Goal: Task Accomplishment & Management: Manage account settings

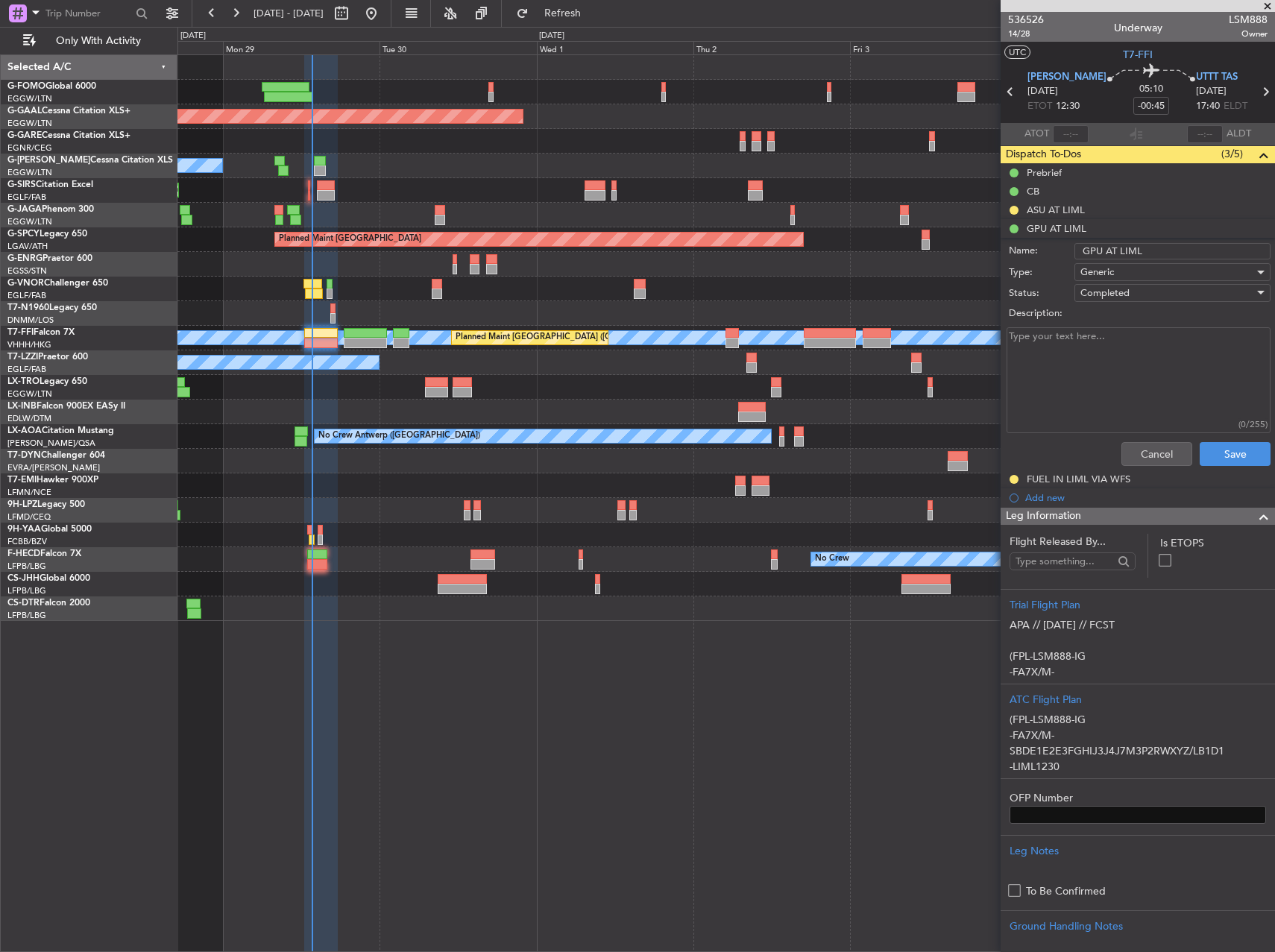
click at [458, 719] on div "Owner Planned [GEOGRAPHIC_DATA] A/C Unavailable Planned Maint [GEOGRAPHIC_DATA]…" at bounding box center [726, 503] width 1098 height 898
click at [594, 11] on span "Refresh" at bounding box center [563, 13] width 63 height 10
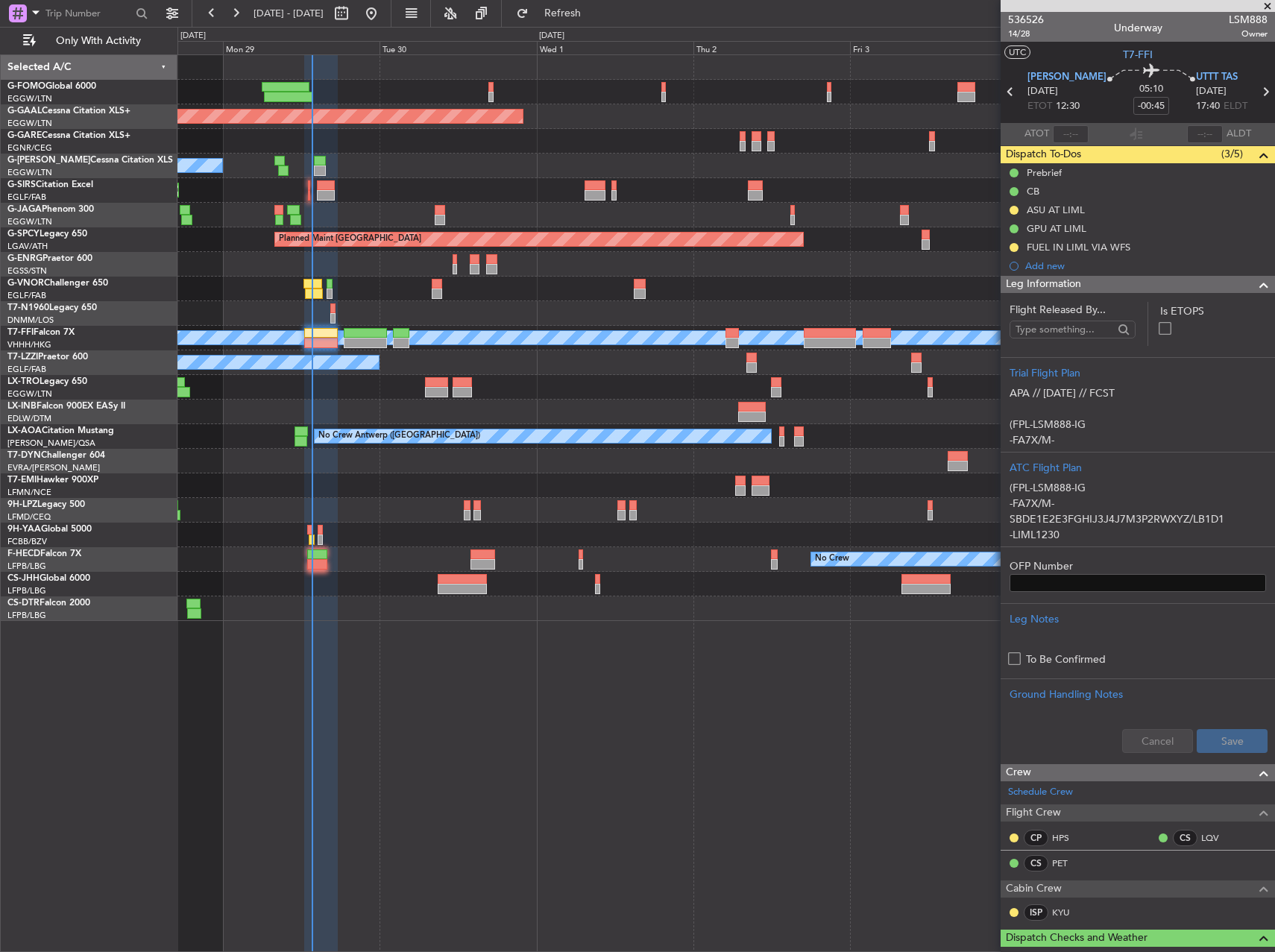
click at [569, 685] on div "Planned Maint Dusseldorf Owner A/C Unavailable Planned Maint [GEOGRAPHIC_DATA] …" at bounding box center [726, 503] width 1098 height 898
click at [585, 16] on span "Refresh" at bounding box center [563, 13] width 63 height 10
click at [827, 660] on div "Owner Planned [GEOGRAPHIC_DATA] A/C Unavailable Planned Maint [GEOGRAPHIC_DATA]…" at bounding box center [726, 503] width 1098 height 898
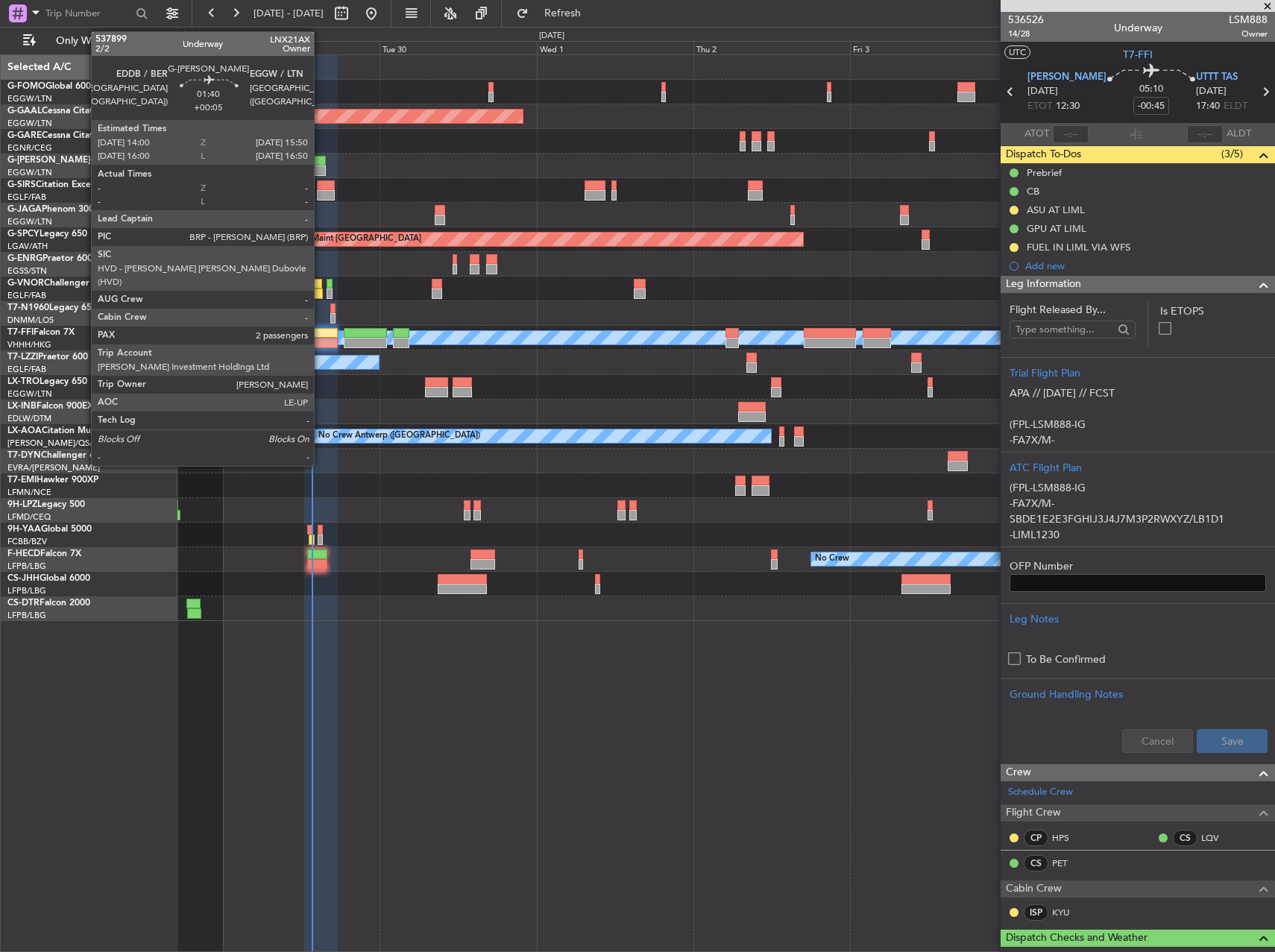
click at [319, 167] on div at bounding box center [320, 171] width 12 height 10
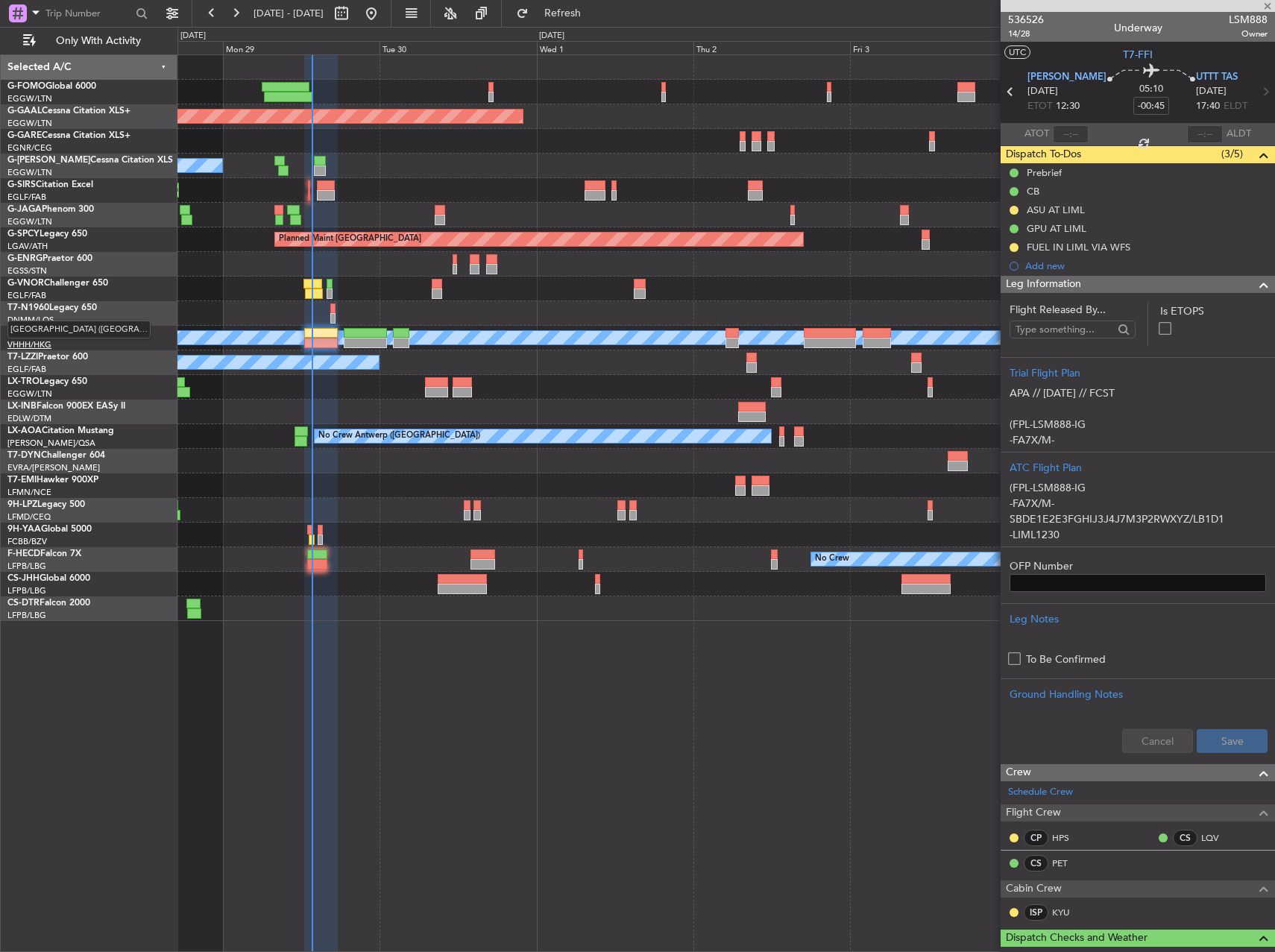
type input "+00:05"
type input "2"
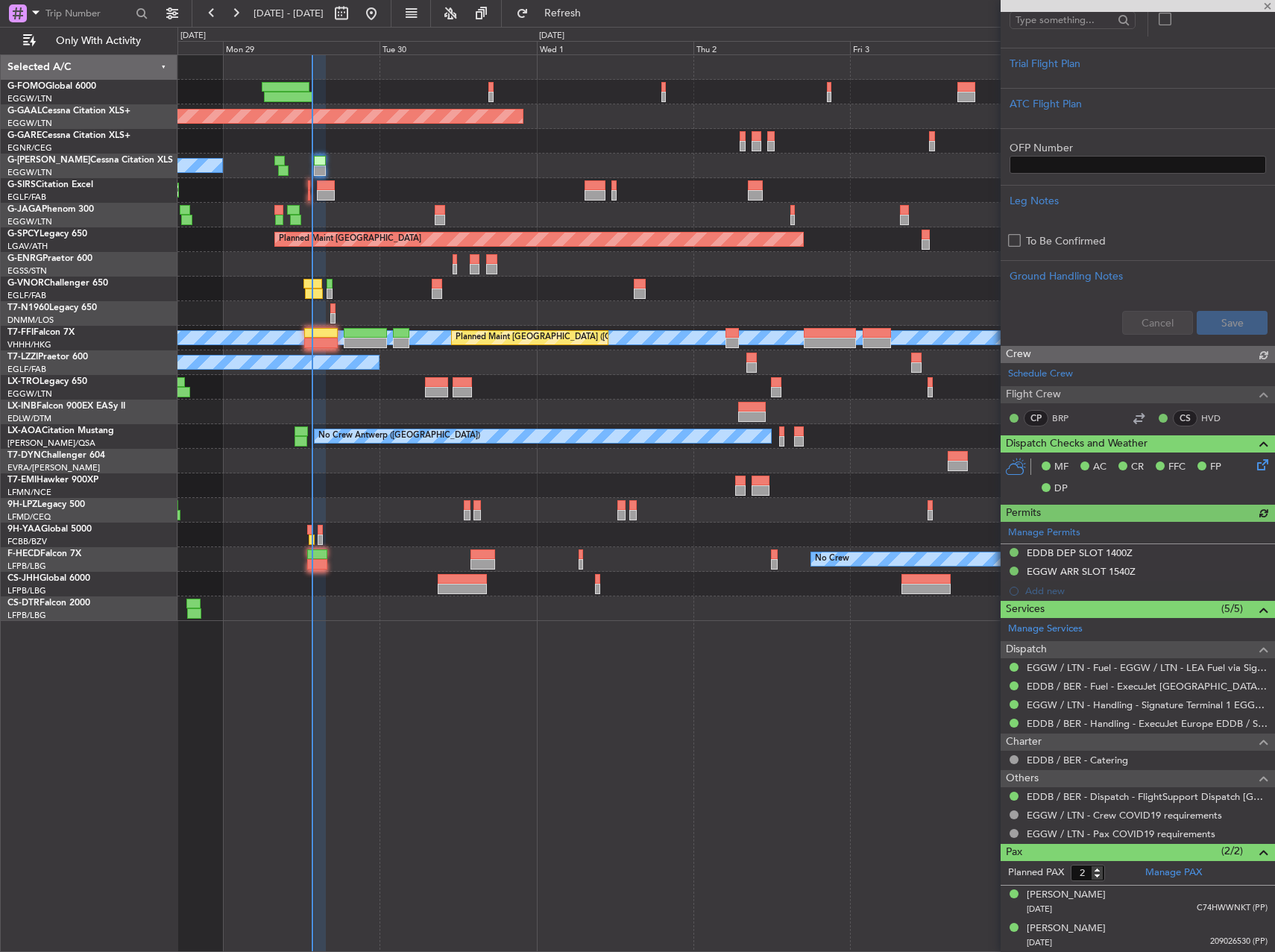
scroll to position [400, 0]
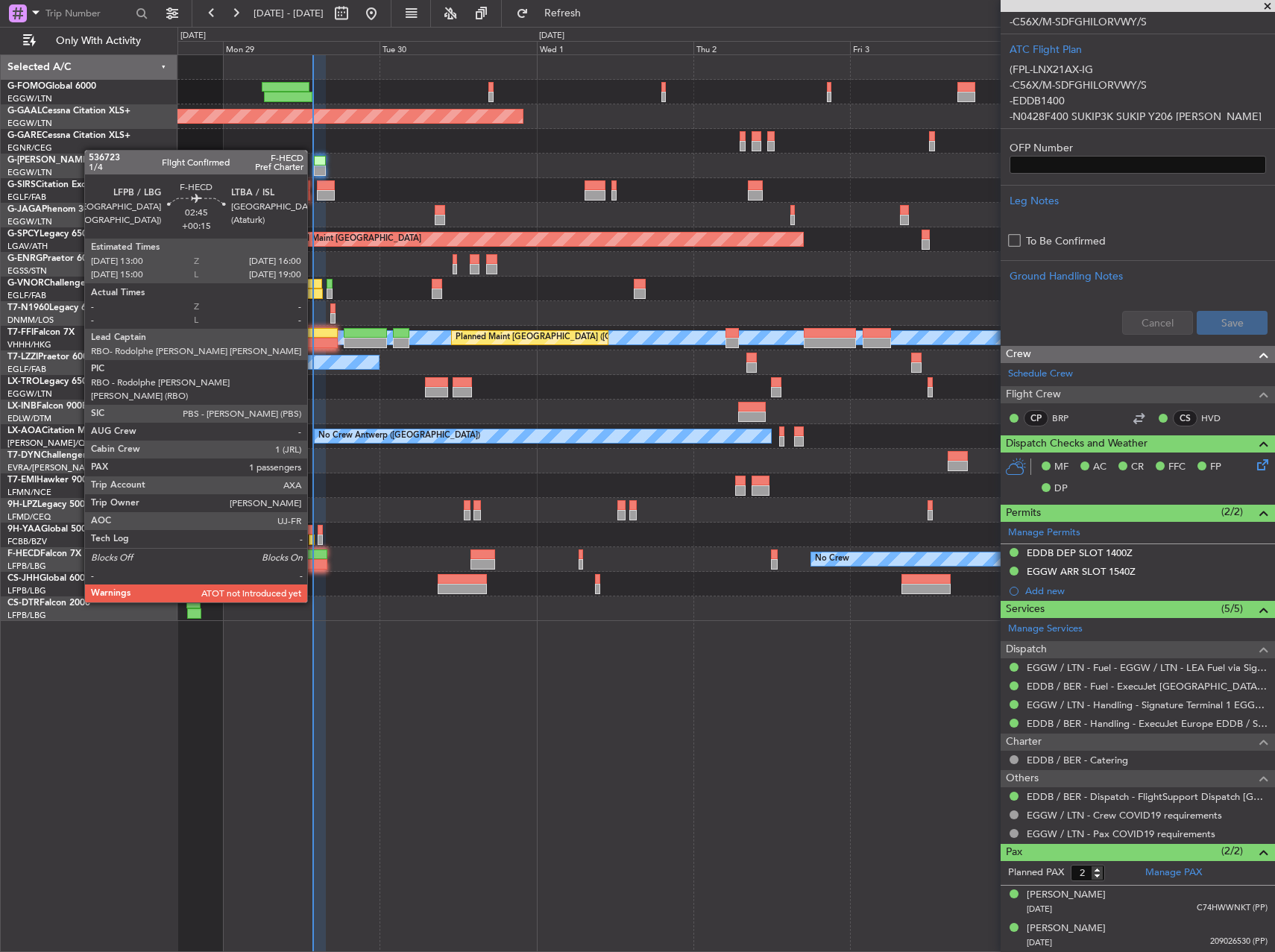
click at [314, 561] on div at bounding box center [317, 564] width 20 height 10
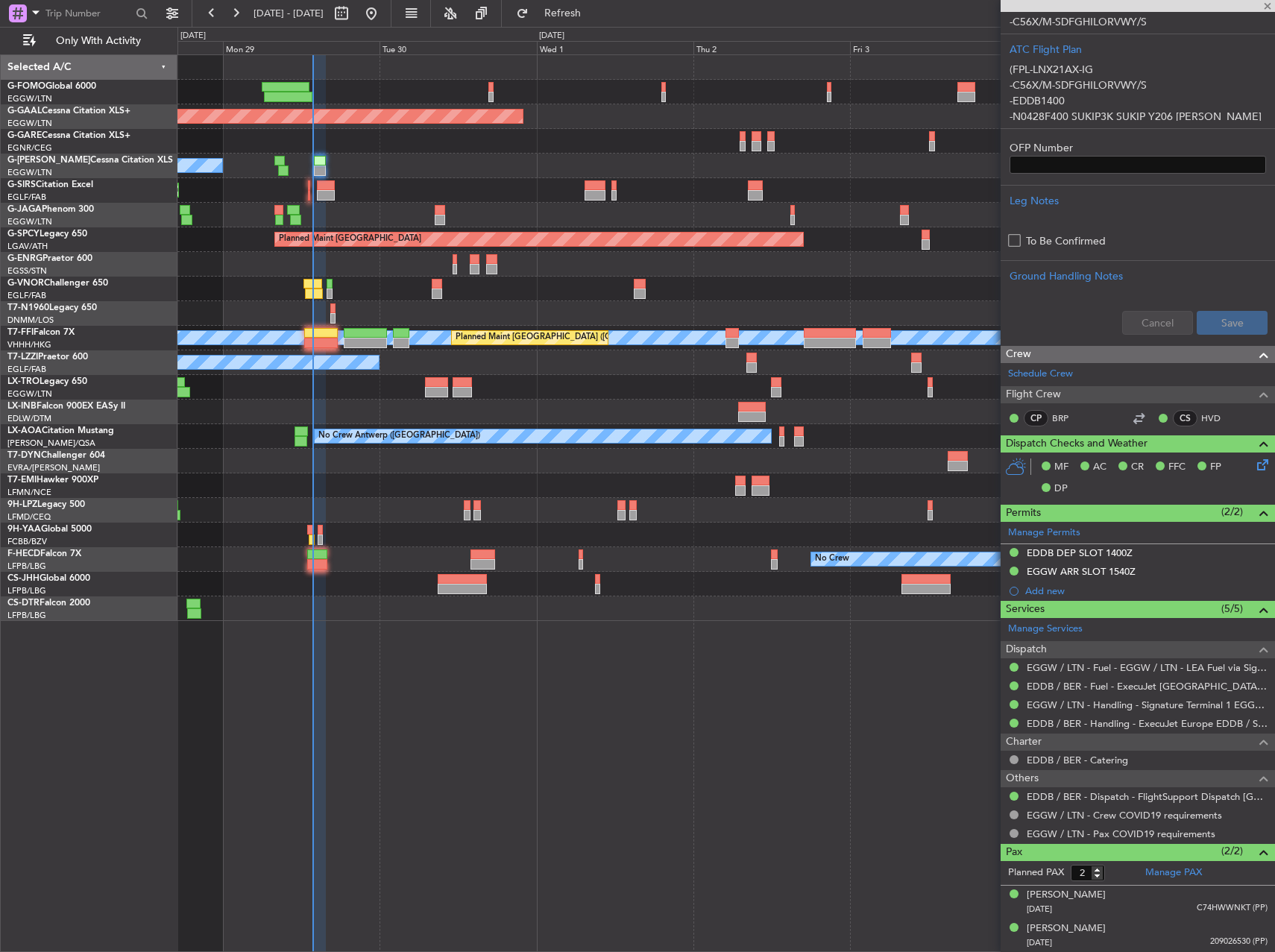
type input "+00:15"
type input "1"
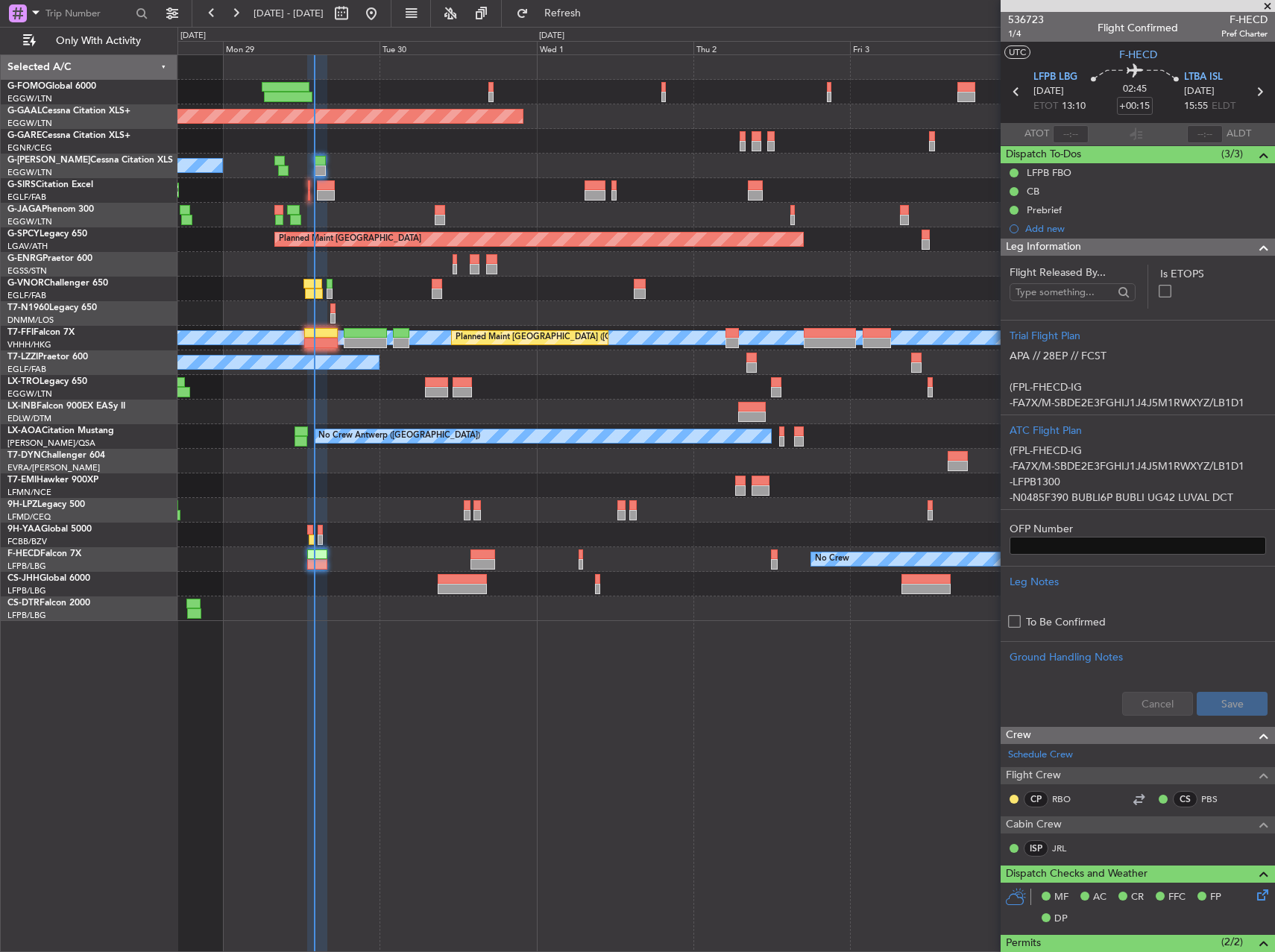
click at [327, 561] on div "No Crew - - HEGN 19:15 Z WSSL 05:10 Z No Crew" at bounding box center [725, 560] width 1097 height 25
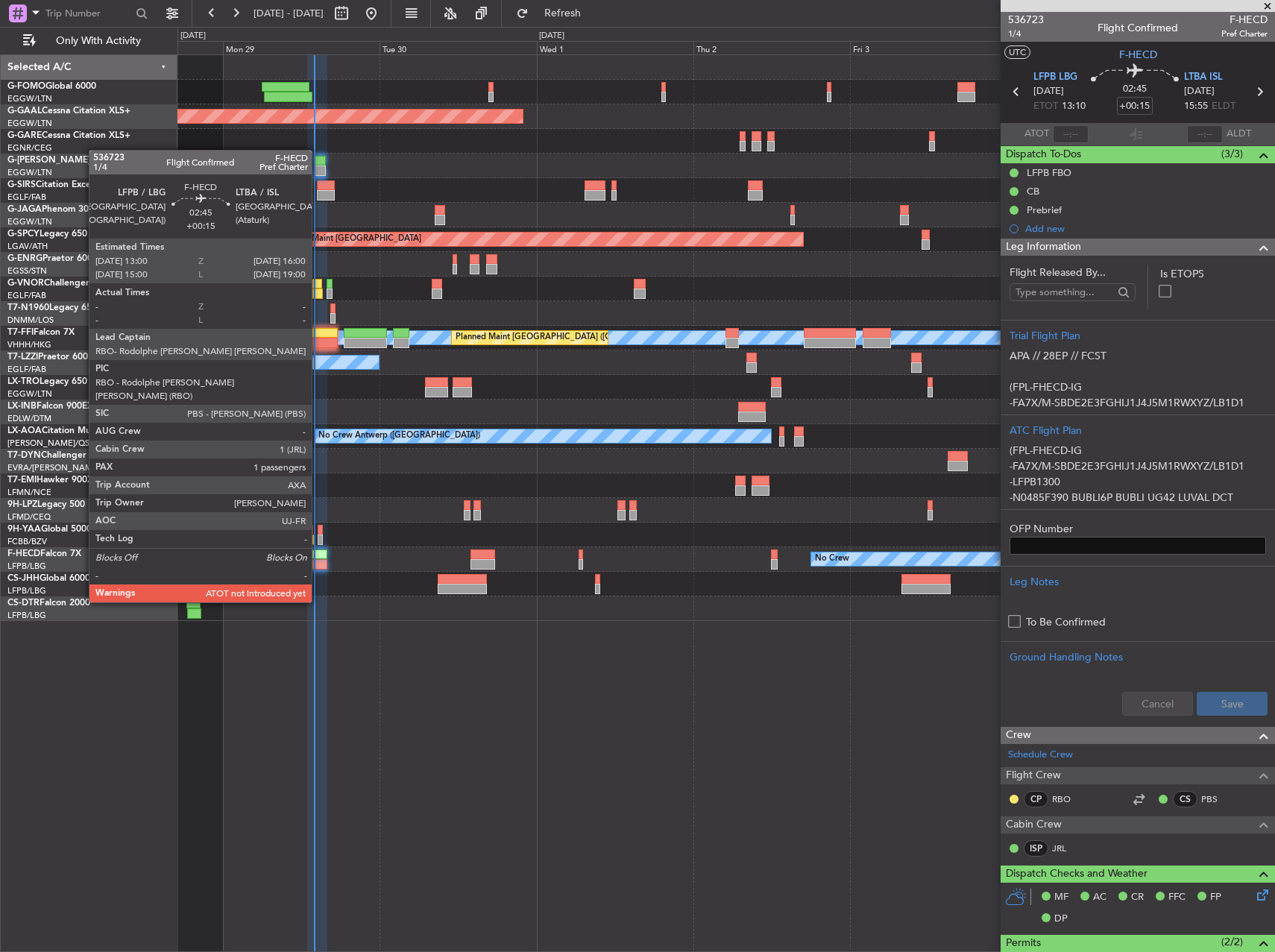
click at [319, 561] on div at bounding box center [317, 564] width 20 height 10
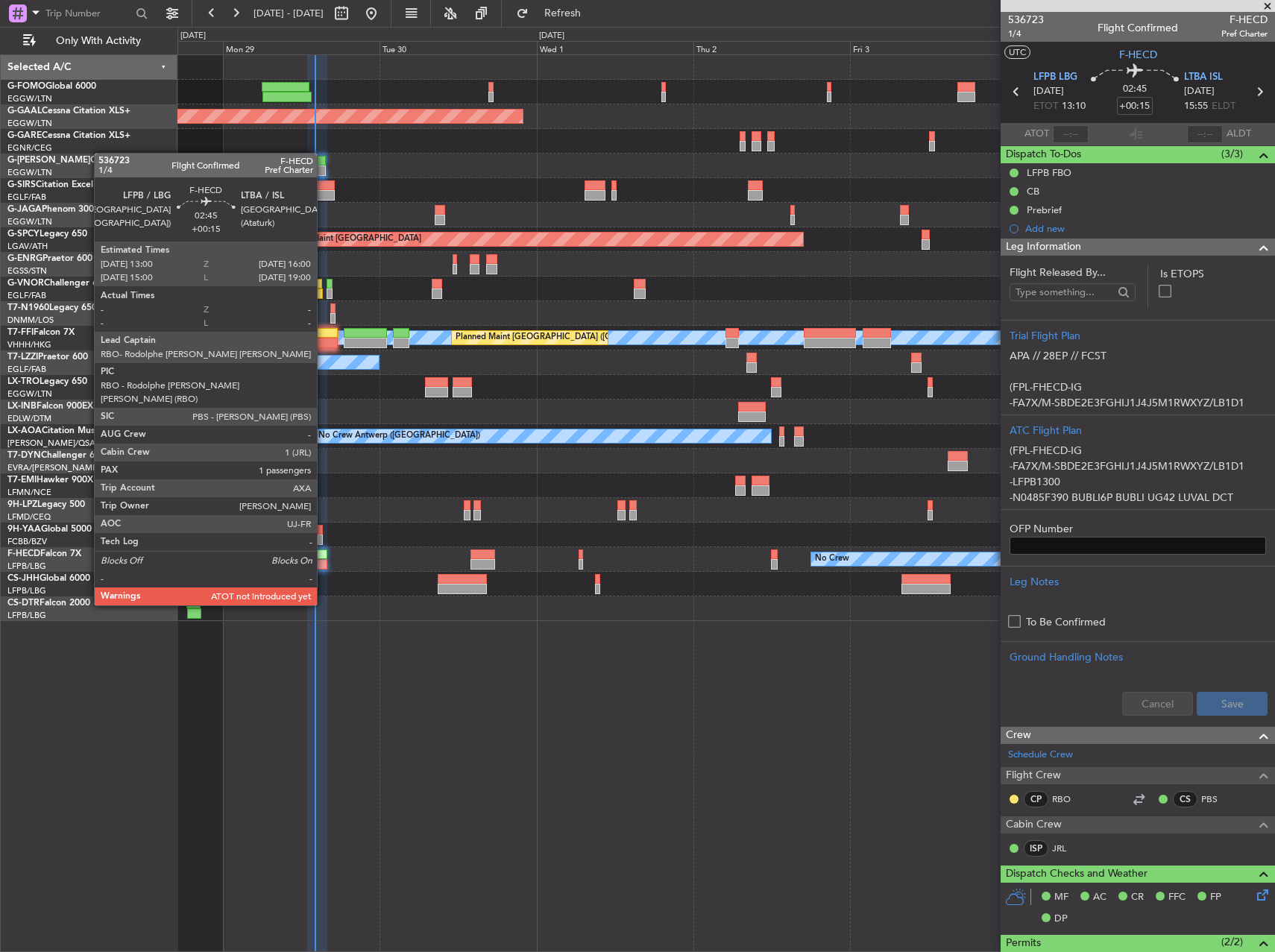
click at [323, 564] on div at bounding box center [317, 564] width 20 height 10
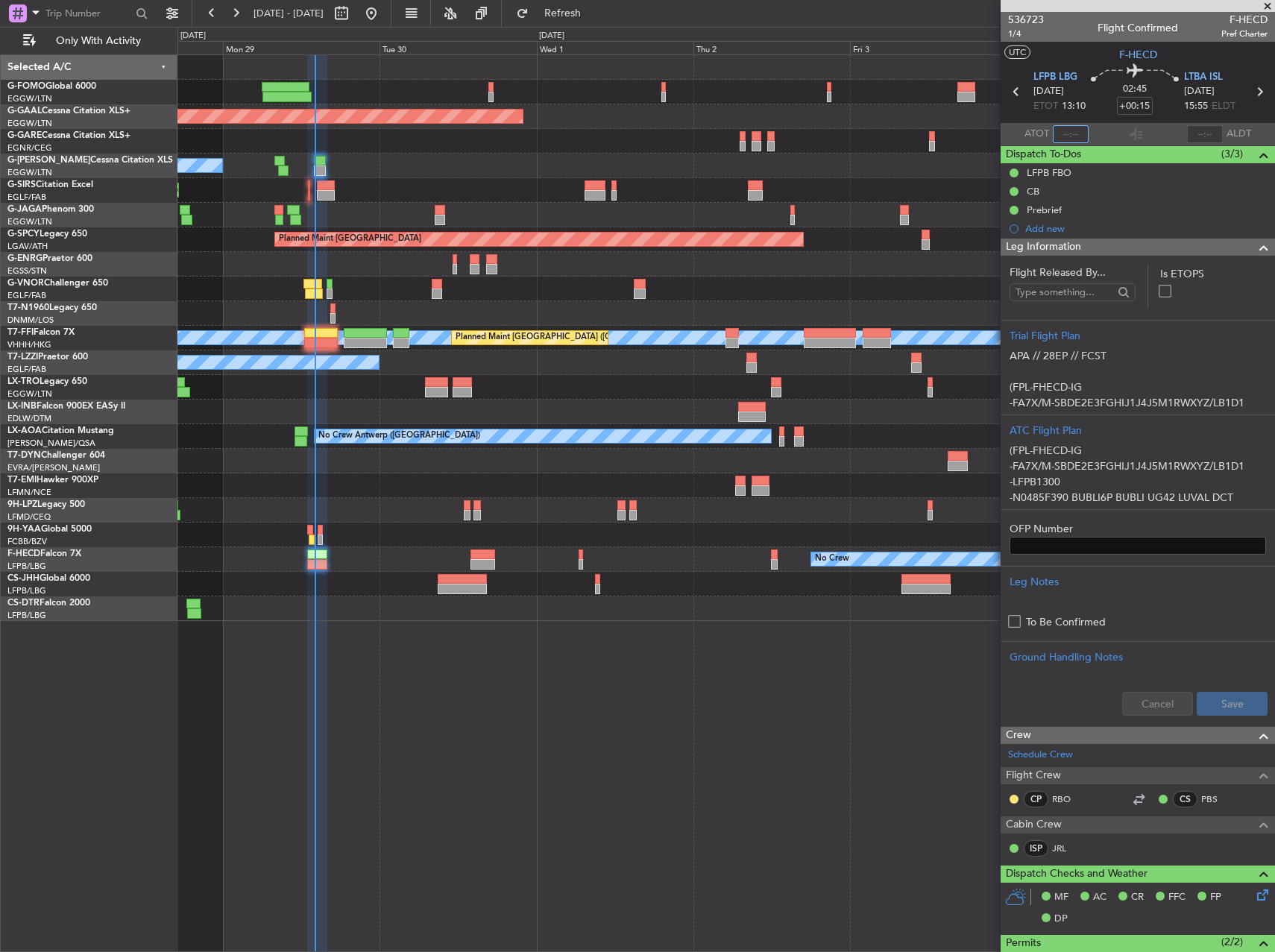
click at [1062, 132] on input "text" at bounding box center [1070, 134] width 36 height 18
click at [877, 160] on div "A/C Unavailable" at bounding box center [725, 166] width 1097 height 25
type input "14:00"
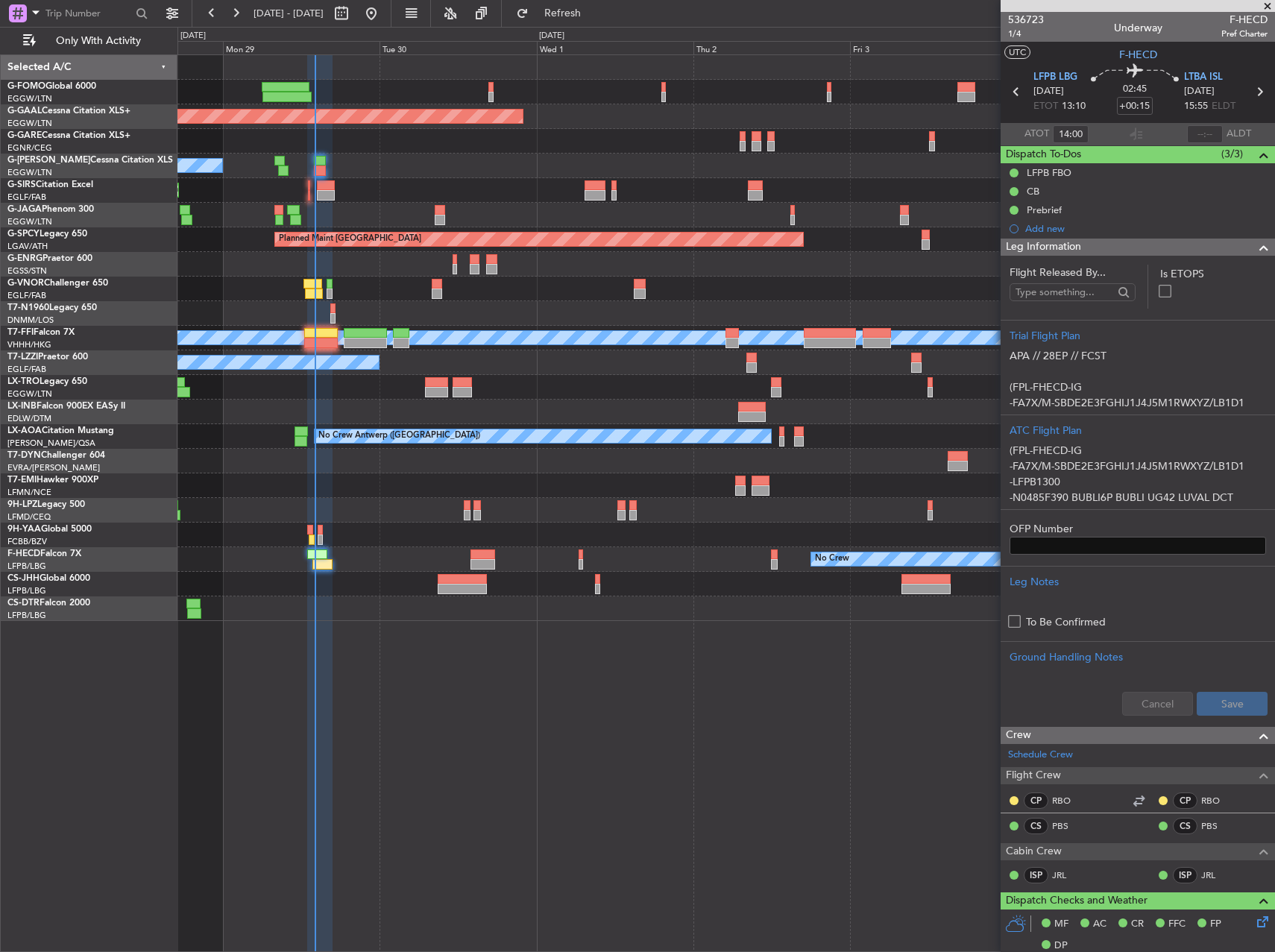
click at [435, 809] on div "Planned Maint Dusseldorf Owner A/C Unavailable Planned Maint [GEOGRAPHIC_DATA] …" at bounding box center [726, 503] width 1098 height 898
click at [430, 801] on div "Planned Maint Dusseldorf Owner A/C Unavailable Planned Maint [GEOGRAPHIC_DATA] …" at bounding box center [726, 503] width 1098 height 898
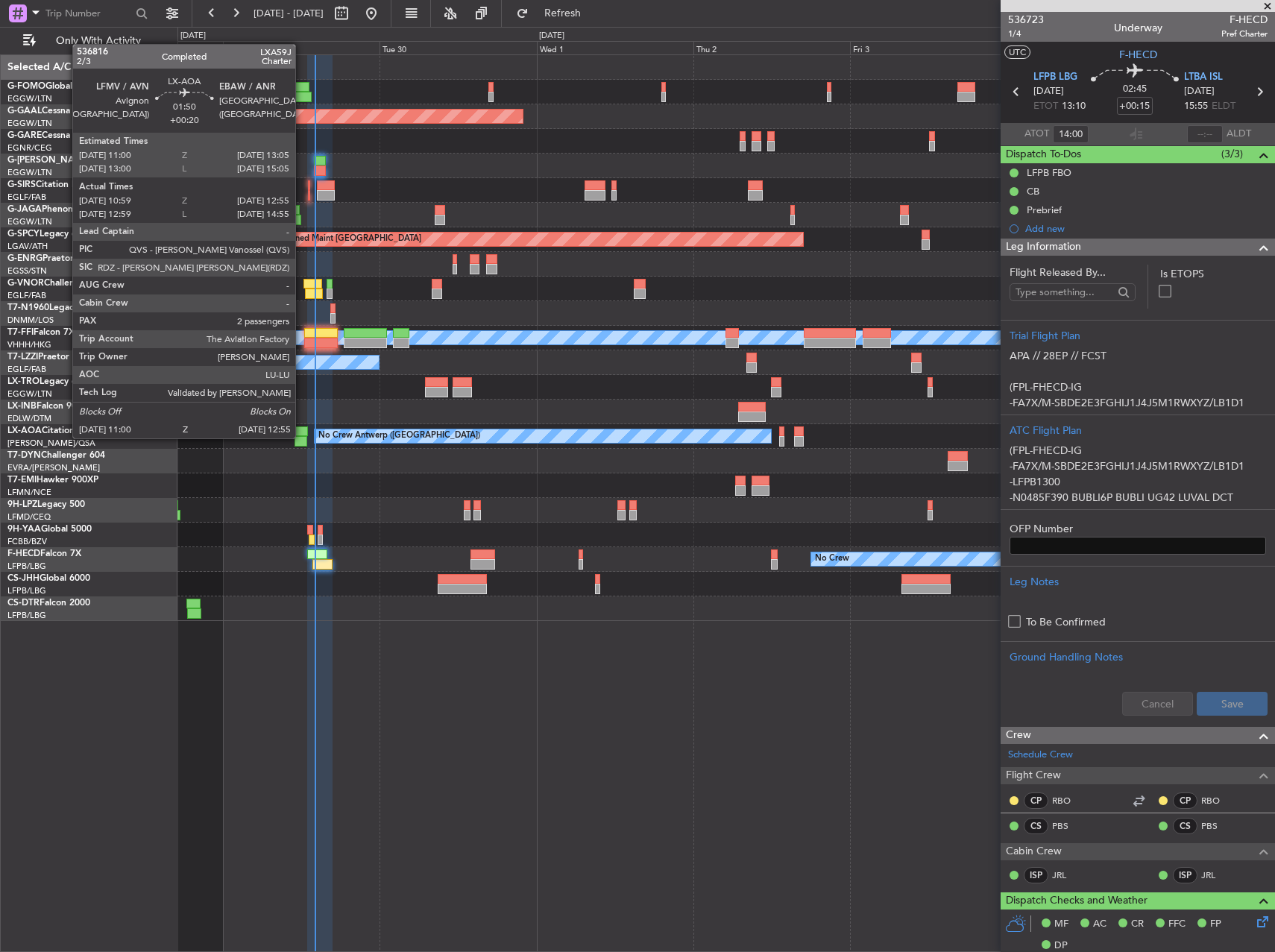
click at [302, 437] on div at bounding box center [301, 441] width 12 height 10
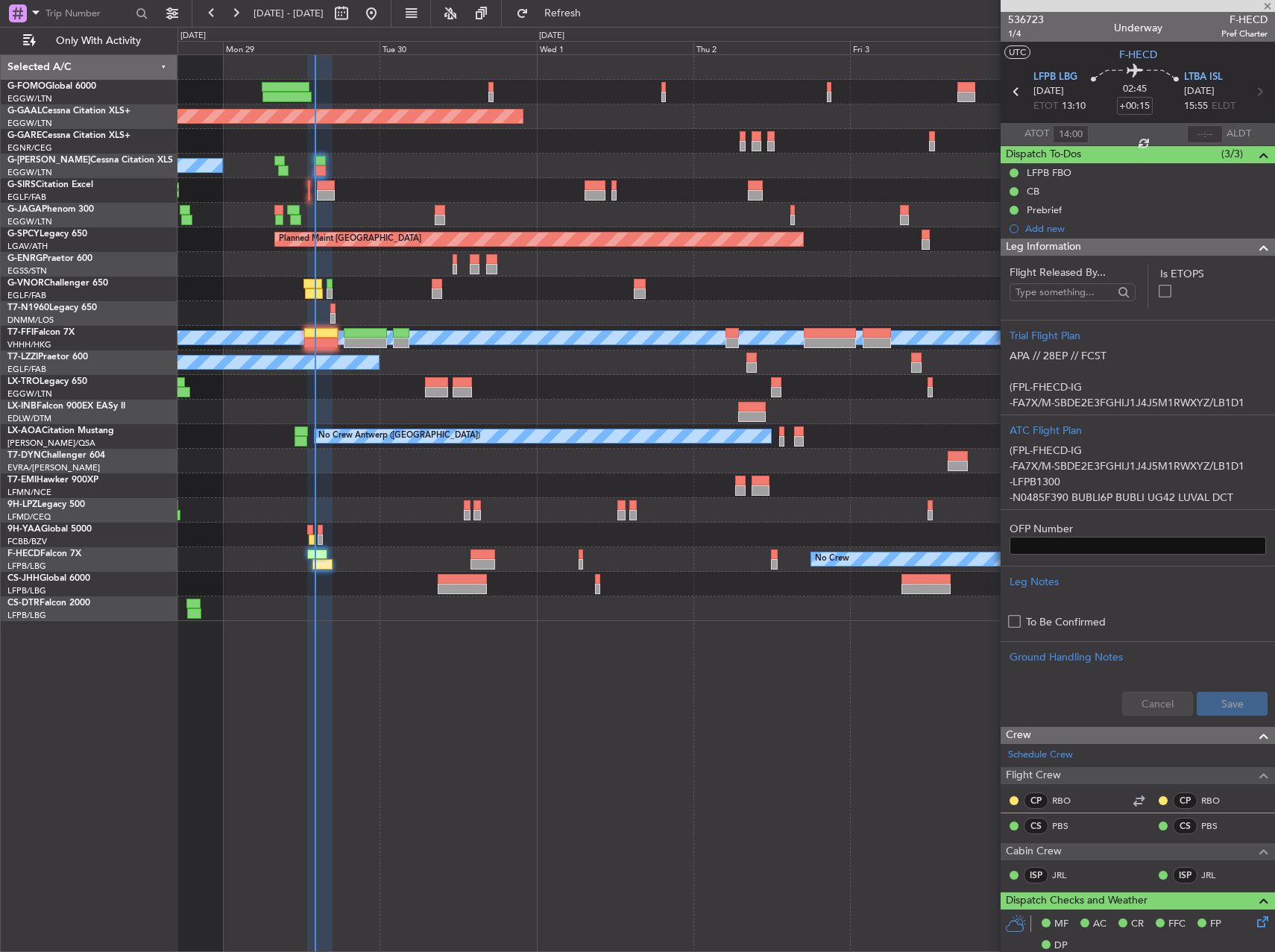
type input "+00:20"
type input "11:09"
type input "12:50"
type input "2"
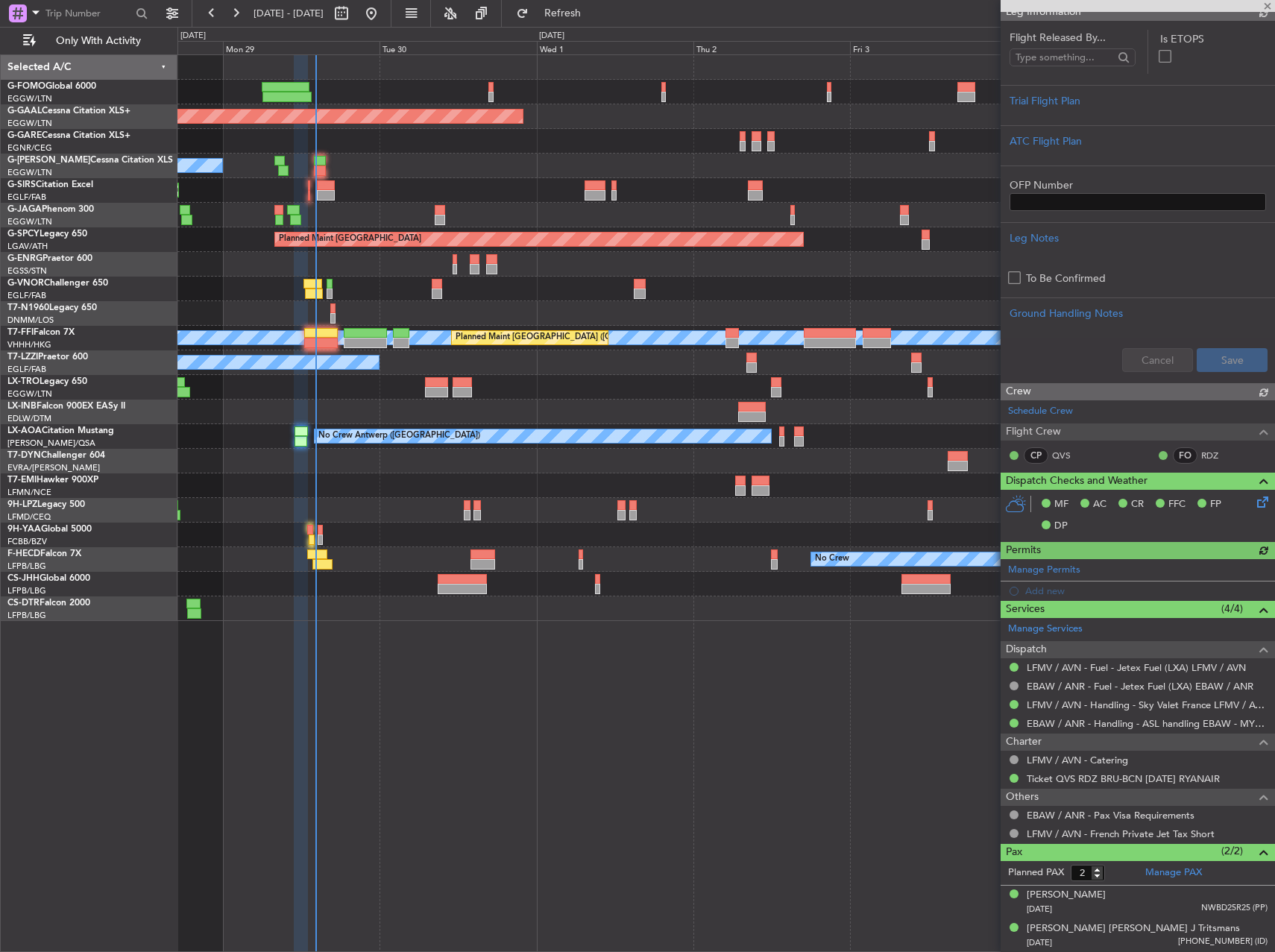
scroll to position [325, 0]
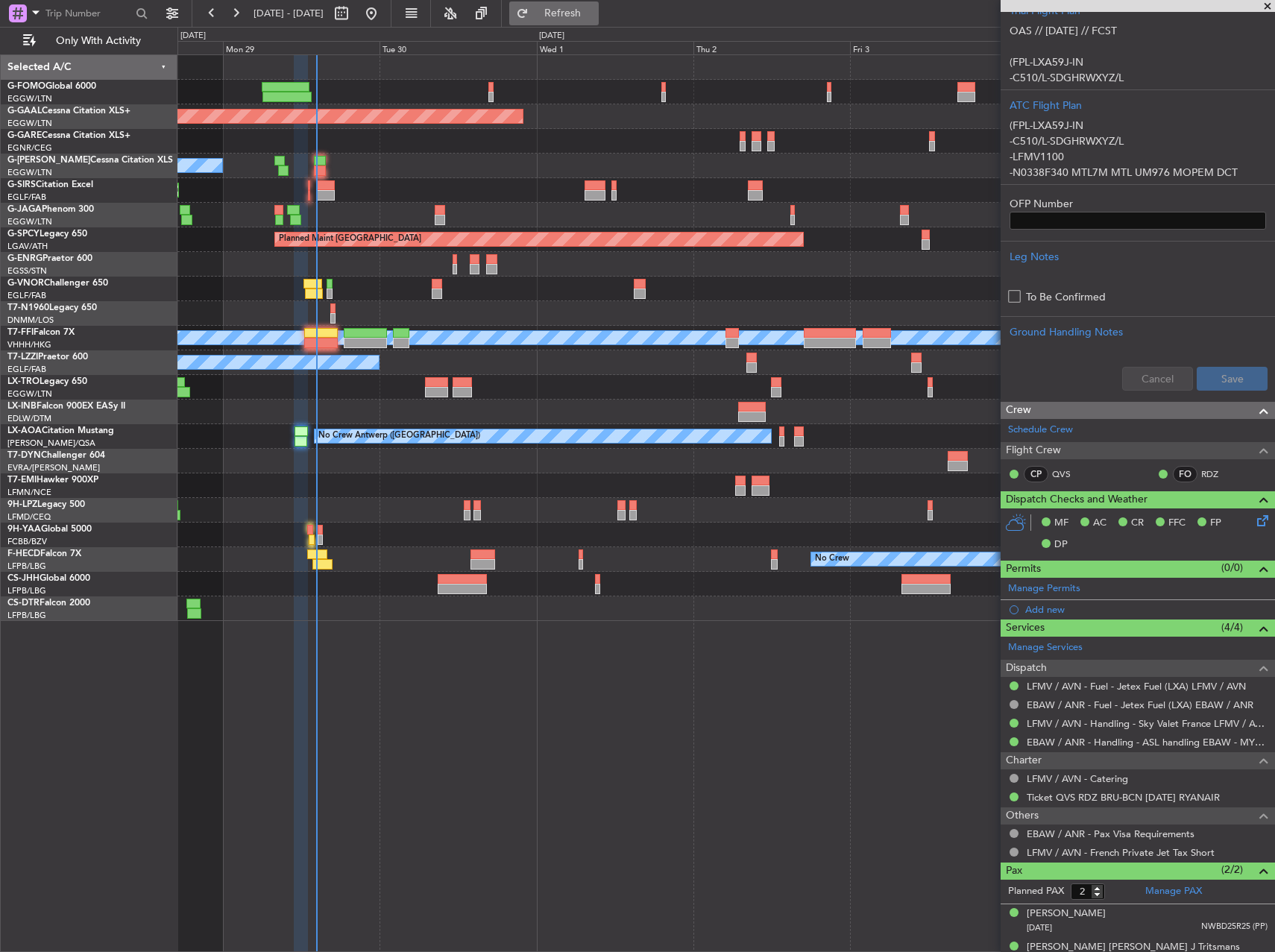
click at [573, 11] on button "Refresh" at bounding box center [553, 13] width 89 height 24
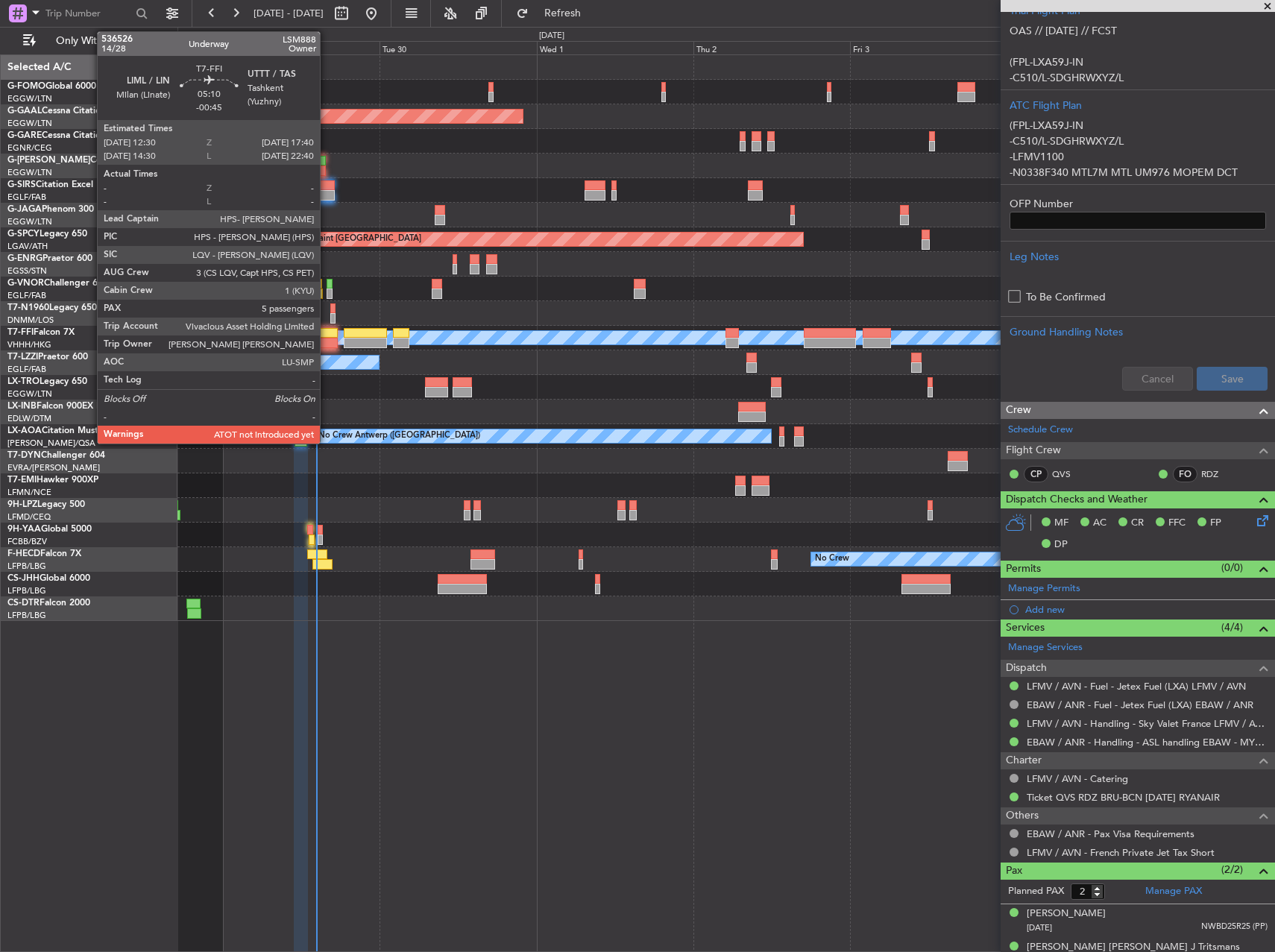
click at [326, 333] on div at bounding box center [321, 333] width 34 height 10
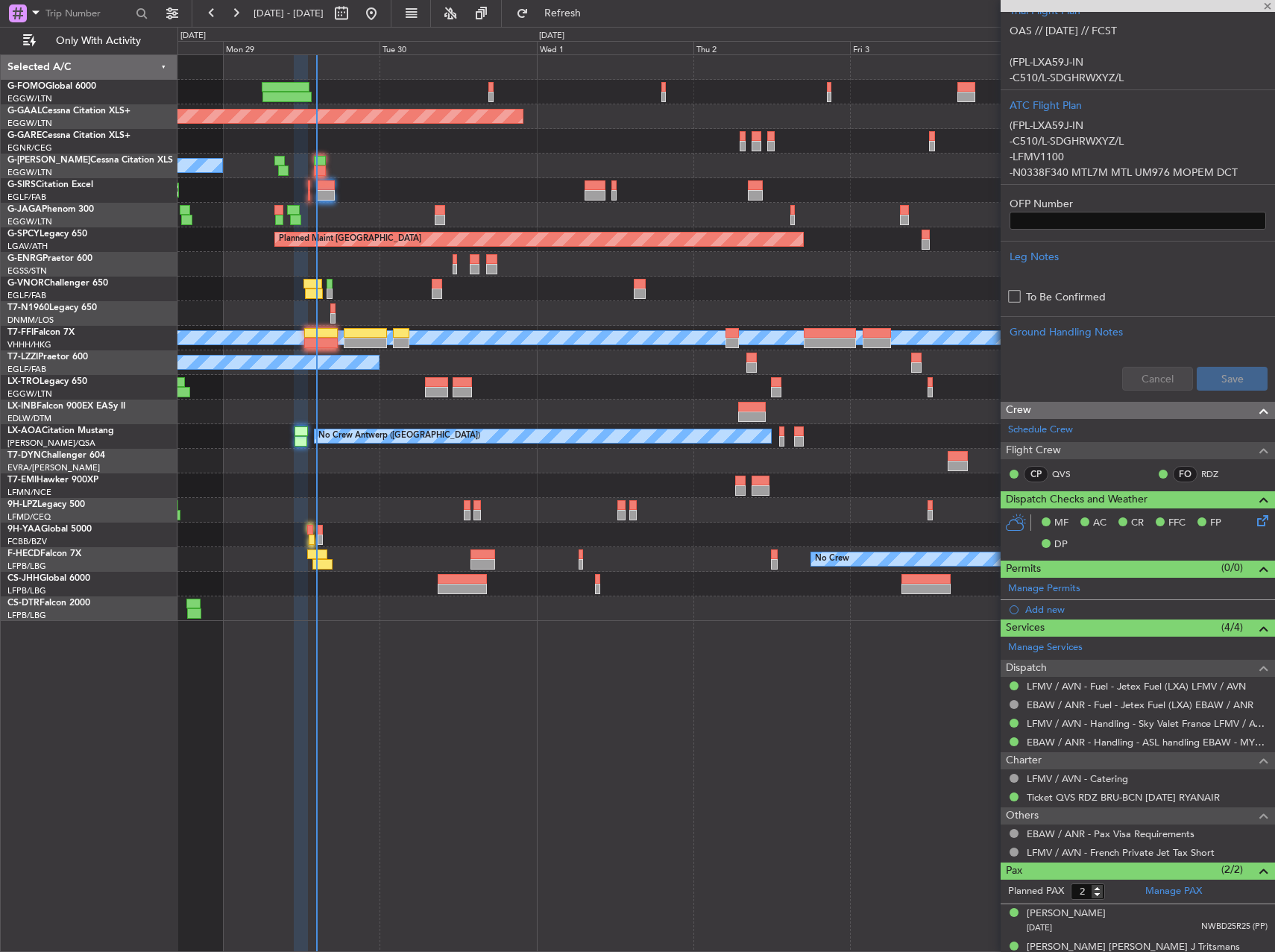
type input "-00:45"
type input "5"
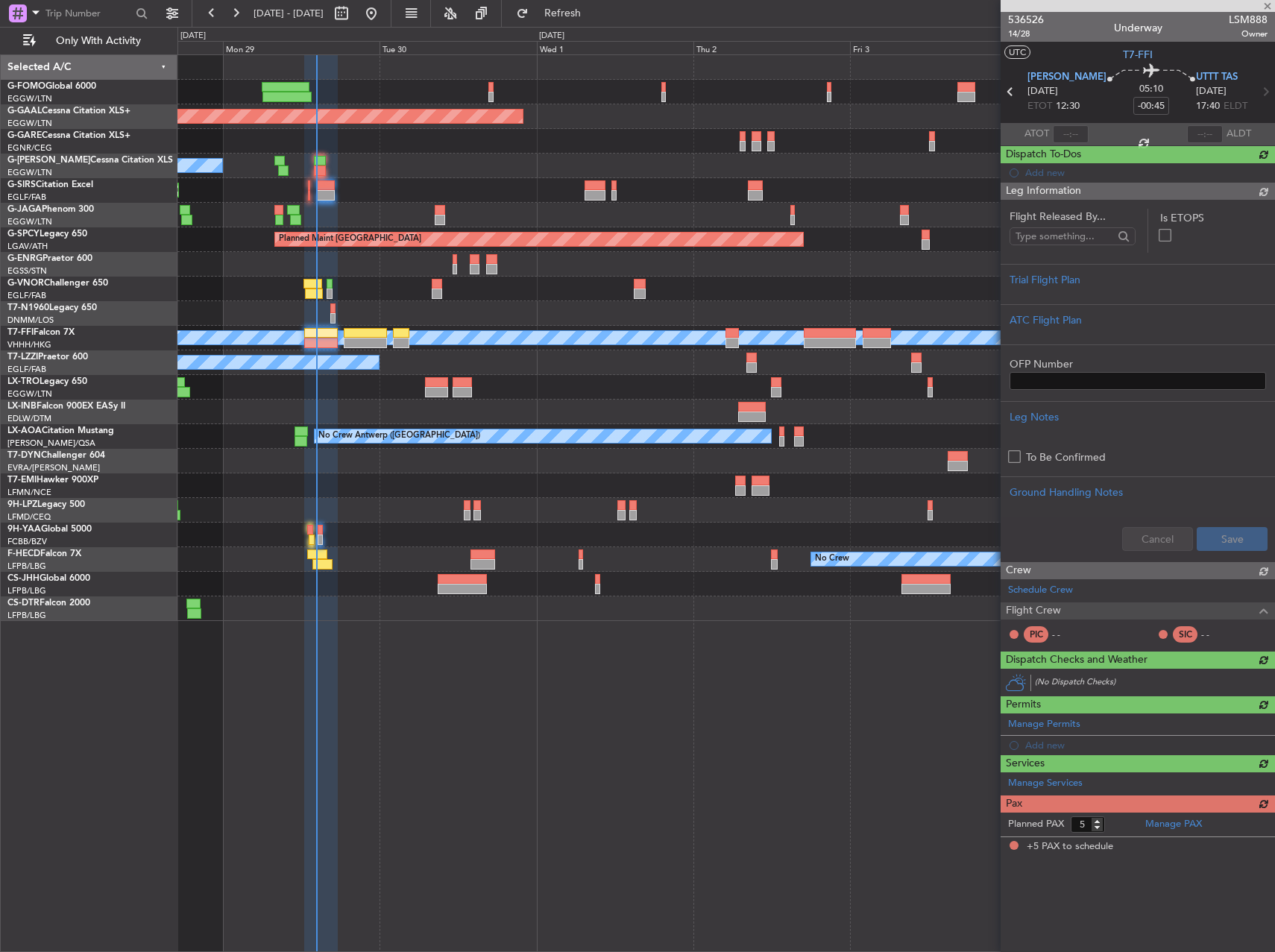
scroll to position [0, 0]
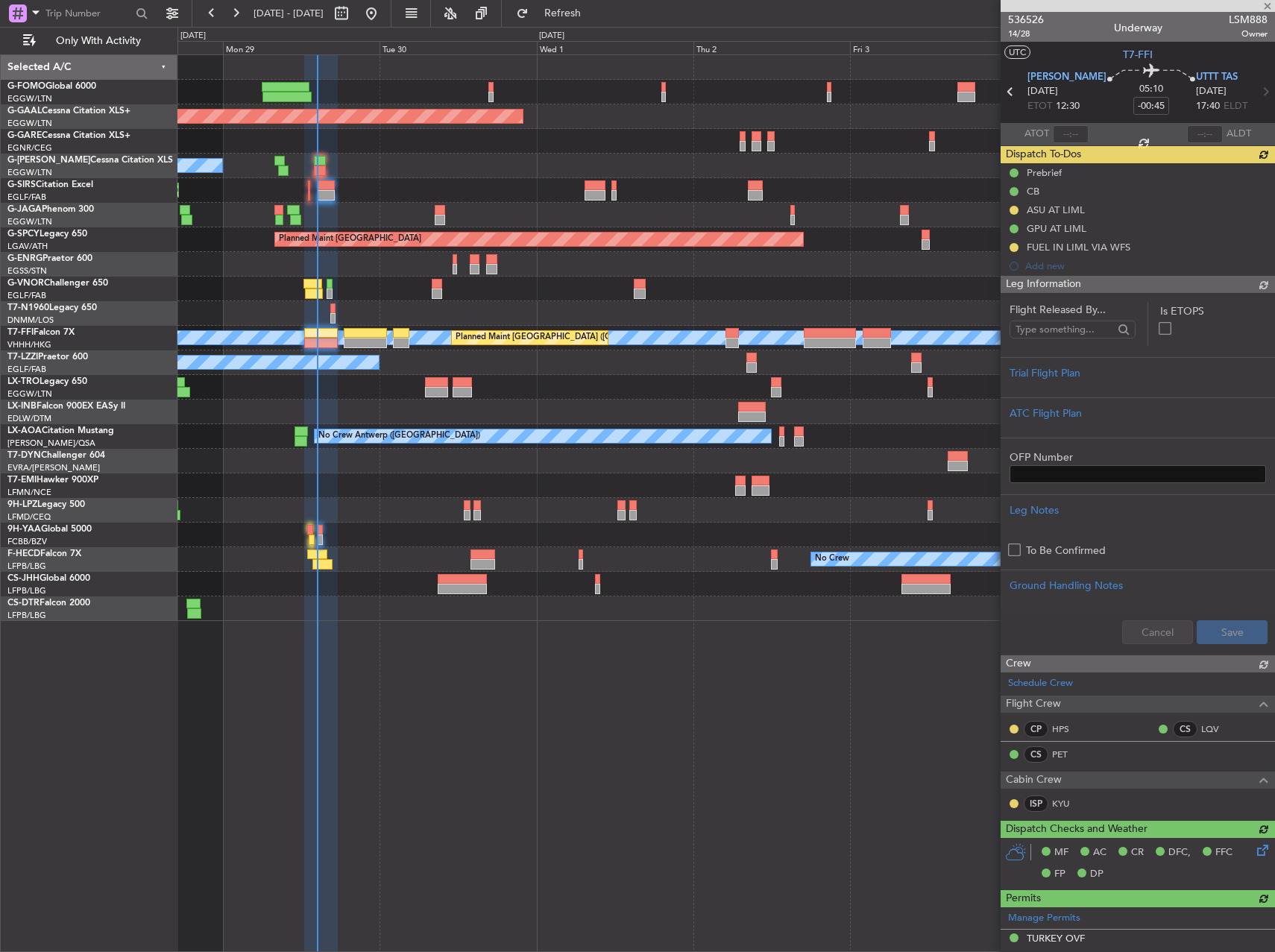
type input "14:19"
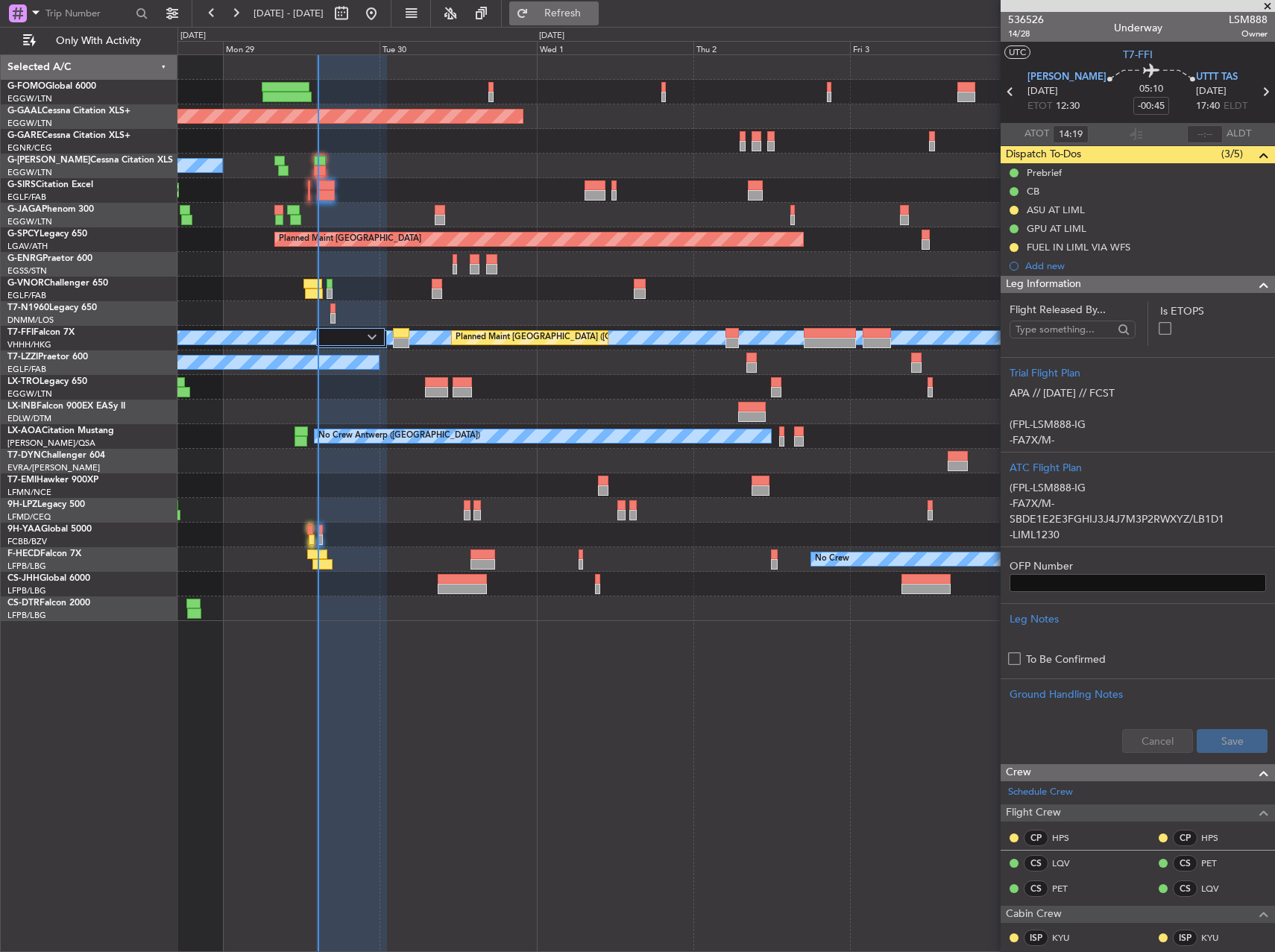
click at [594, 9] on span "Refresh" at bounding box center [563, 13] width 63 height 10
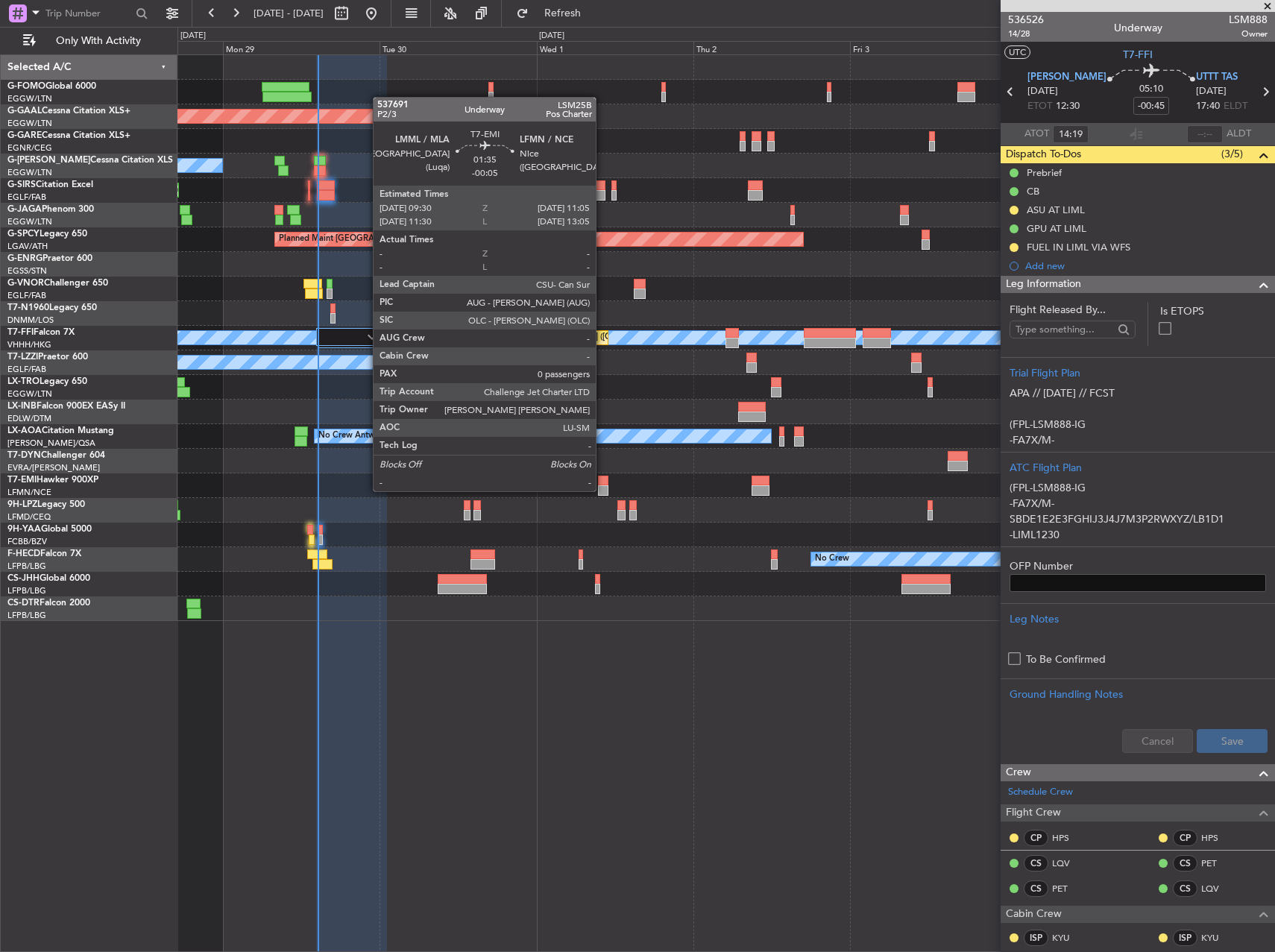
click at [602, 490] on div at bounding box center [602, 490] width 10 height 10
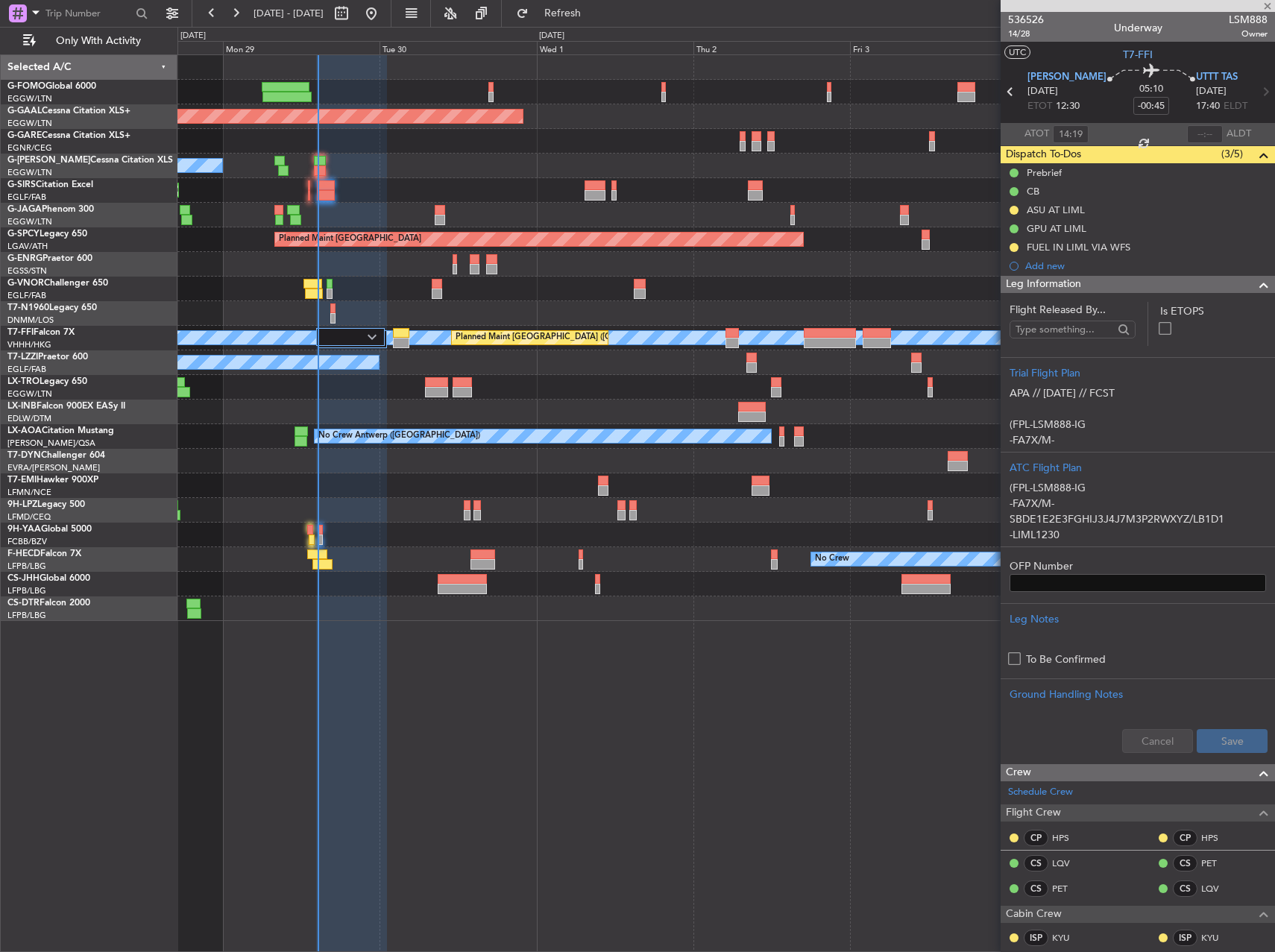
type input "-00:05"
type input "0"
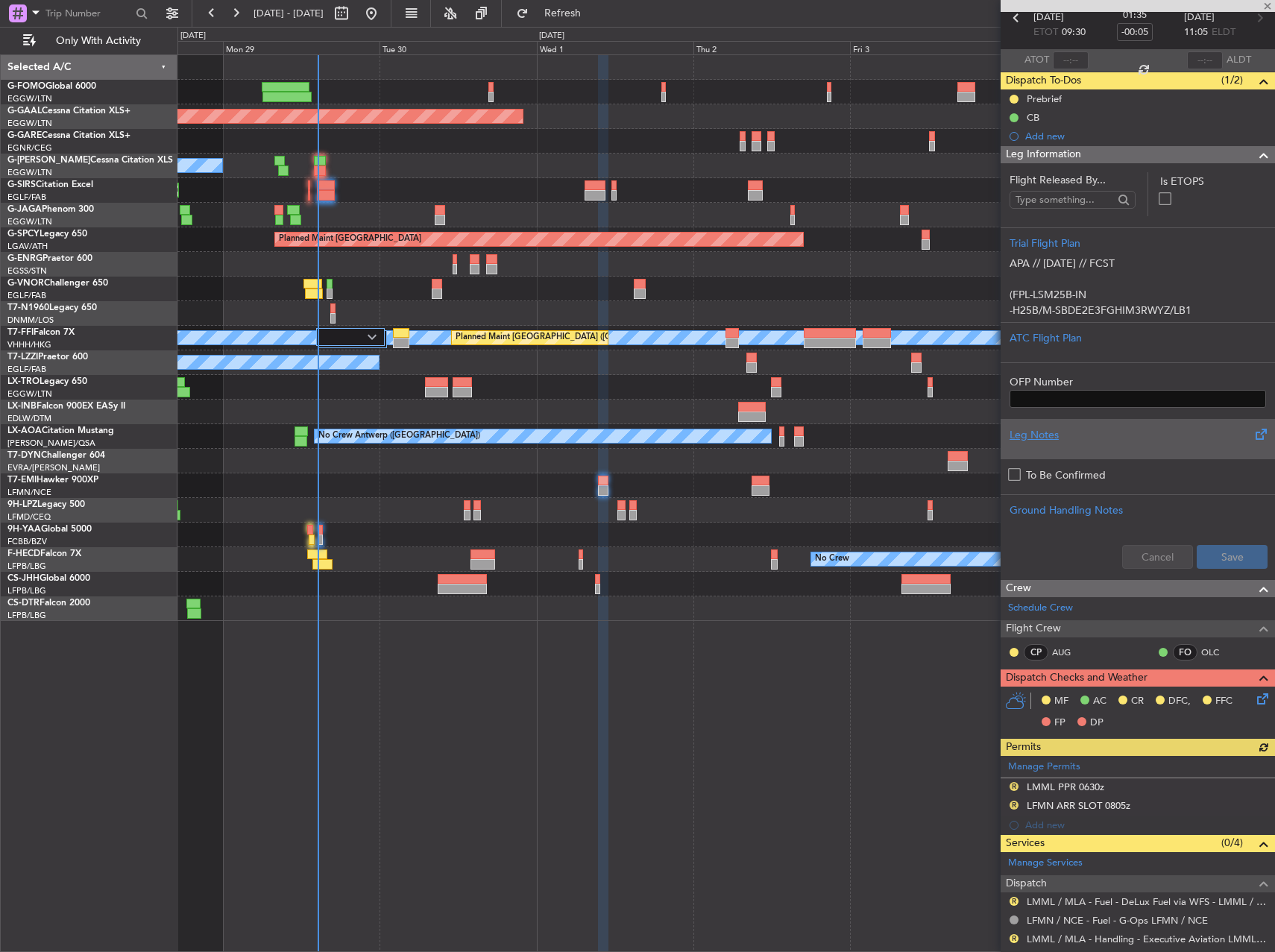
scroll to position [222, 0]
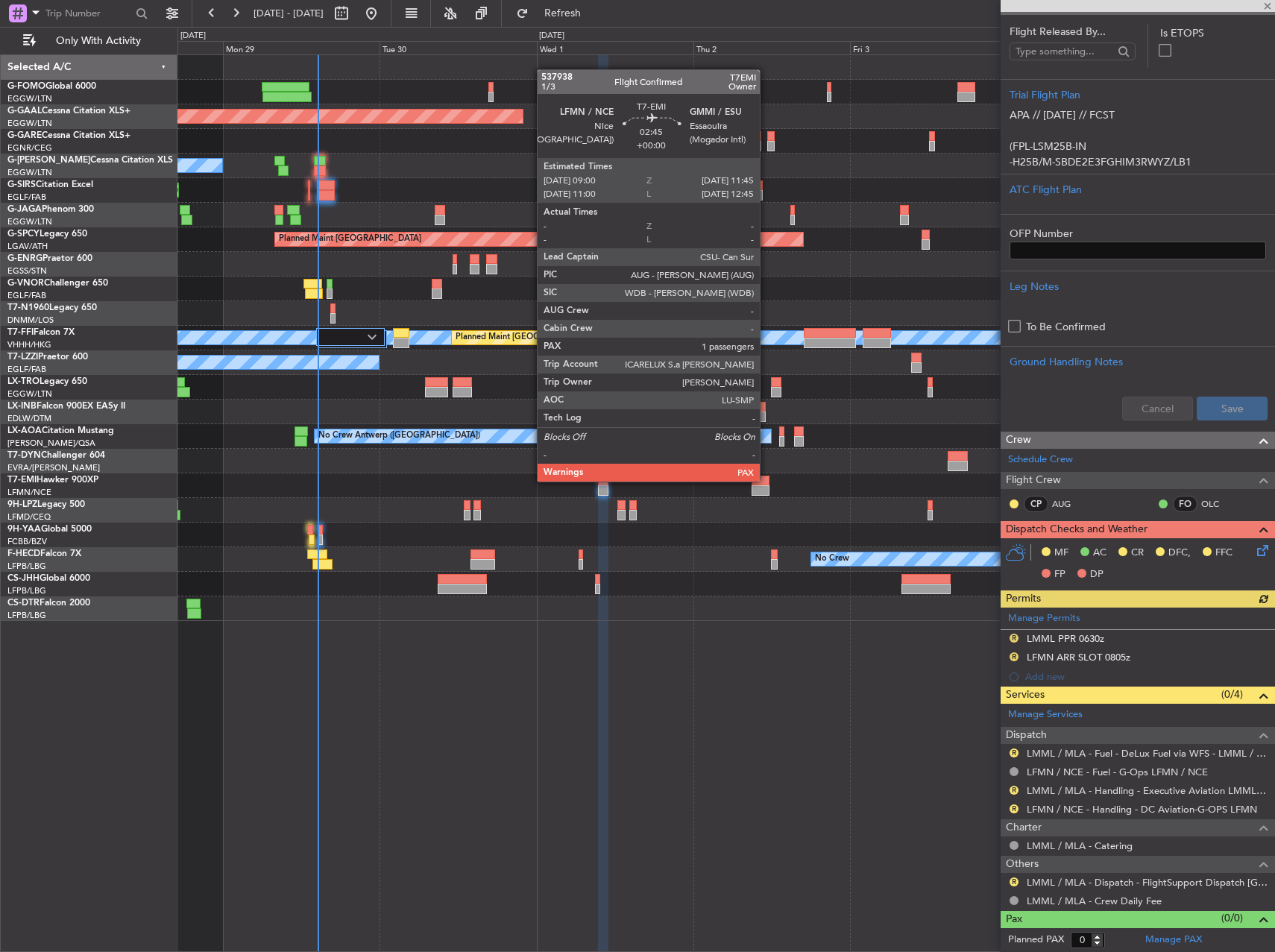
click at [767, 480] on div at bounding box center [761, 481] width 19 height 10
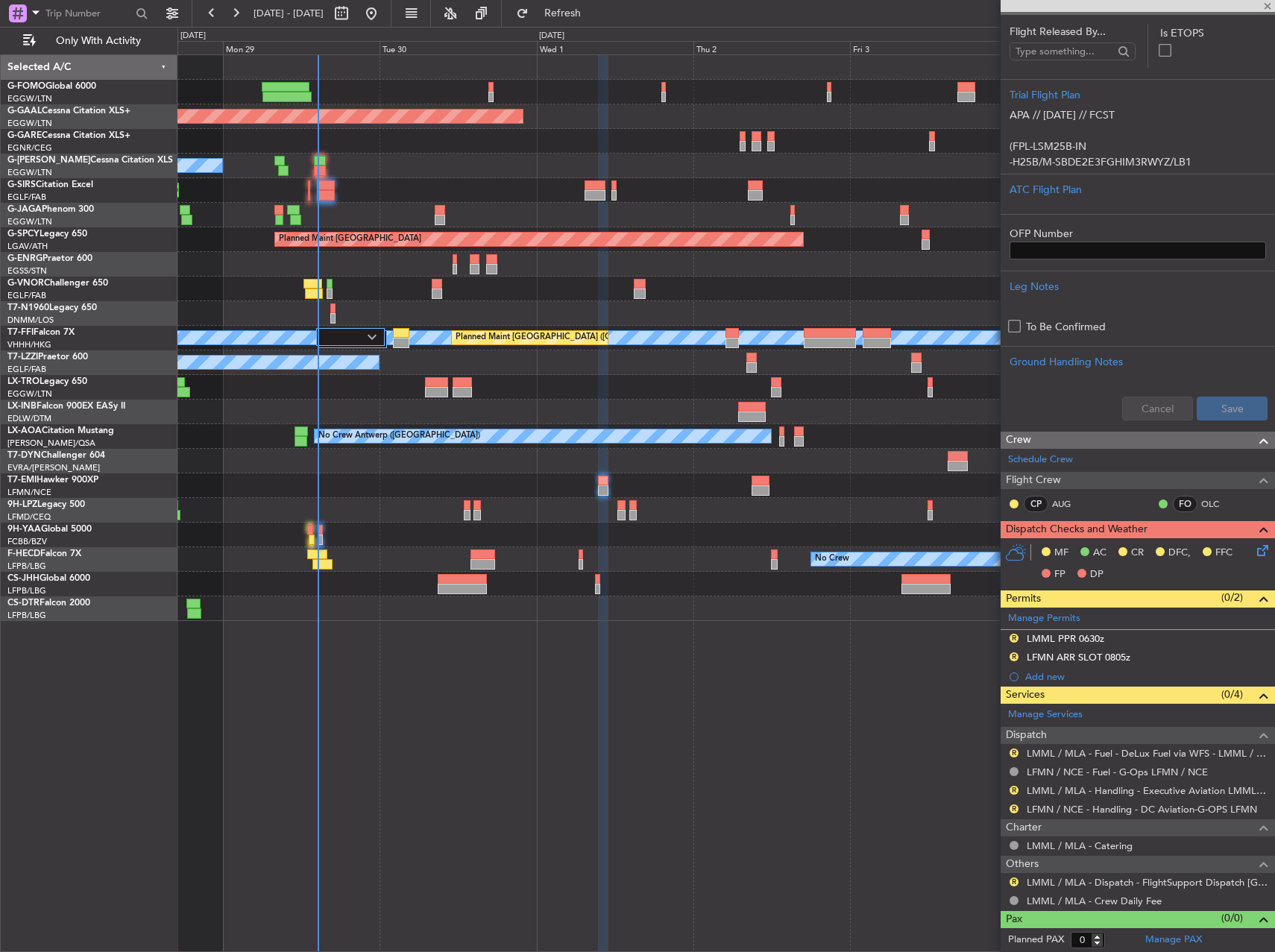
type input "1"
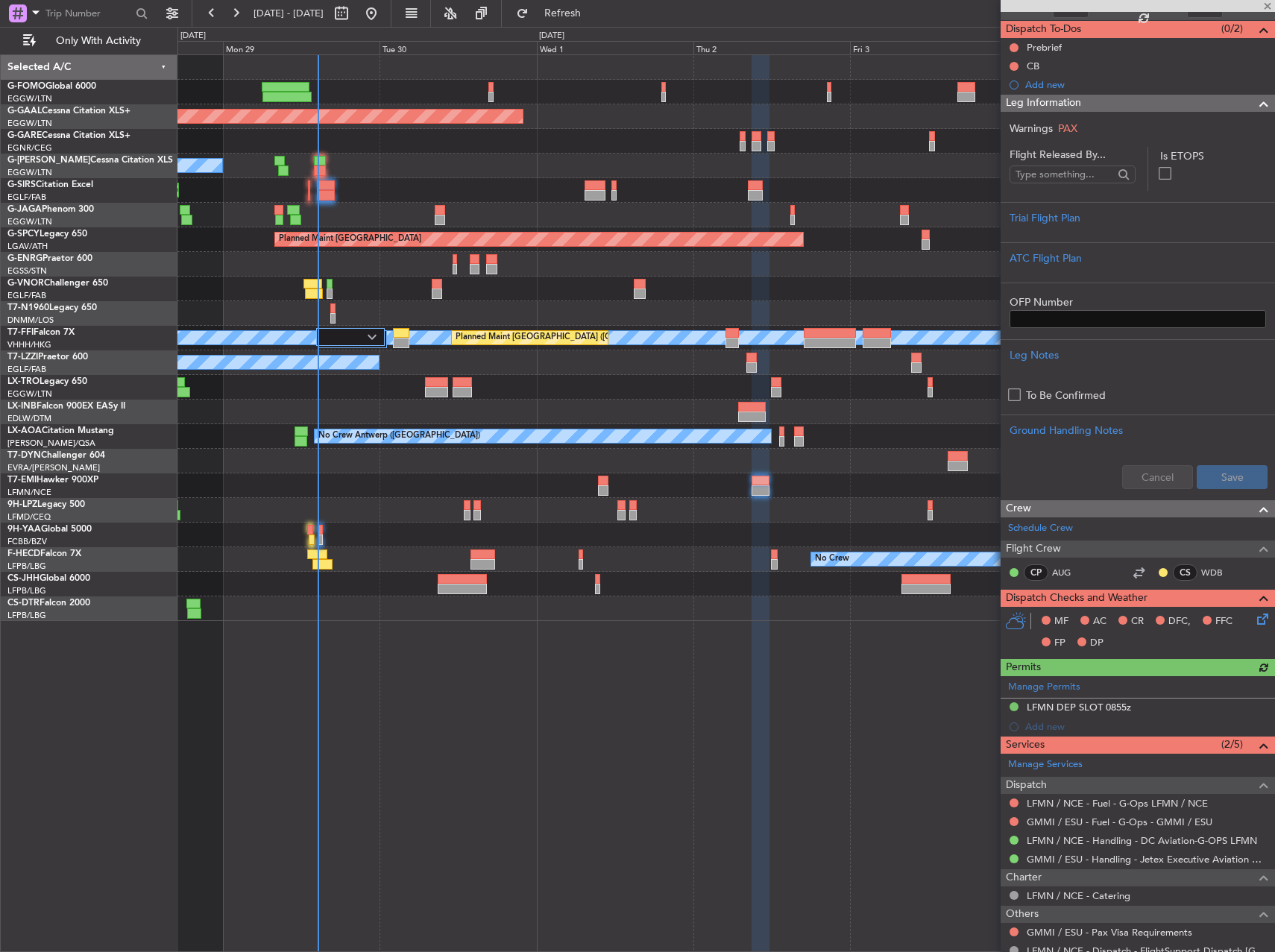
scroll to position [194, 0]
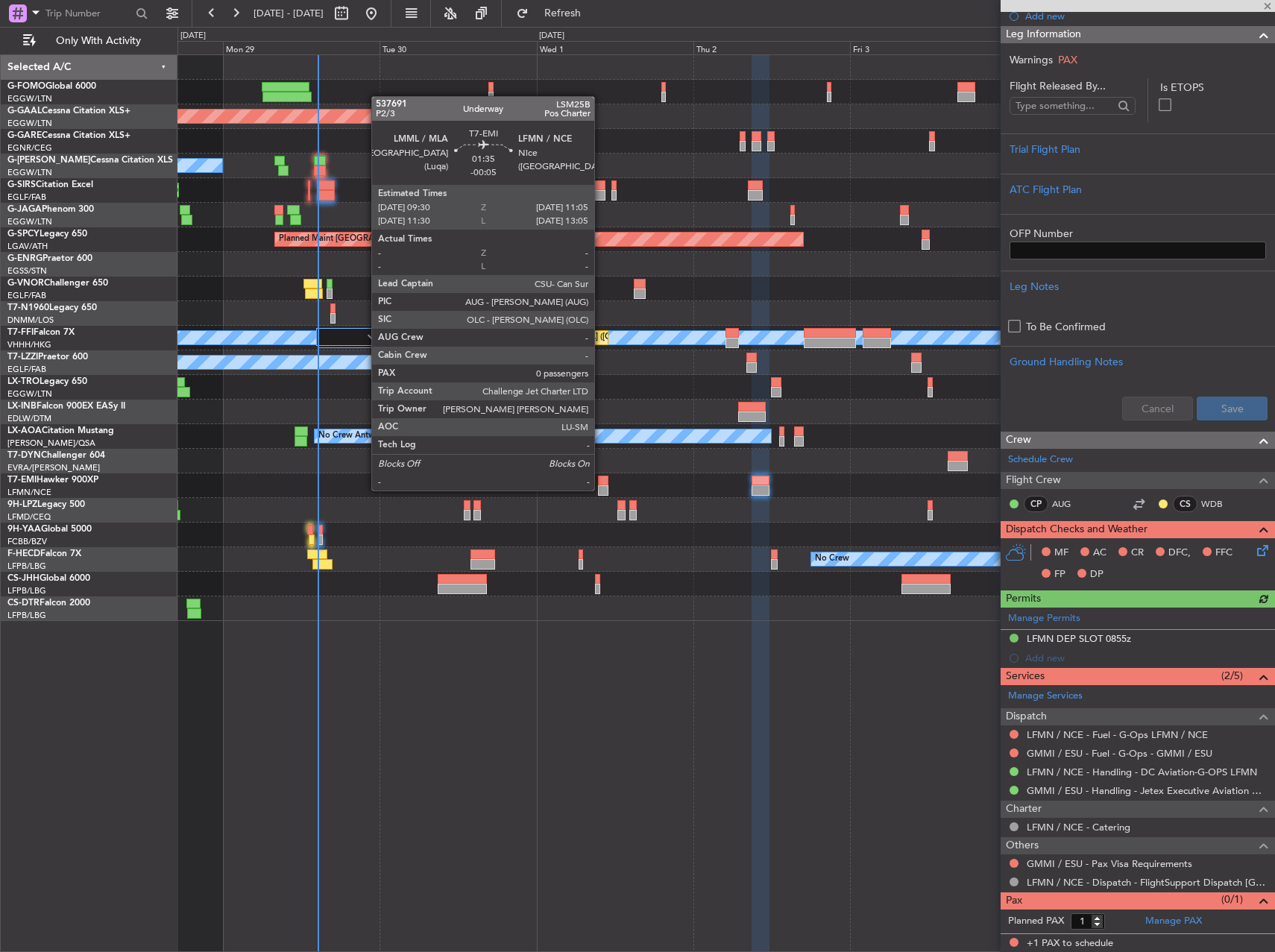
click at [601, 489] on div at bounding box center [602, 490] width 10 height 10
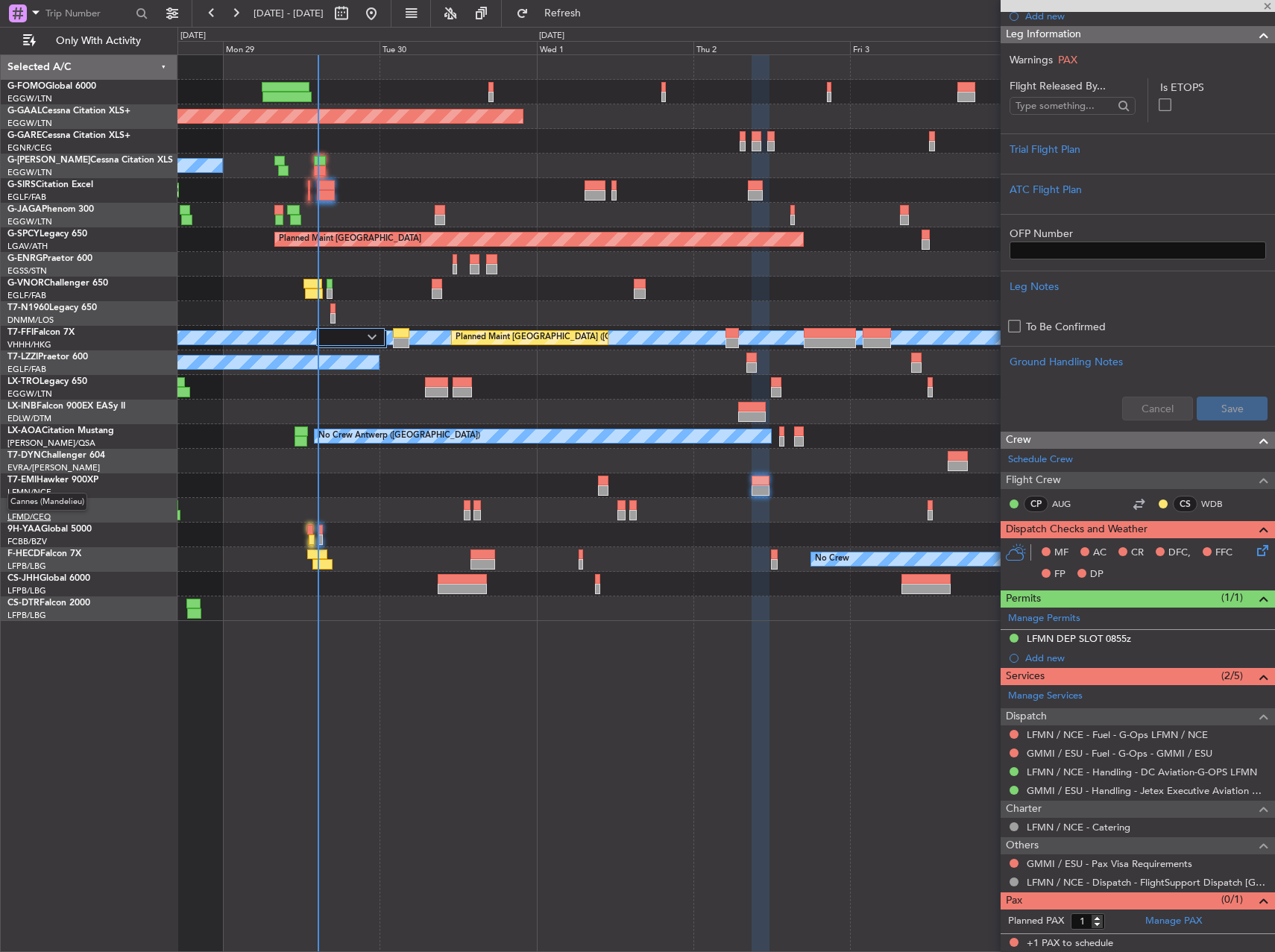
type input "-00:05"
type input "0"
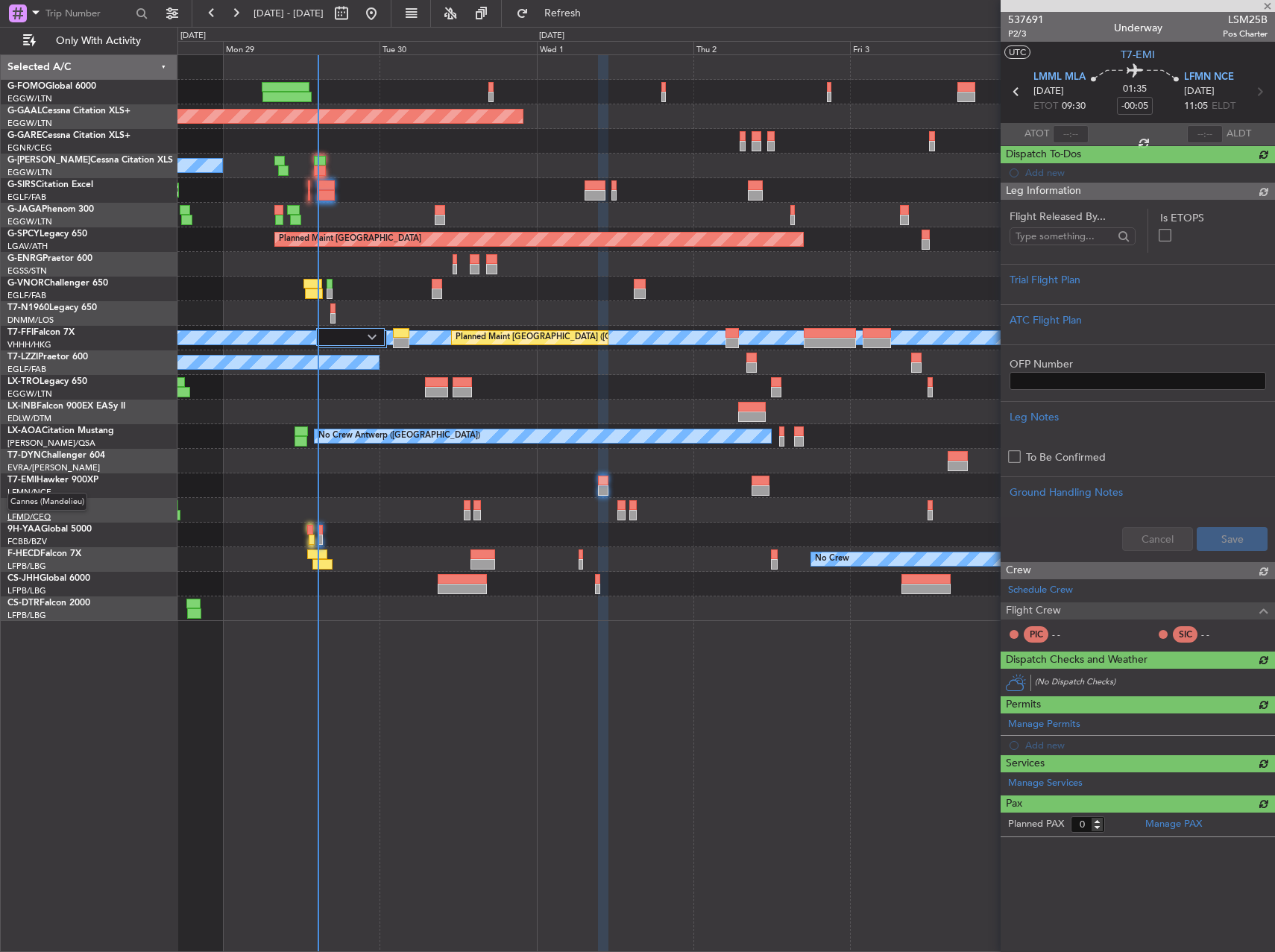
scroll to position [0, 0]
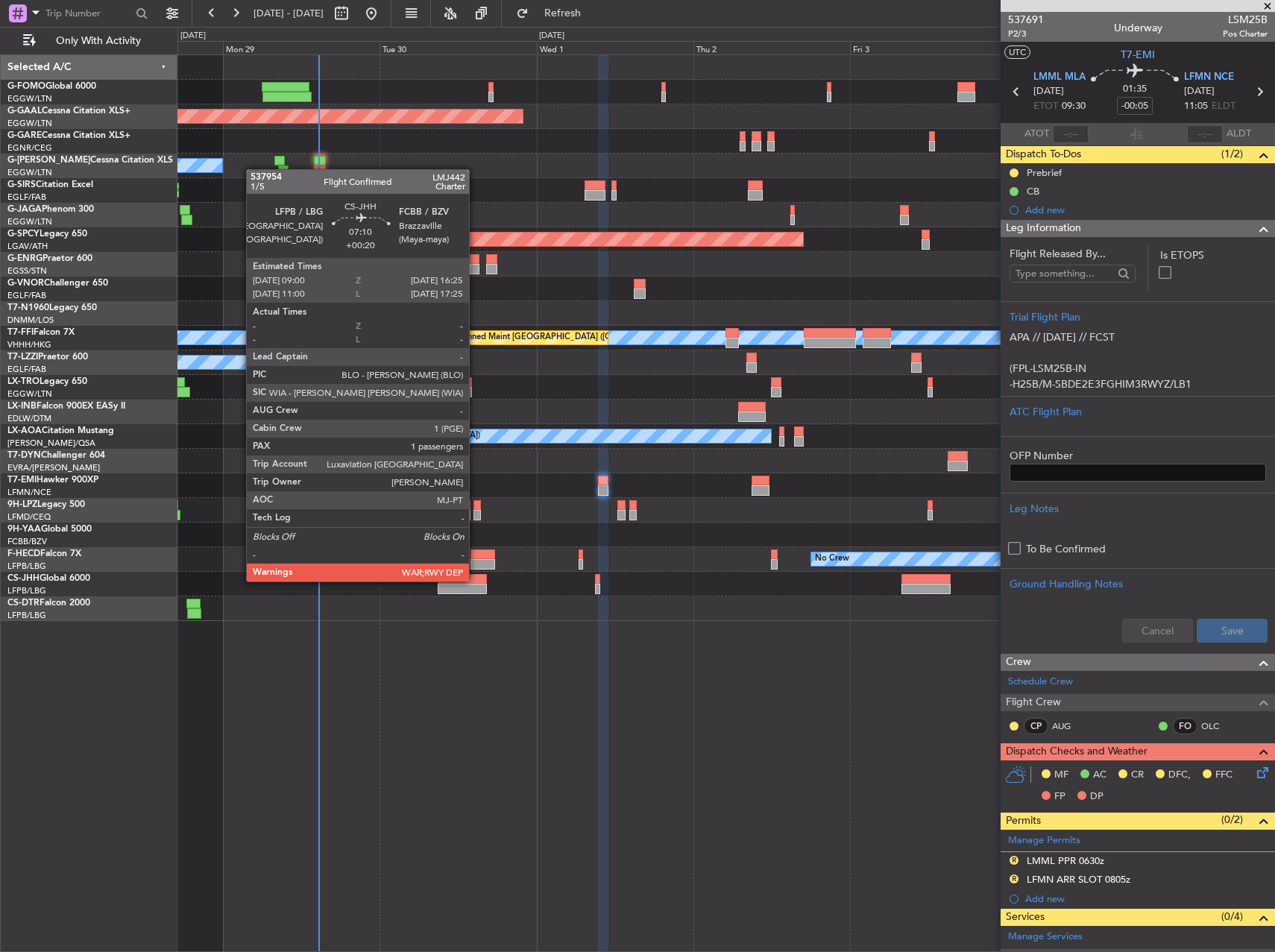
click at [476, 580] on div at bounding box center [462, 579] width 49 height 10
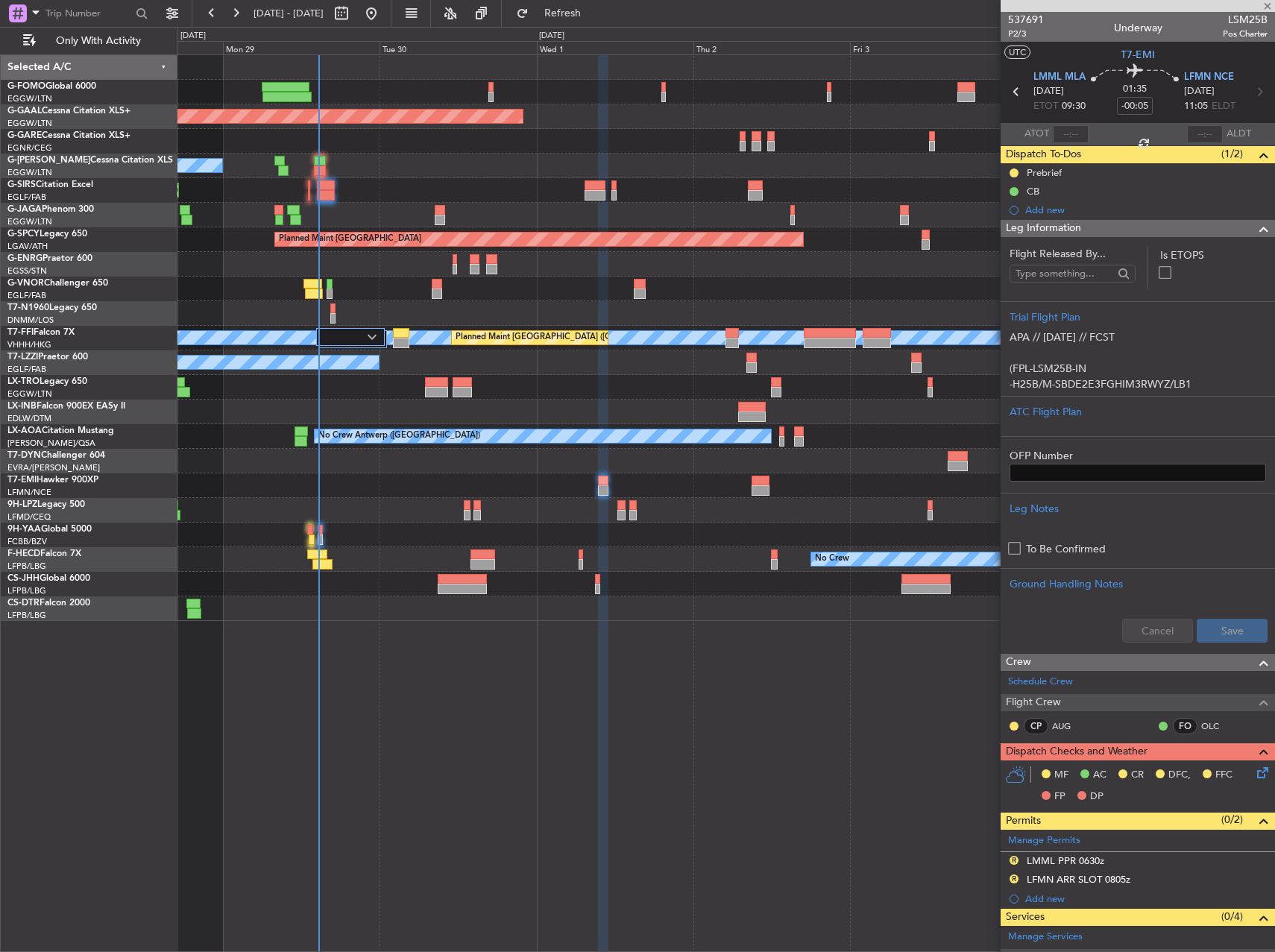
type input "+00:20"
type input "1"
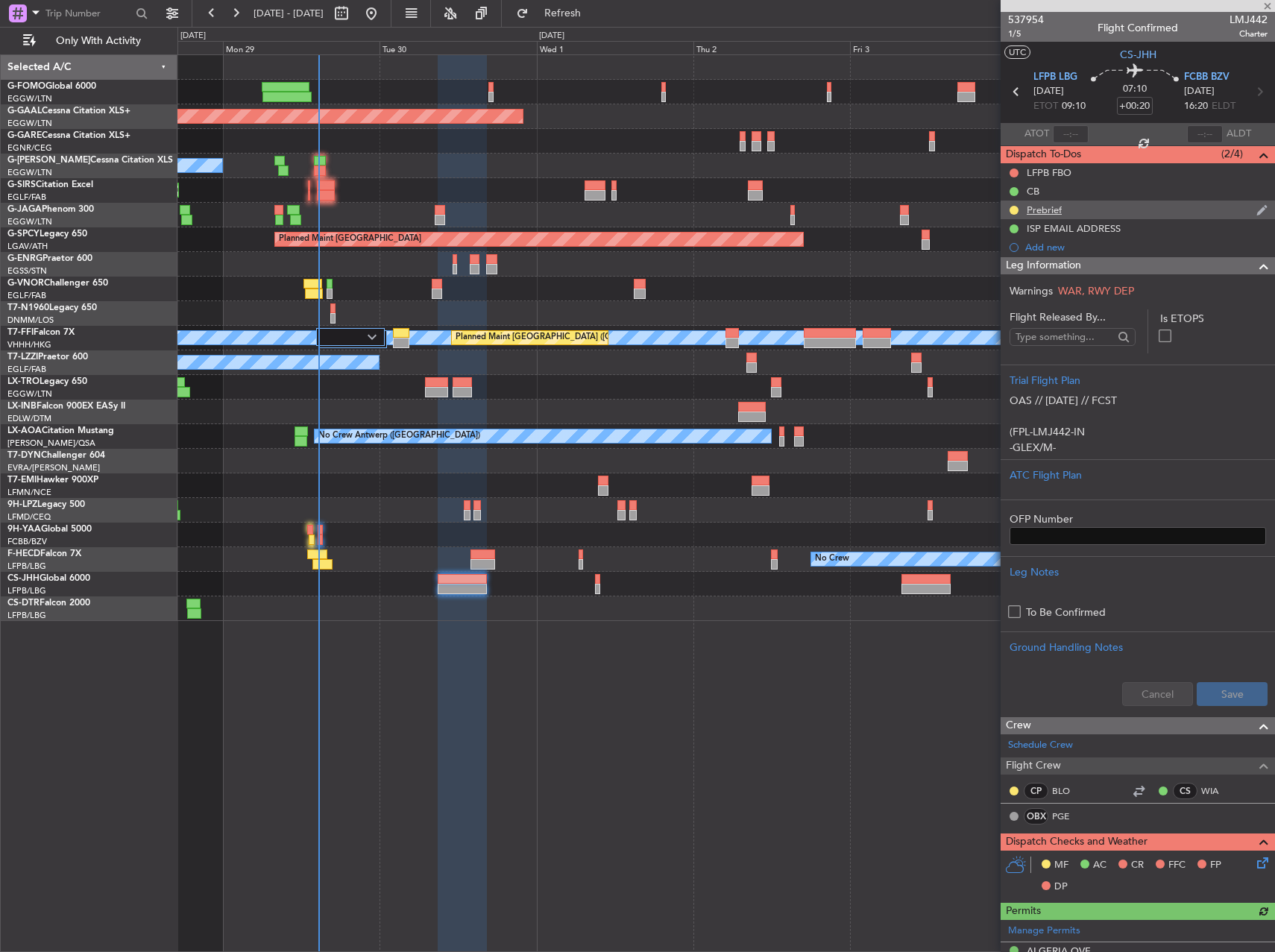
click at [1022, 205] on div "Prebrief" at bounding box center [1138, 210] width 274 height 19
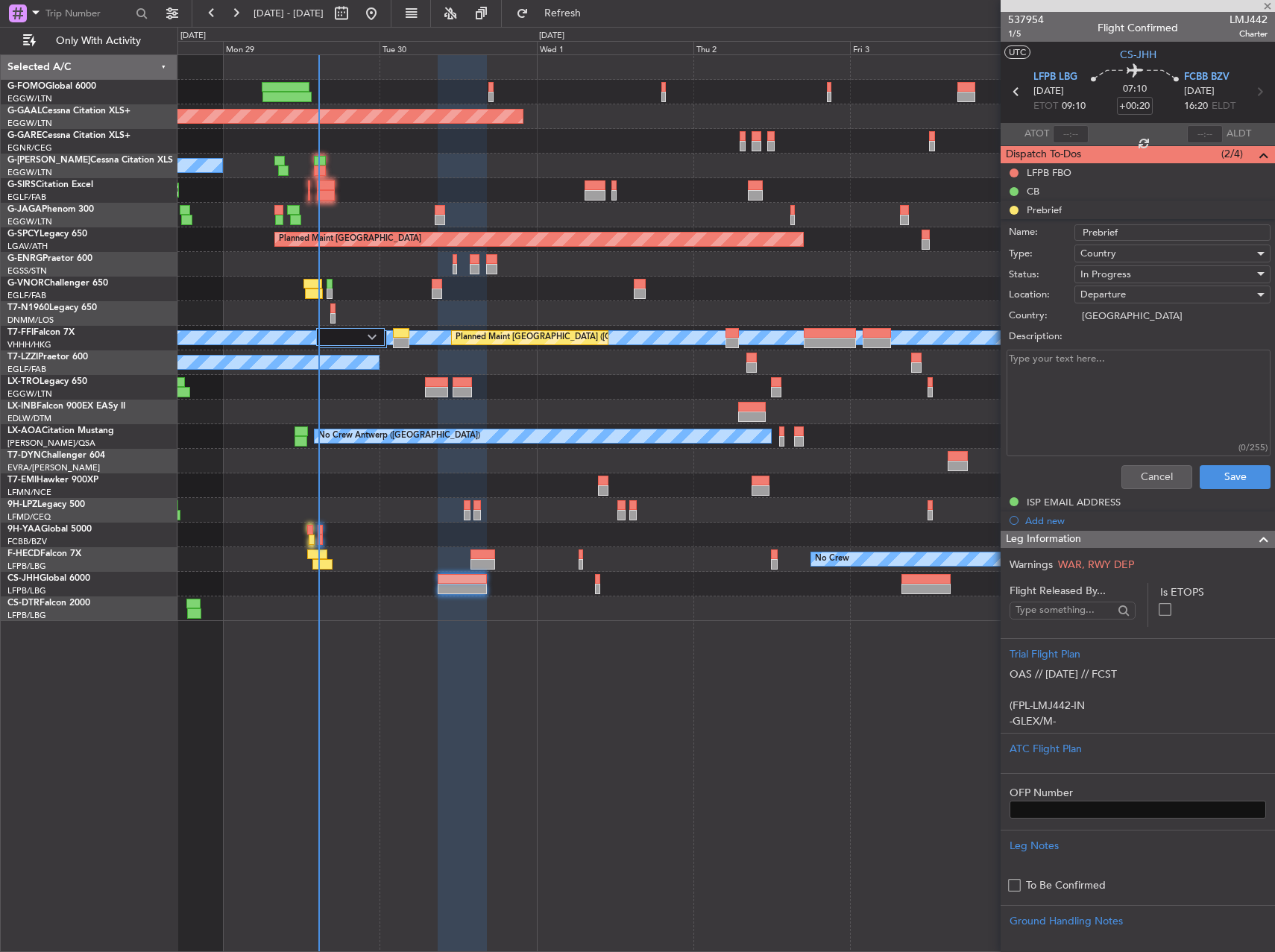
click at [1090, 397] on textarea "Description:" at bounding box center [1138, 403] width 264 height 107
type textarea "32200"
click at [1118, 267] on span "In Progress" at bounding box center [1105, 274] width 50 height 13
click at [1111, 345] on span "Completed" at bounding box center [1165, 349] width 174 height 22
click at [1218, 474] on button "Save" at bounding box center [1235, 477] width 71 height 24
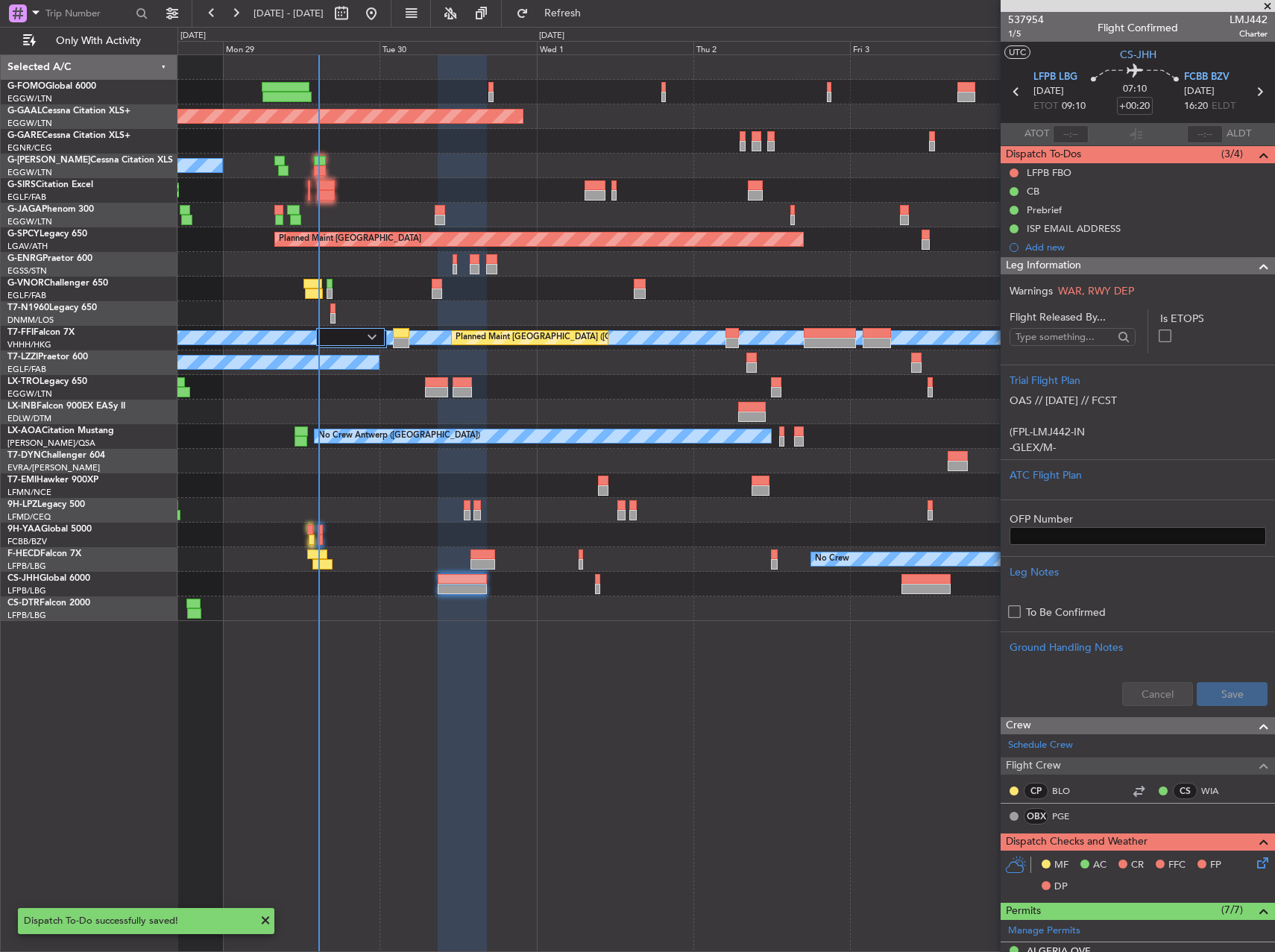
click at [600, 588] on div at bounding box center [725, 585] width 1097 height 25
click at [594, 589] on div at bounding box center [725, 585] width 1097 height 25
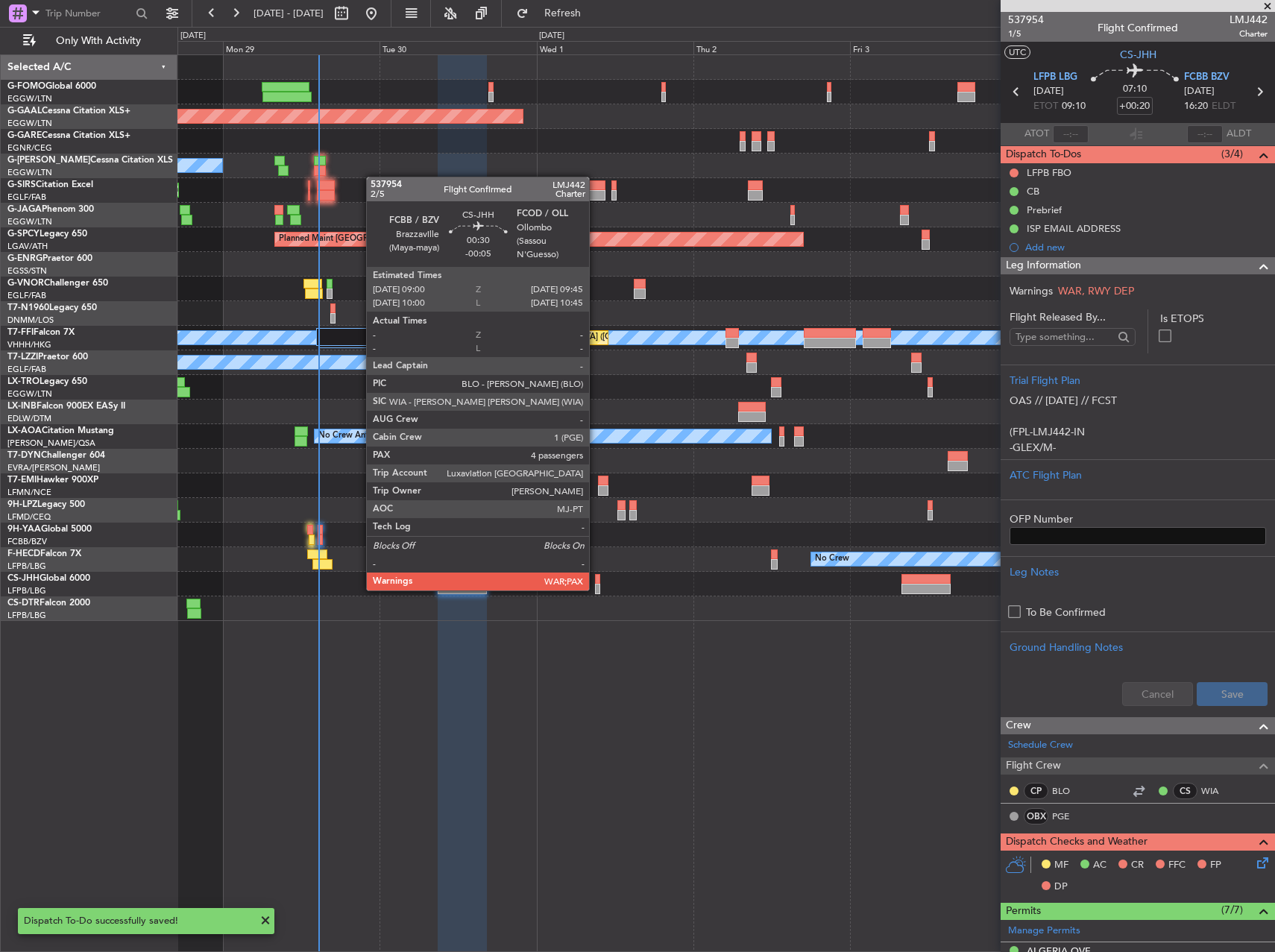
click at [596, 589] on div at bounding box center [598, 588] width 5 height 10
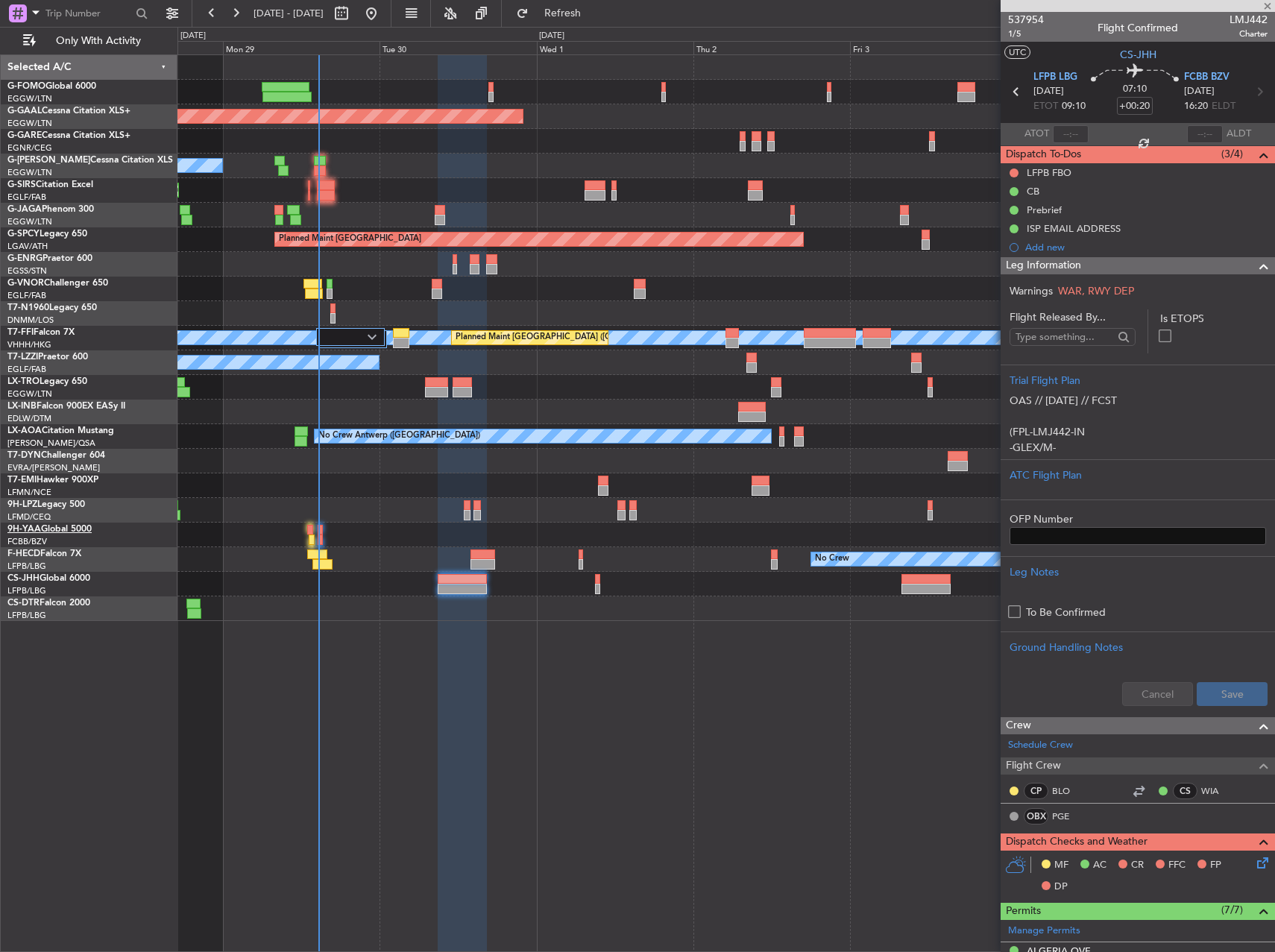
type input "-00:05"
type input "5"
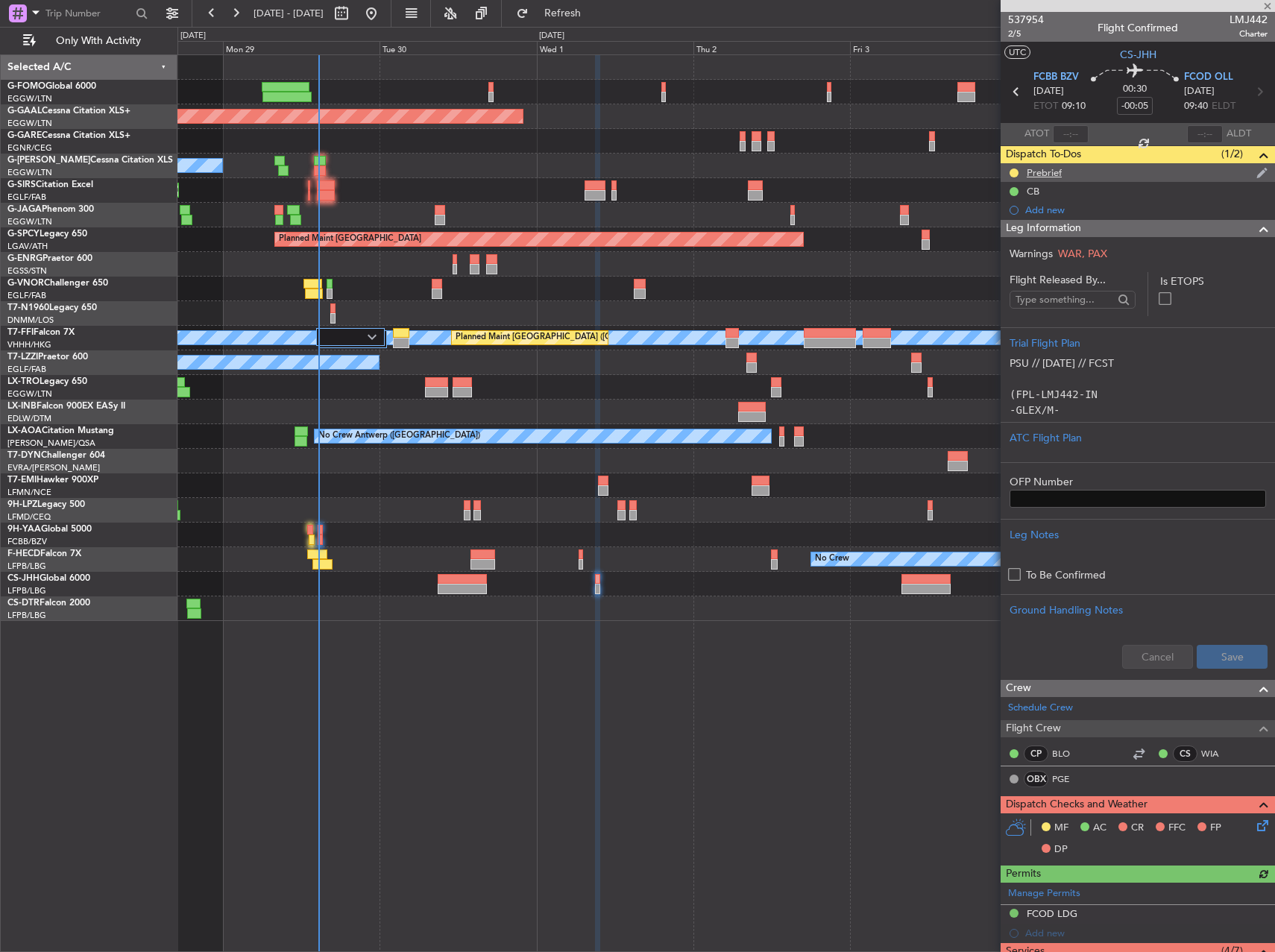
click at [1047, 178] on div "Prebrief" at bounding box center [1138, 173] width 274 height 19
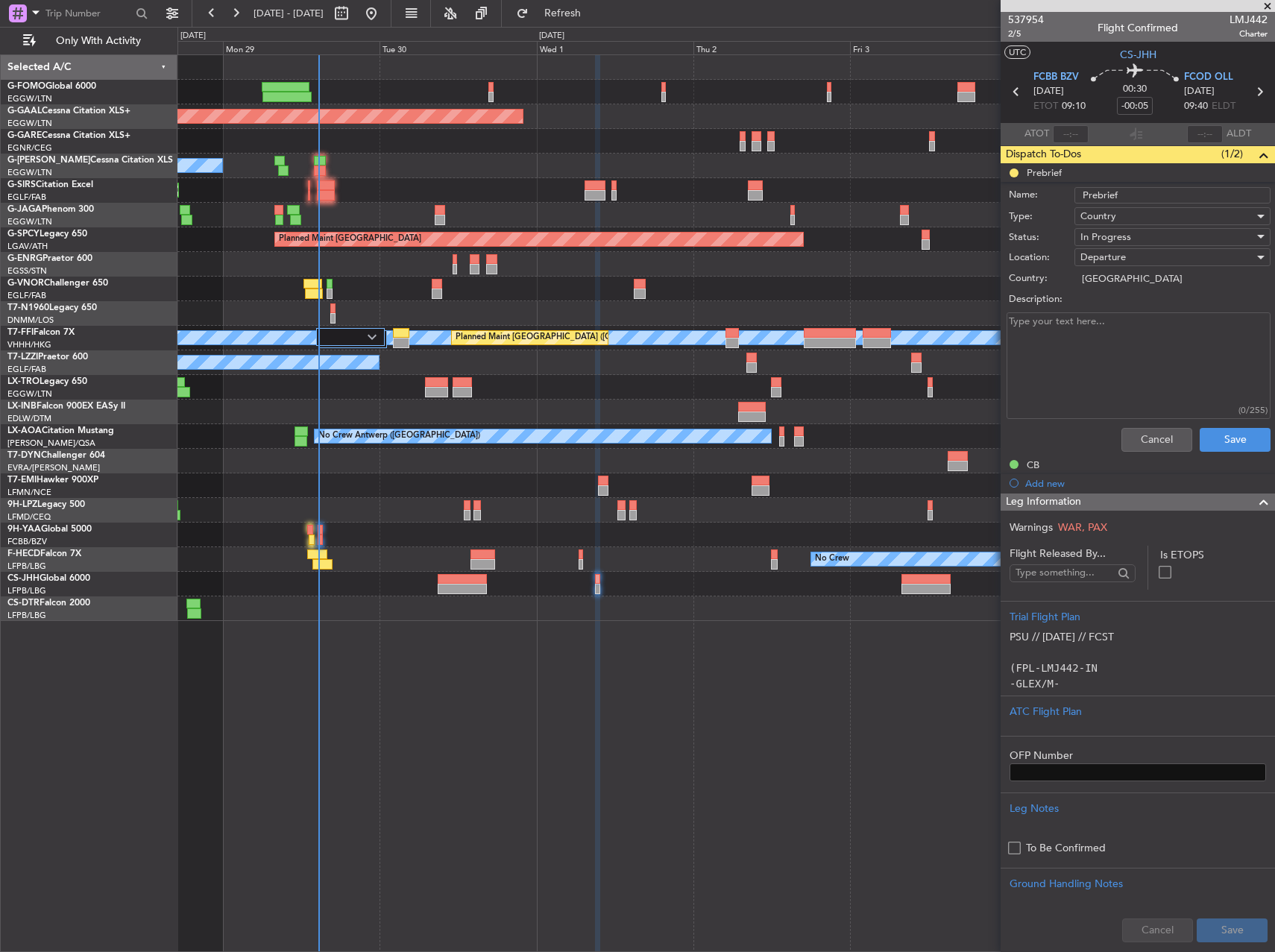
click at [1112, 343] on textarea "Description:" at bounding box center [1138, 366] width 264 height 107
type textarea "remaining"
click at [1102, 230] on span "In Progress" at bounding box center [1105, 236] width 50 height 13
click at [1141, 304] on span "Completed" at bounding box center [1165, 312] width 174 height 22
click at [1215, 443] on button "Save" at bounding box center [1235, 440] width 71 height 24
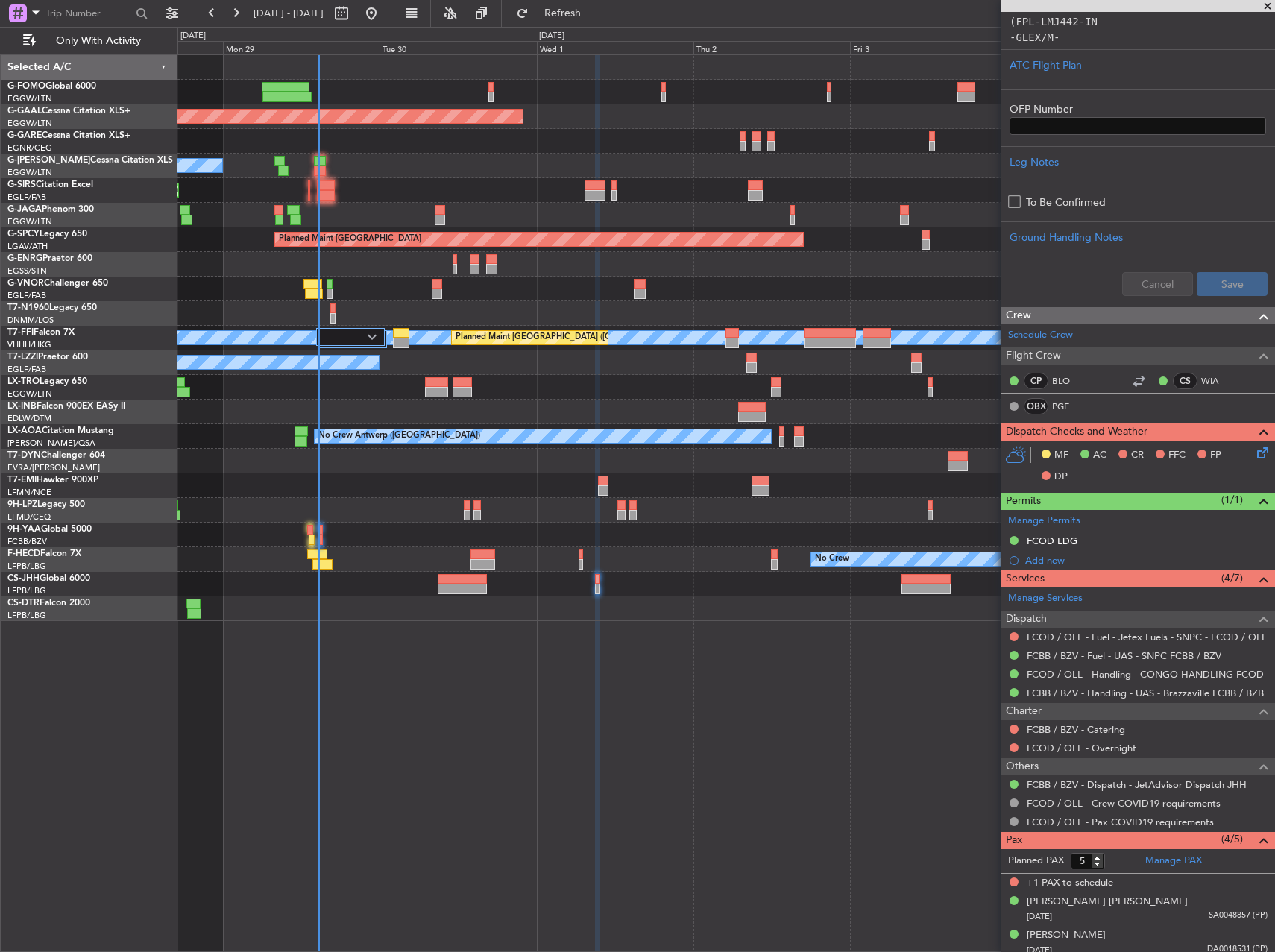
scroll to position [447, 0]
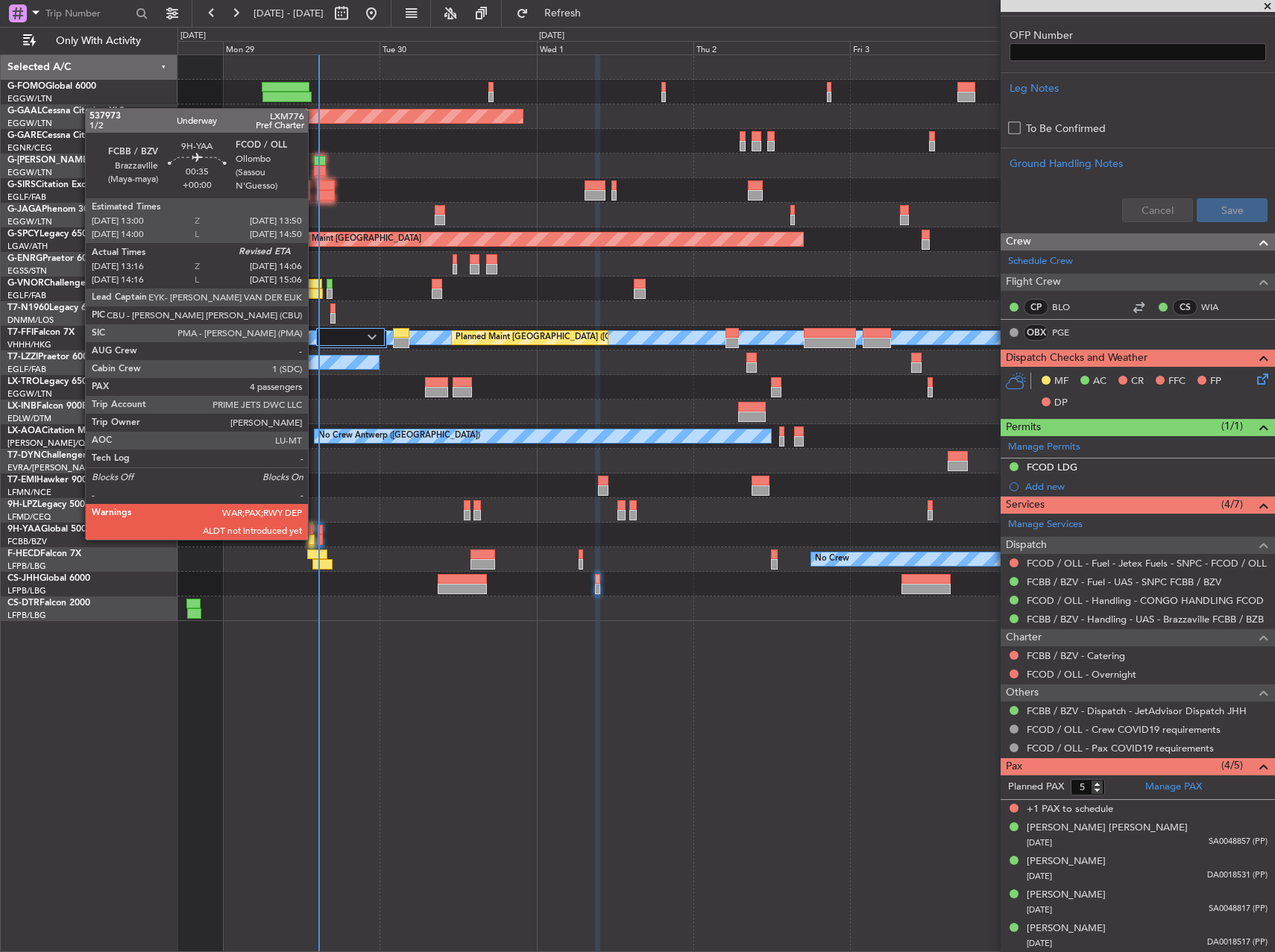
click at [315, 538] on div at bounding box center [312, 540] width 6 height 10
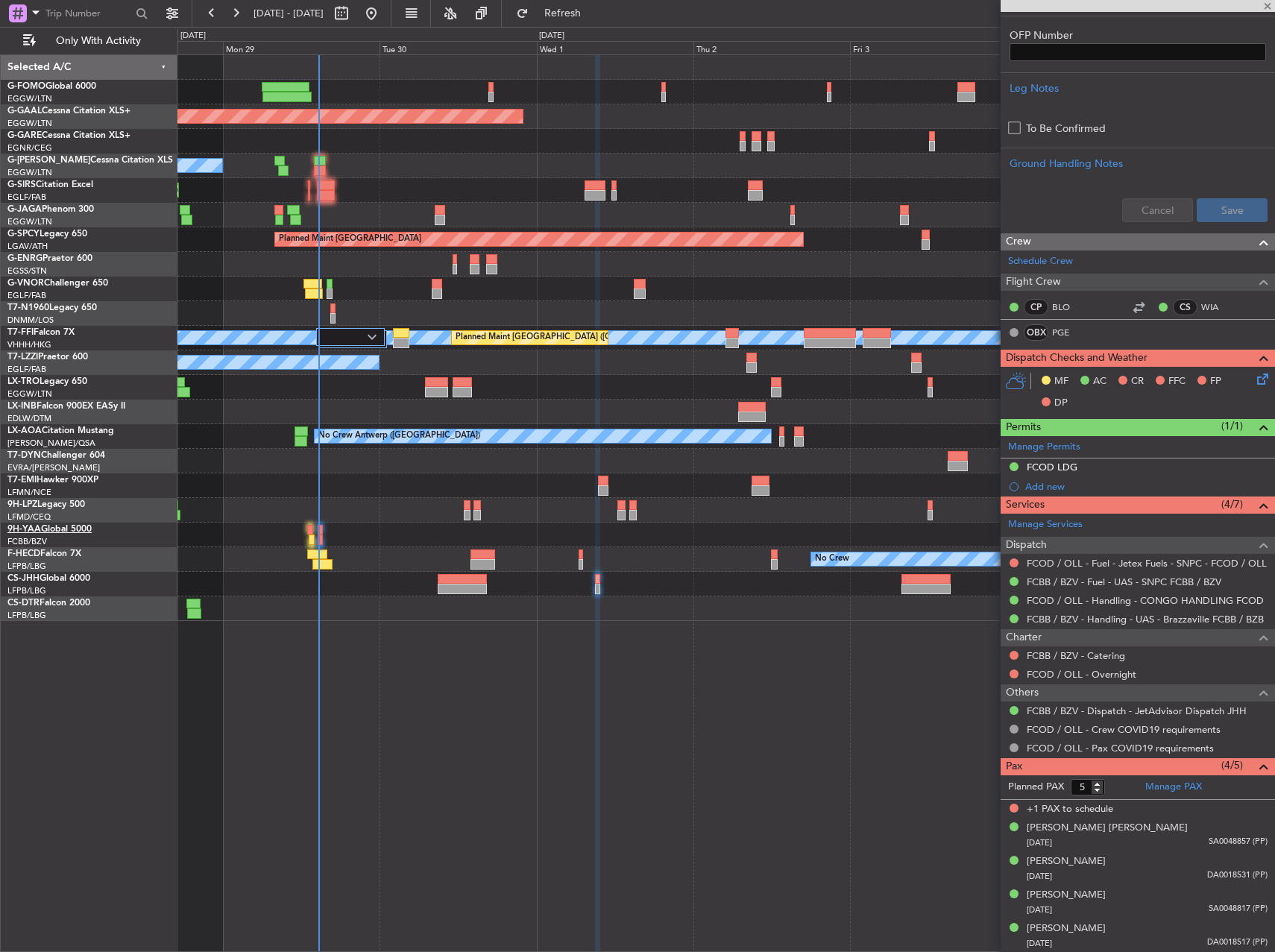
type input "13:26"
type input "4"
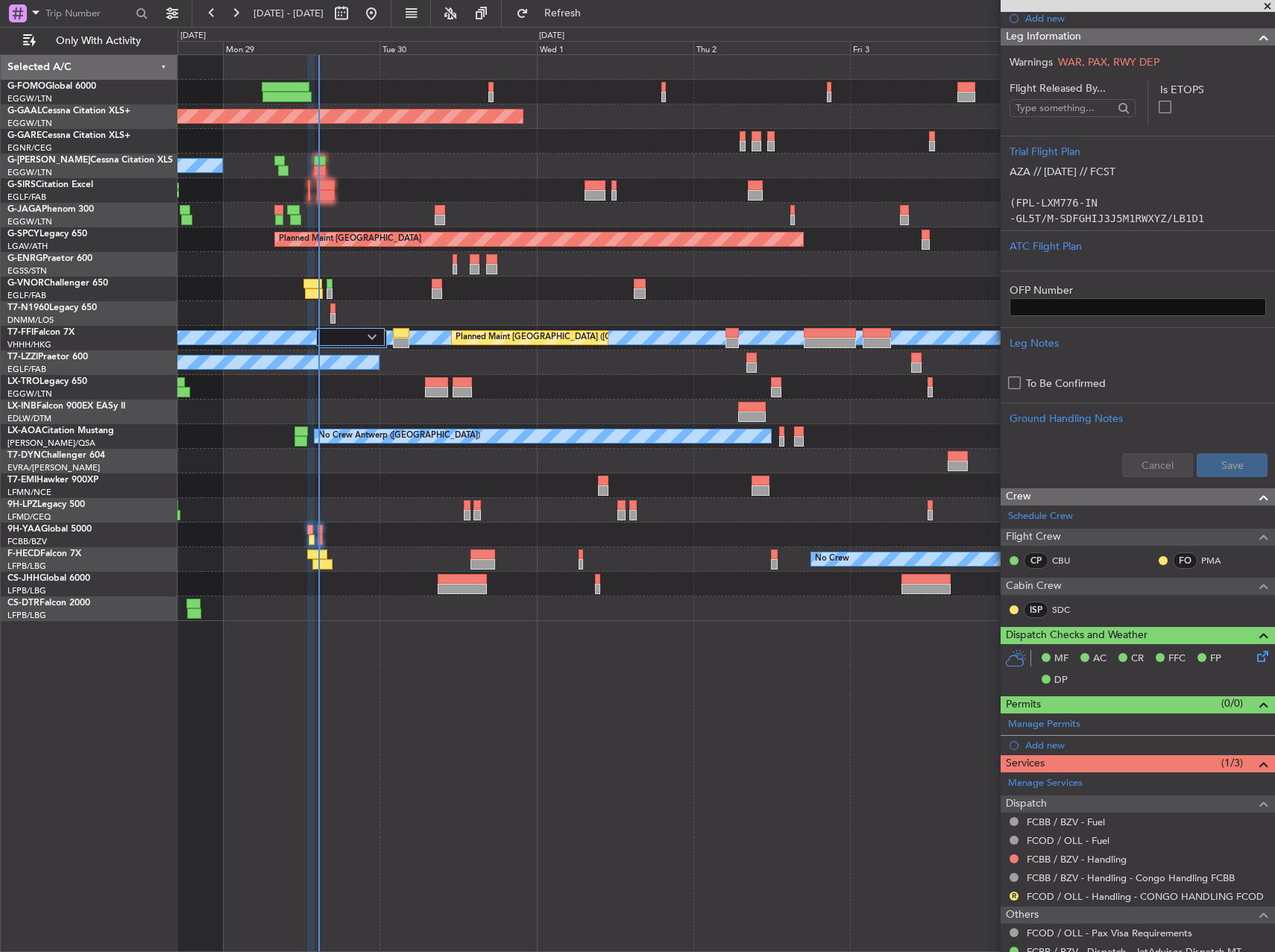
scroll to position [280, 0]
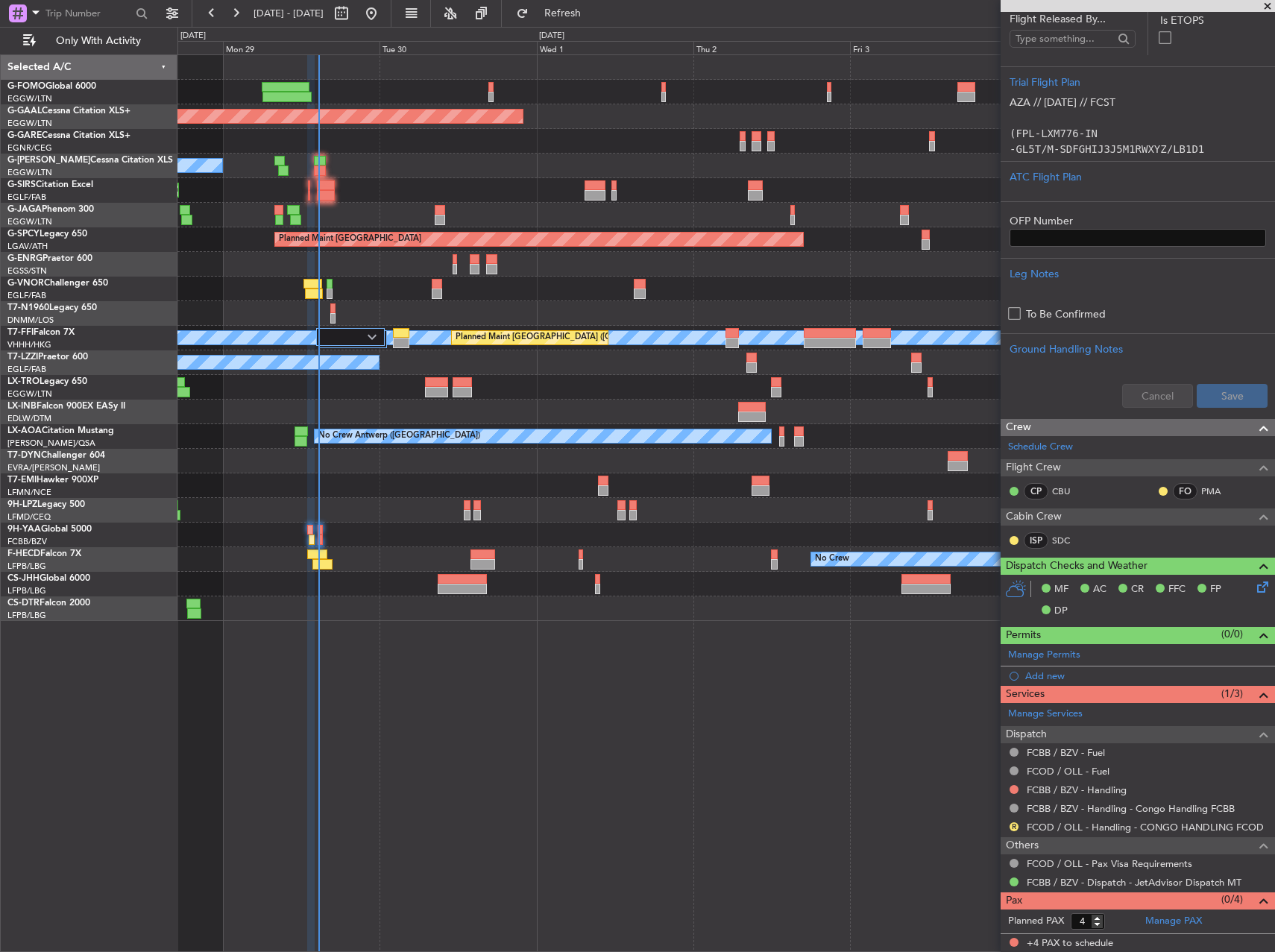
click at [735, 759] on div "Planned Maint Dusseldorf Owner A/C Unavailable Planned Maint [GEOGRAPHIC_DATA] …" at bounding box center [726, 503] width 1098 height 898
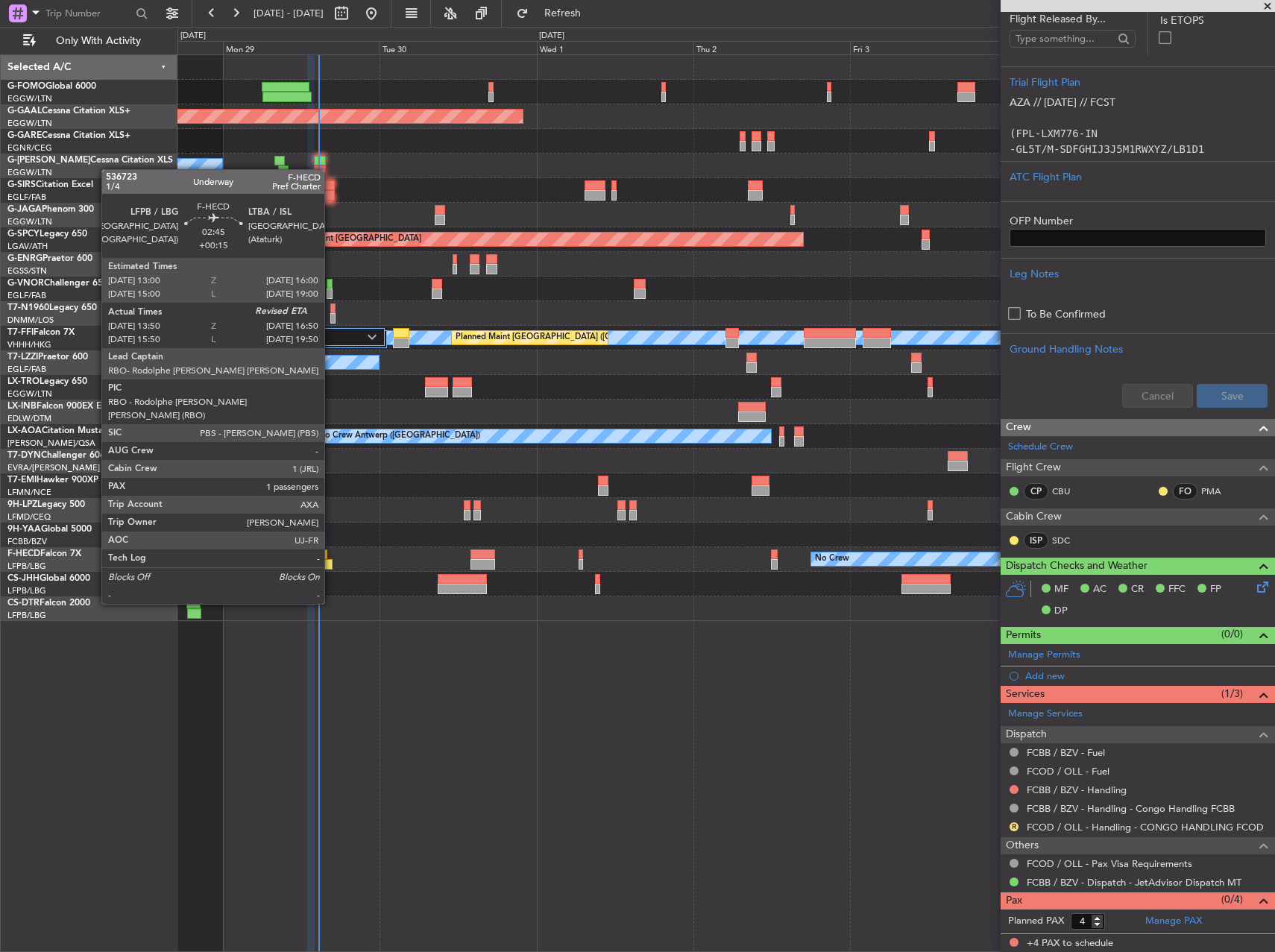
click at [331, 562] on div at bounding box center [322, 564] width 20 height 10
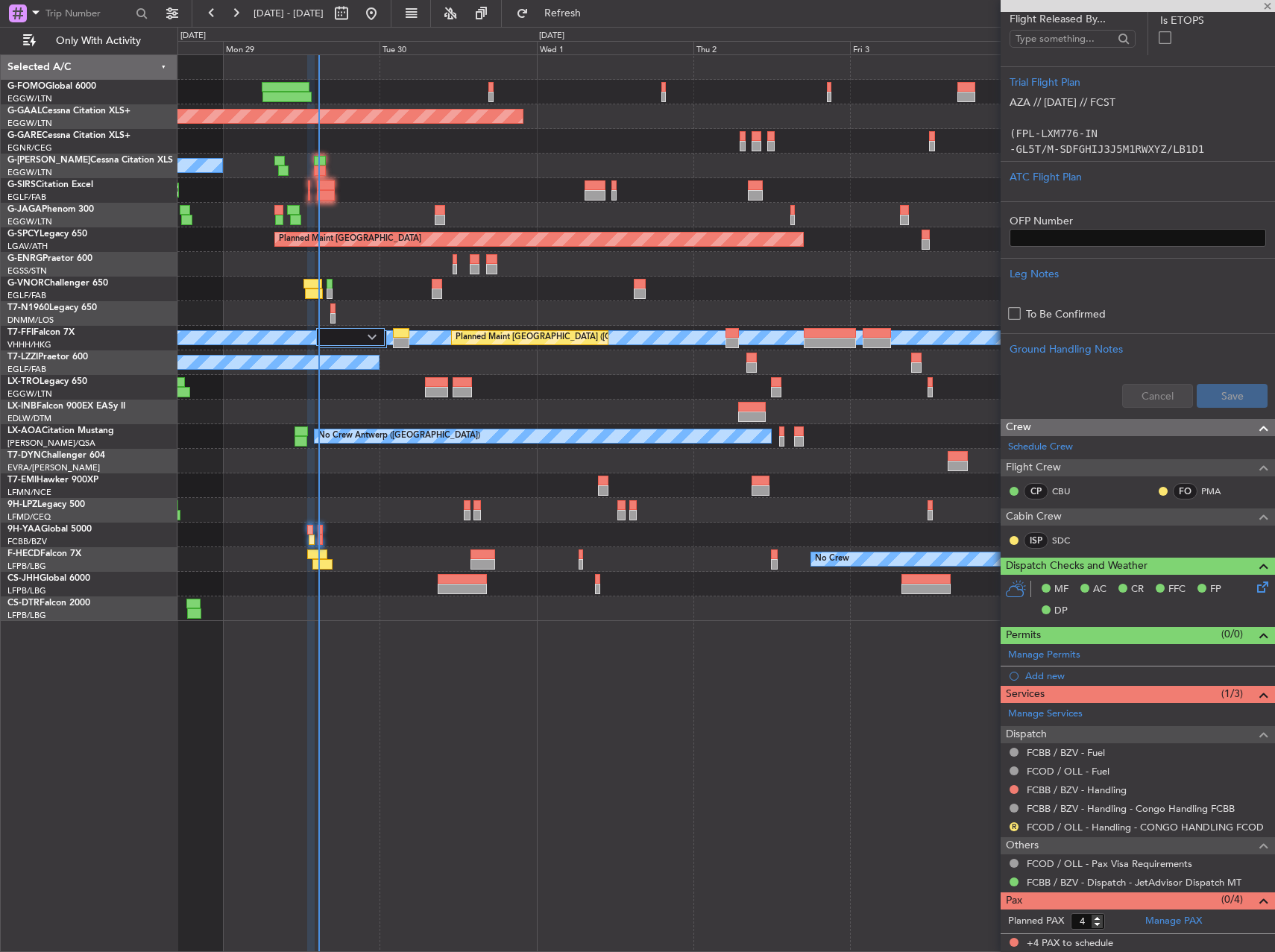
click at [459, 597] on div "Planned Maint Nice ([GEOGRAPHIC_DATA])" at bounding box center [725, 609] width 1097 height 25
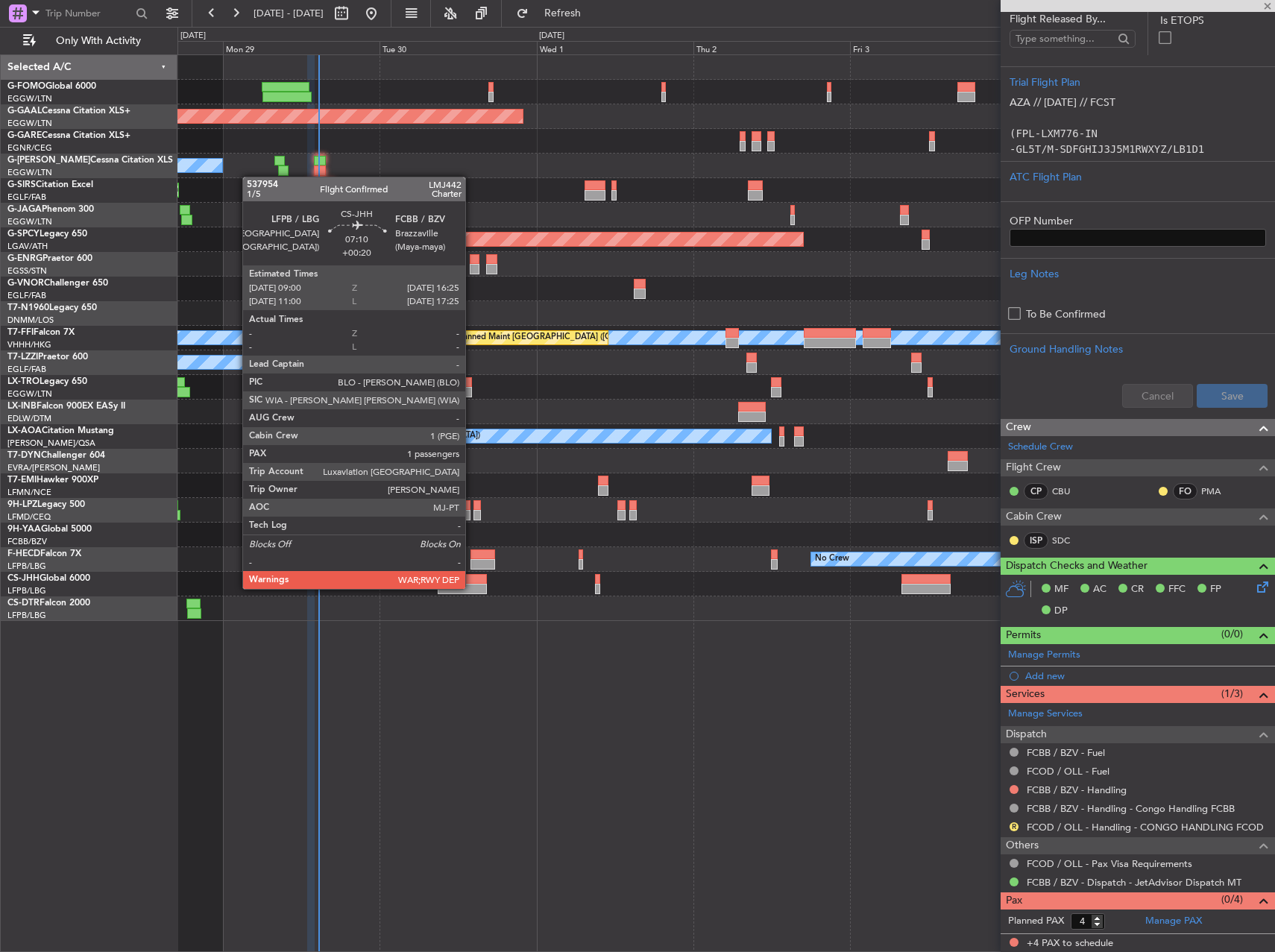
click at [472, 588] on div at bounding box center [462, 588] width 49 height 10
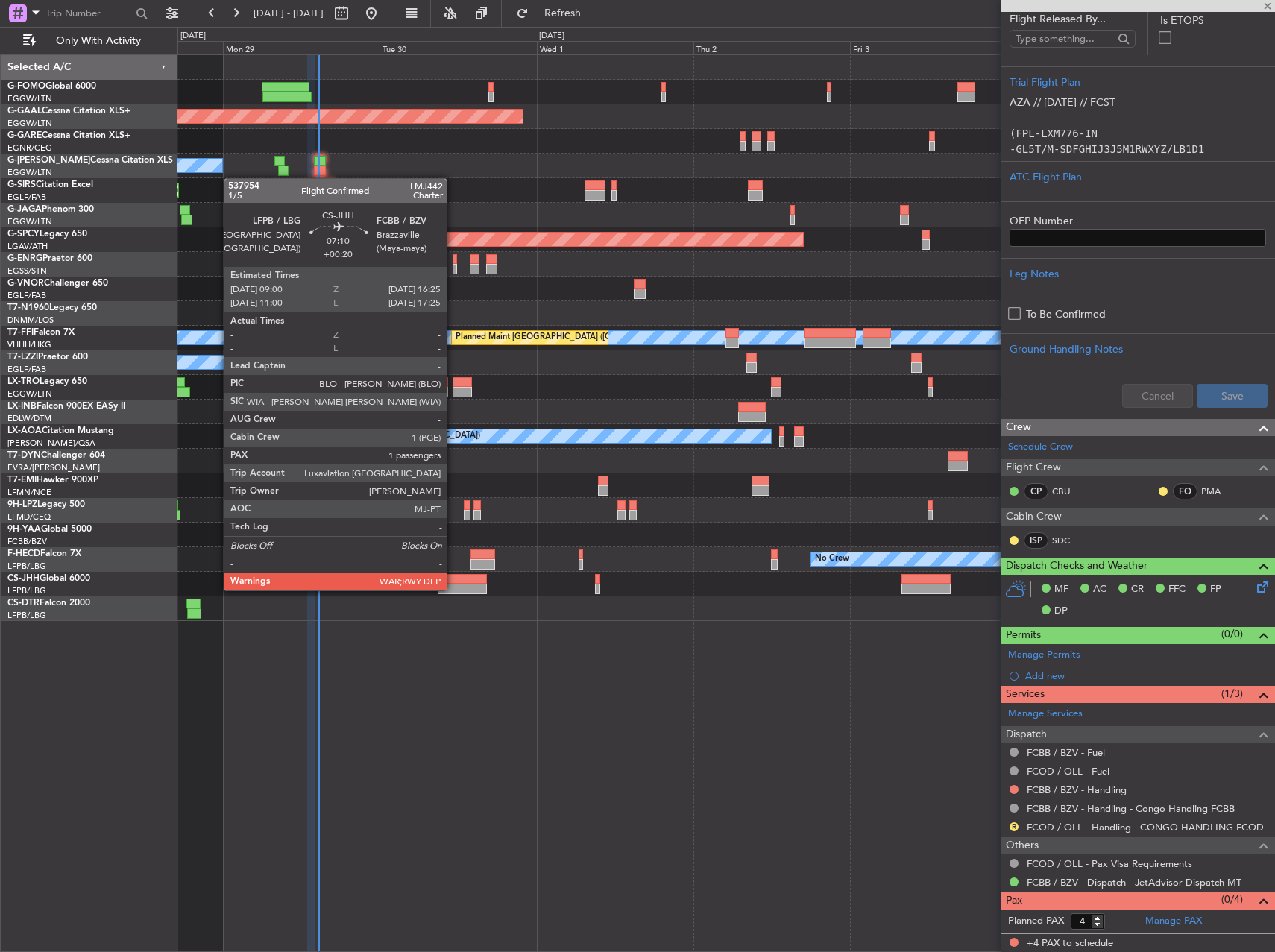
type input "+00:20"
type input "1"
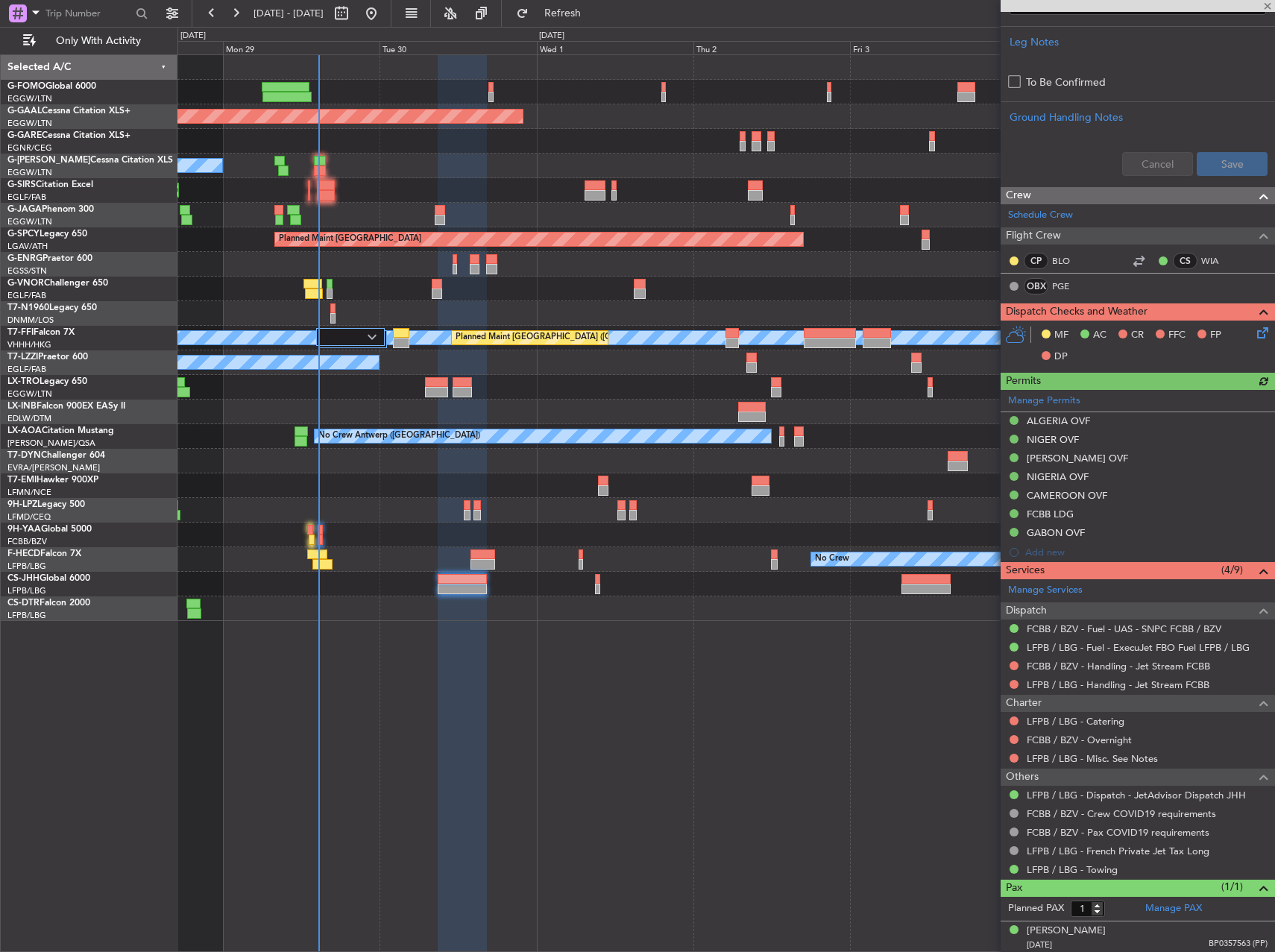
scroll to position [533, 0]
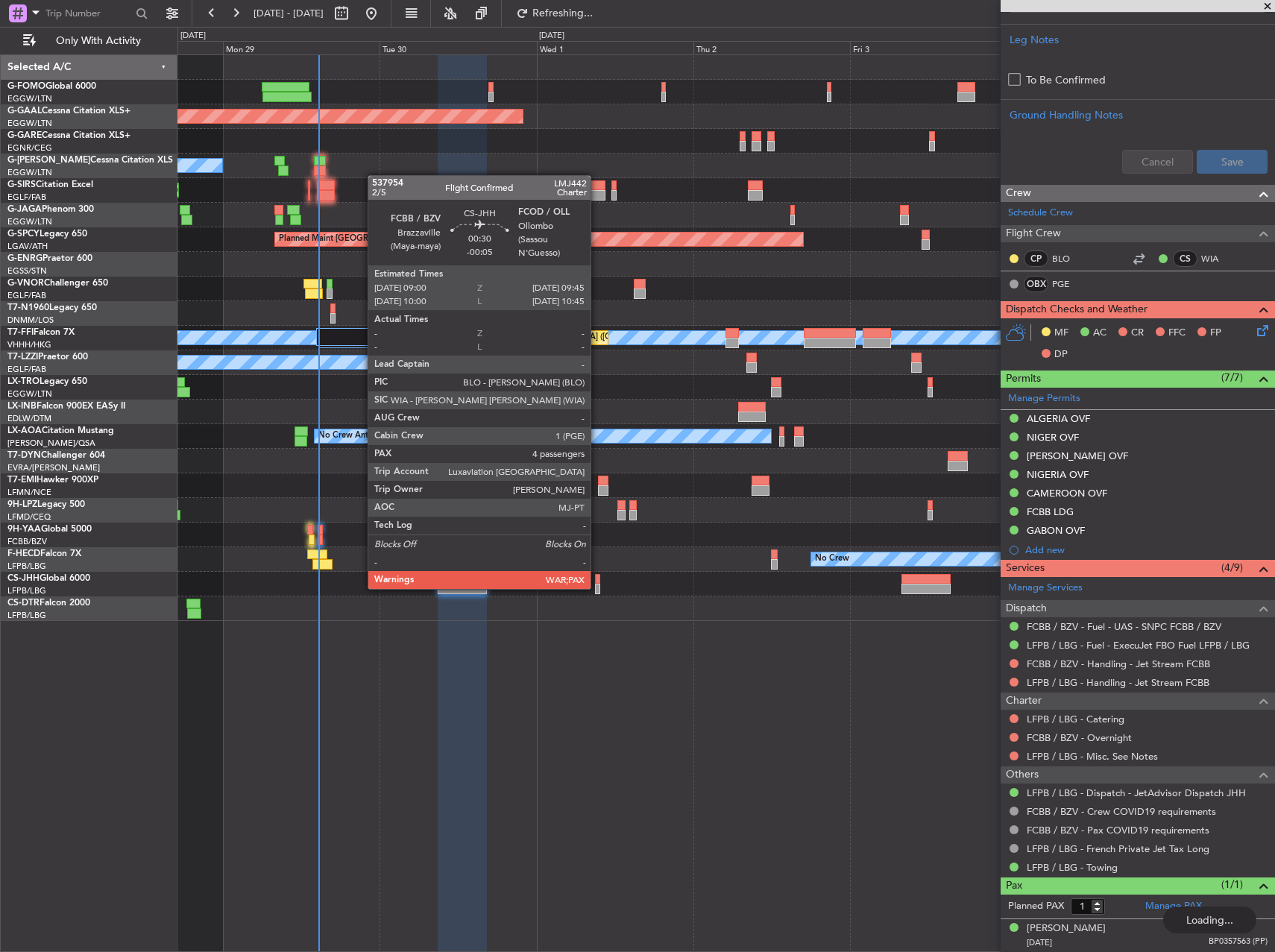
click at [597, 588] on div at bounding box center [598, 588] width 5 height 10
type input "-00:05"
type input "5"
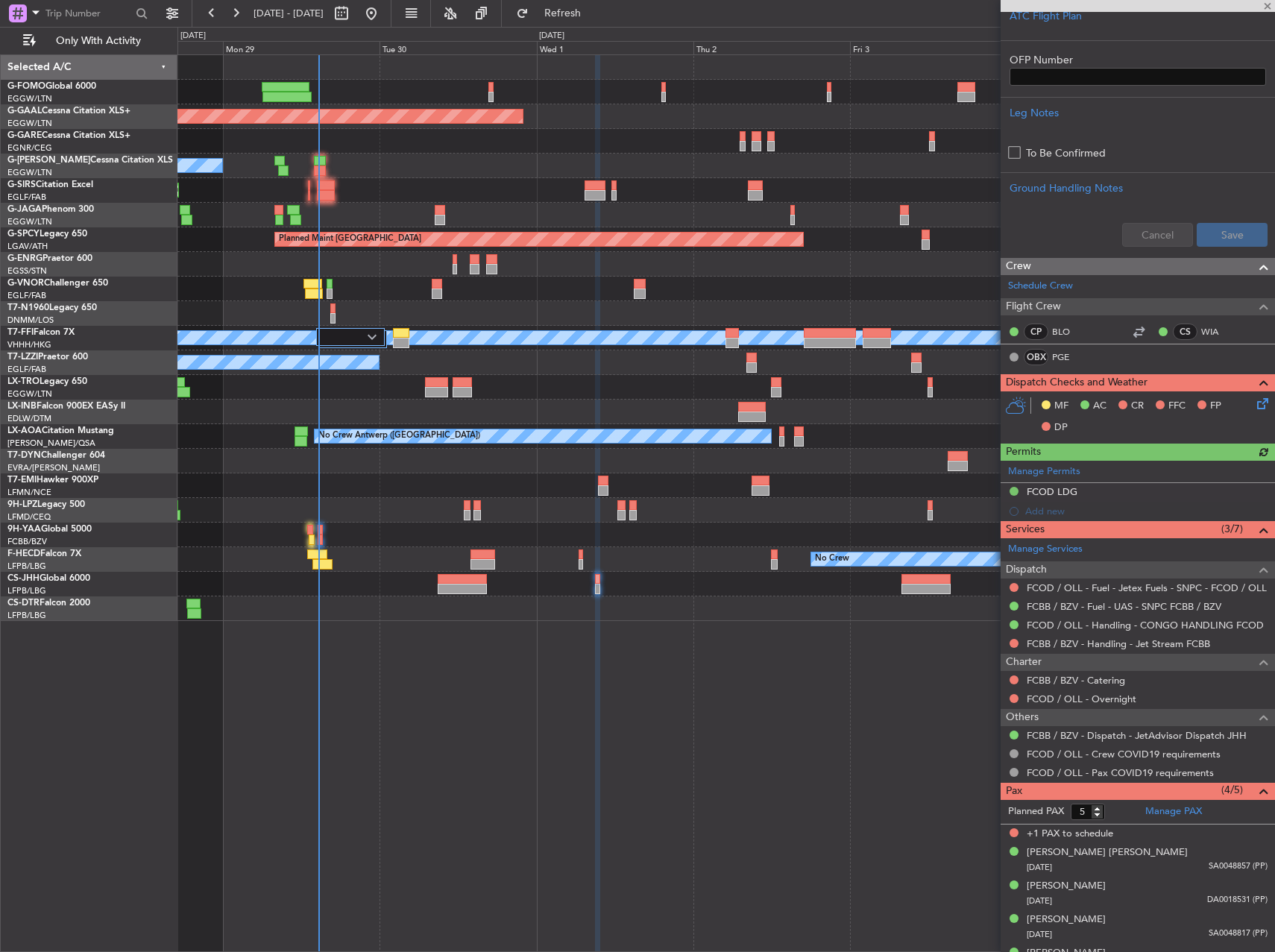
scroll to position [447, 0]
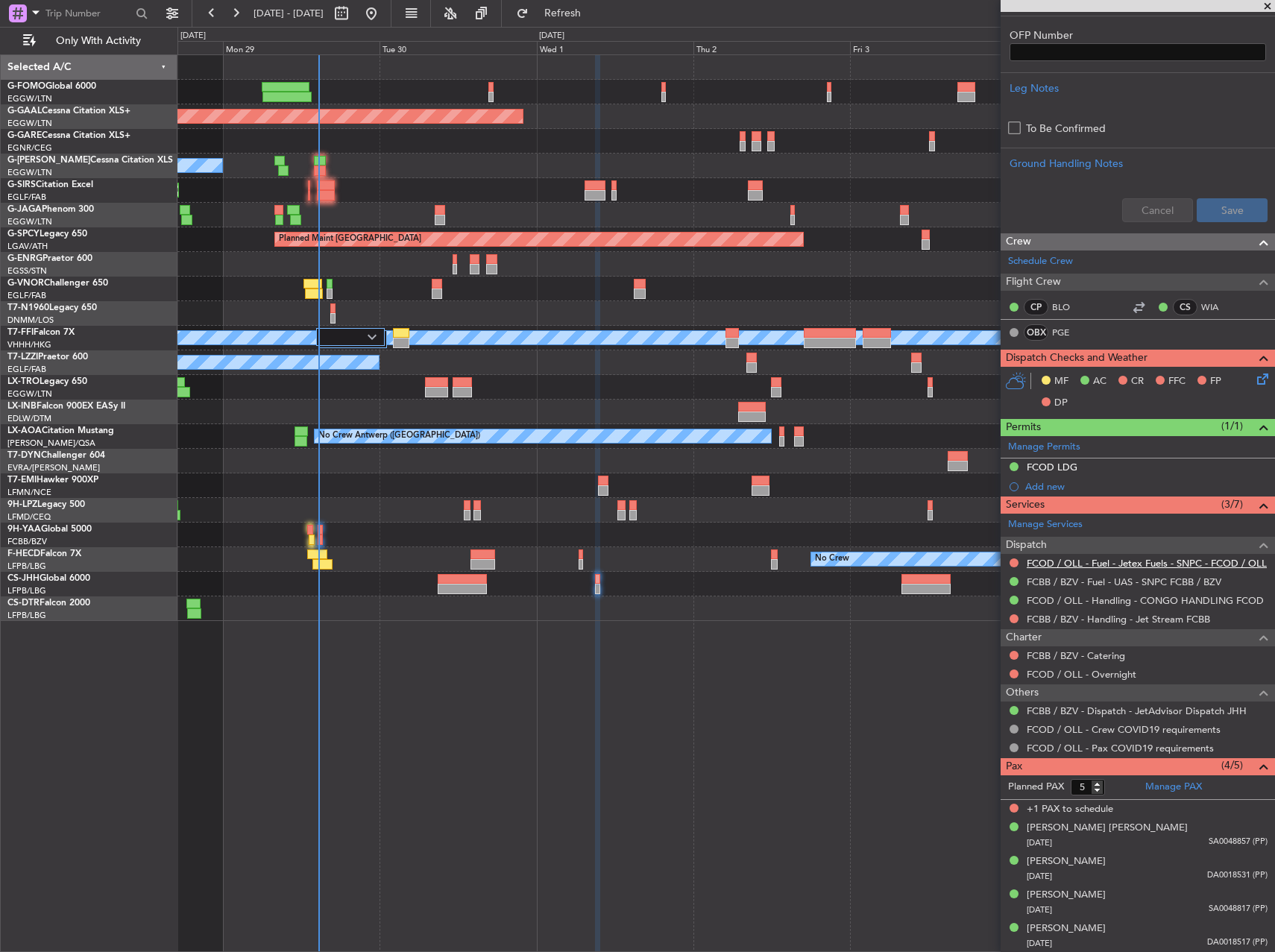
click at [1106, 561] on link "FCOD / OLL - Fuel - Jetex Fuels - SNPC - FCOD / OLL" at bounding box center [1146, 563] width 240 height 12
click at [1084, 581] on link "FCBB / BZV - Fuel - UAS - SNPC FCBB / BZV" at bounding box center [1123, 582] width 195 height 12
click at [1119, 562] on link "FCOD / OLL - Fuel - Jetex Fuels - SNPC - FCOD / OLL" at bounding box center [1146, 563] width 240 height 12
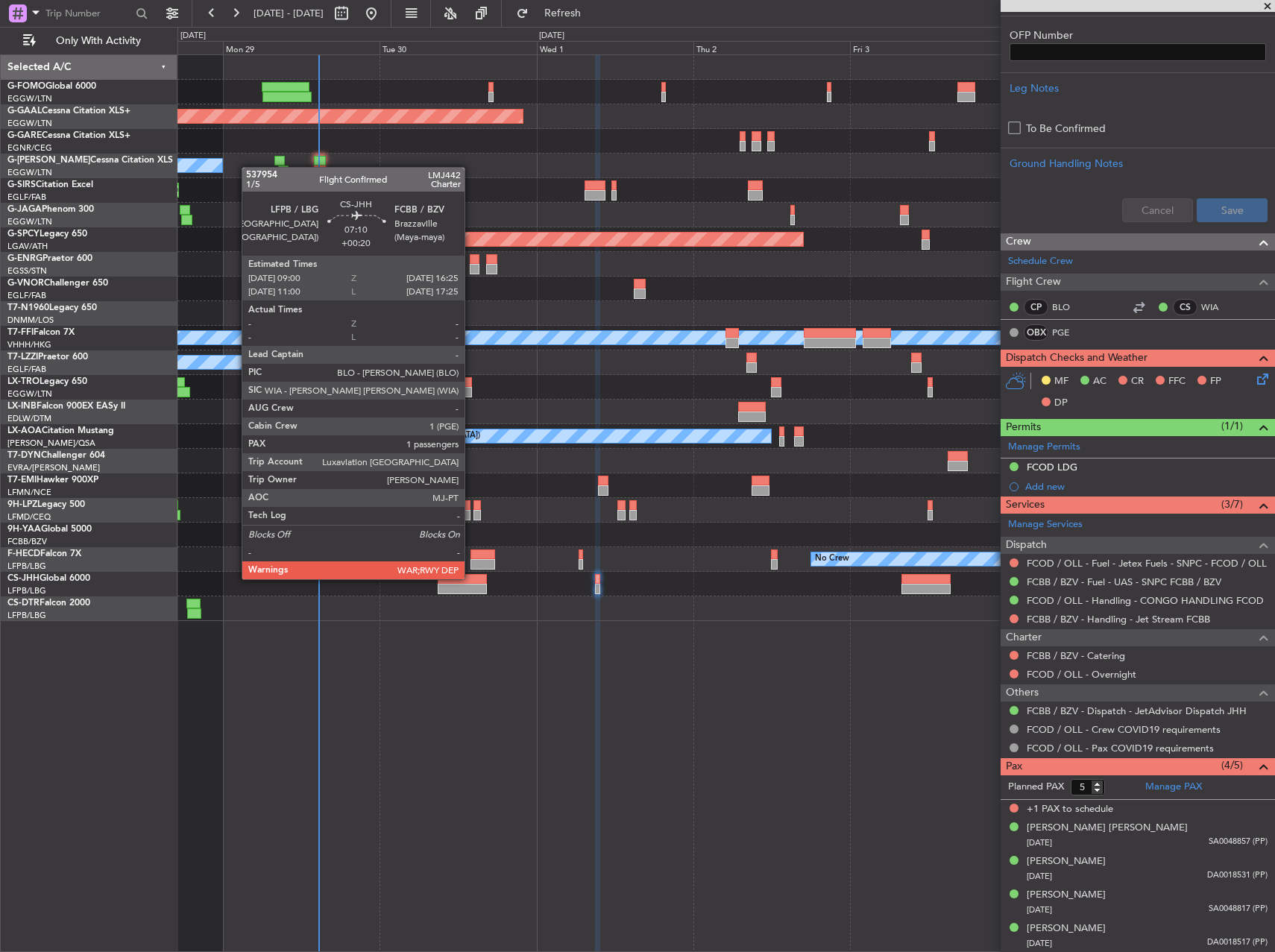
click at [471, 578] on div at bounding box center [462, 579] width 49 height 10
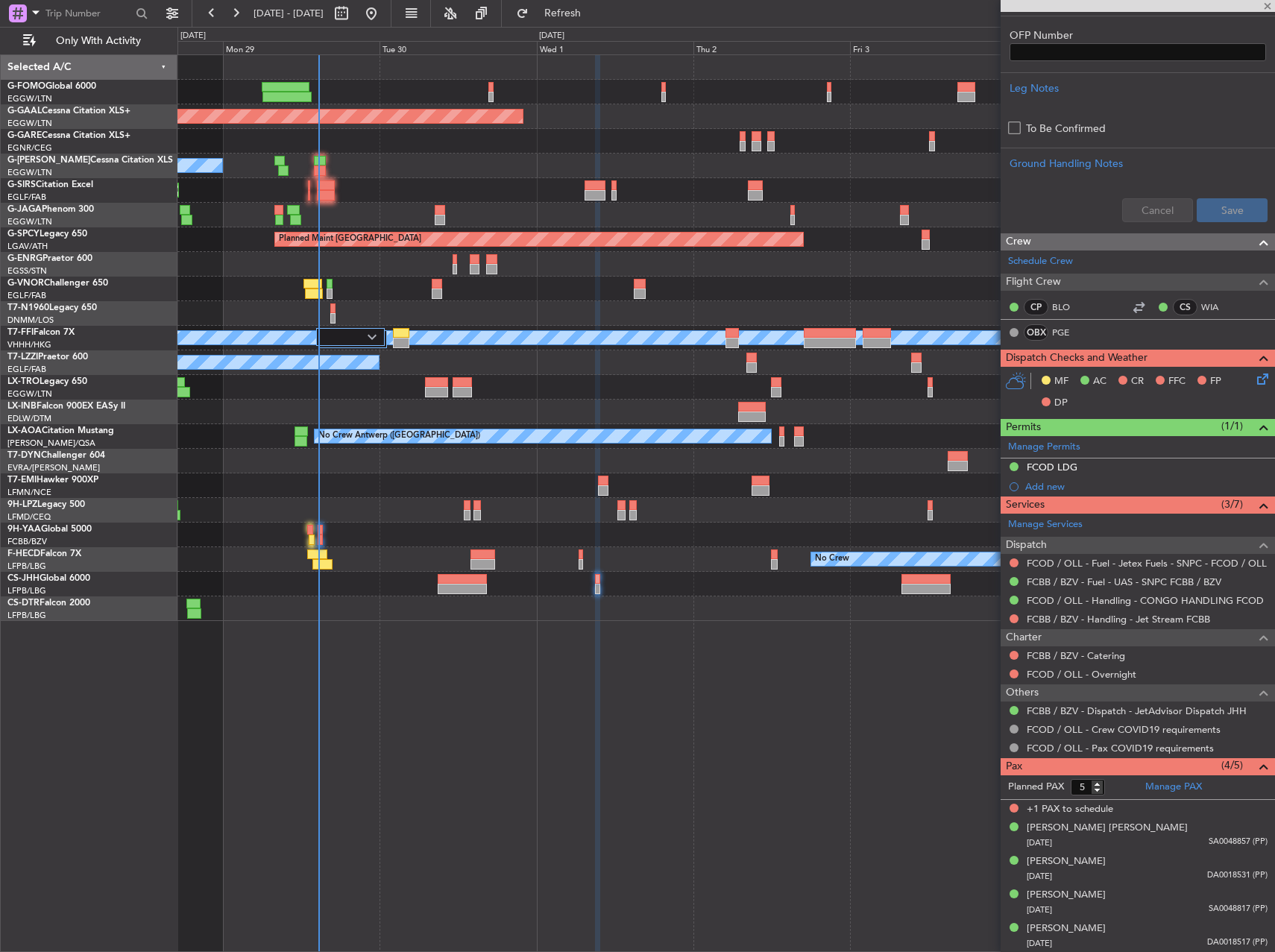
type input "+00:20"
type input "1"
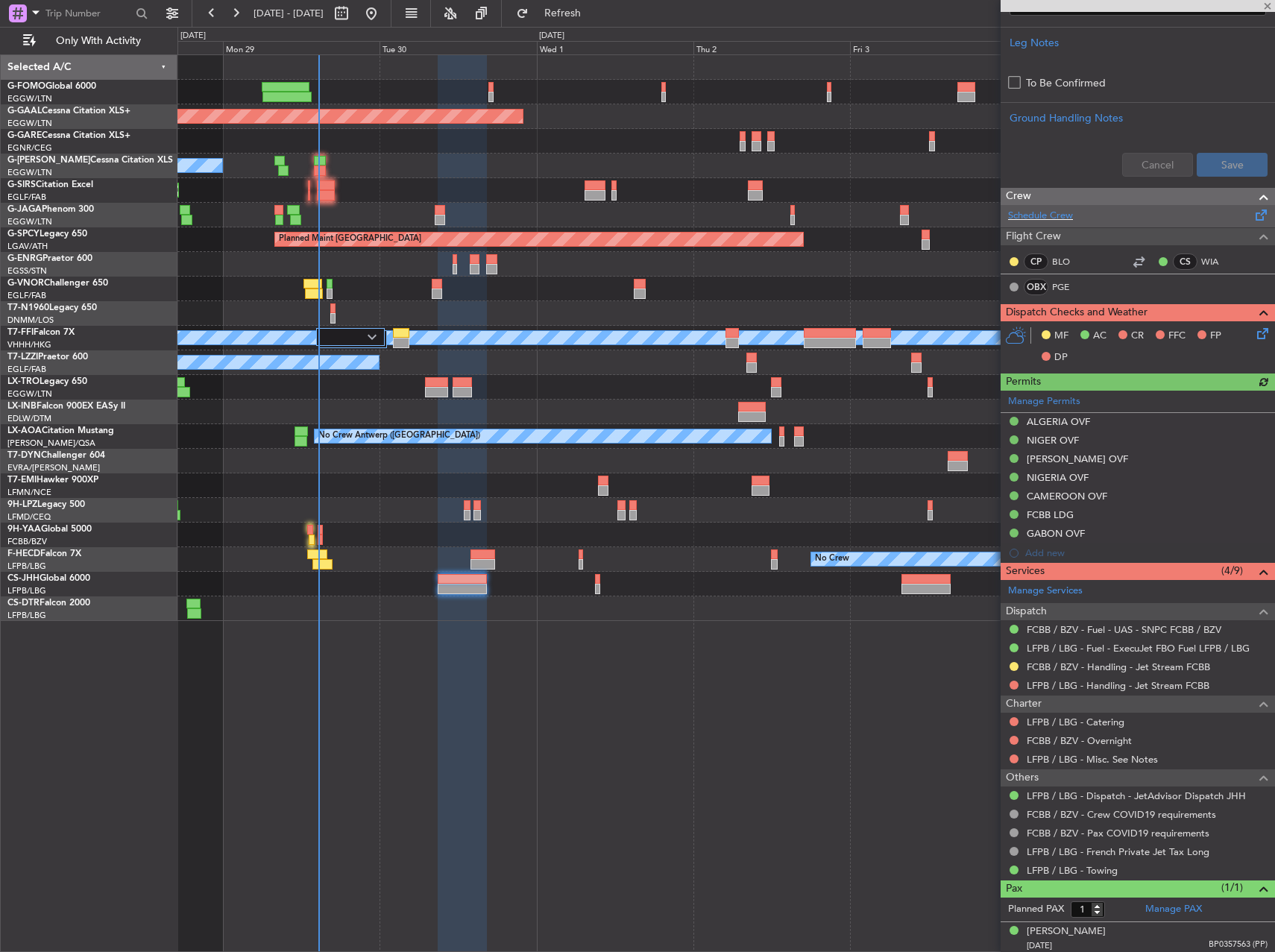
scroll to position [533, 0]
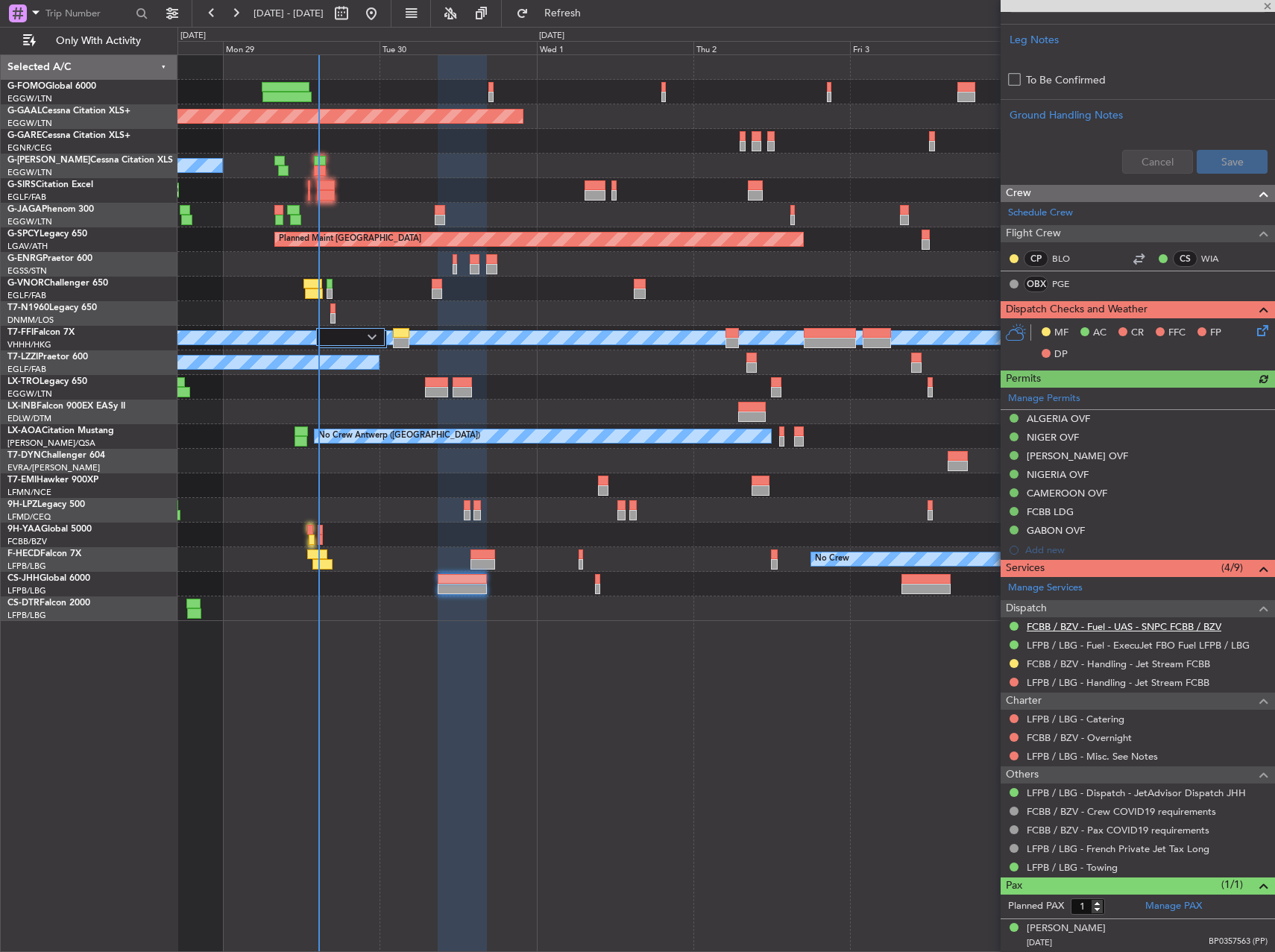
click at [1085, 625] on link "FCBB / BZV - Fuel - UAS - SNPC FCBB / BZV" at bounding box center [1123, 626] width 195 height 12
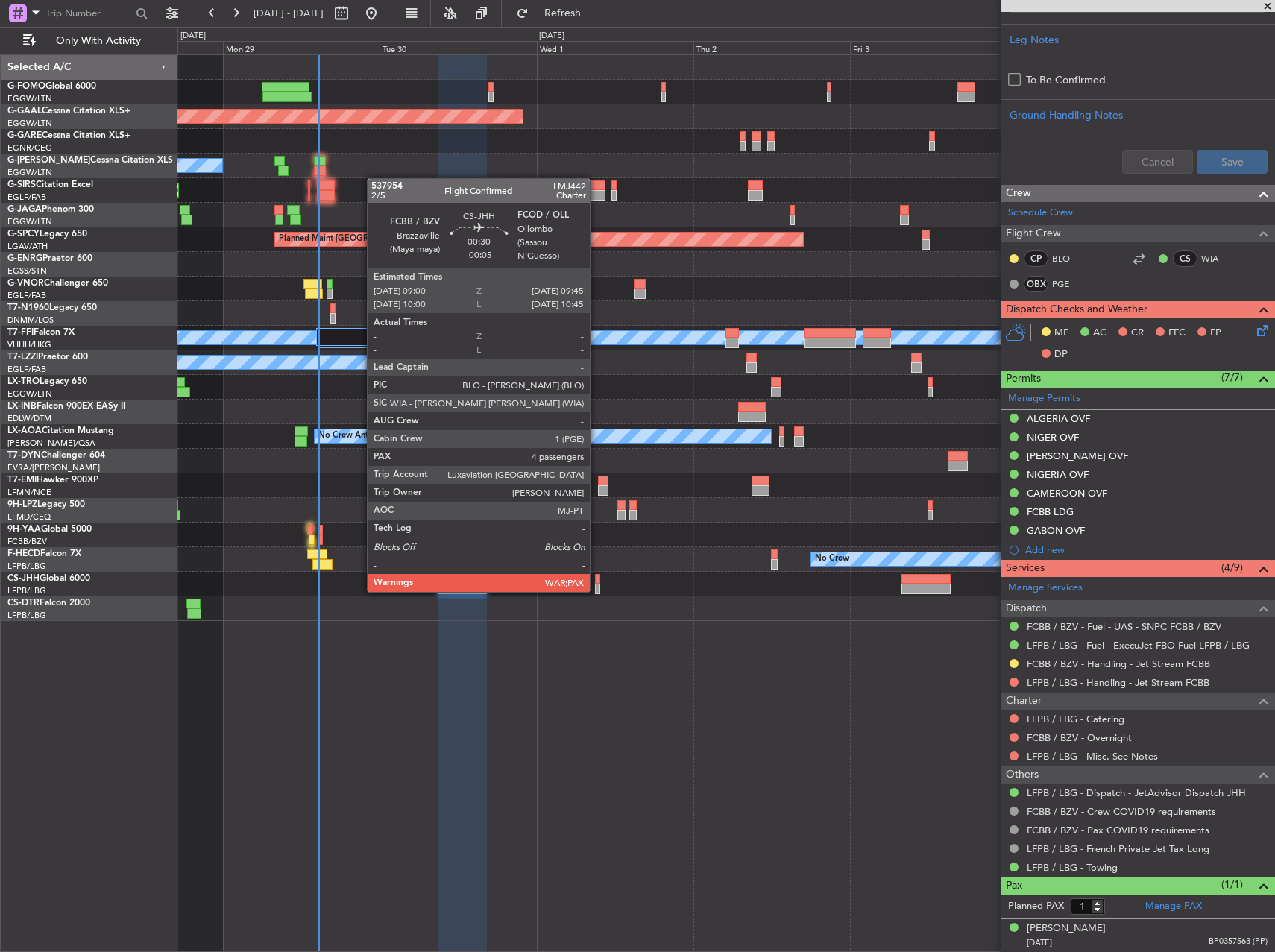
click at [596, 591] on div at bounding box center [598, 588] width 5 height 10
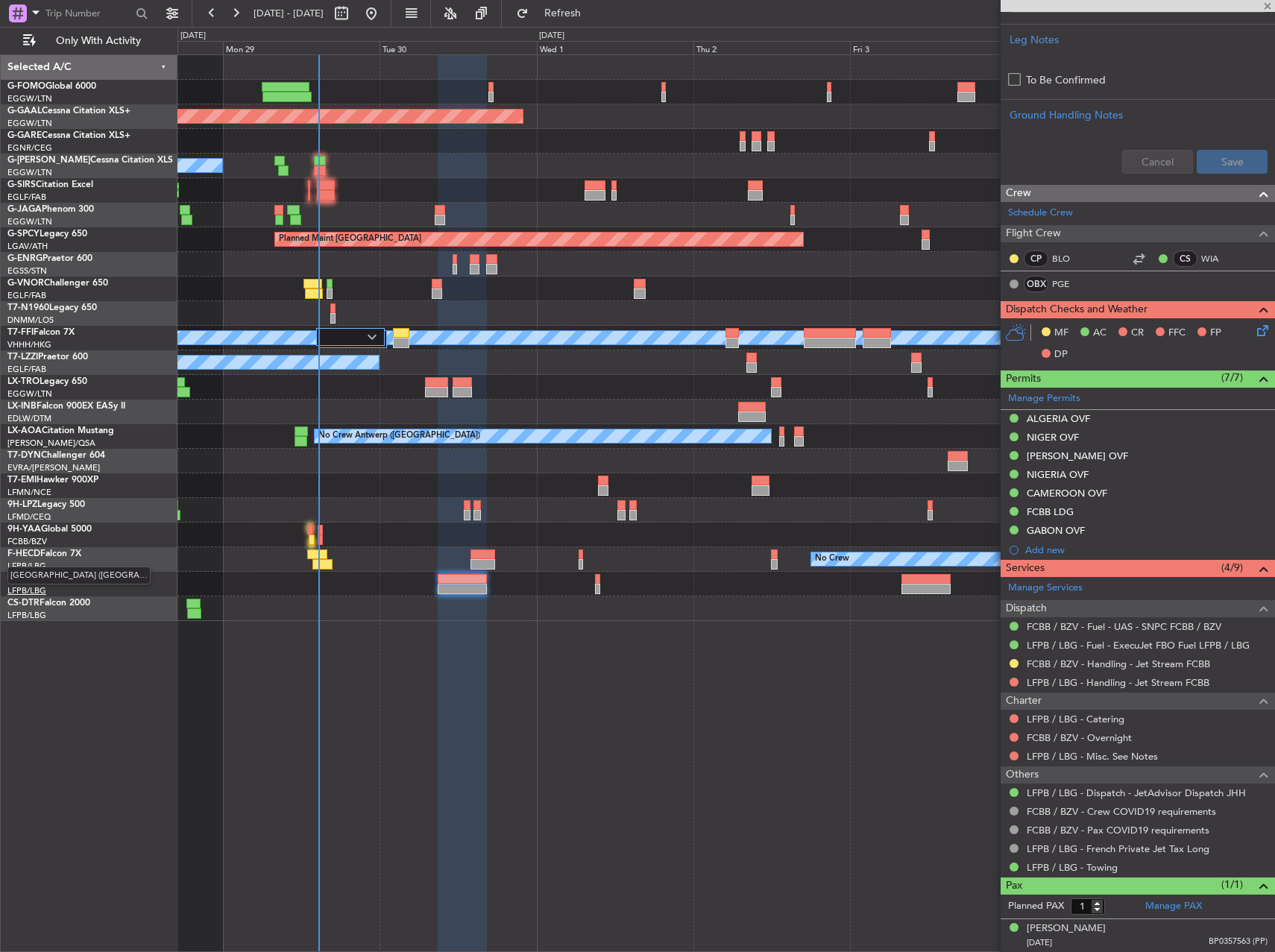
type input "-00:05"
type input "5"
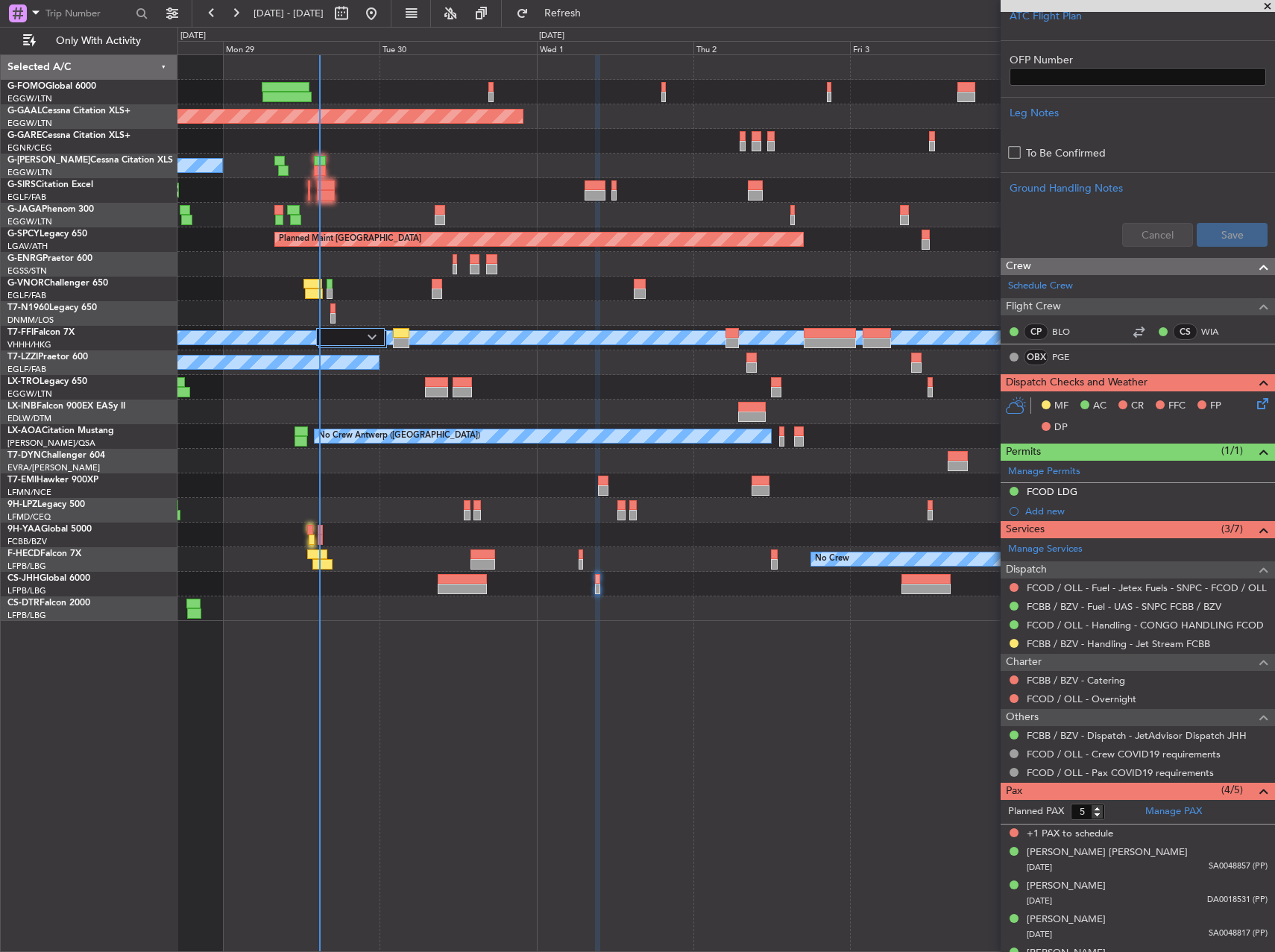
scroll to position [447, 0]
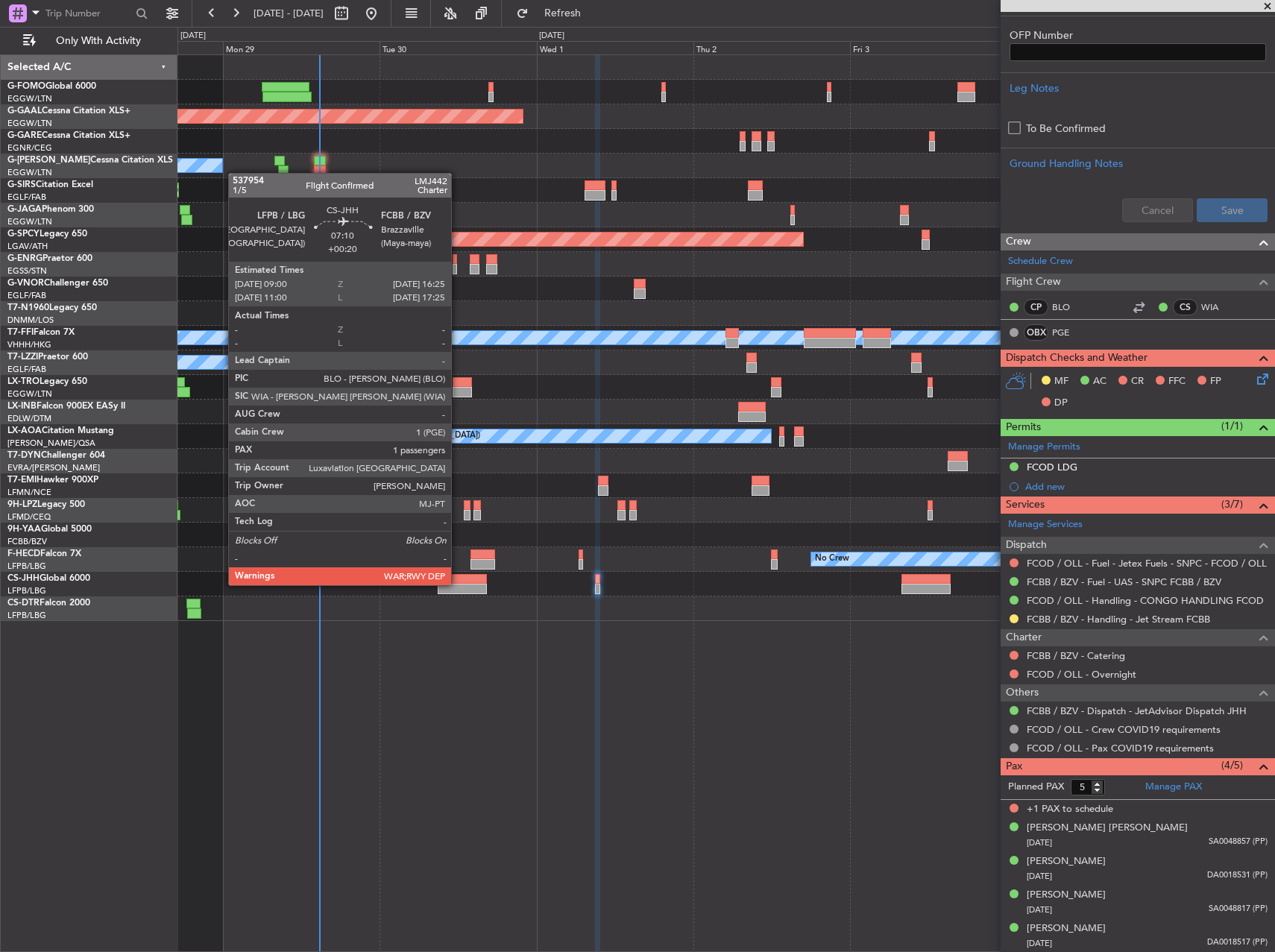
click at [458, 584] on div at bounding box center [462, 588] width 49 height 10
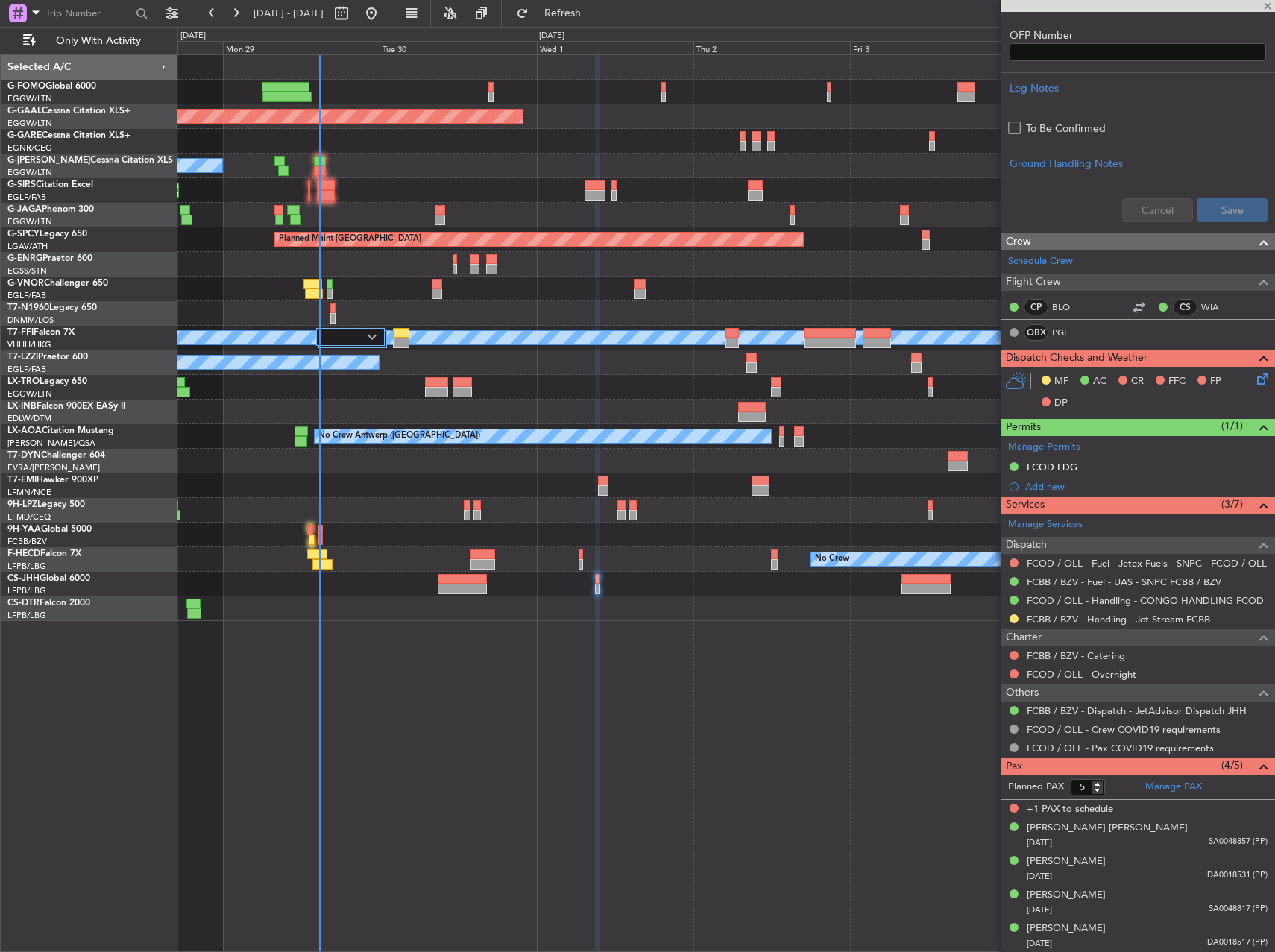
type input "+00:20"
type input "1"
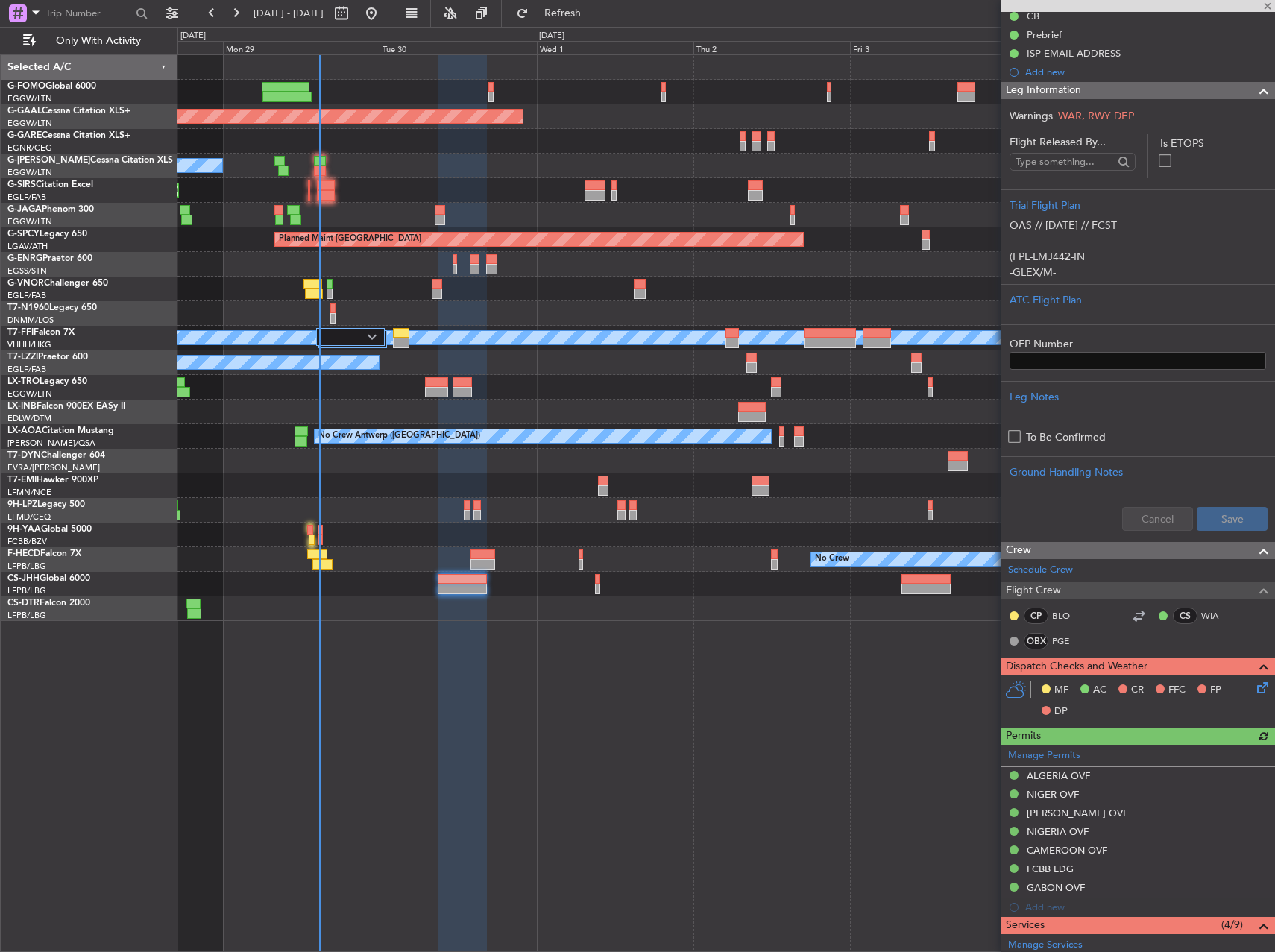
scroll to position [447, 0]
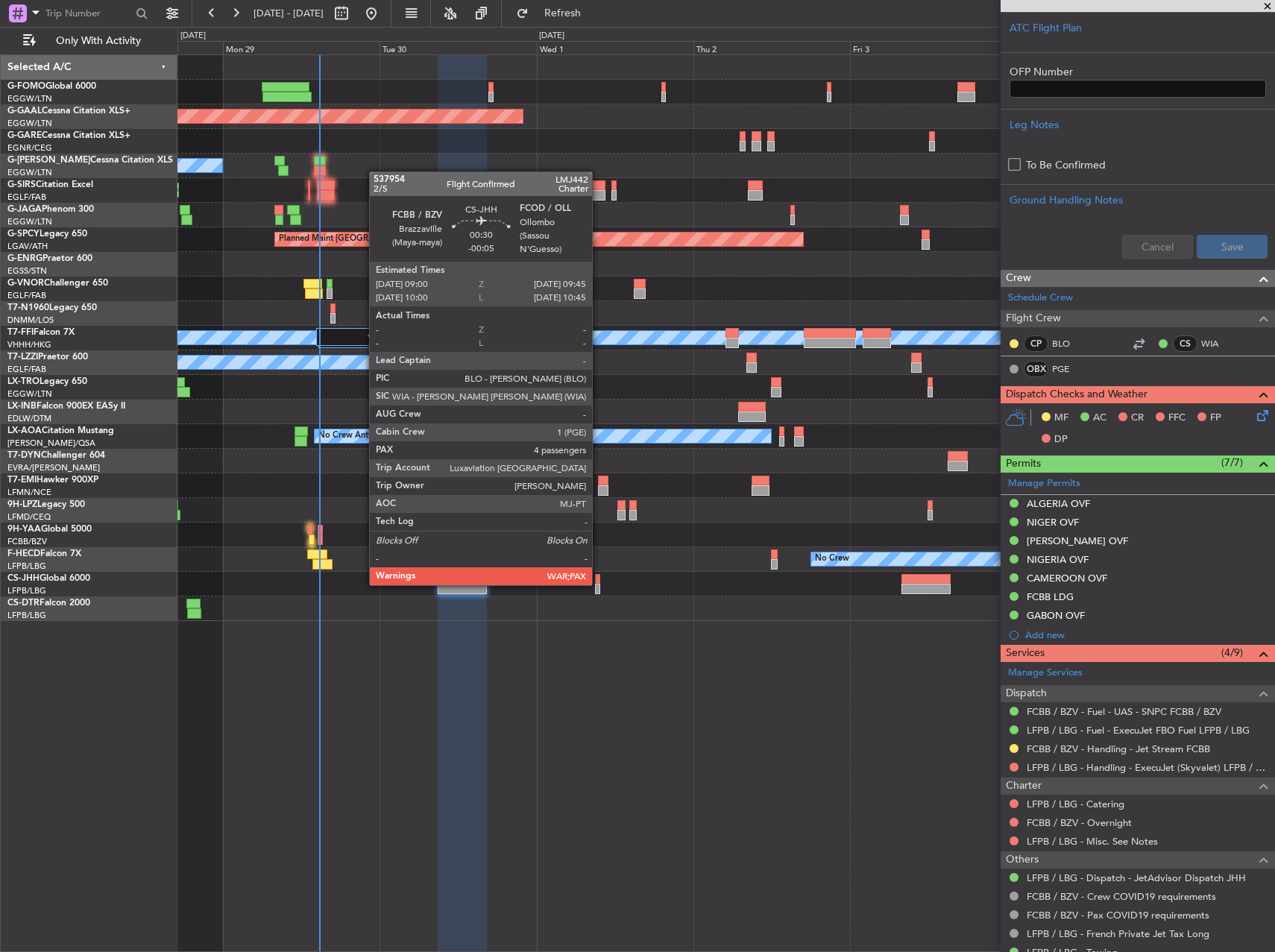
click at [598, 584] on div at bounding box center [598, 588] width 5 height 10
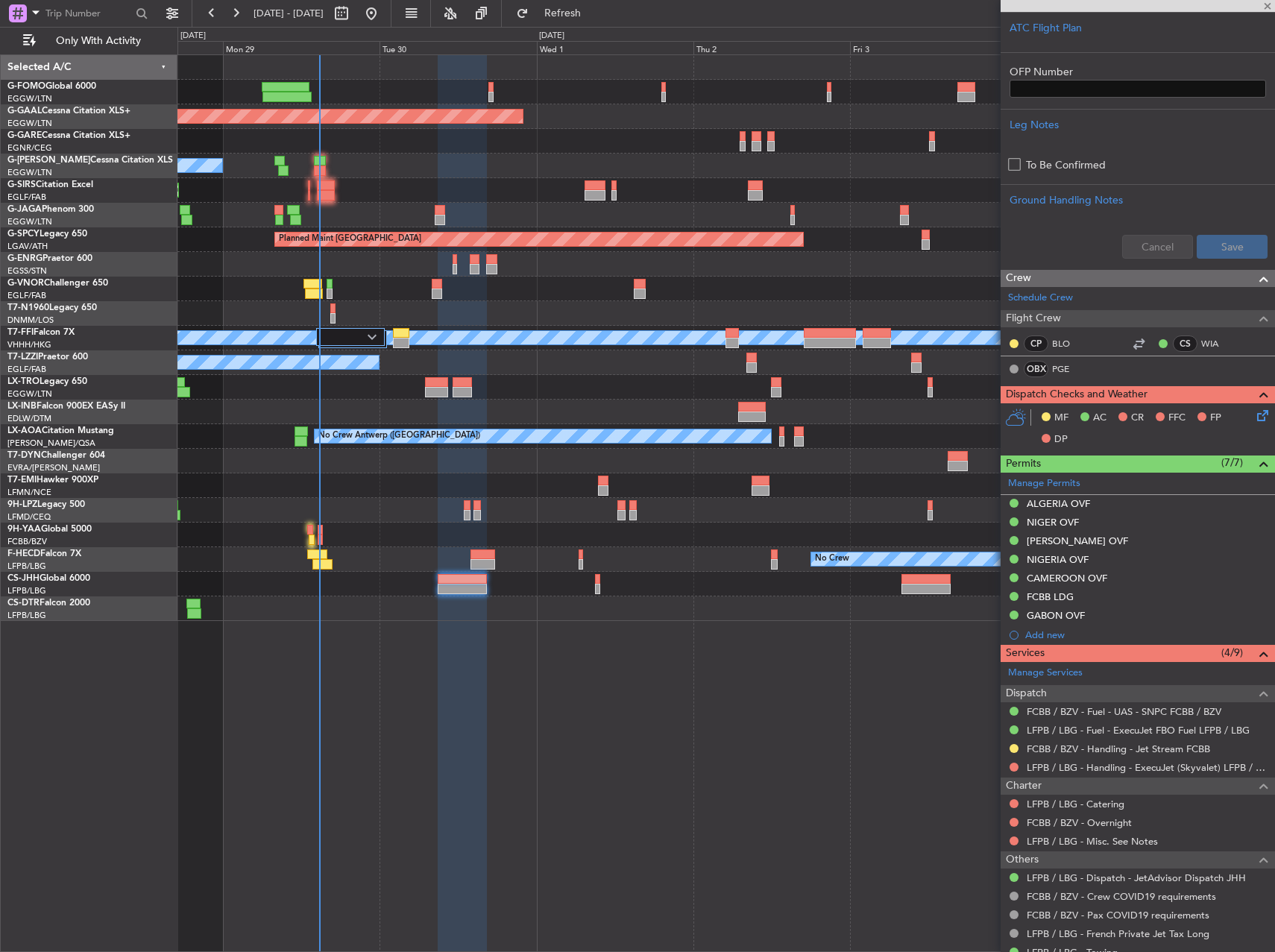
type input "-00:05"
type input "5"
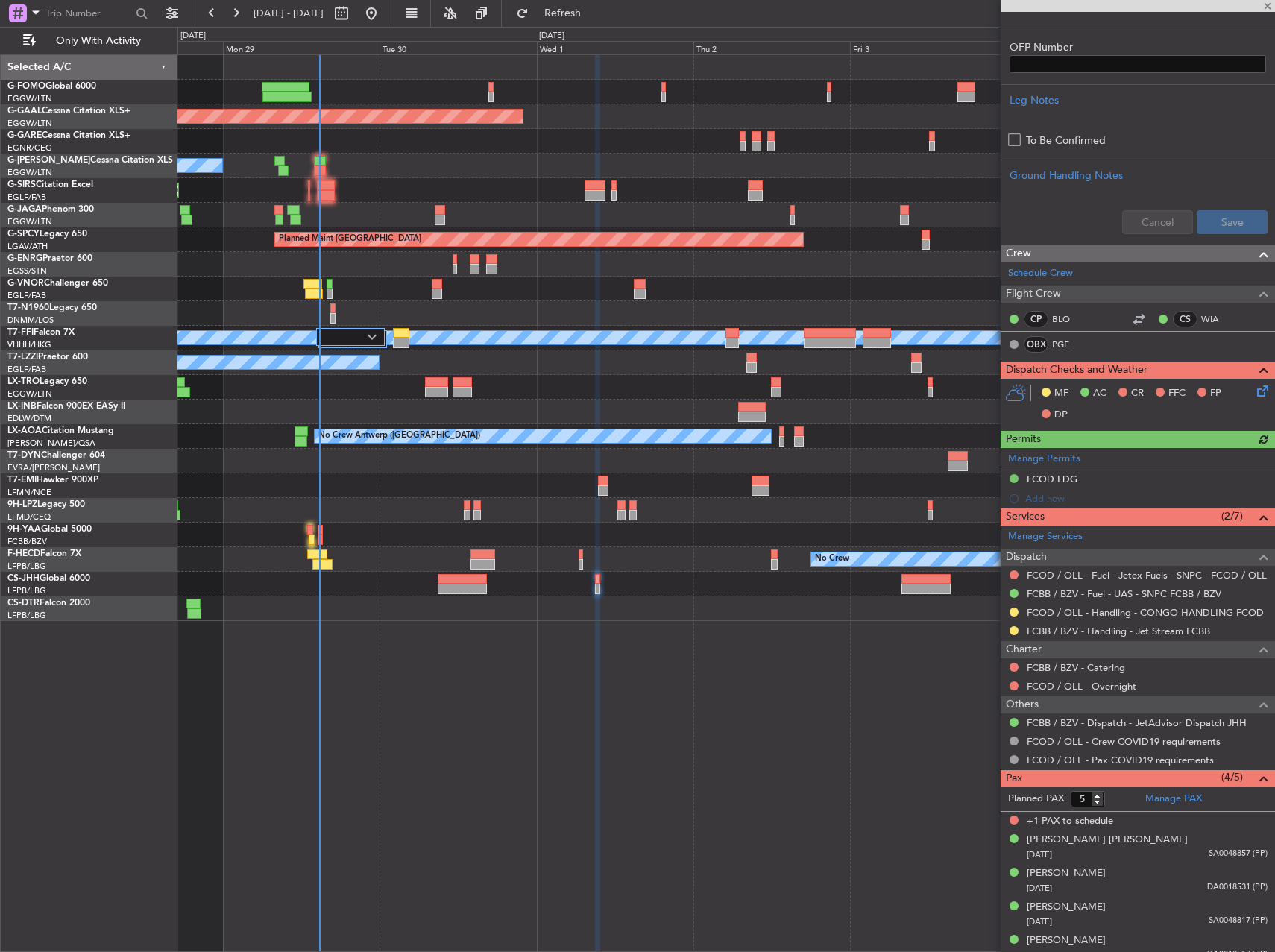
scroll to position [447, 0]
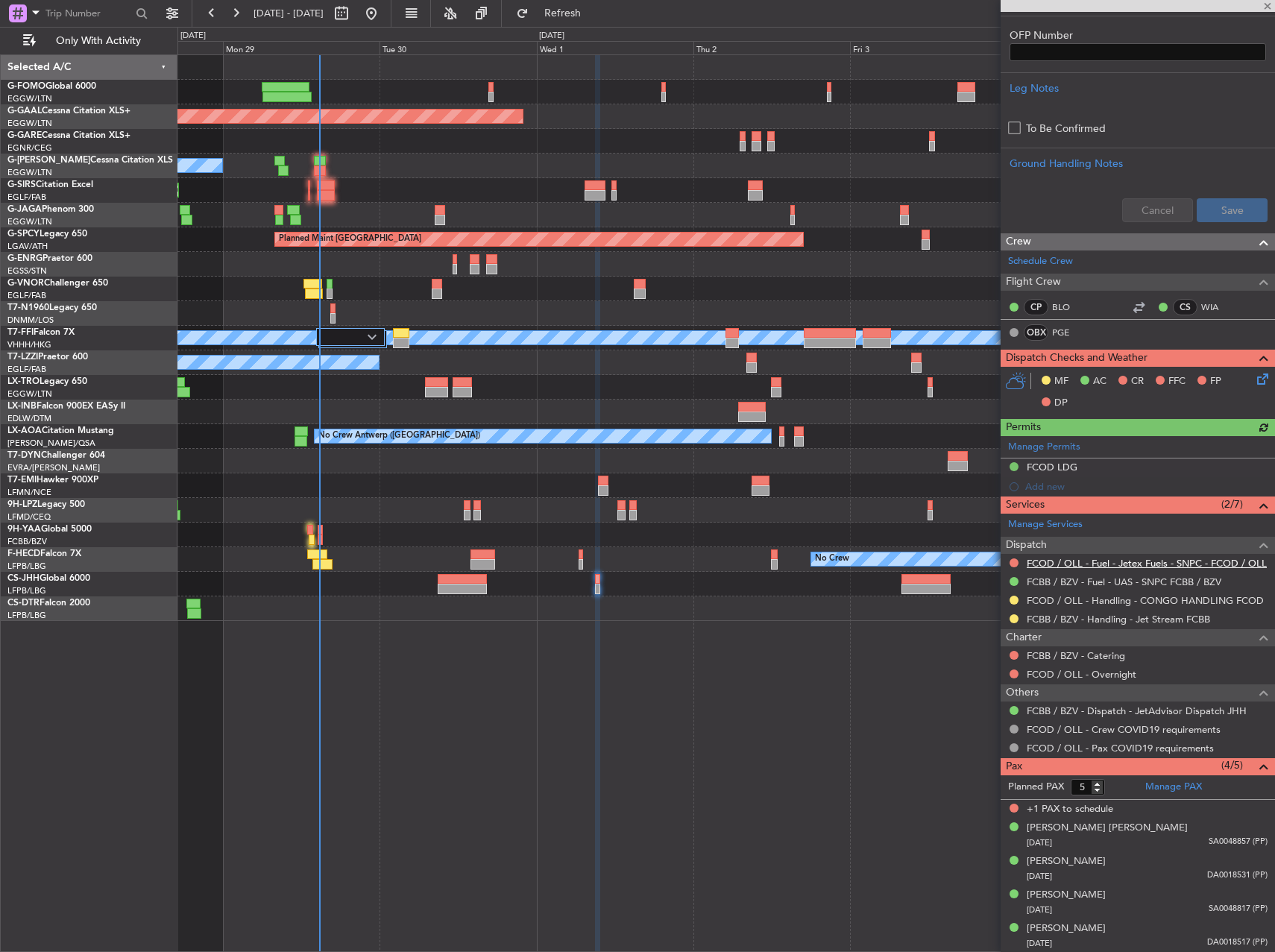
click at [1139, 566] on link "FCOD / OLL - Fuel - Jetex Fuels - SNPC - FCOD / OLL" at bounding box center [1146, 563] width 240 height 12
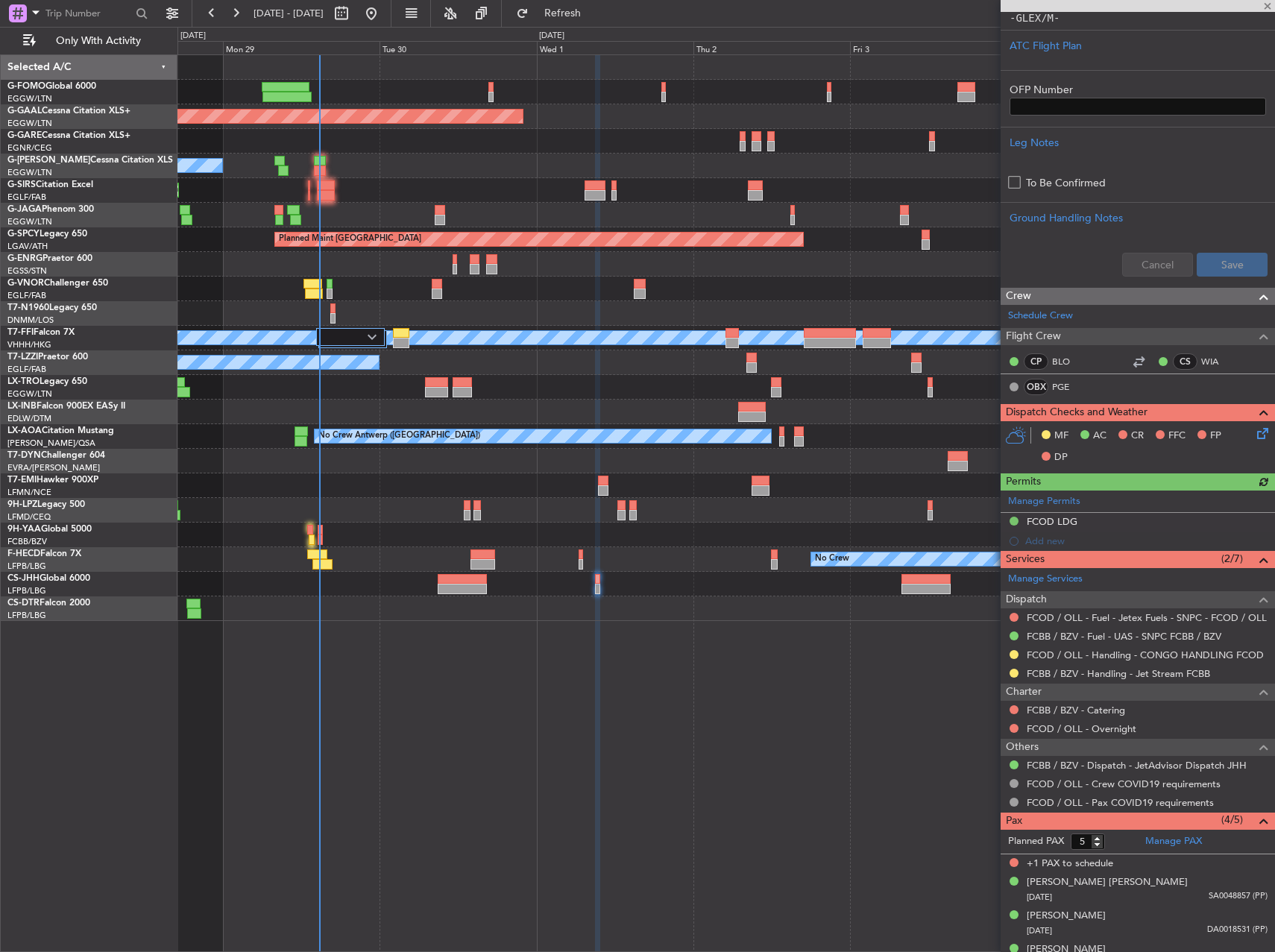
scroll to position [447, 0]
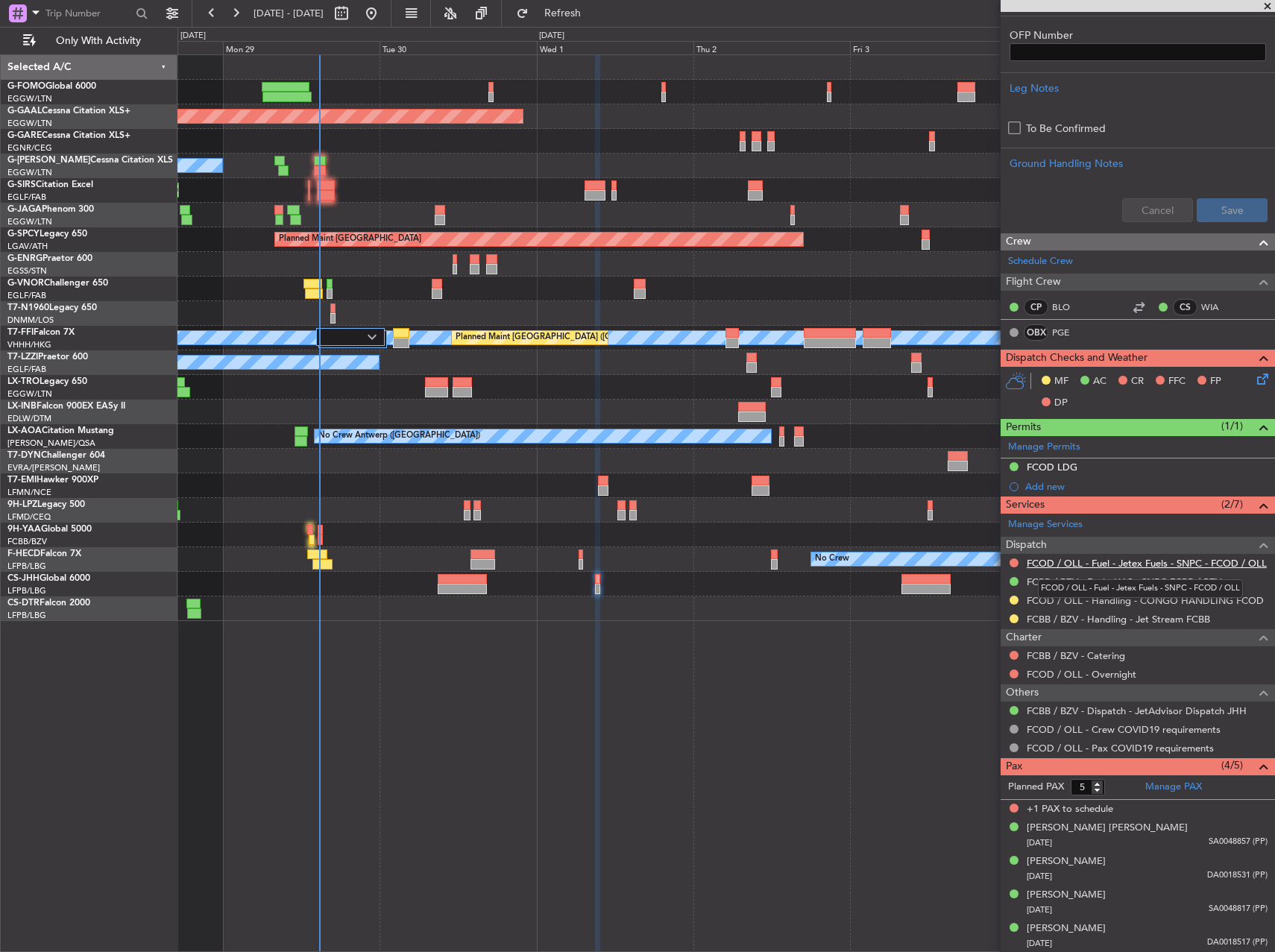
click at [1186, 567] on link "FCOD / OLL - Fuel - Jetex Fuels - SNPC - FCOD / OLL" at bounding box center [1146, 563] width 240 height 12
click at [1016, 561] on button at bounding box center [1014, 563] width 9 height 9
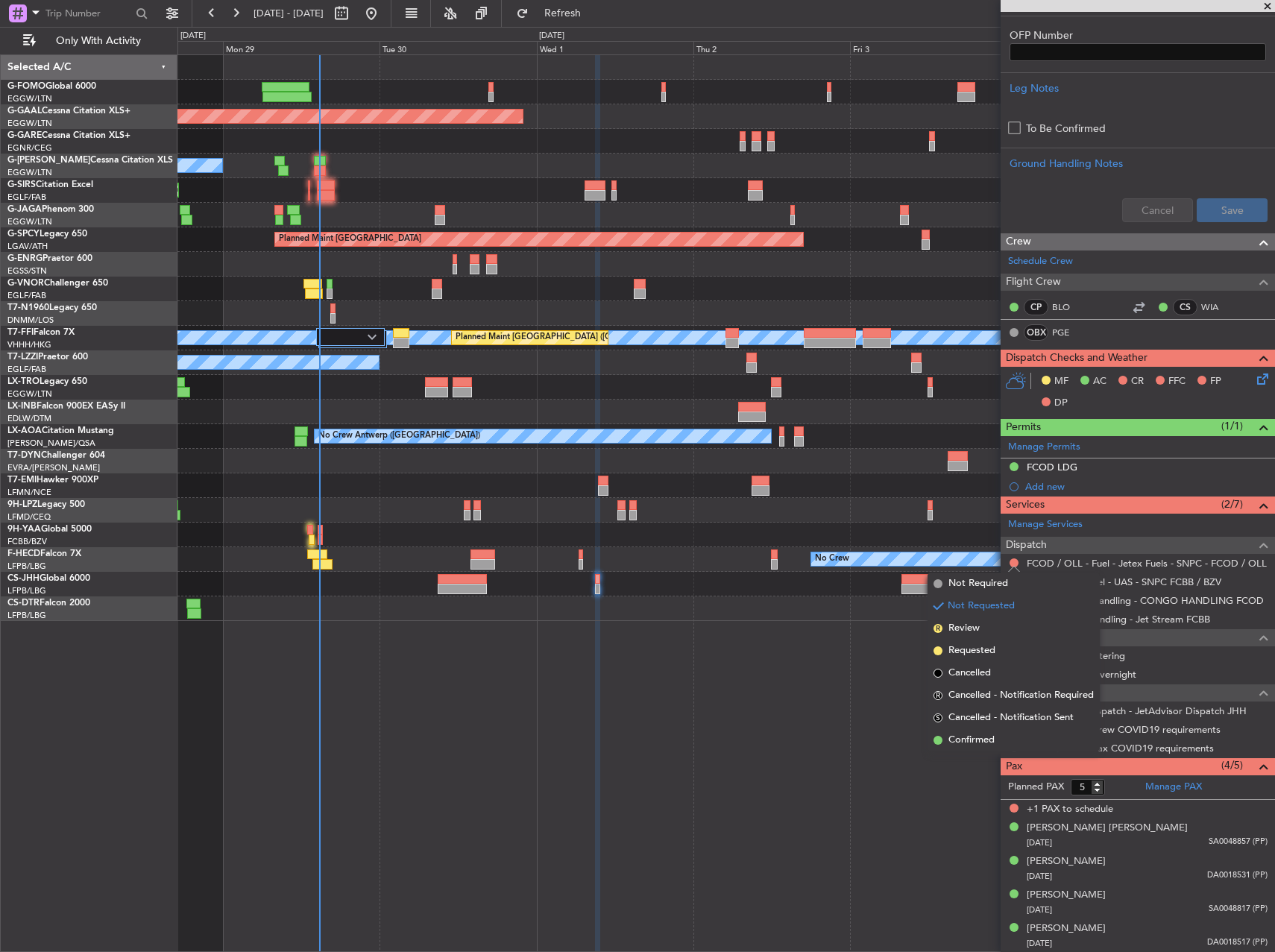
drag, startPoint x: 984, startPoint y: 654, endPoint x: 731, endPoint y: 681, distance: 254.4
click at [731, 681] on body "28 Sep 2025 - 05 Oct 2025 Refresh Quick Links Only With Activity Planned Maint …" at bounding box center [637, 476] width 1275 height 952
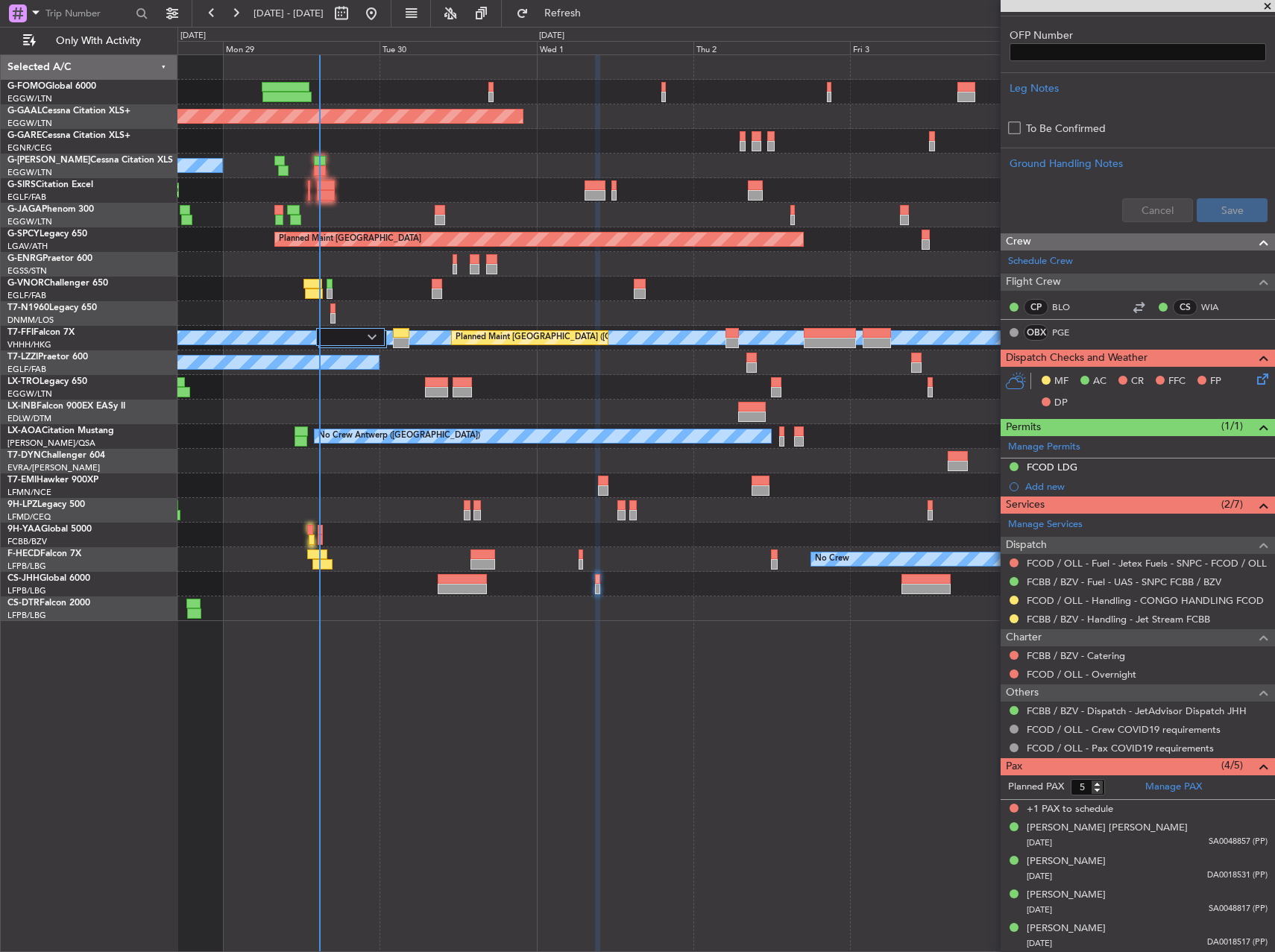
click at [729, 682] on div "Planned Maint Dusseldorf Owner A/C Unavailable Planned Maint [GEOGRAPHIC_DATA] …" at bounding box center [726, 503] width 1098 height 898
click at [1014, 564] on button at bounding box center [1014, 563] width 9 height 9
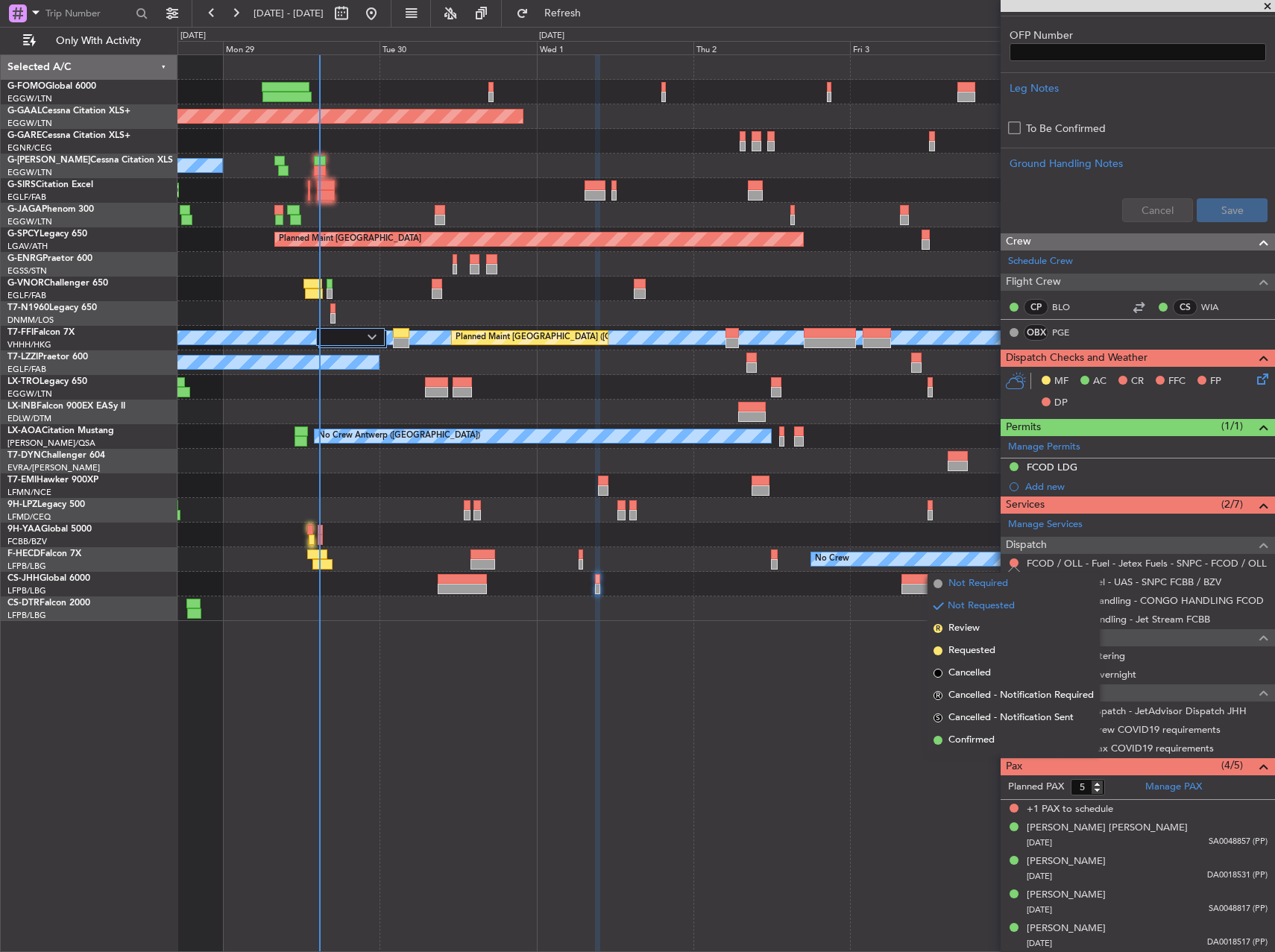
click at [969, 588] on span "Not Required" at bounding box center [977, 584] width 60 height 15
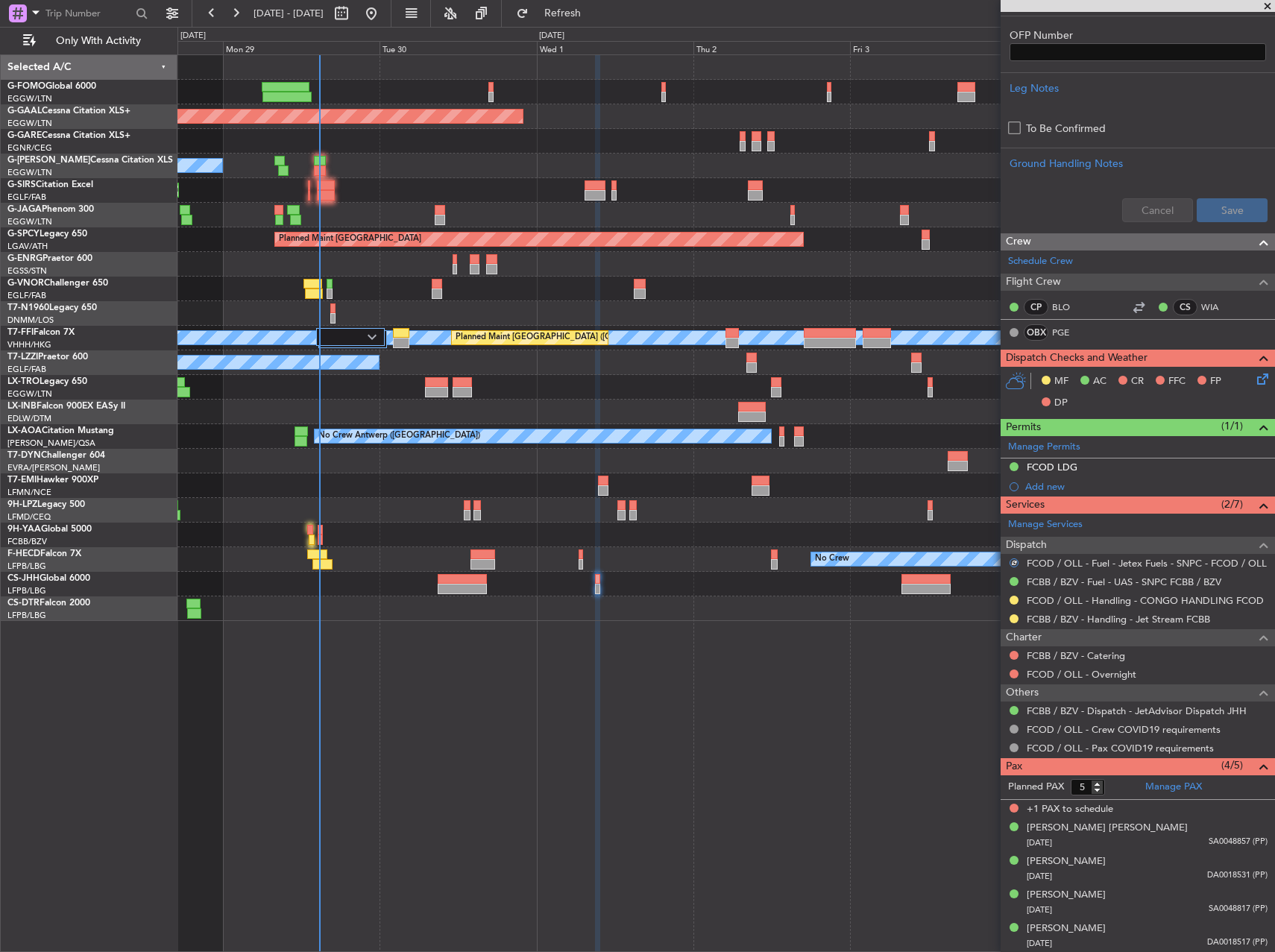
click at [635, 641] on div "Planned Maint Dusseldorf Owner A/C Unavailable Planned Maint [GEOGRAPHIC_DATA] …" at bounding box center [726, 503] width 1098 height 898
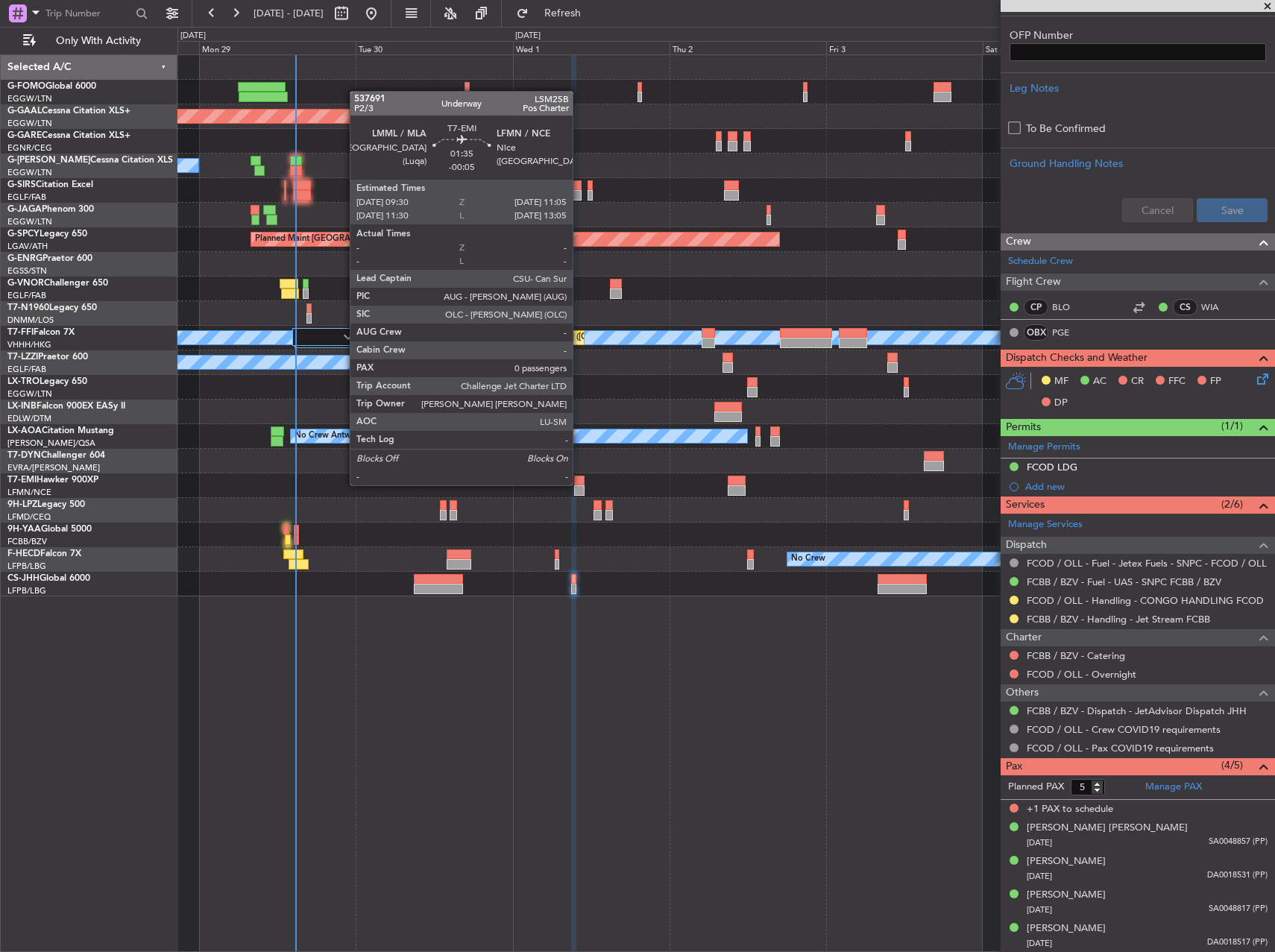
click at [579, 484] on div at bounding box center [579, 481] width 10 height 10
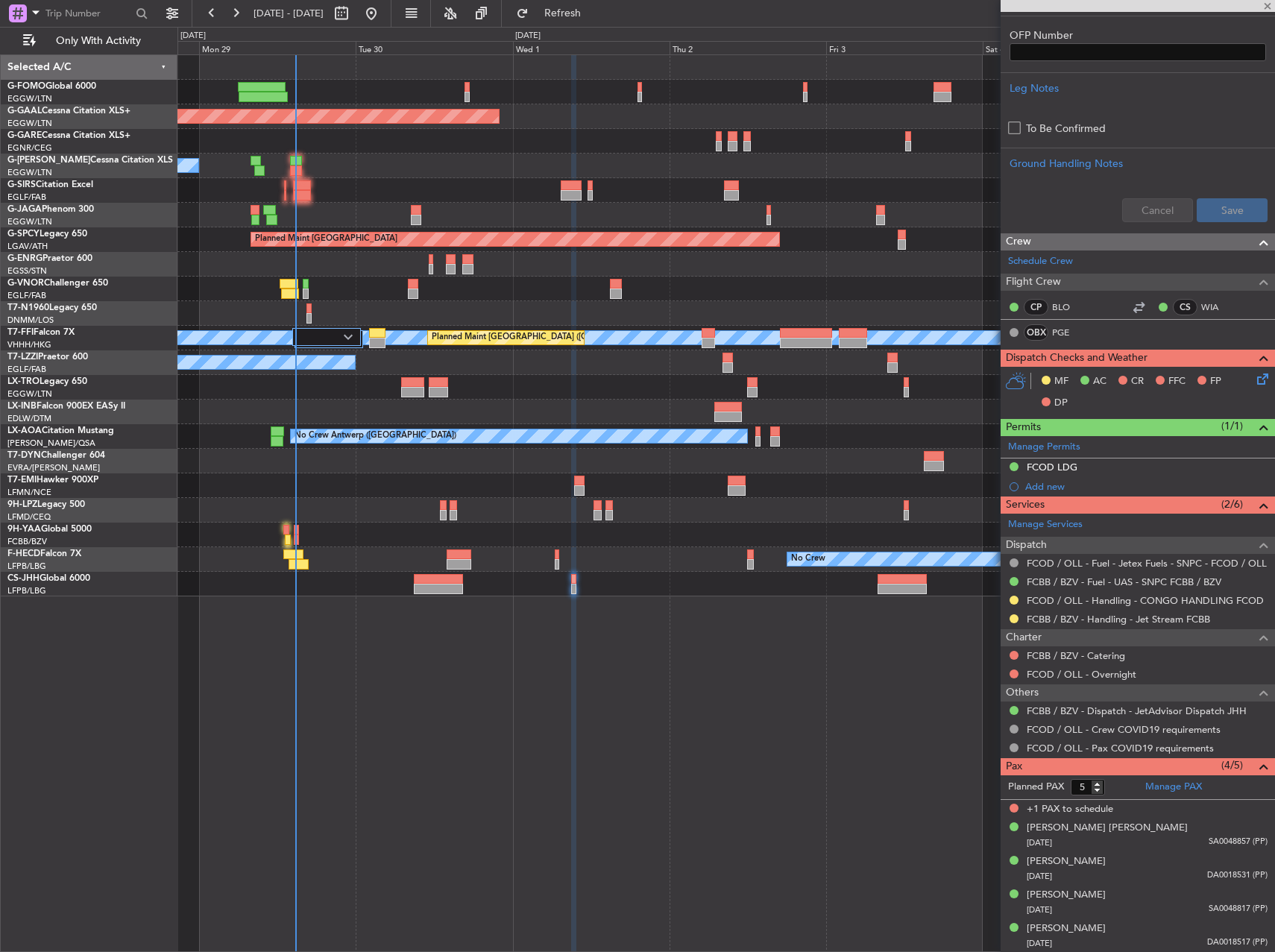
type input "0"
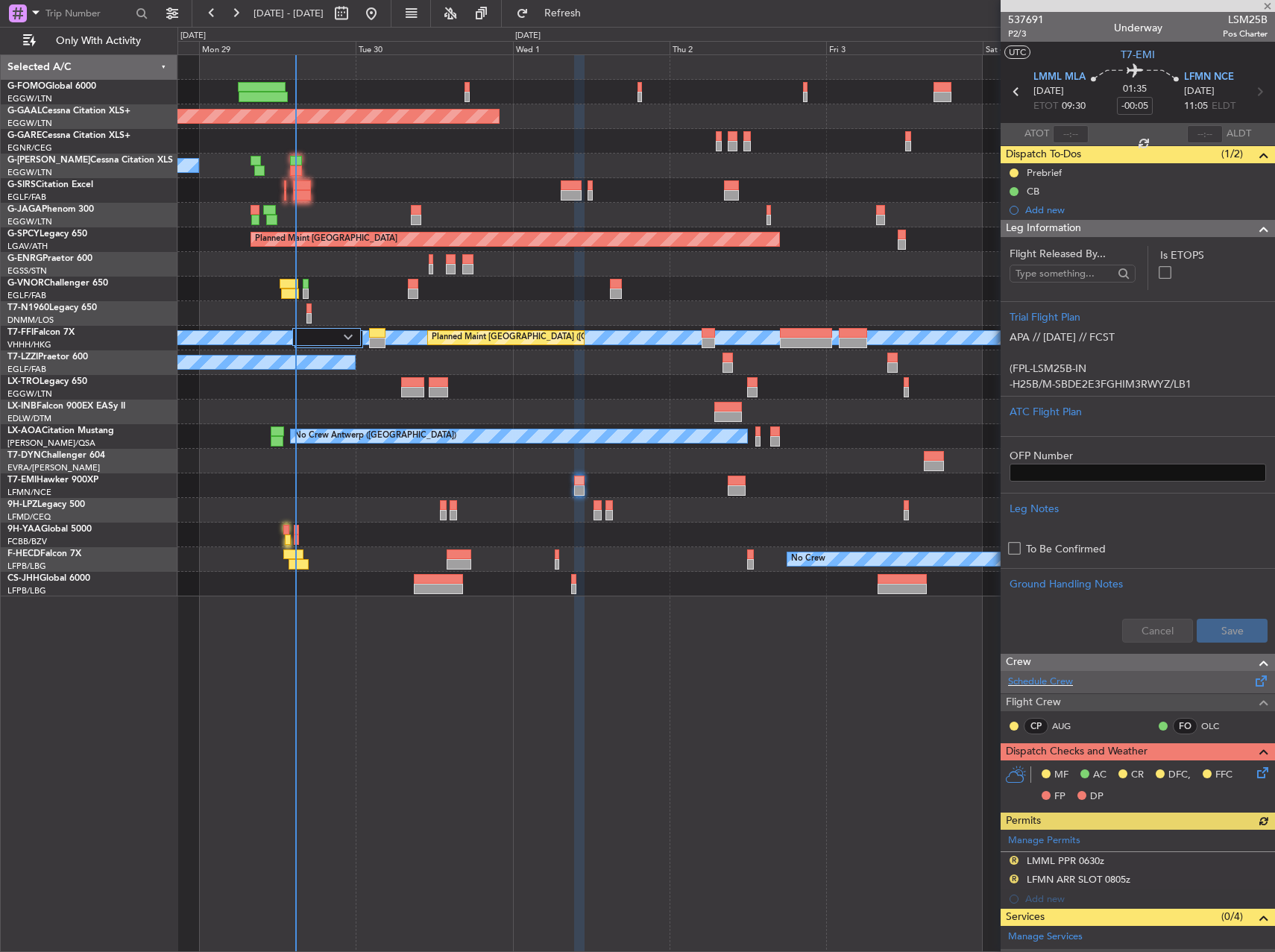
scroll to position [222, 0]
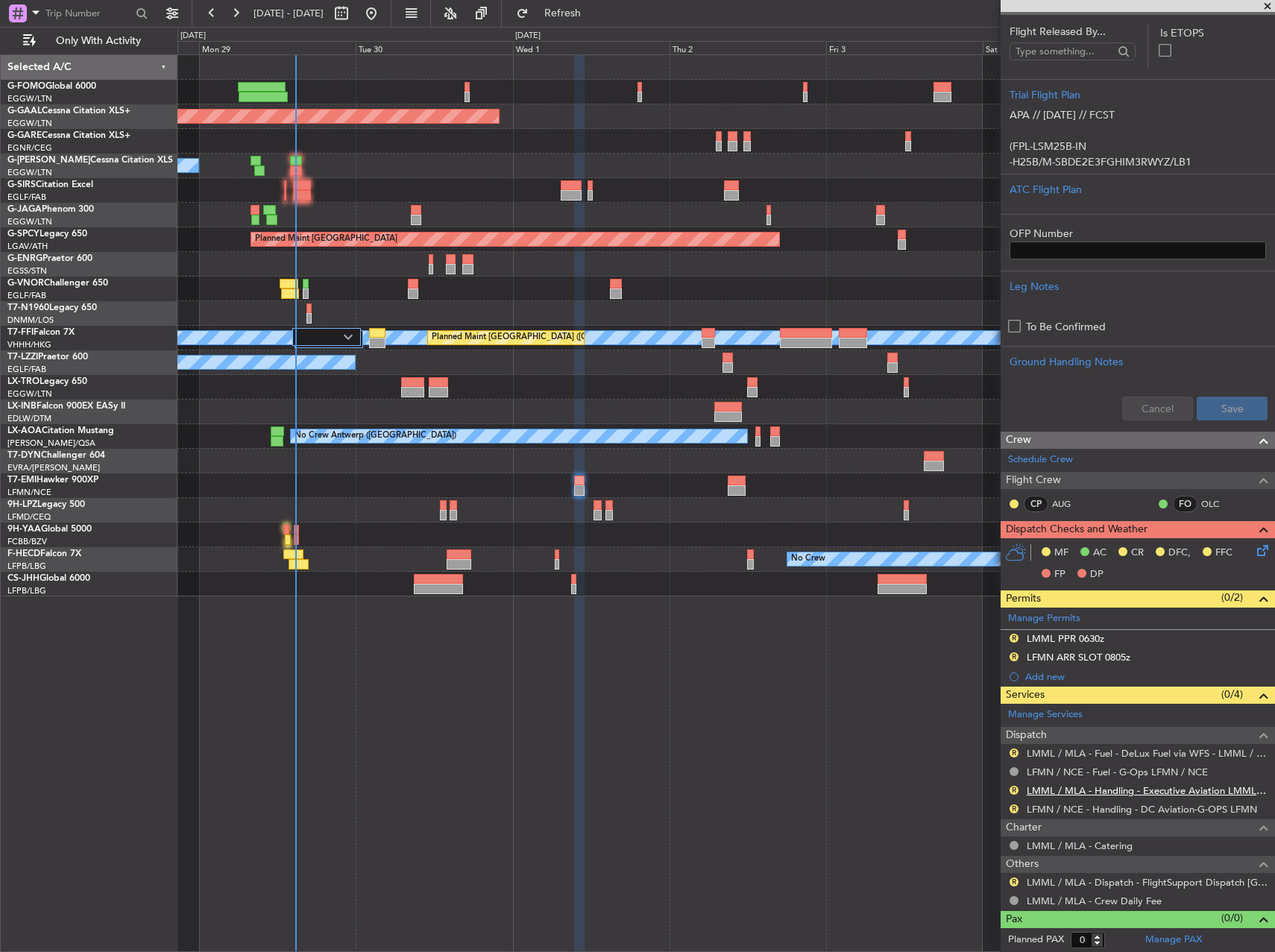
click at [1064, 792] on link "LMML / MLA - Handling - Executive Aviation LMML / MLA" at bounding box center [1146, 791] width 241 height 12
click at [1091, 812] on link "LFMN / NCE - Handling - DC Aviation-G-OPS LFMN" at bounding box center [1141, 809] width 230 height 12
click at [1014, 754] on button "R" at bounding box center [1014, 754] width 9 height 9
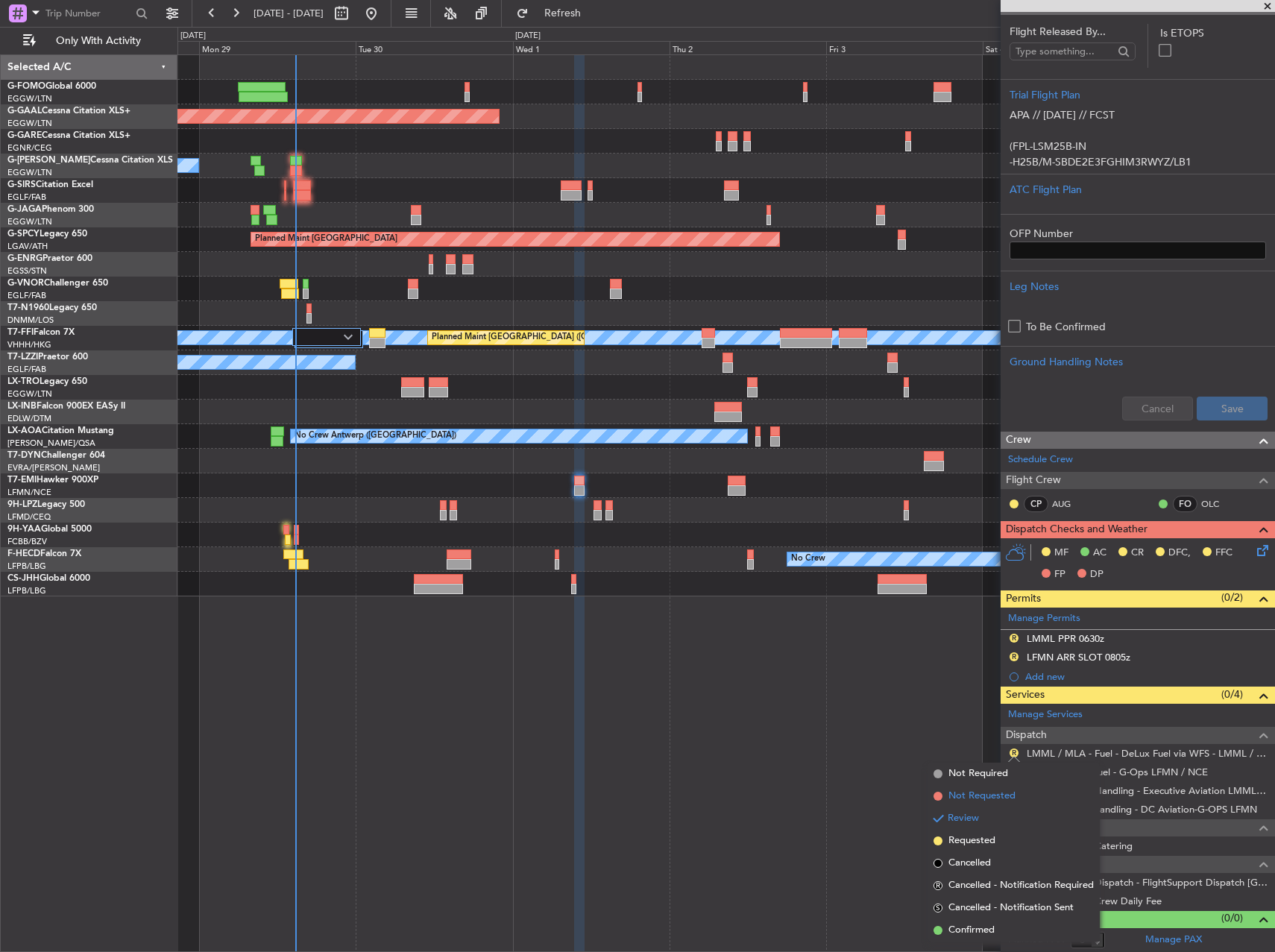
click at [982, 792] on span "Not Requested" at bounding box center [981, 796] width 67 height 15
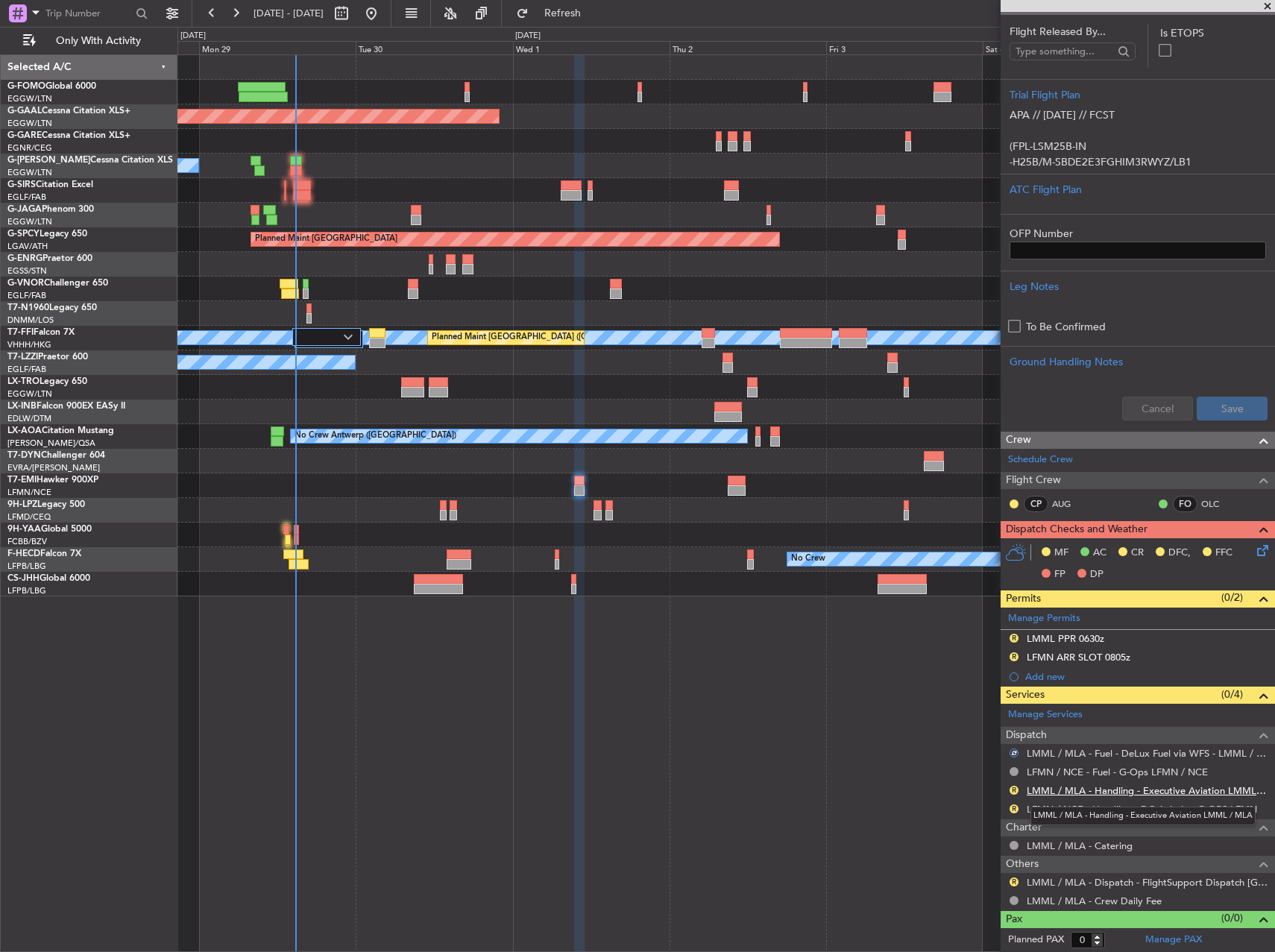
click at [1068, 791] on link "LMML / MLA - Handling - Executive Aviation LMML / MLA" at bounding box center [1146, 791] width 241 height 12
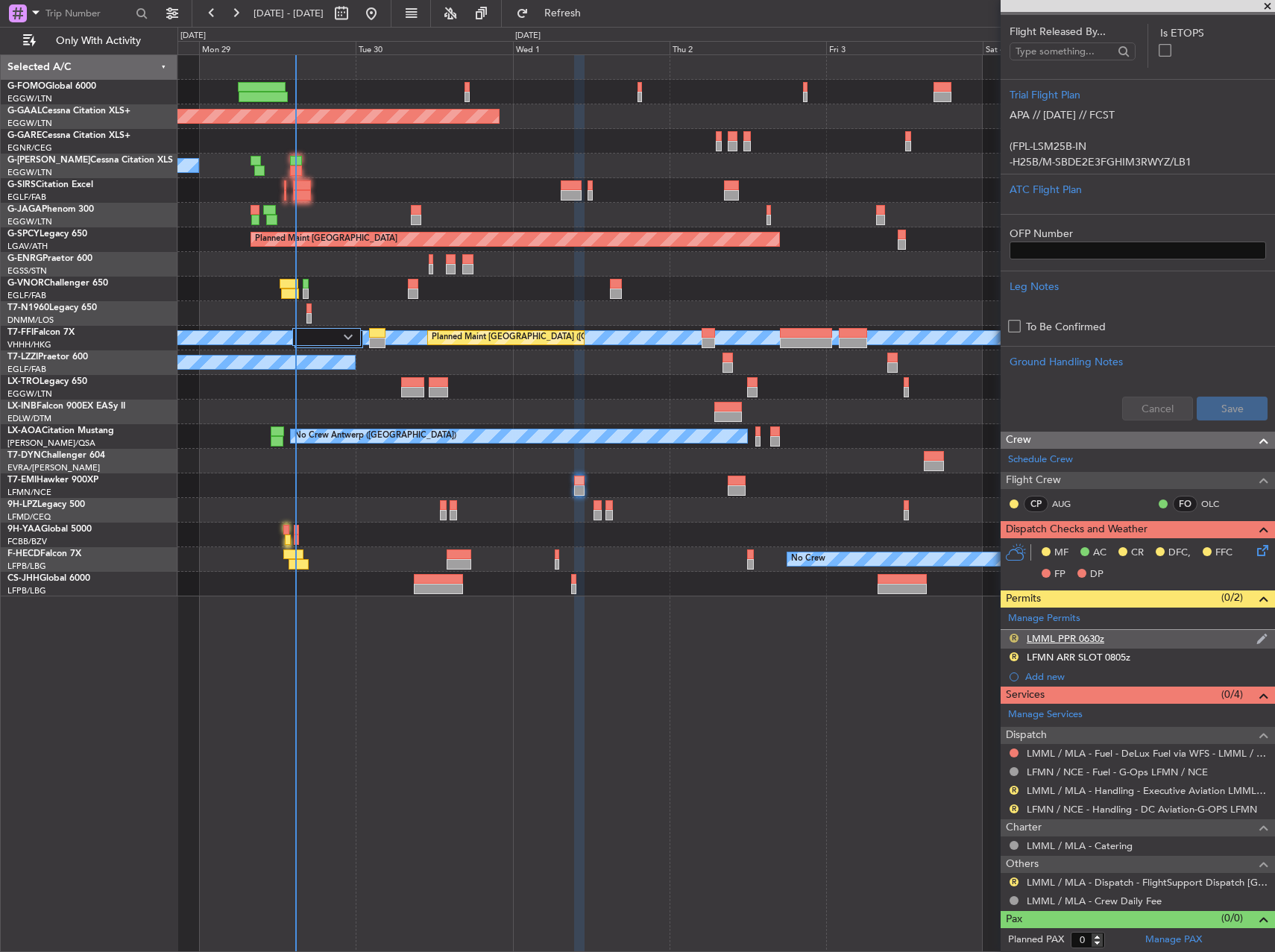
click at [1013, 638] on button "R" at bounding box center [1014, 639] width 9 height 9
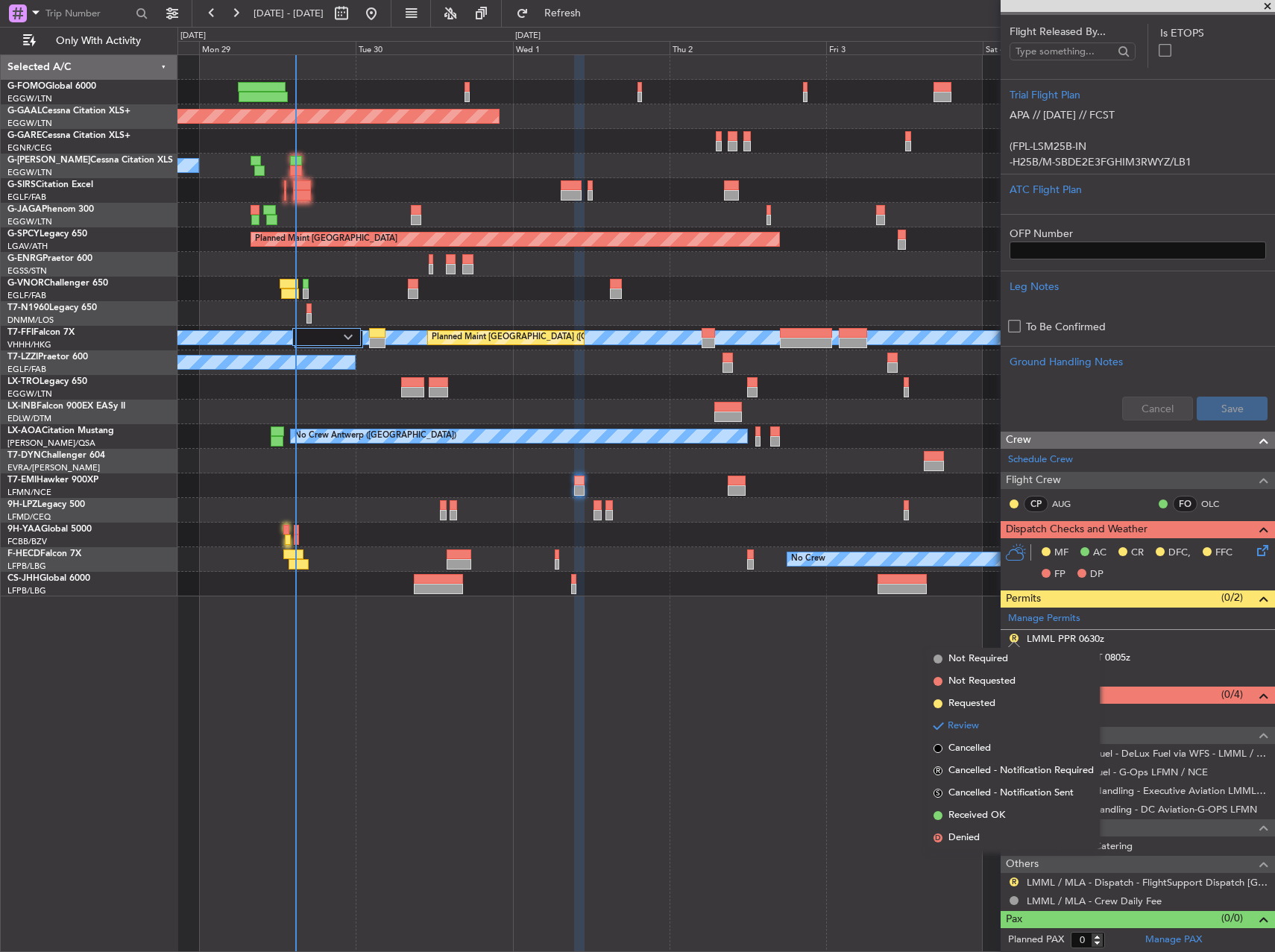
drag, startPoint x: 972, startPoint y: 703, endPoint x: 999, endPoint y: 674, distance: 39.6
click at [974, 703] on span "Requested" at bounding box center [971, 703] width 47 height 15
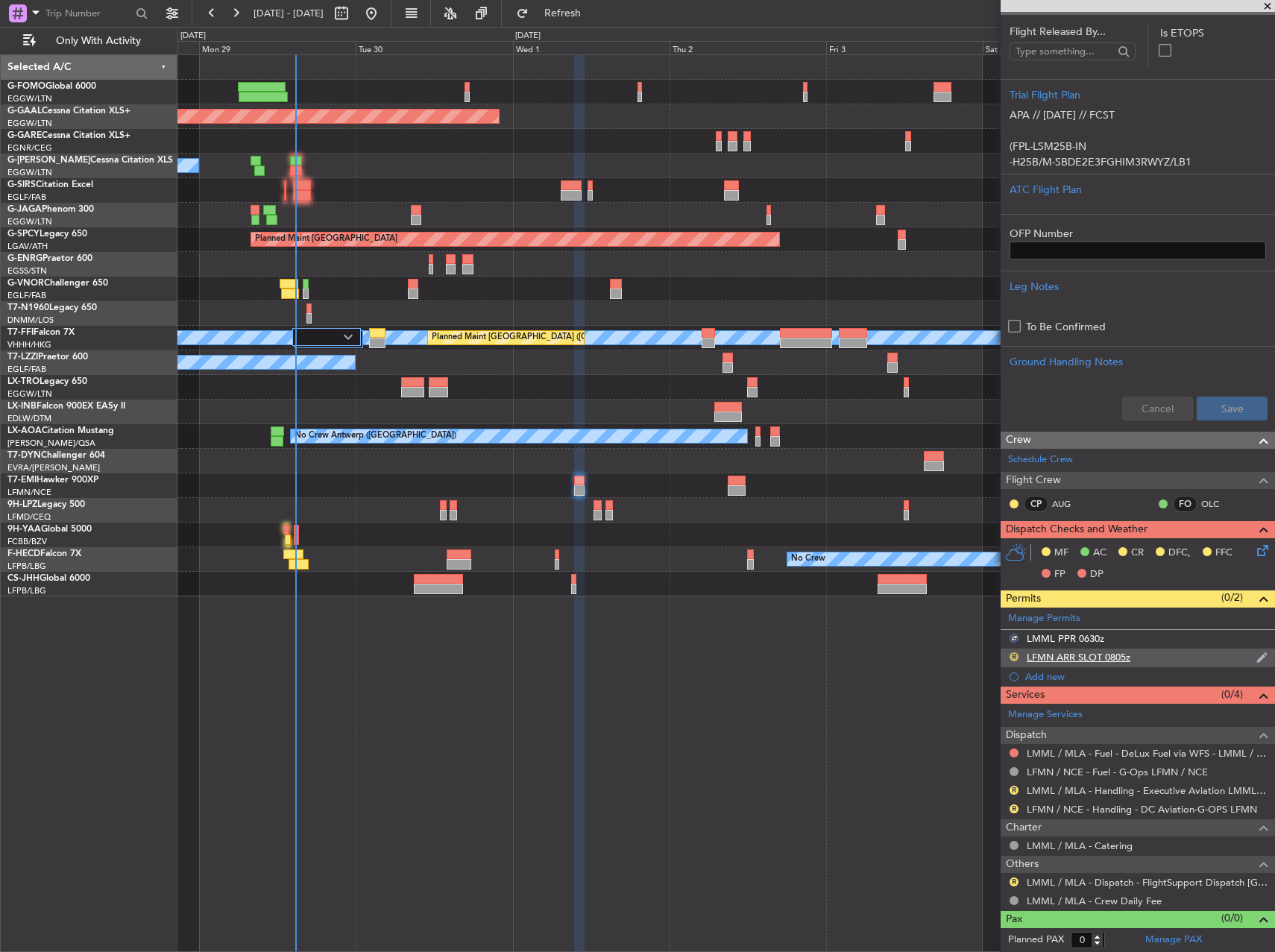
click at [1014, 657] on button "R" at bounding box center [1014, 657] width 9 height 9
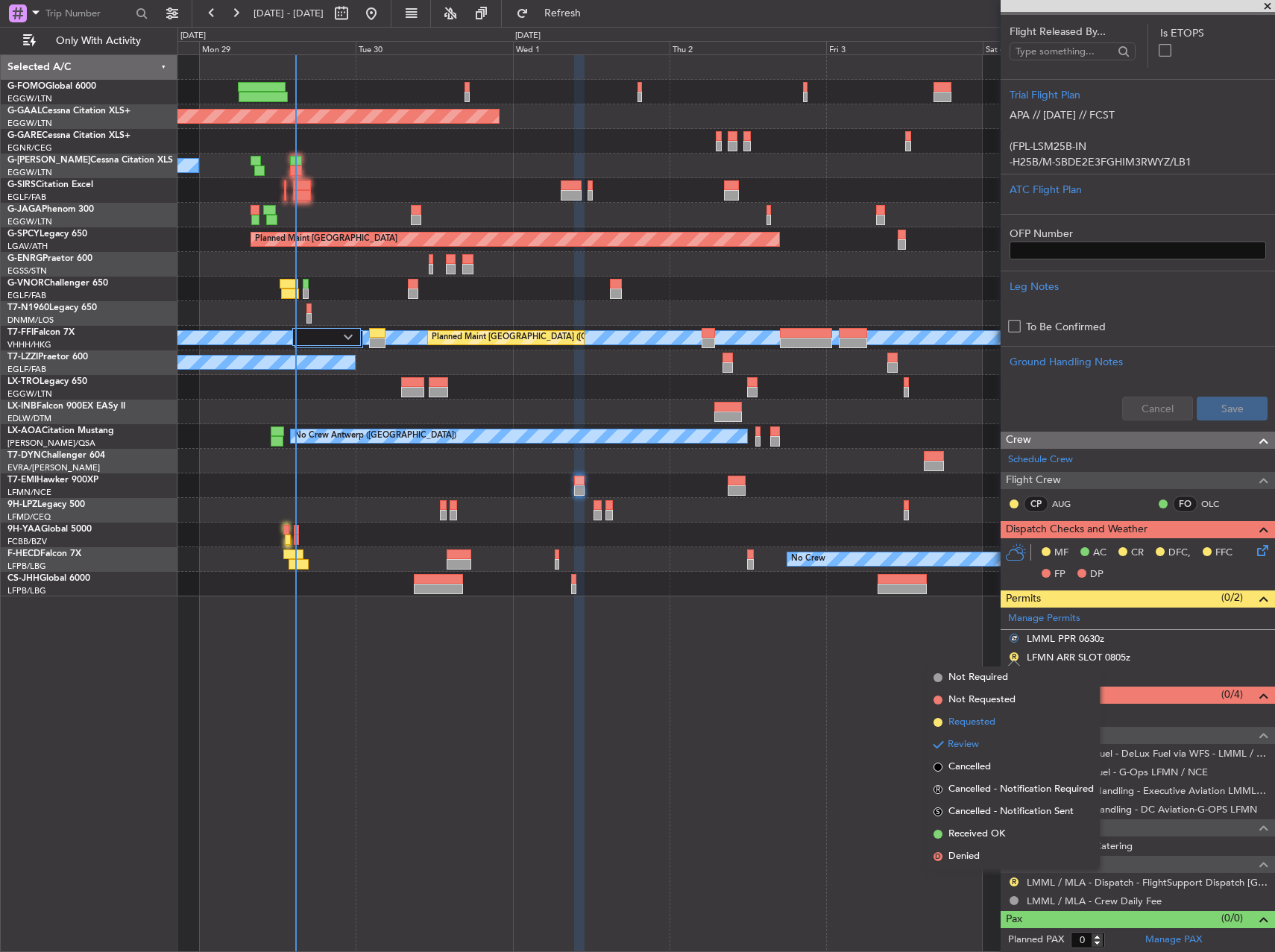
click at [977, 719] on span "Requested" at bounding box center [971, 722] width 47 height 15
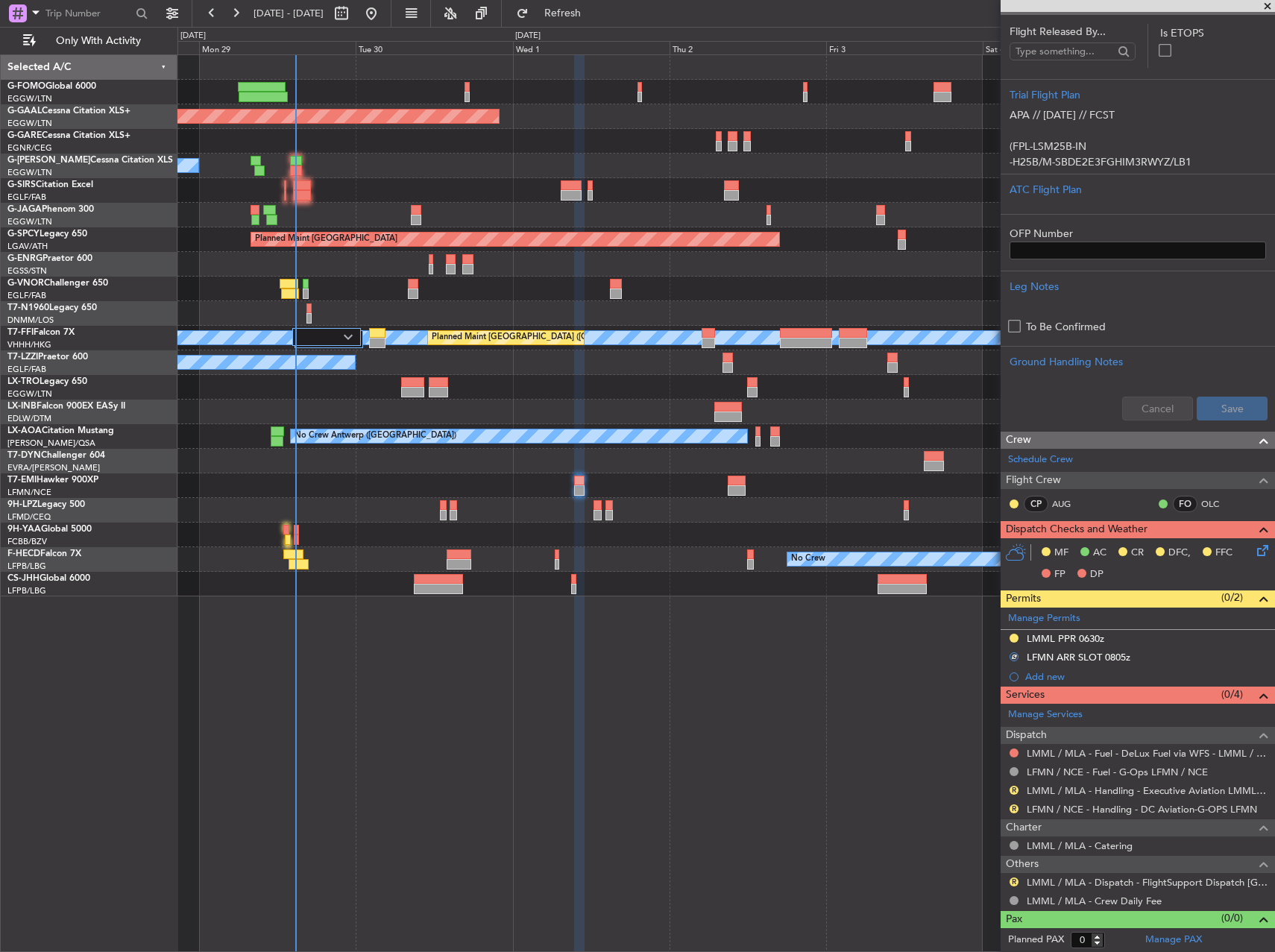
click at [1015, 885] on div "Not Required" at bounding box center [1015, 885] width 0 height 0
click at [1013, 884] on button "R" at bounding box center [1014, 882] width 9 height 9
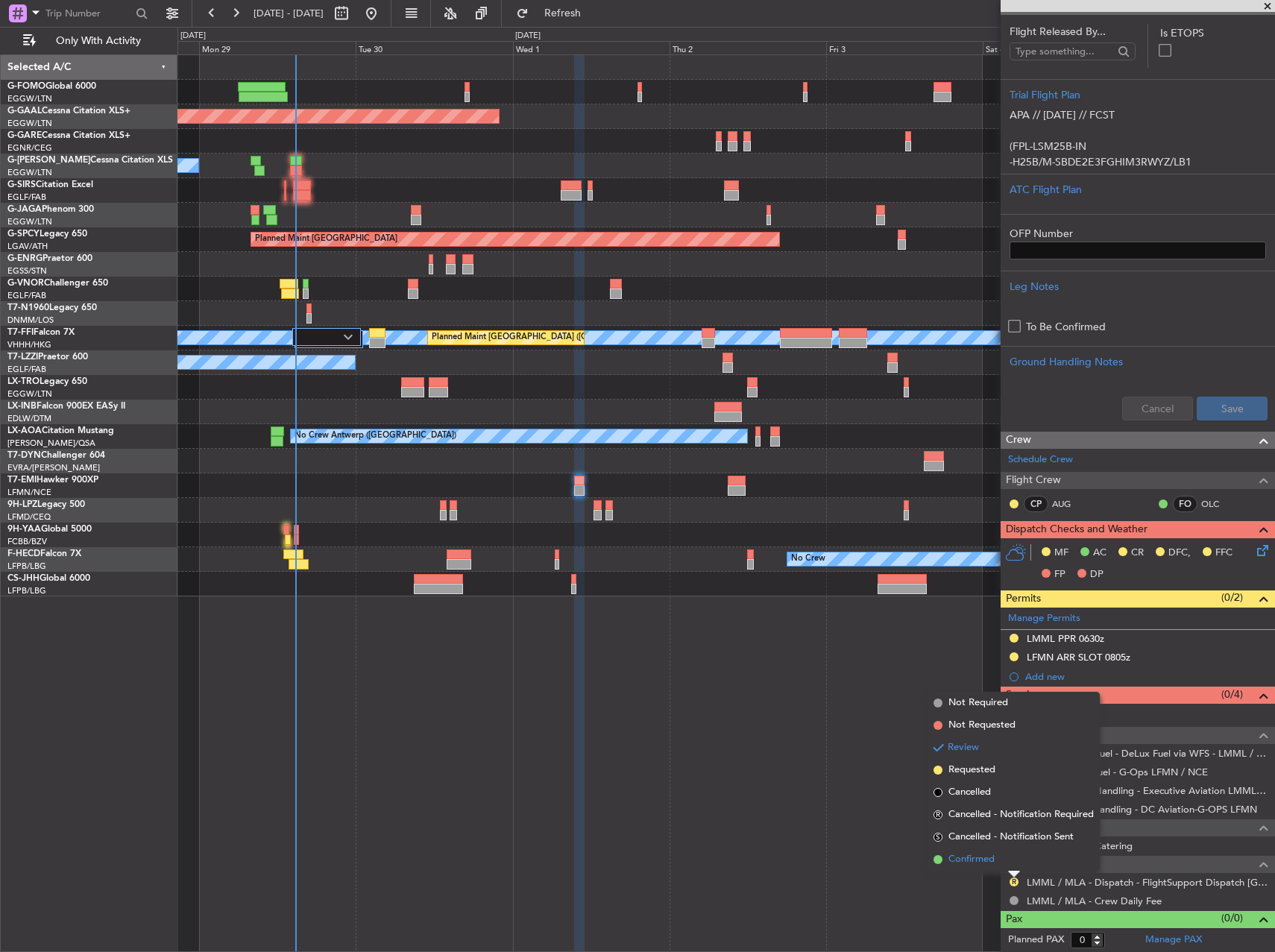
click at [973, 860] on span "Confirmed" at bounding box center [971, 859] width 47 height 15
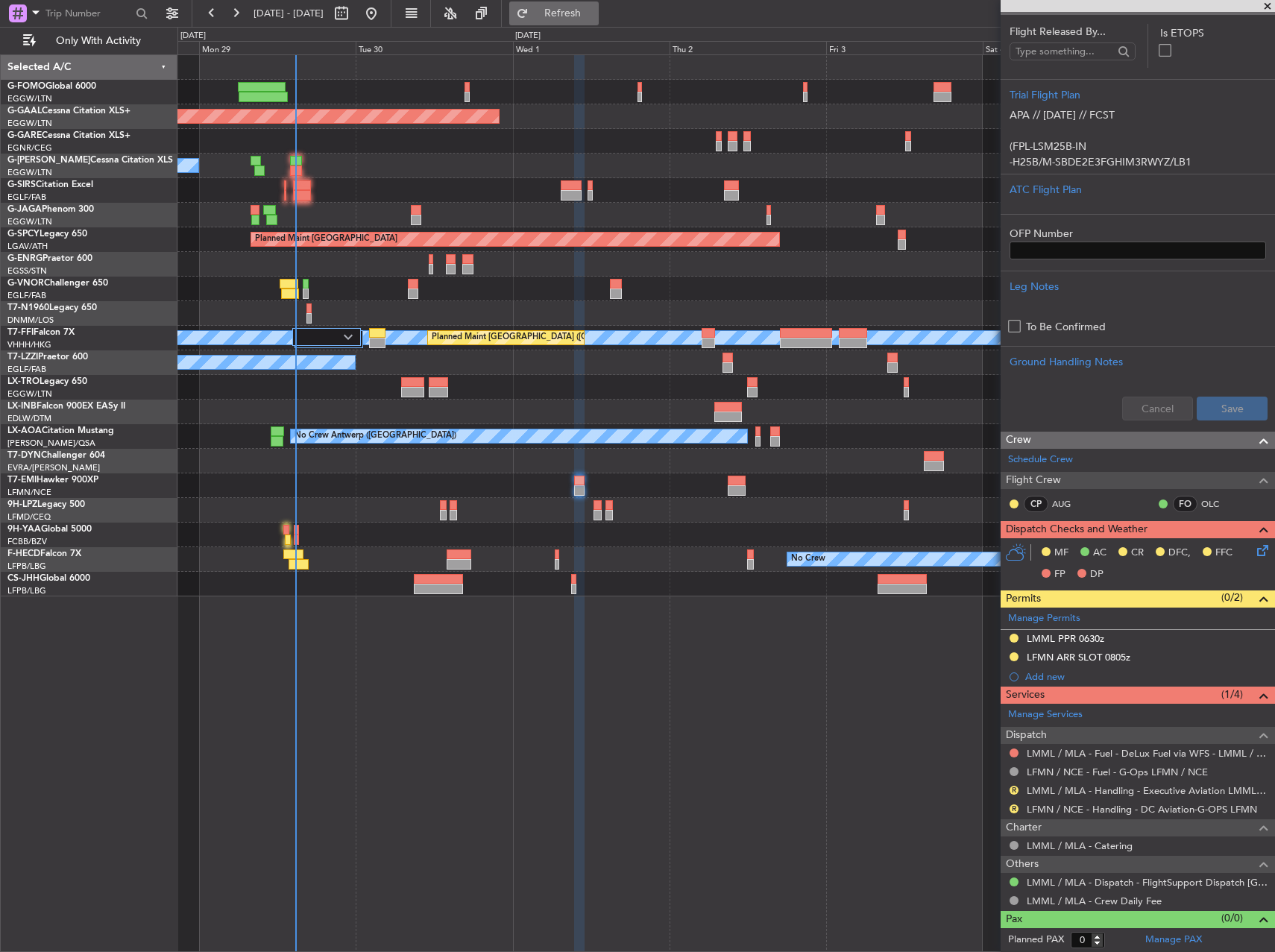
click at [592, 5] on button "Refresh" at bounding box center [553, 13] width 89 height 24
click at [1065, 640] on div "LMML PPR 0630z" at bounding box center [1065, 639] width 78 height 12
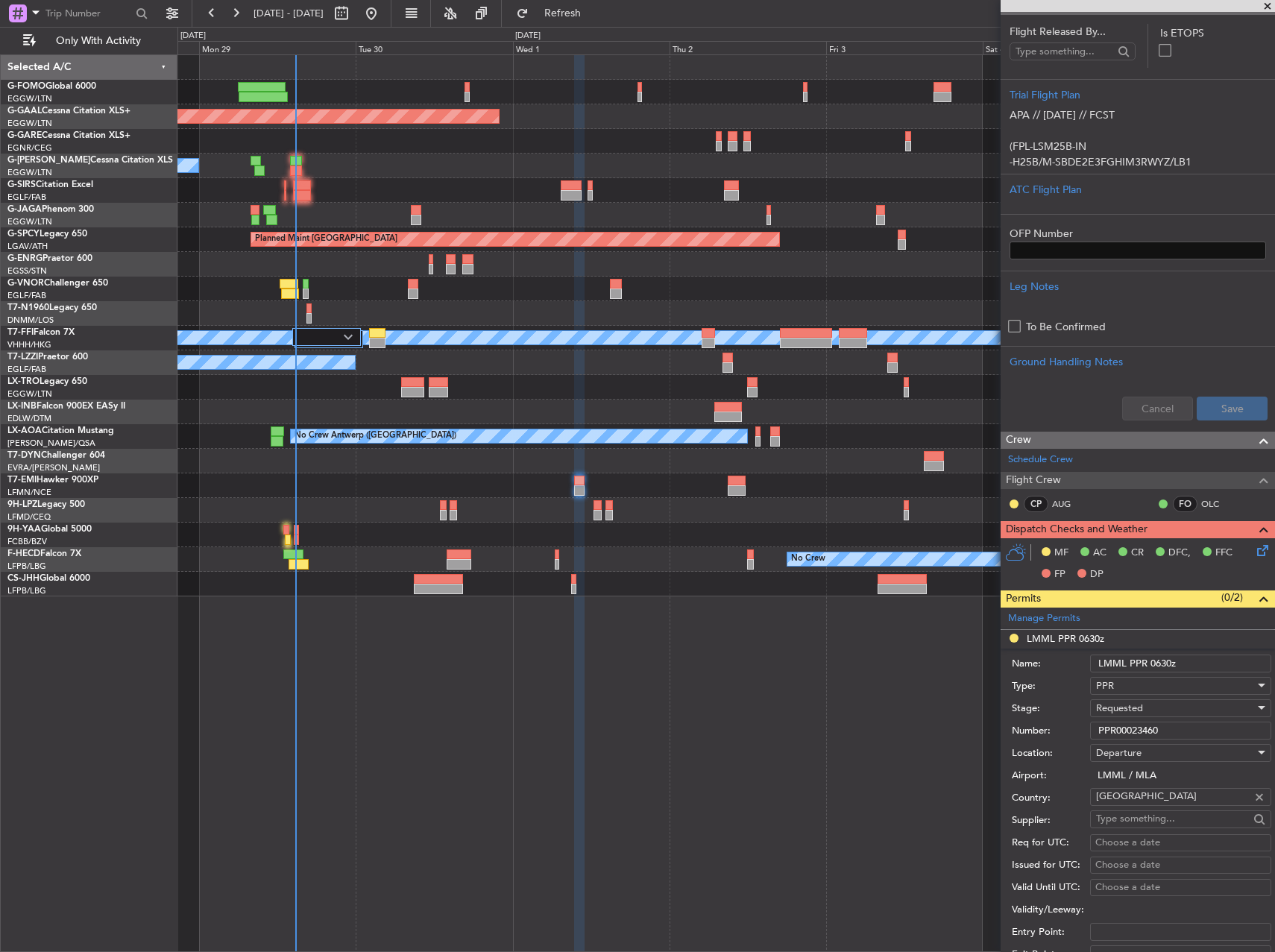
click at [1191, 664] on input "LMML PPR 0630z" at bounding box center [1180, 664] width 181 height 18
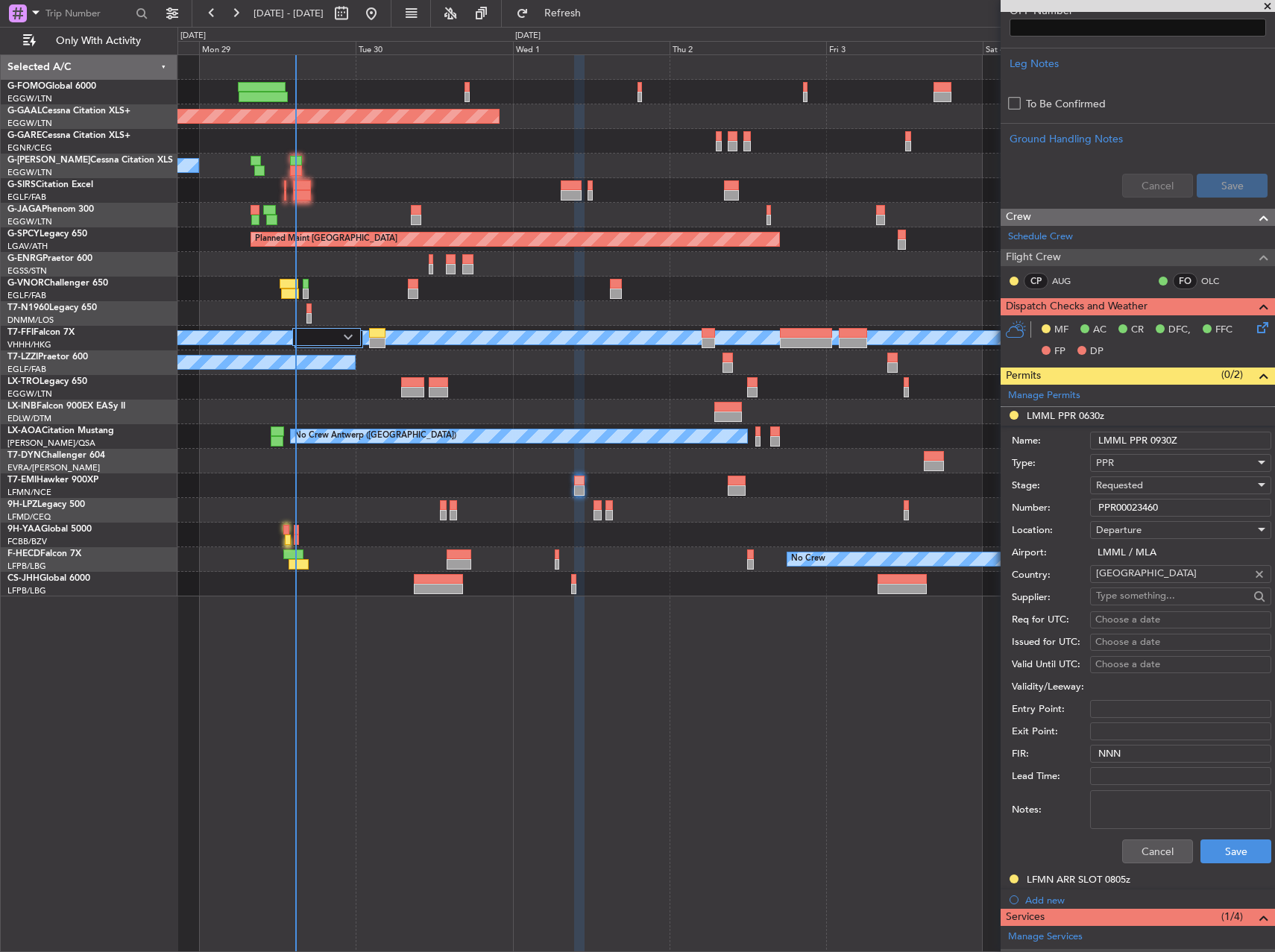
scroll to position [446, 0]
type input "LMML PPR 0930Z"
click at [1215, 857] on button "Save" at bounding box center [1235, 850] width 71 height 24
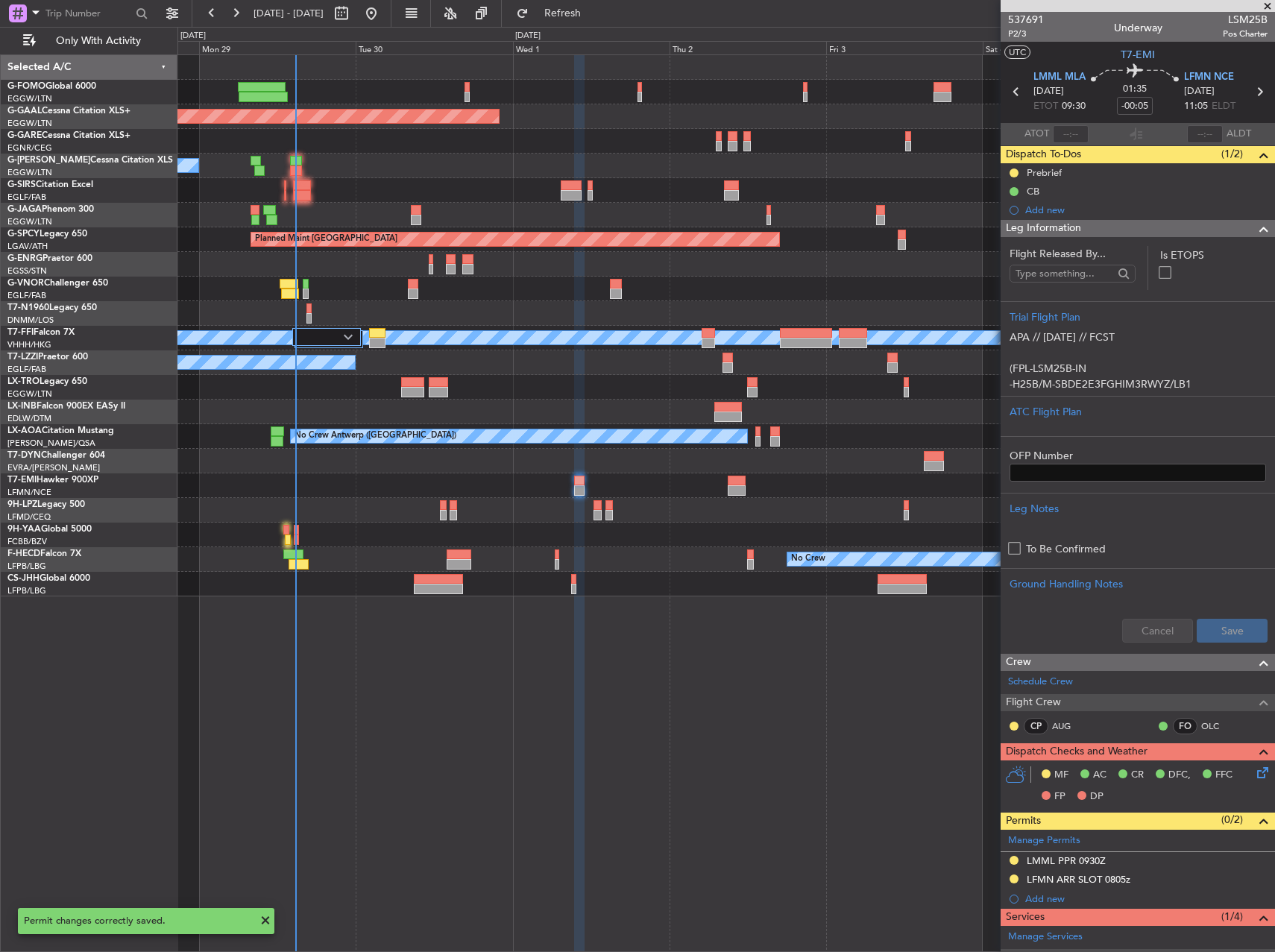
scroll to position [222, 0]
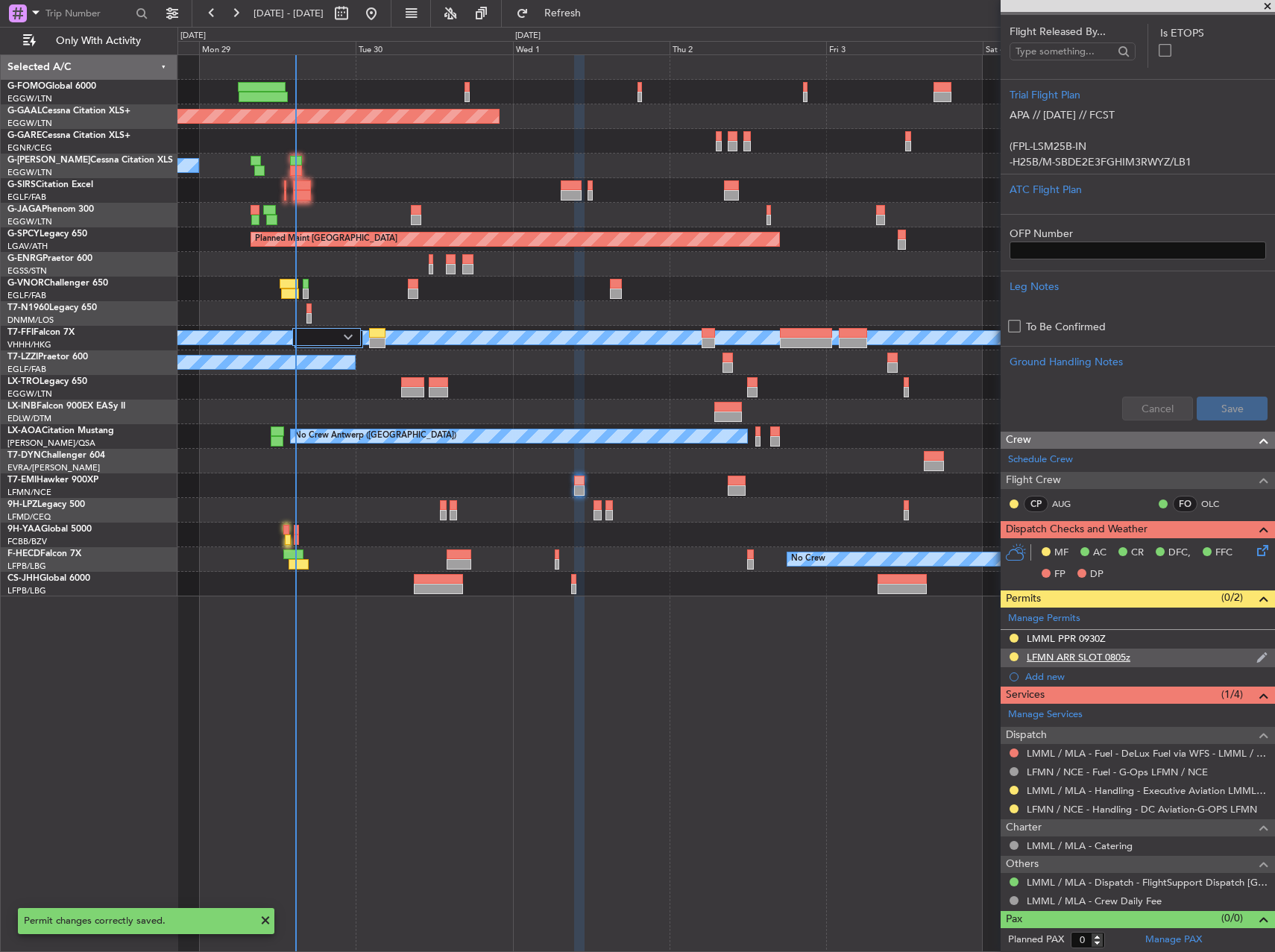
click at [1118, 656] on div "LFMN ARR SLOT 0805z" at bounding box center [1078, 657] width 104 height 12
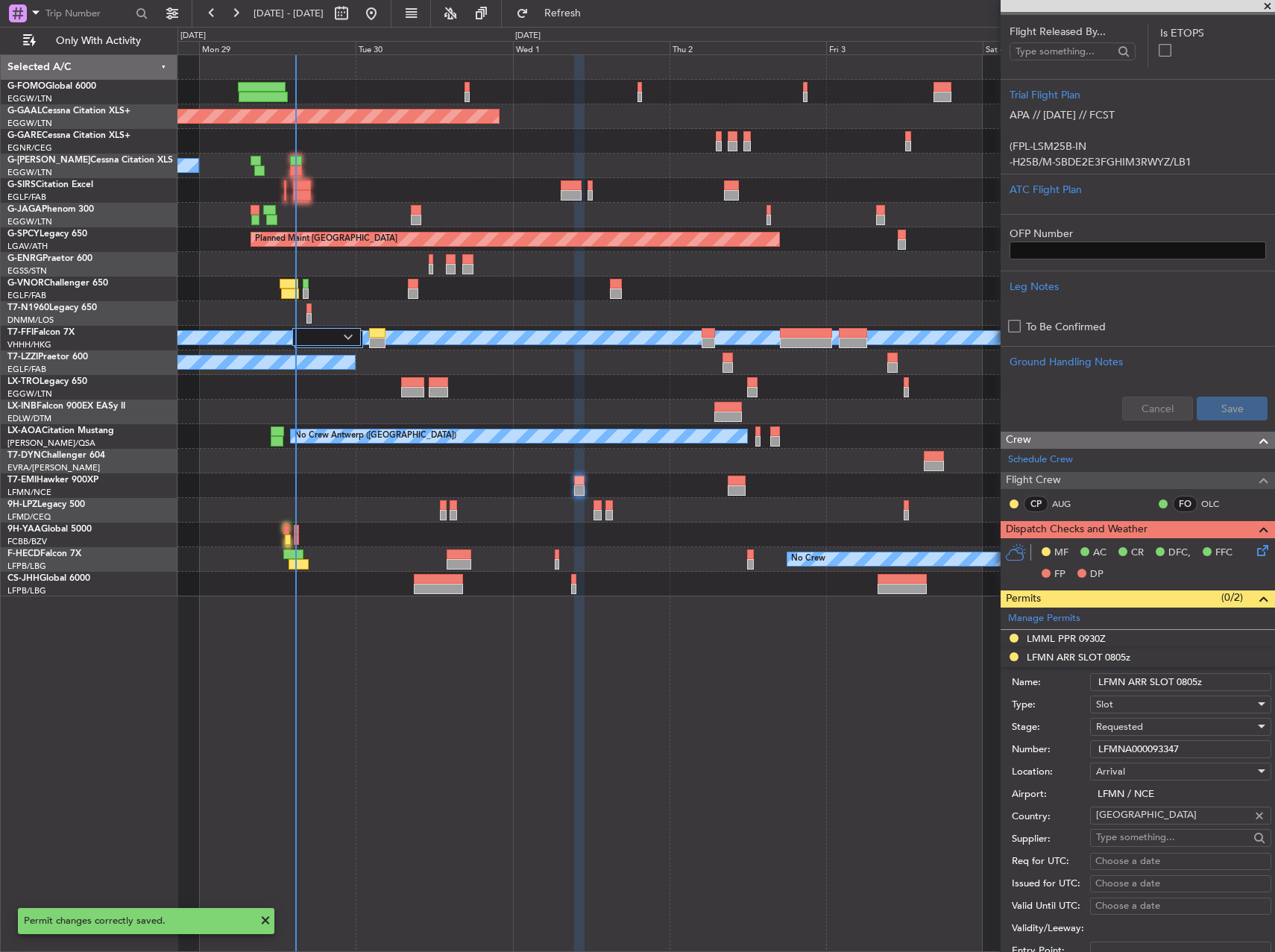
click at [1183, 683] on input "LFMN ARR SLOT 0805z" at bounding box center [1180, 682] width 181 height 18
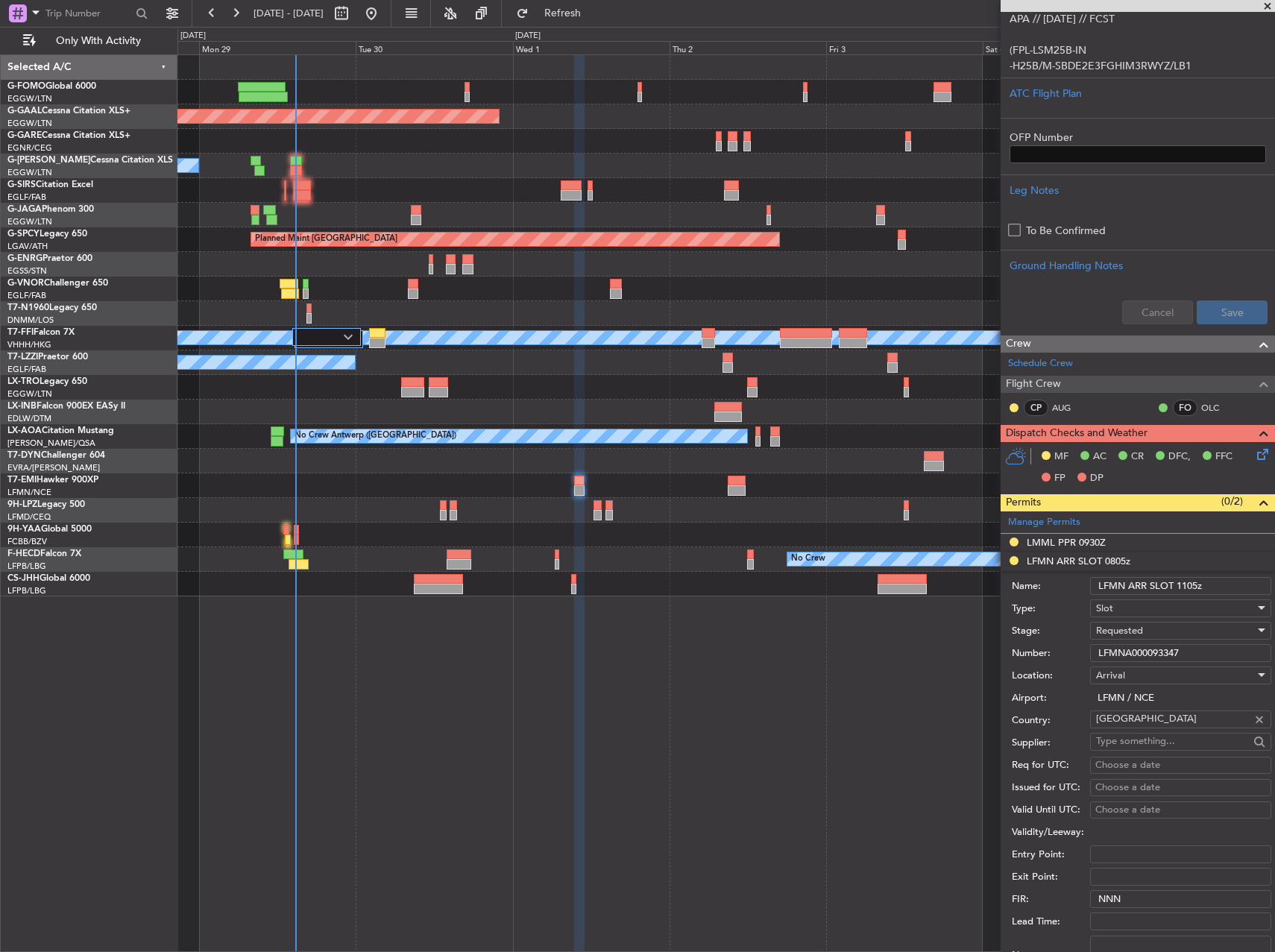
scroll to position [446, 0]
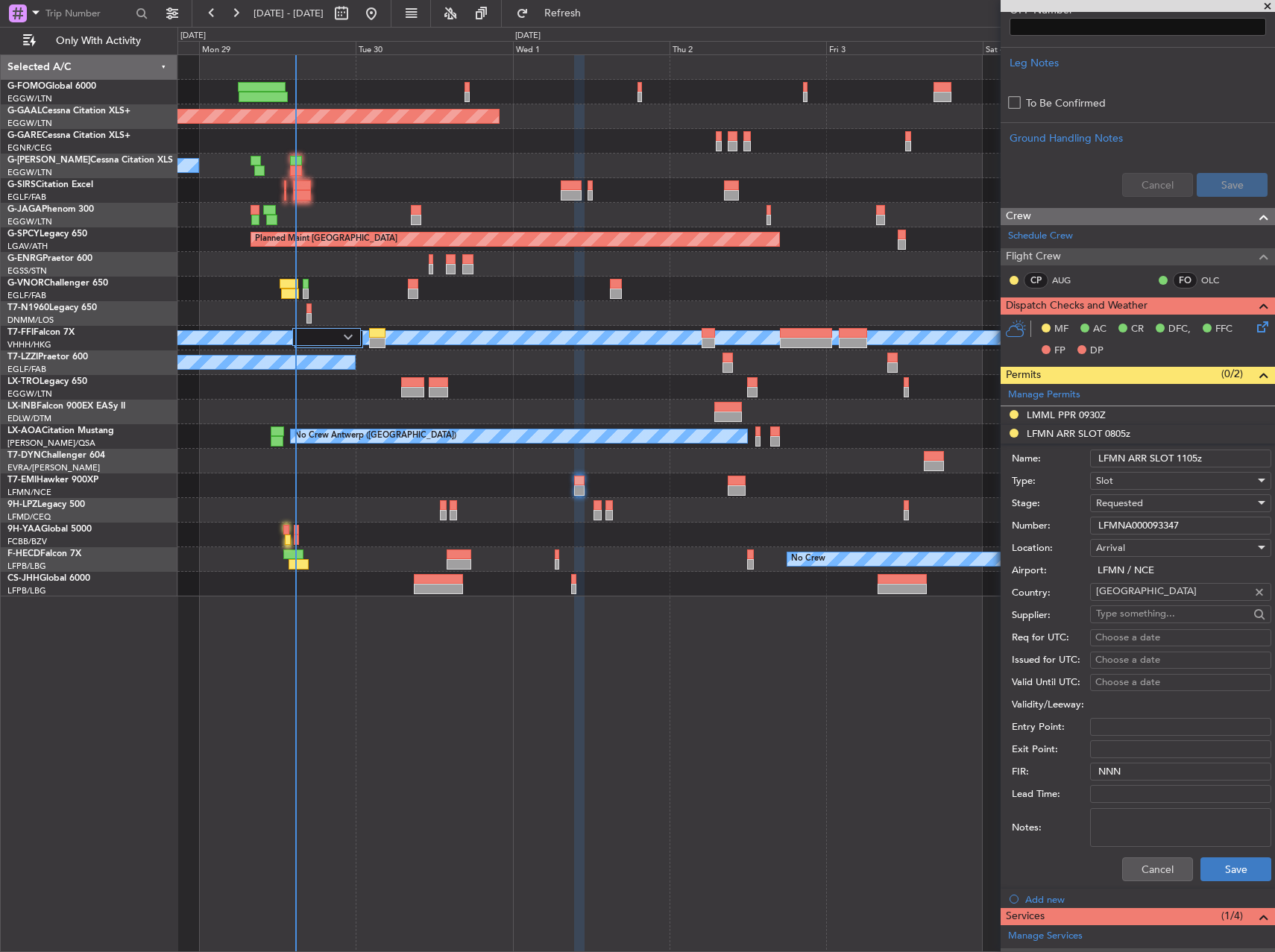
type input "LFMN ARR SLOT 1105z"
click at [1216, 866] on button "Save" at bounding box center [1235, 869] width 71 height 24
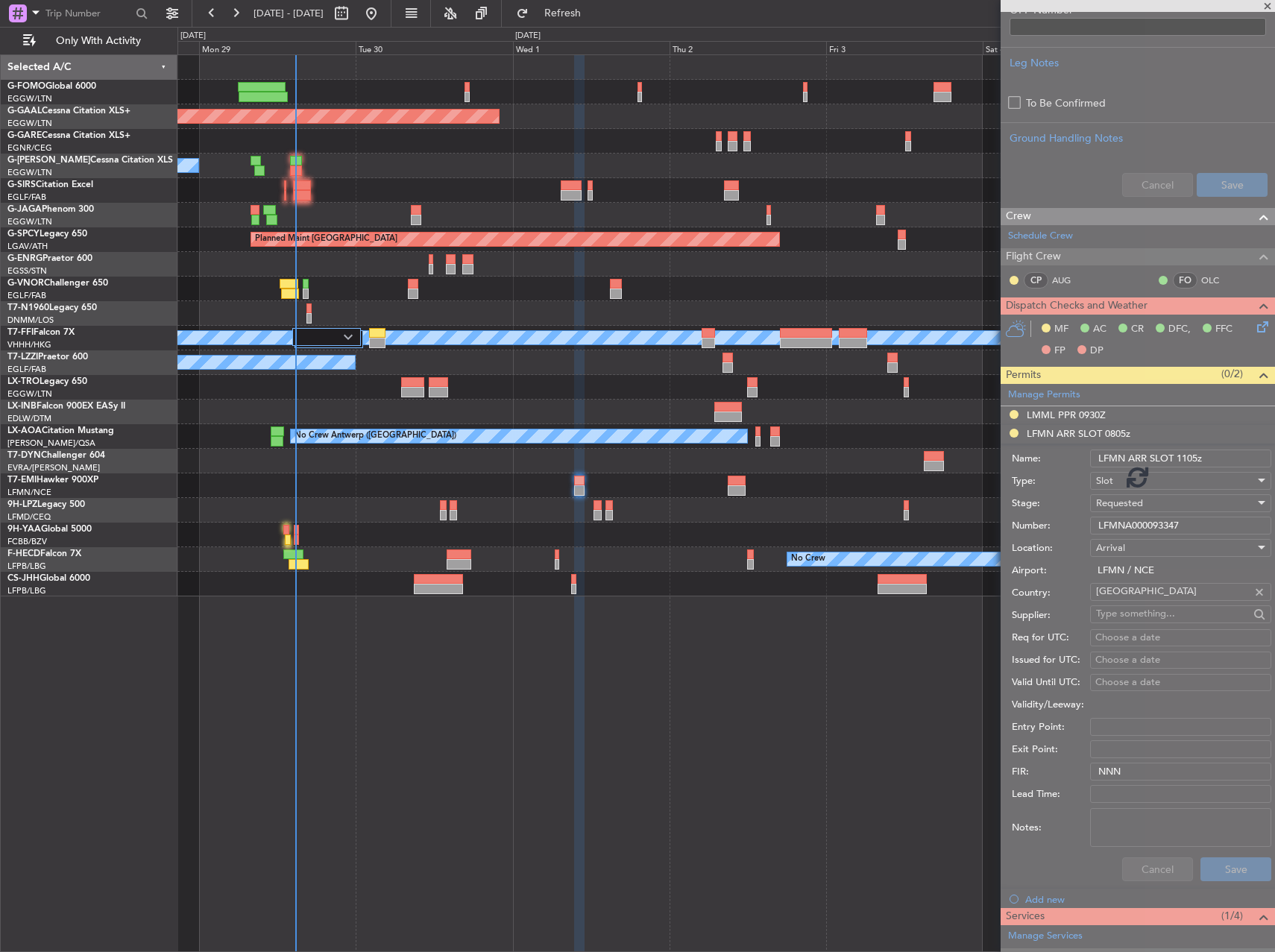
scroll to position [222, 0]
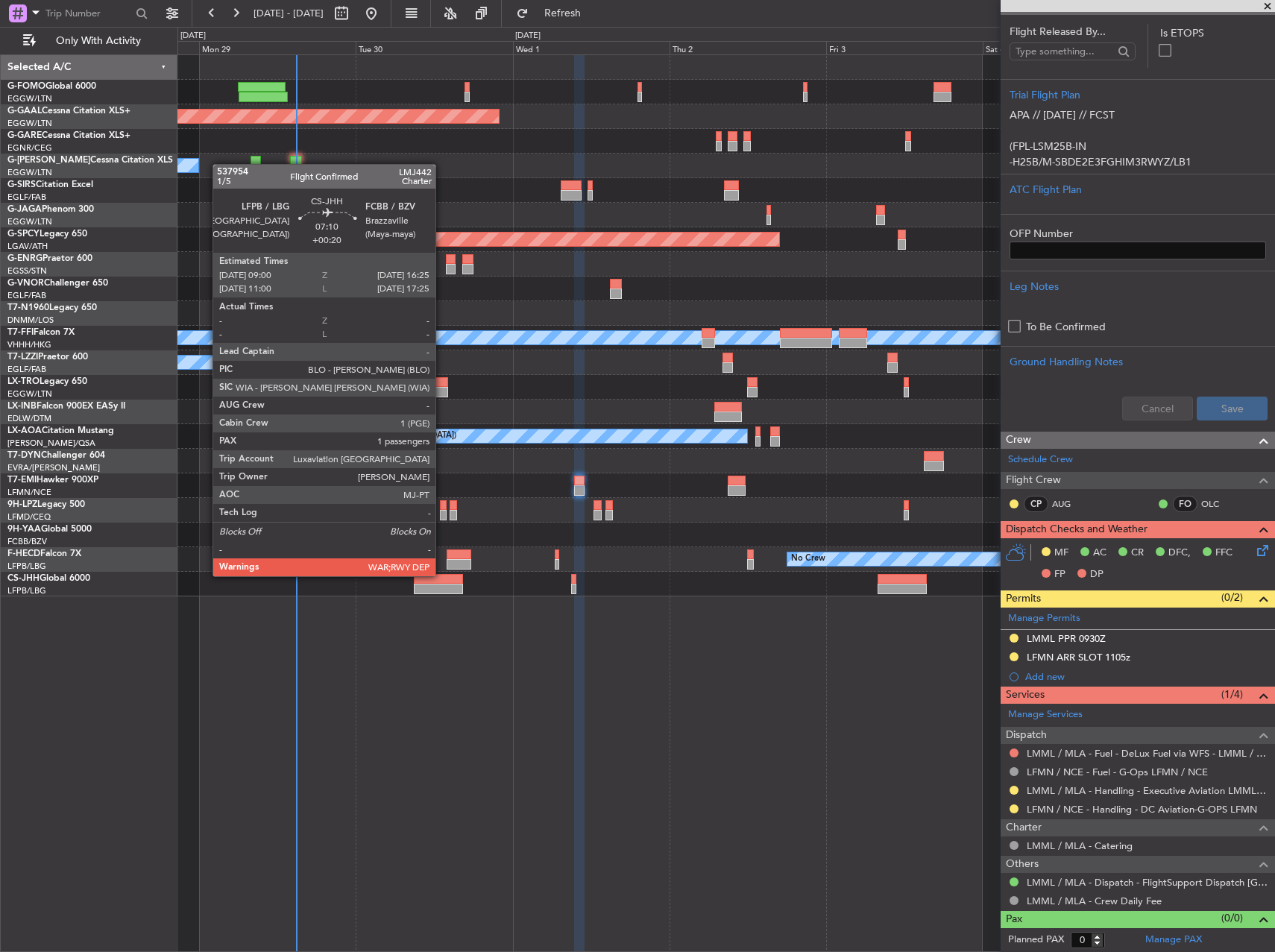
click at [442, 575] on div at bounding box center [438, 579] width 49 height 10
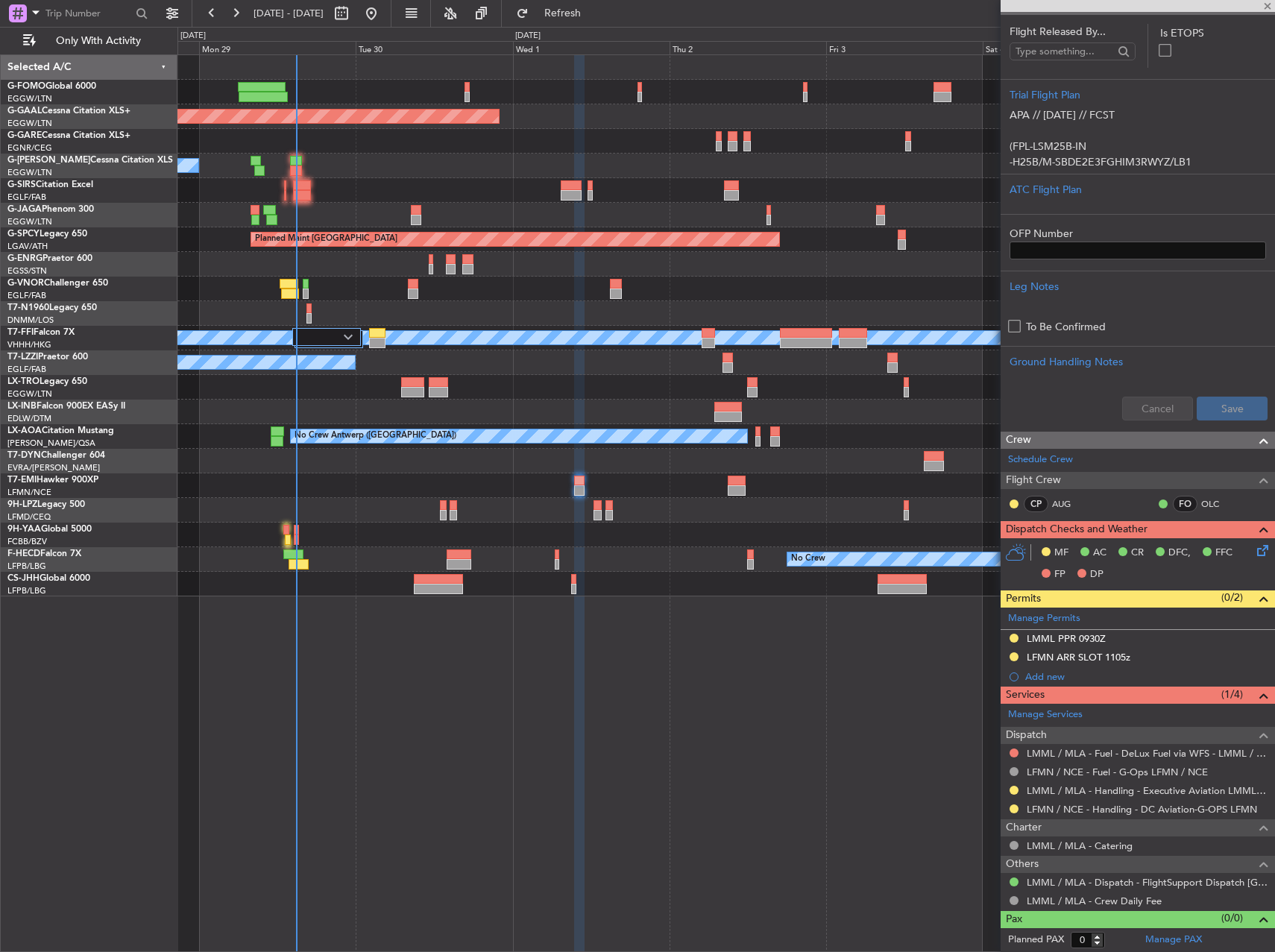
type input "+00:20"
type input "1"
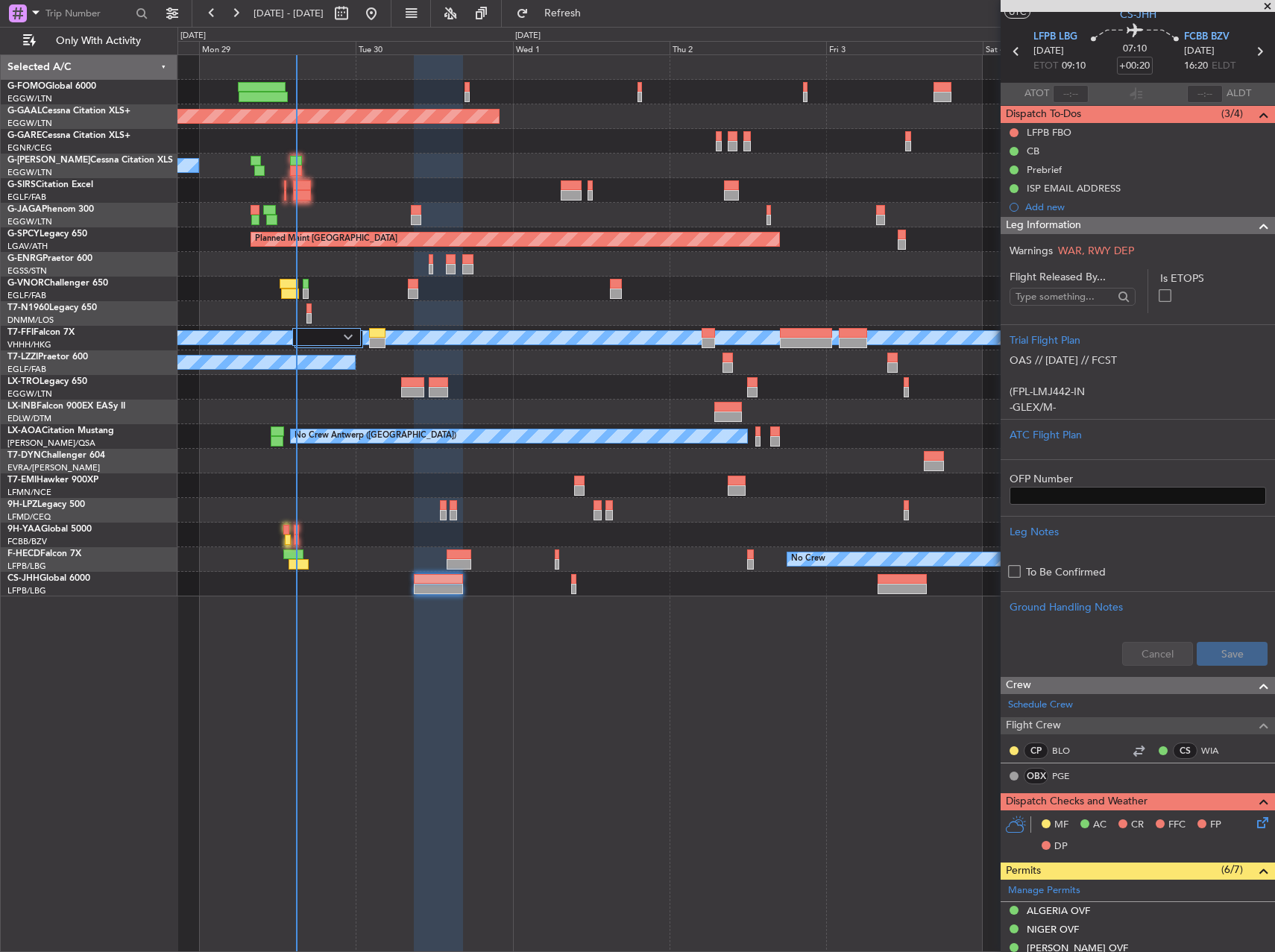
scroll to position [533, 0]
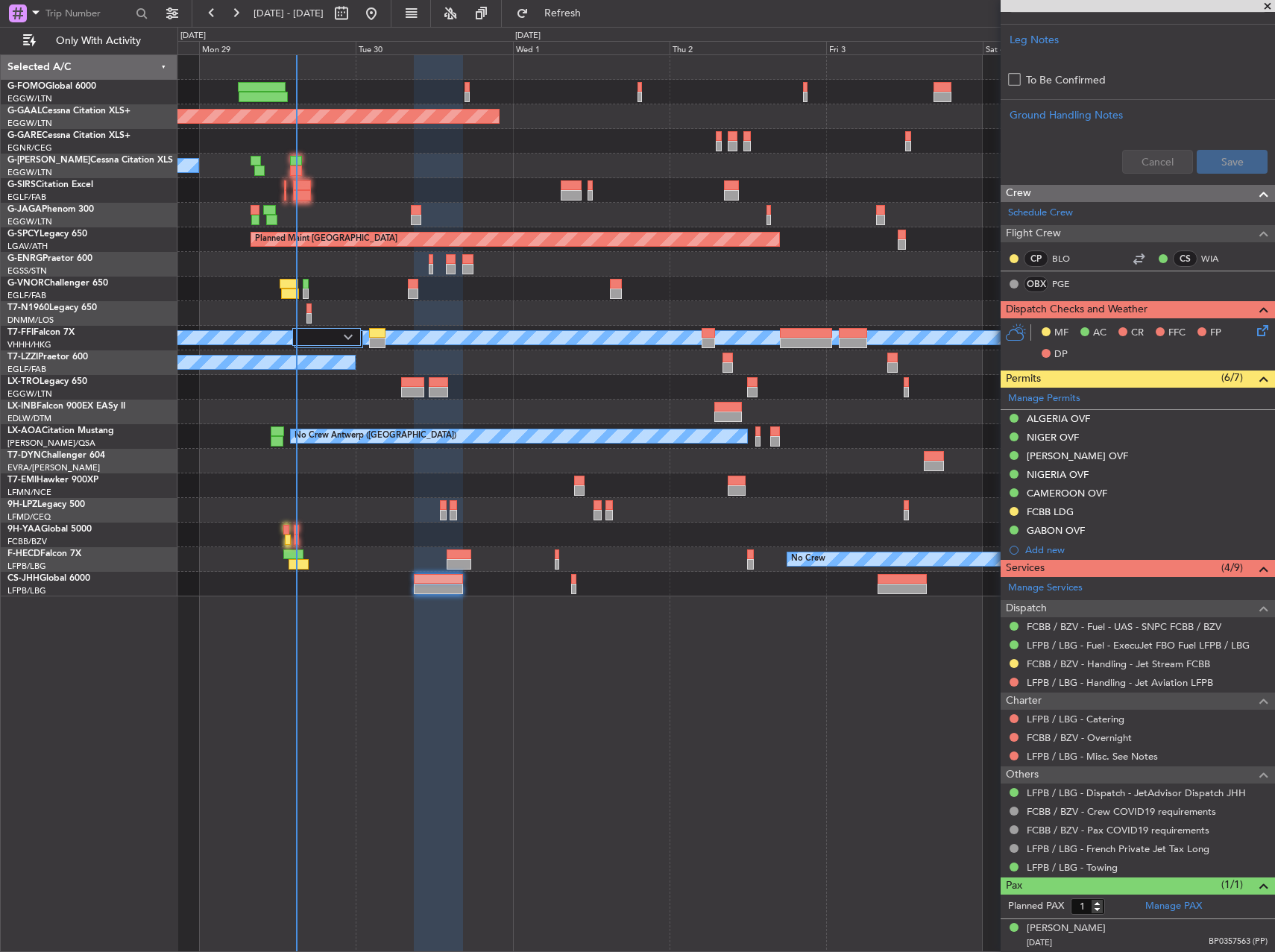
click at [898, 684] on div "Owner Planned Maint Dusseldorf A/C Unavailable Planned Maint London (Luton) Pla…" at bounding box center [726, 503] width 1098 height 898
click at [1014, 681] on button at bounding box center [1014, 682] width 9 height 9
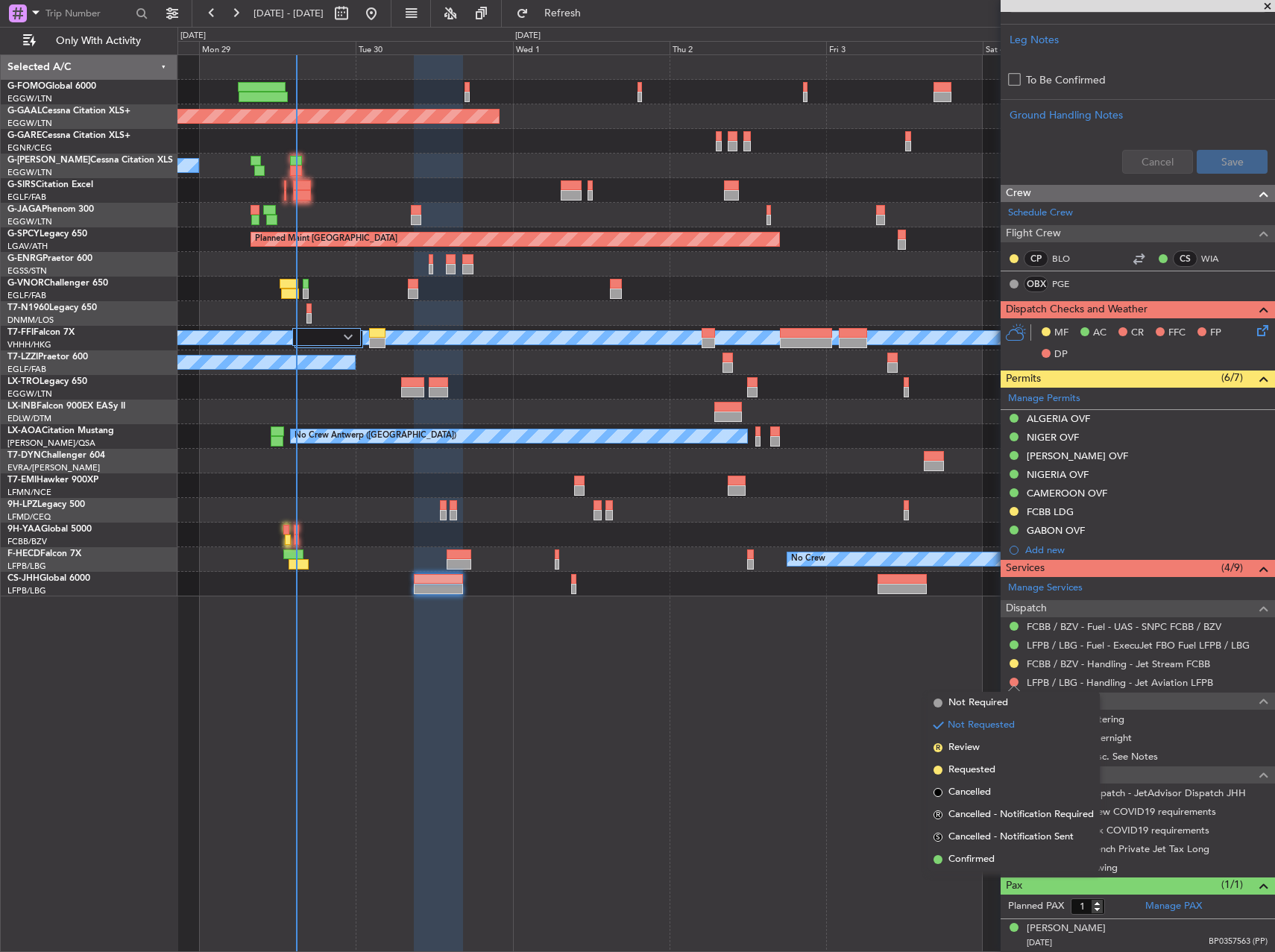
click at [991, 854] on span "Confirmed" at bounding box center [971, 859] width 47 height 15
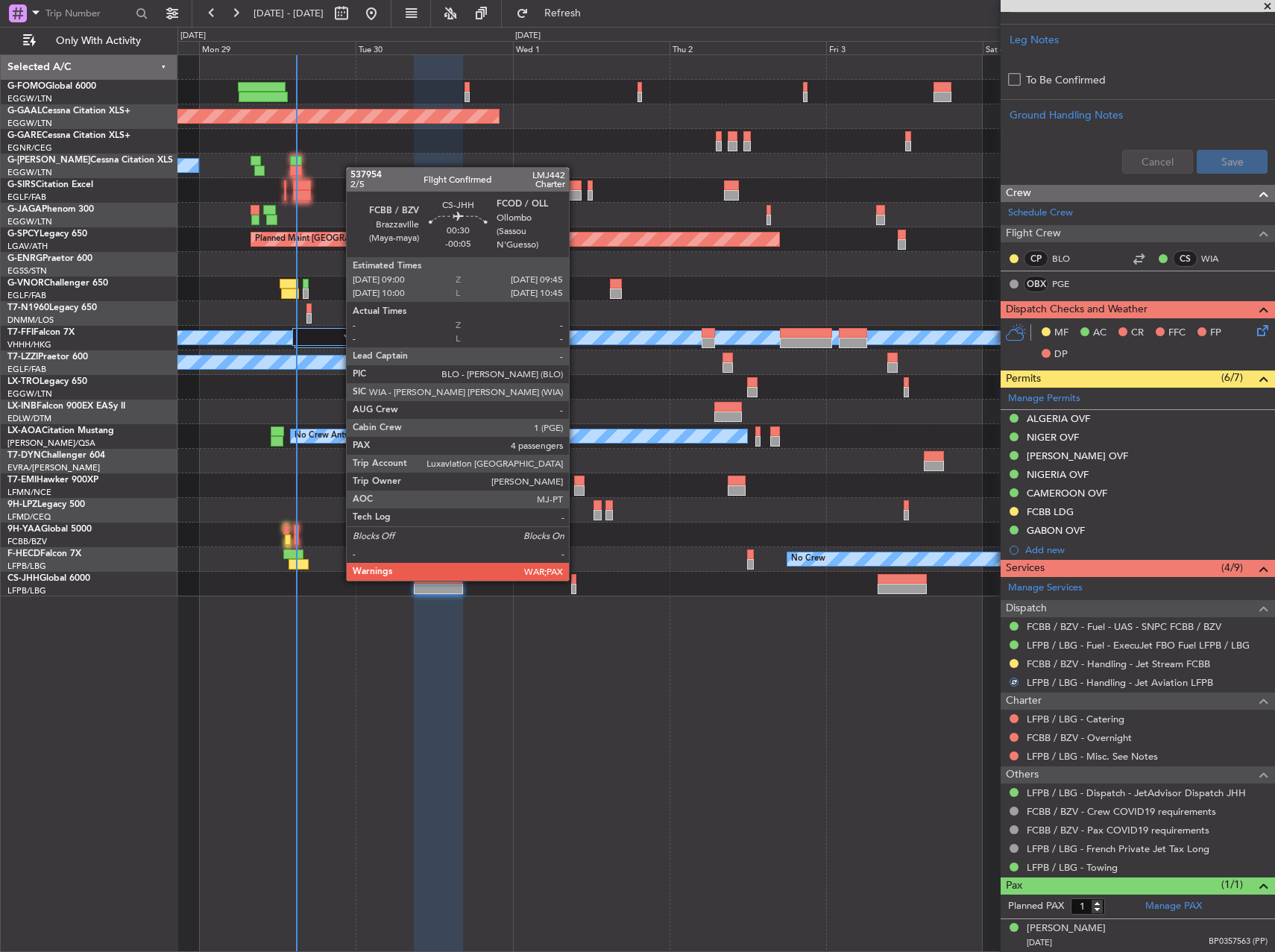
click at [576, 579] on div at bounding box center [574, 579] width 5 height 10
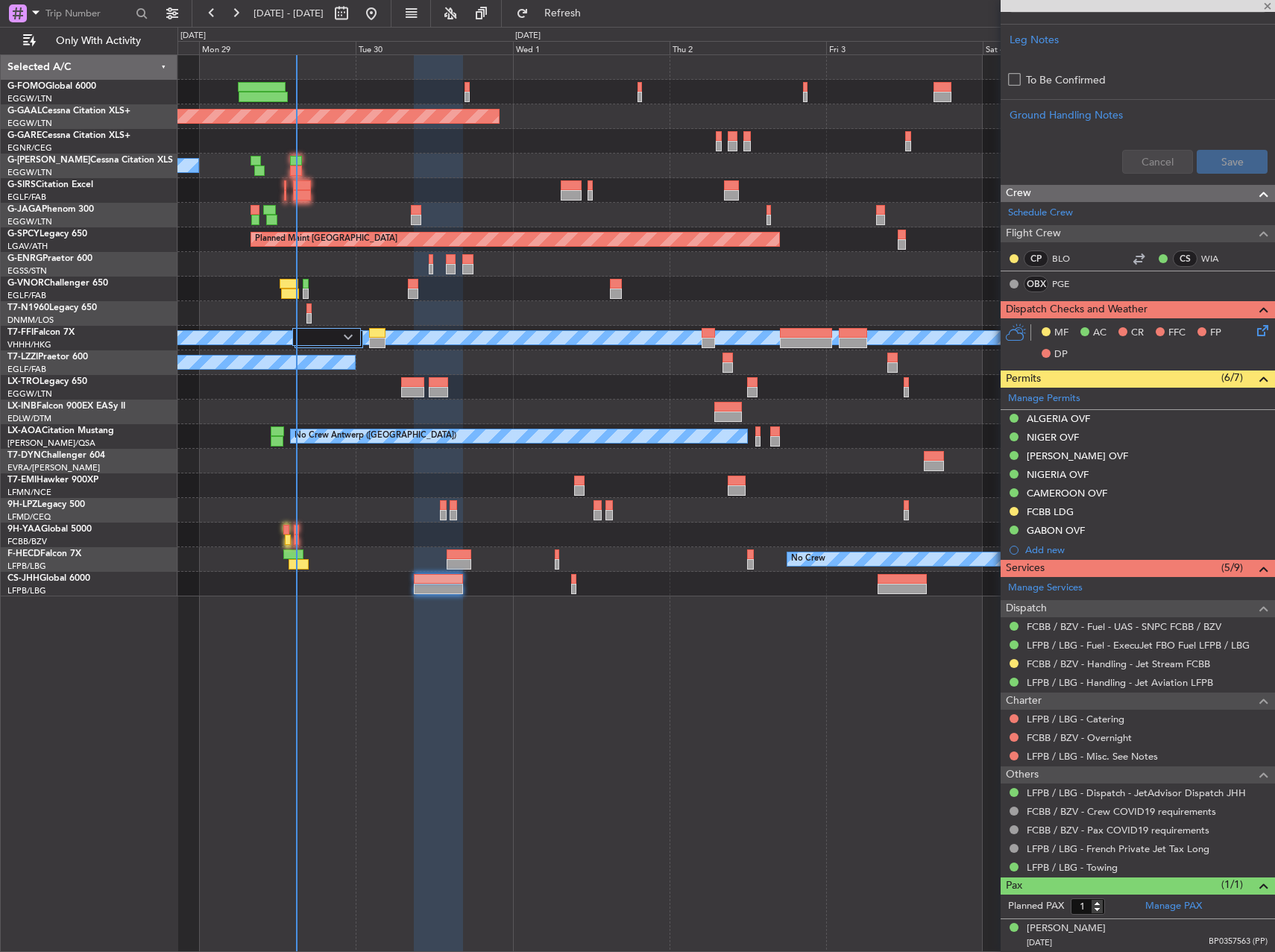
type input "-00:05"
type input "5"
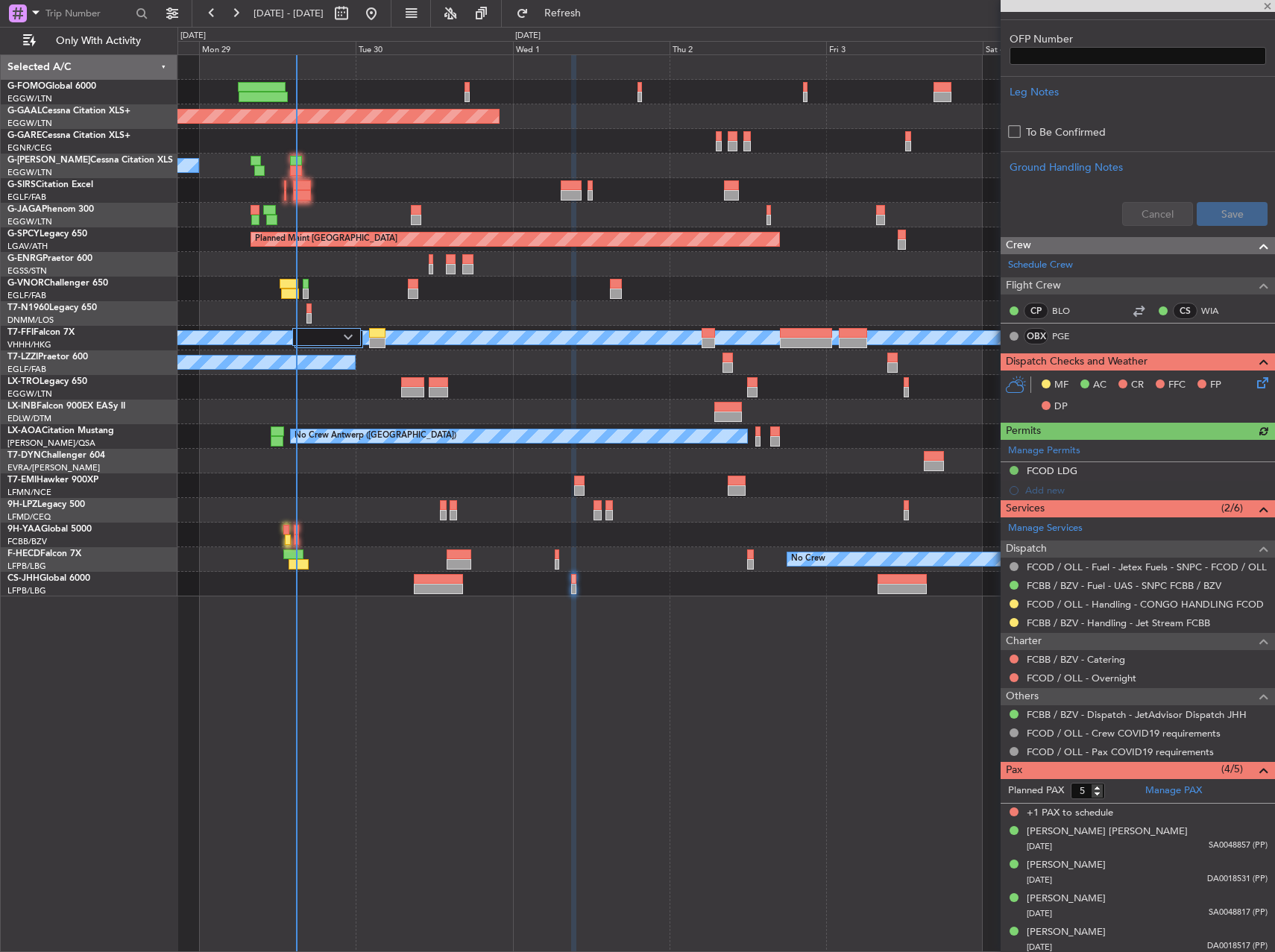
scroll to position [447, 0]
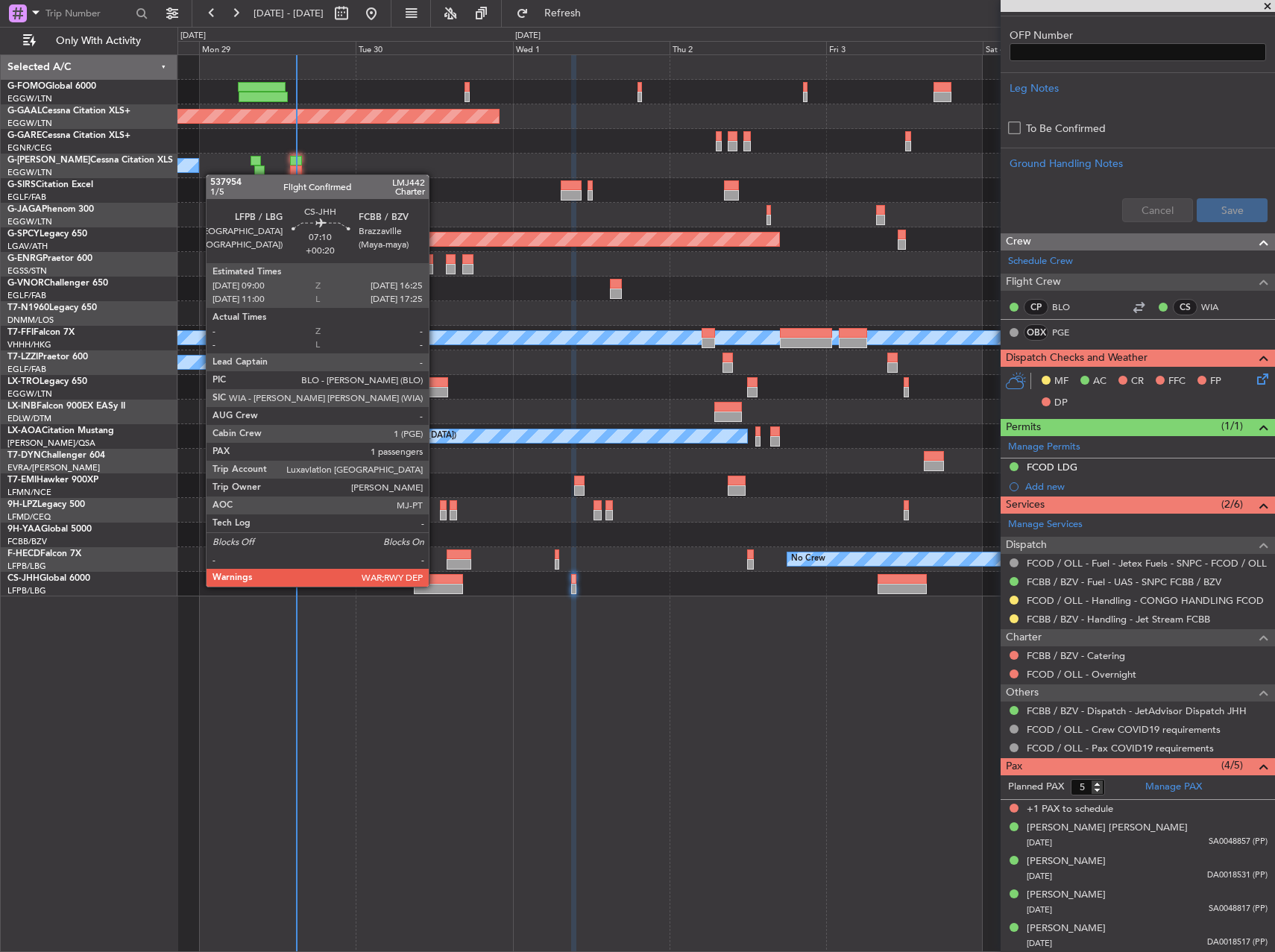
click at [436, 585] on div at bounding box center [438, 588] width 49 height 10
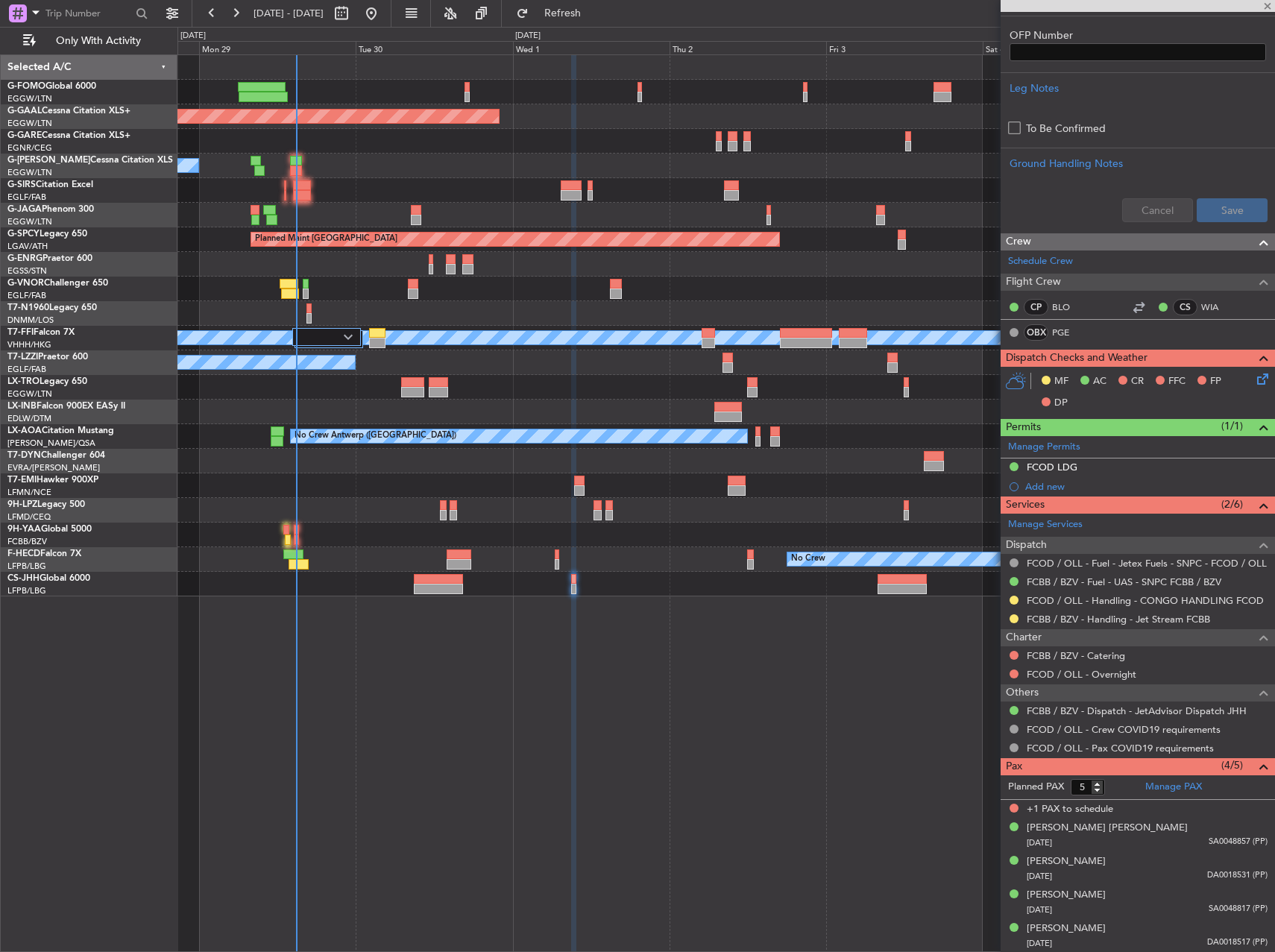
type input "+00:20"
type input "1"
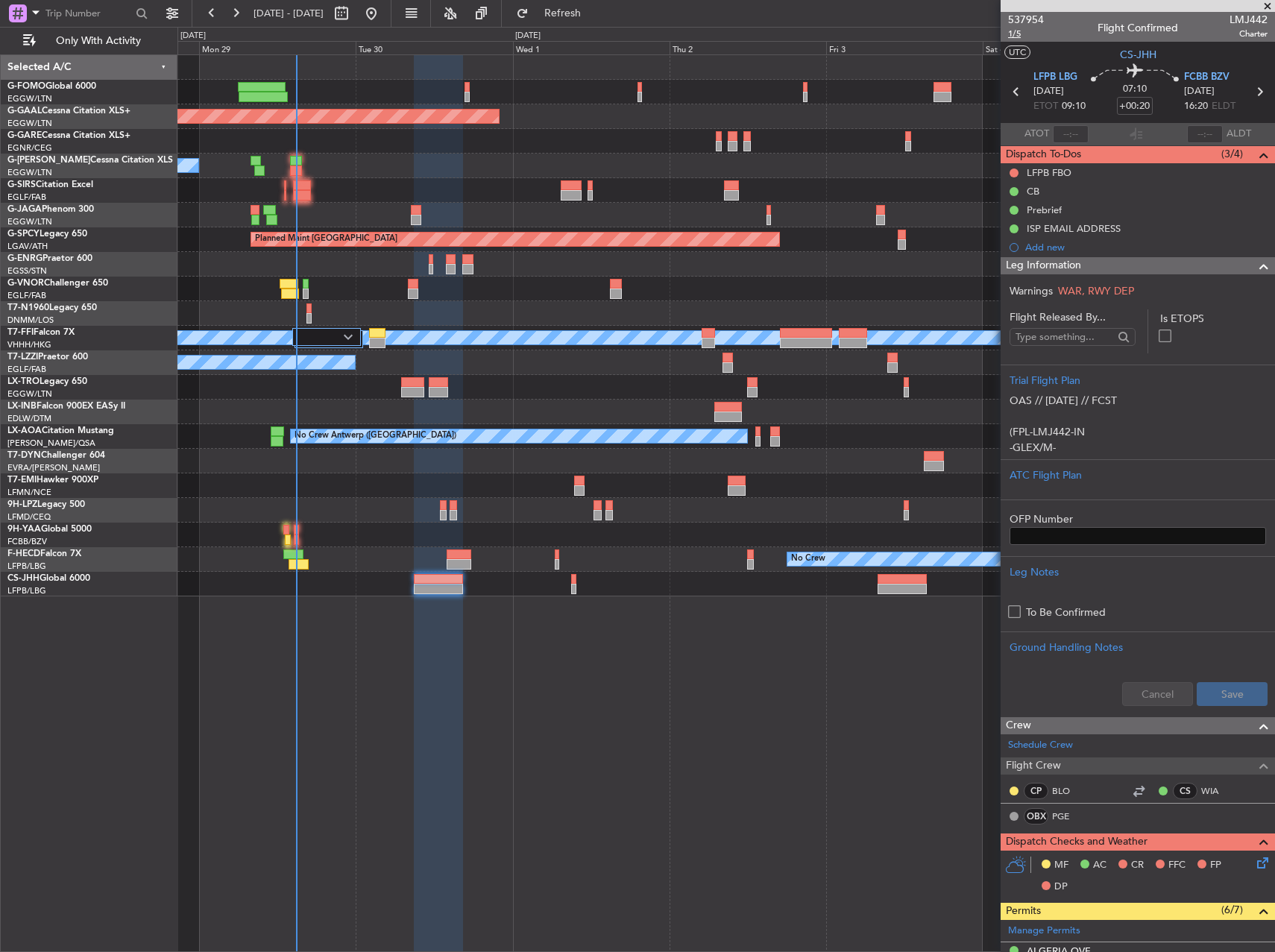
click at [1014, 32] on span "1/5" at bounding box center [1025, 34] width 36 height 12
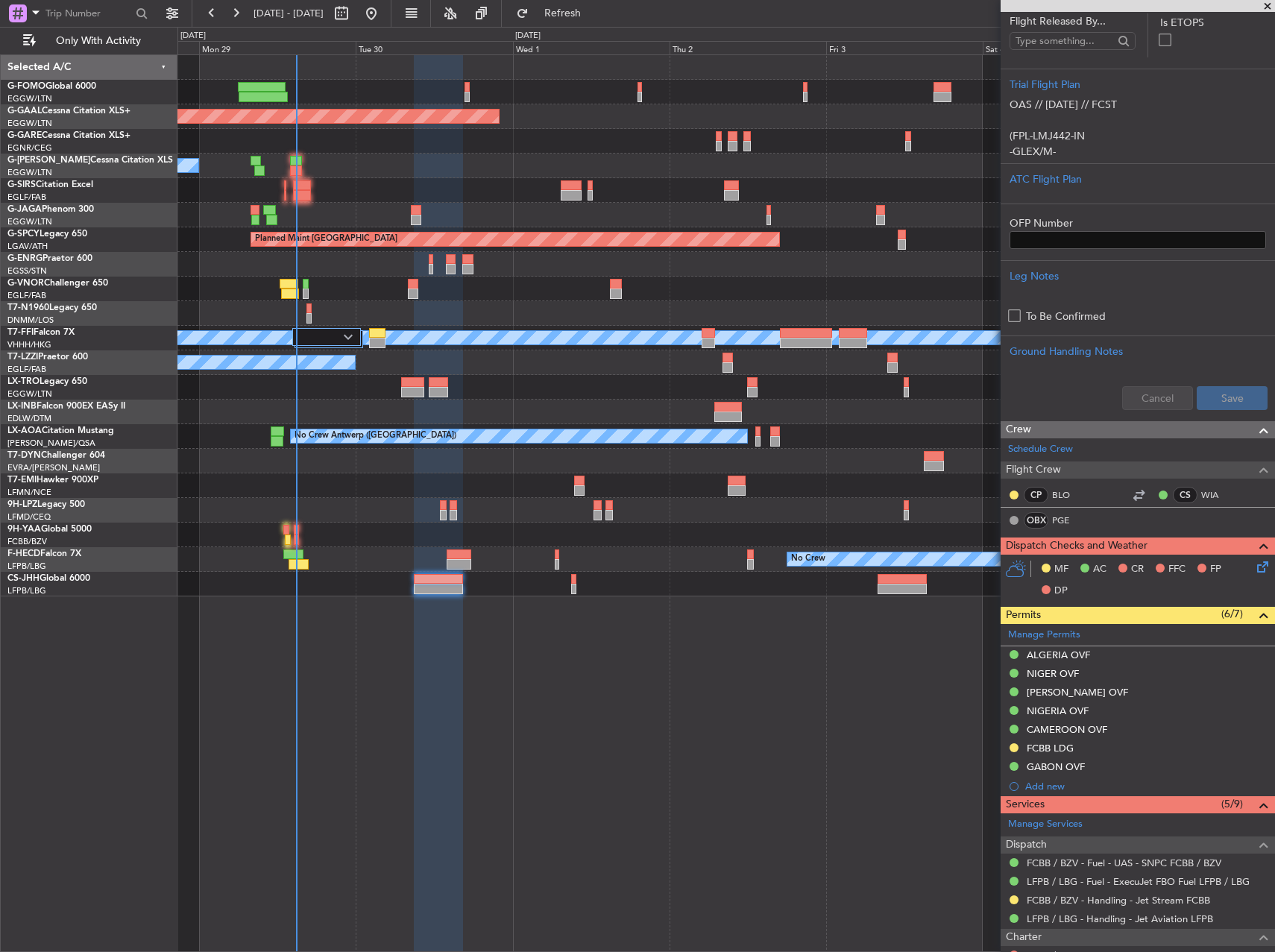
scroll to position [298, 0]
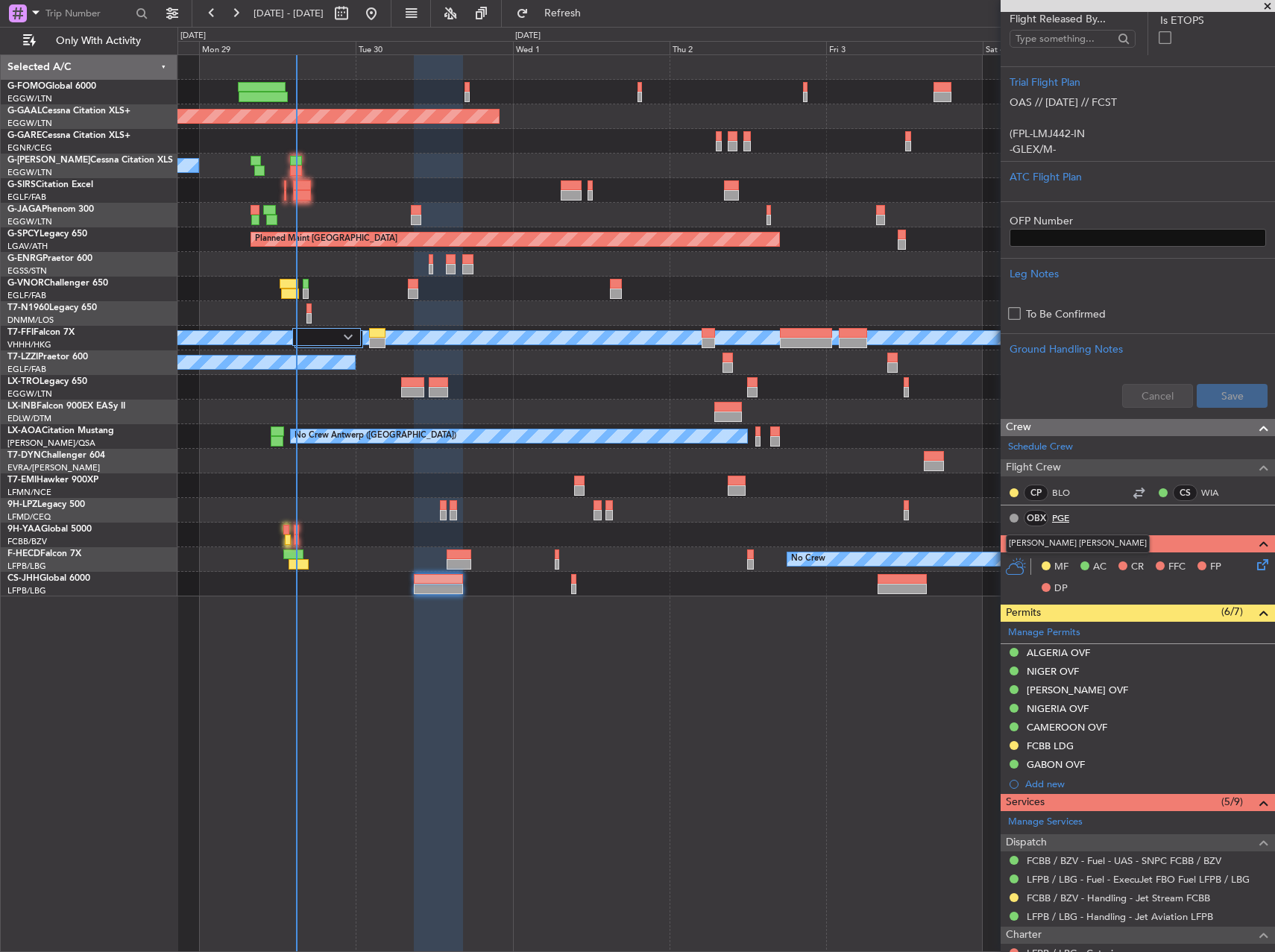
click at [1063, 514] on link "PGE" at bounding box center [1068, 518] width 33 height 13
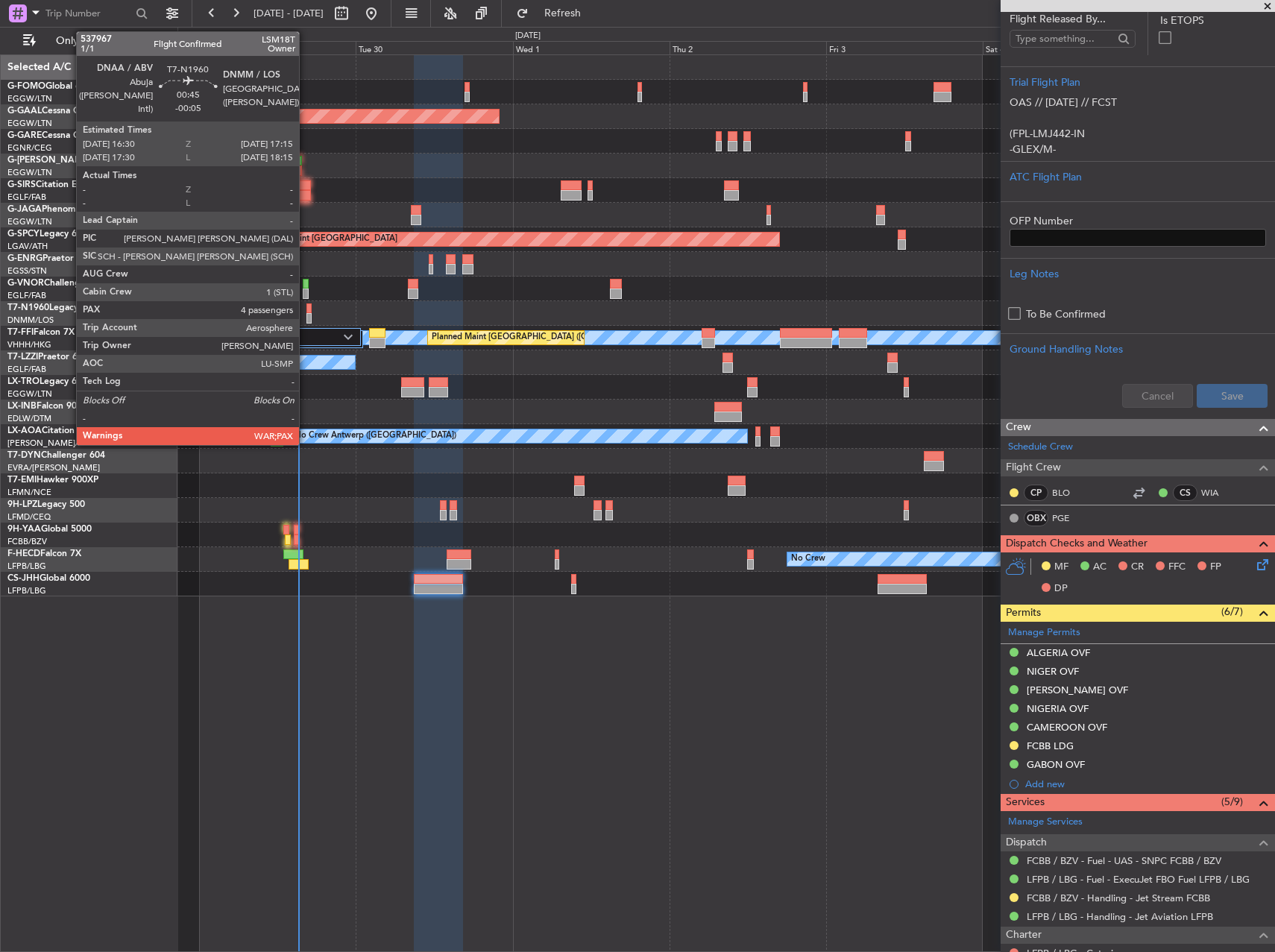
click at [306, 307] on div at bounding box center [308, 308] width 5 height 10
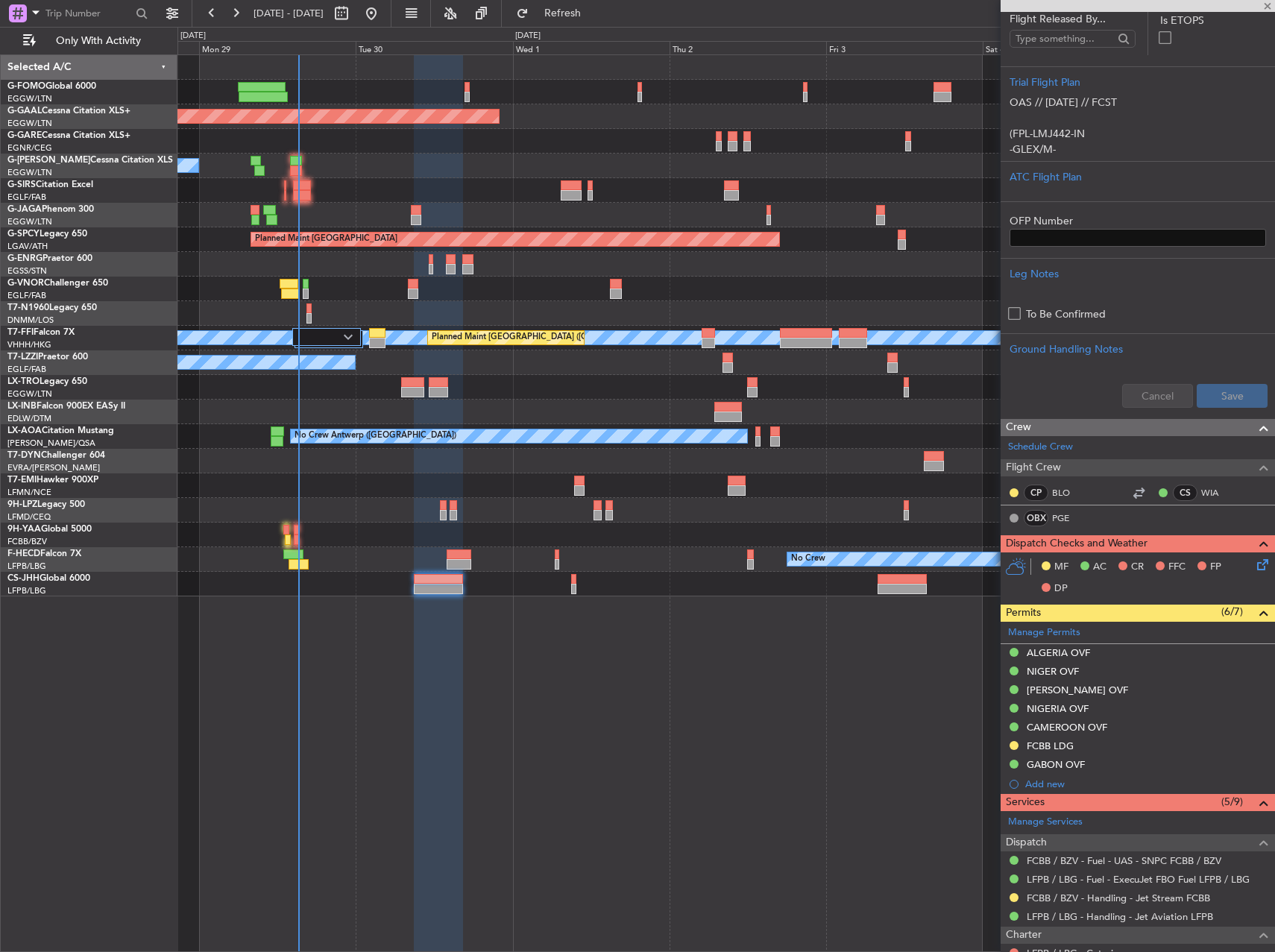
type input "-00:05"
type input "4"
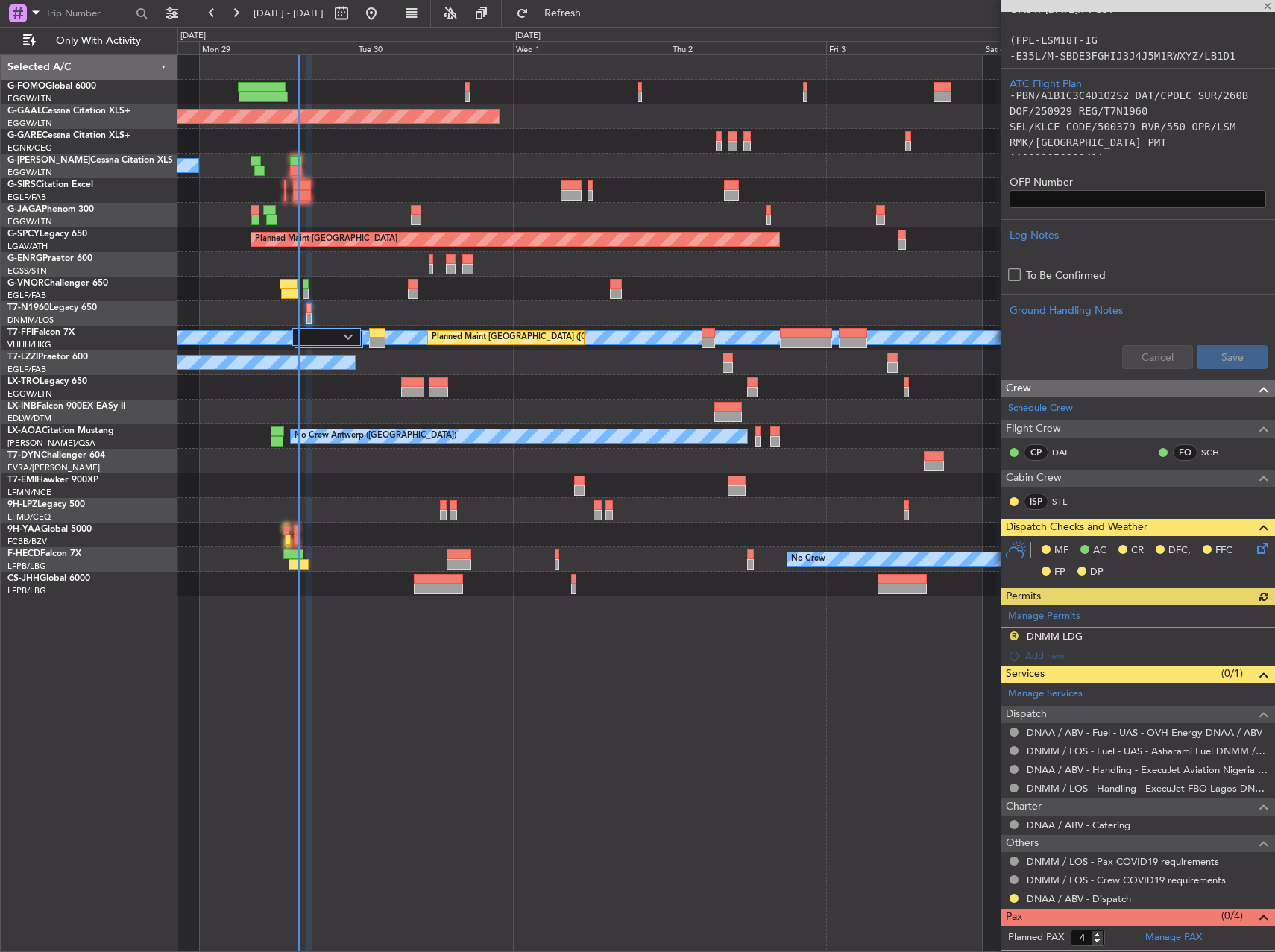
scroll to position [389, 0]
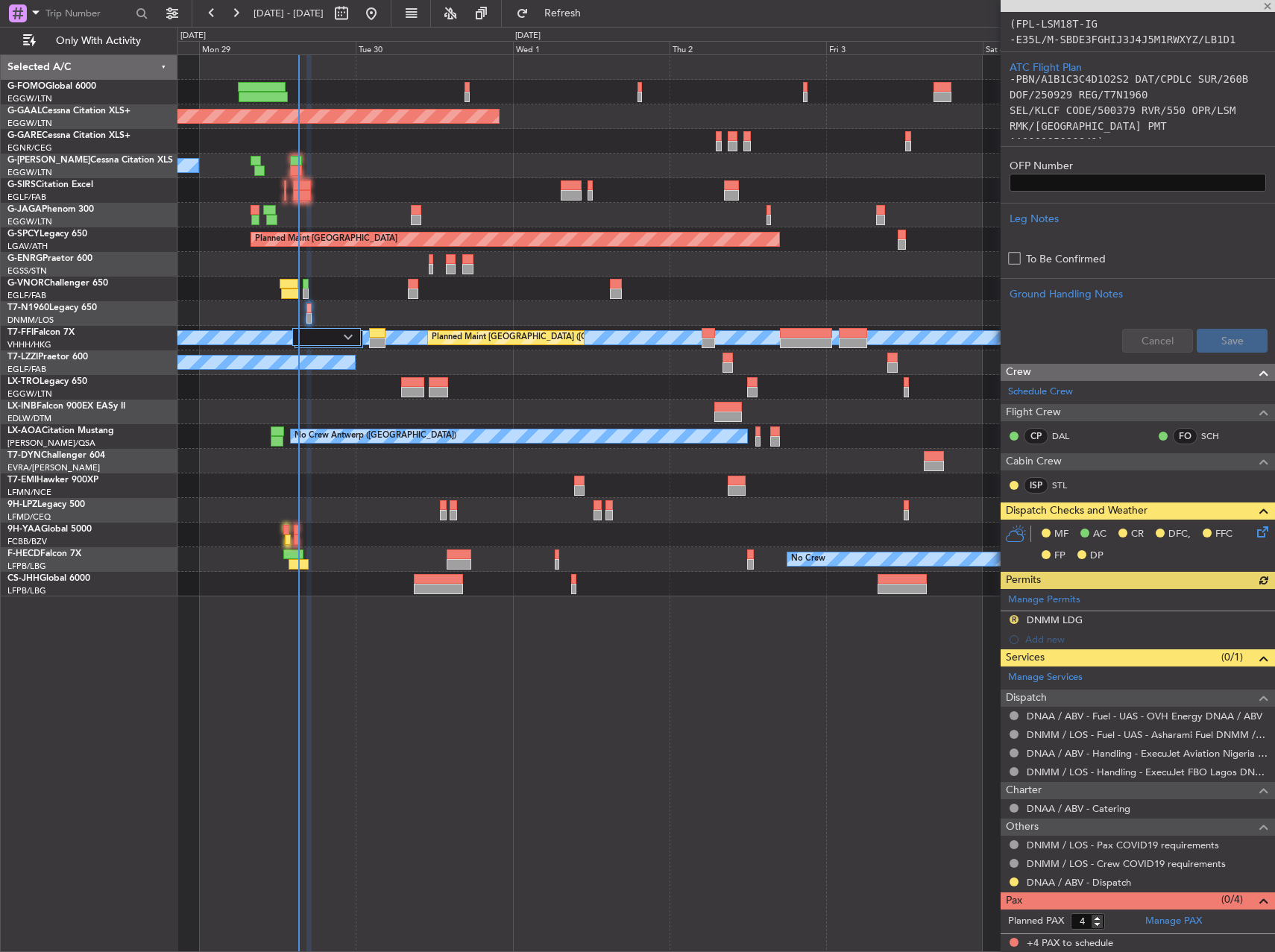
click at [1012, 618] on div "Manage Permits R DNMM LDG Add new" at bounding box center [1138, 619] width 274 height 60
click at [1015, 619] on button "R" at bounding box center [1014, 620] width 9 height 9
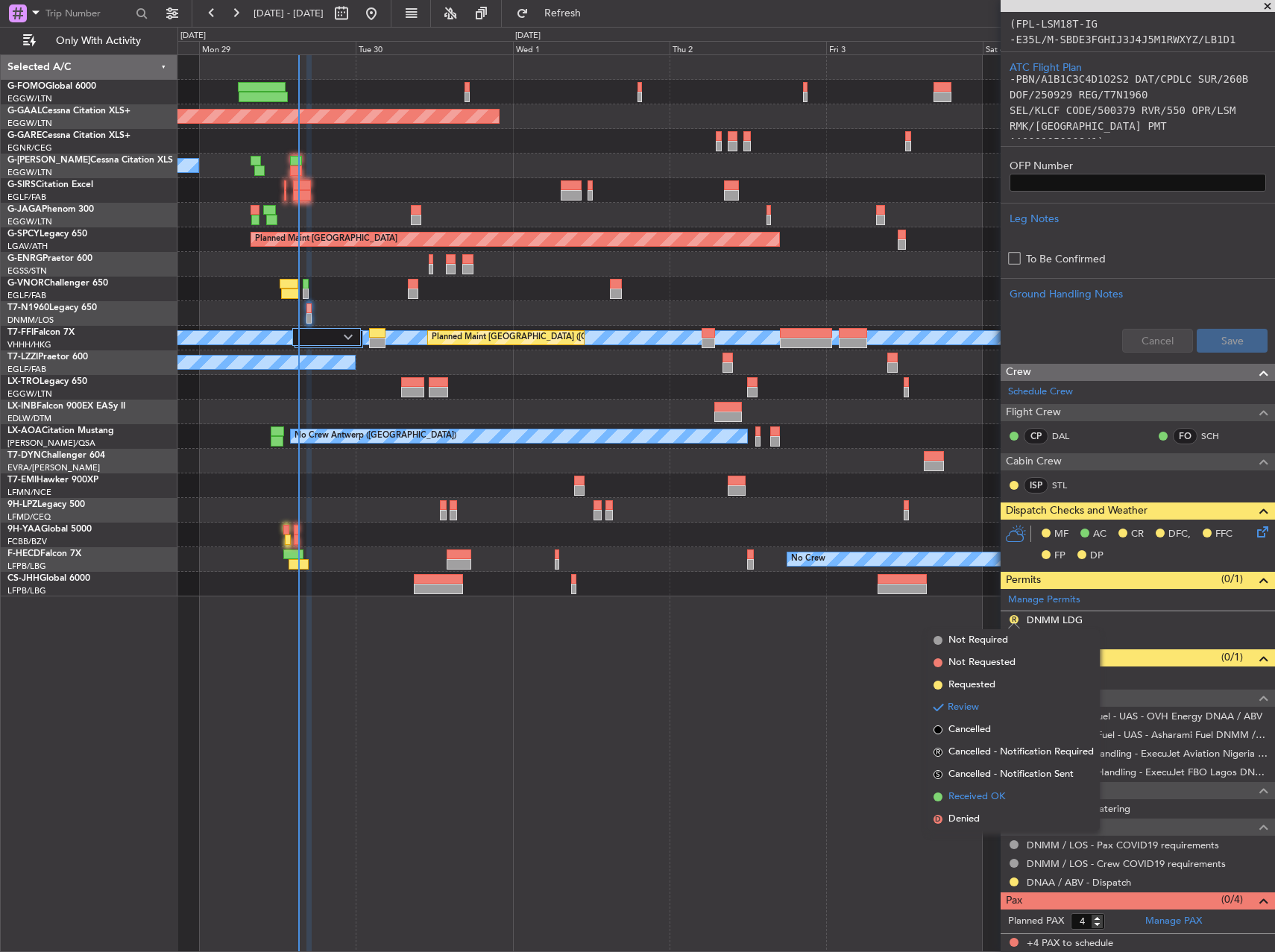
click at [986, 795] on span "Received OK" at bounding box center [976, 797] width 57 height 15
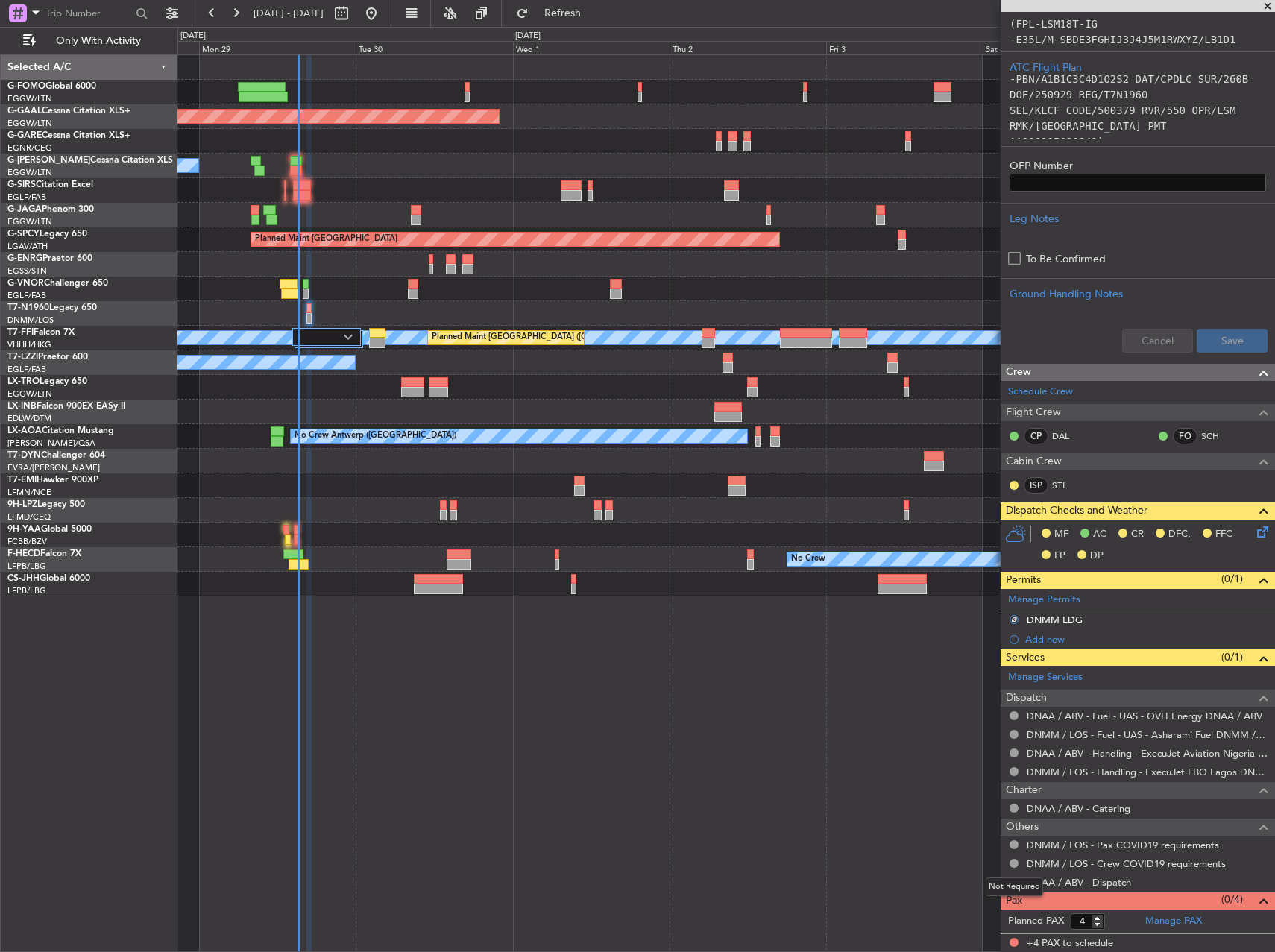
click at [1015, 883] on mat-tooltip-component "Not Required" at bounding box center [1014, 887] width 78 height 40
click at [1016, 883] on button at bounding box center [1014, 882] width 9 height 9
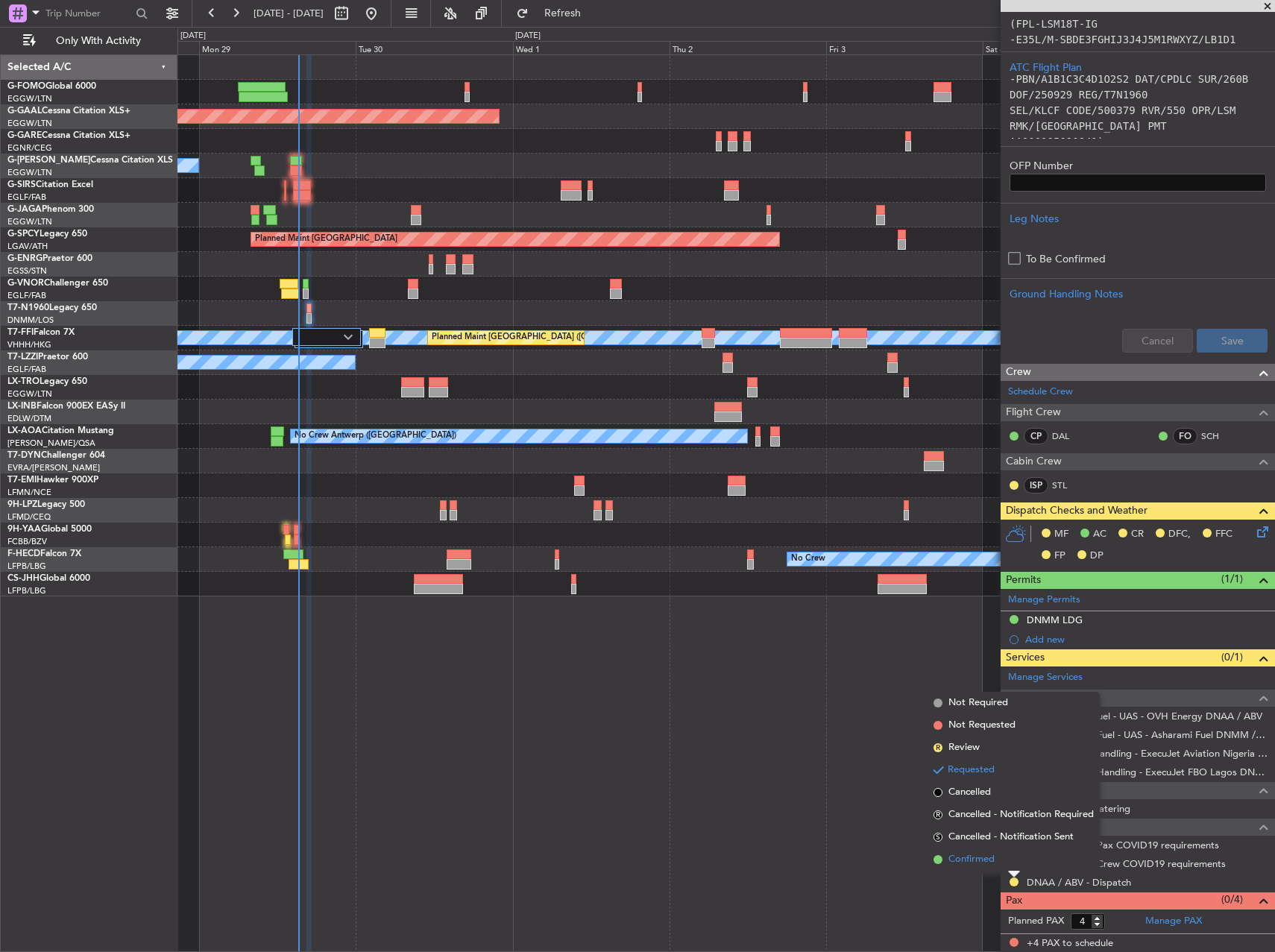
click at [990, 860] on span "Confirmed" at bounding box center [971, 859] width 47 height 15
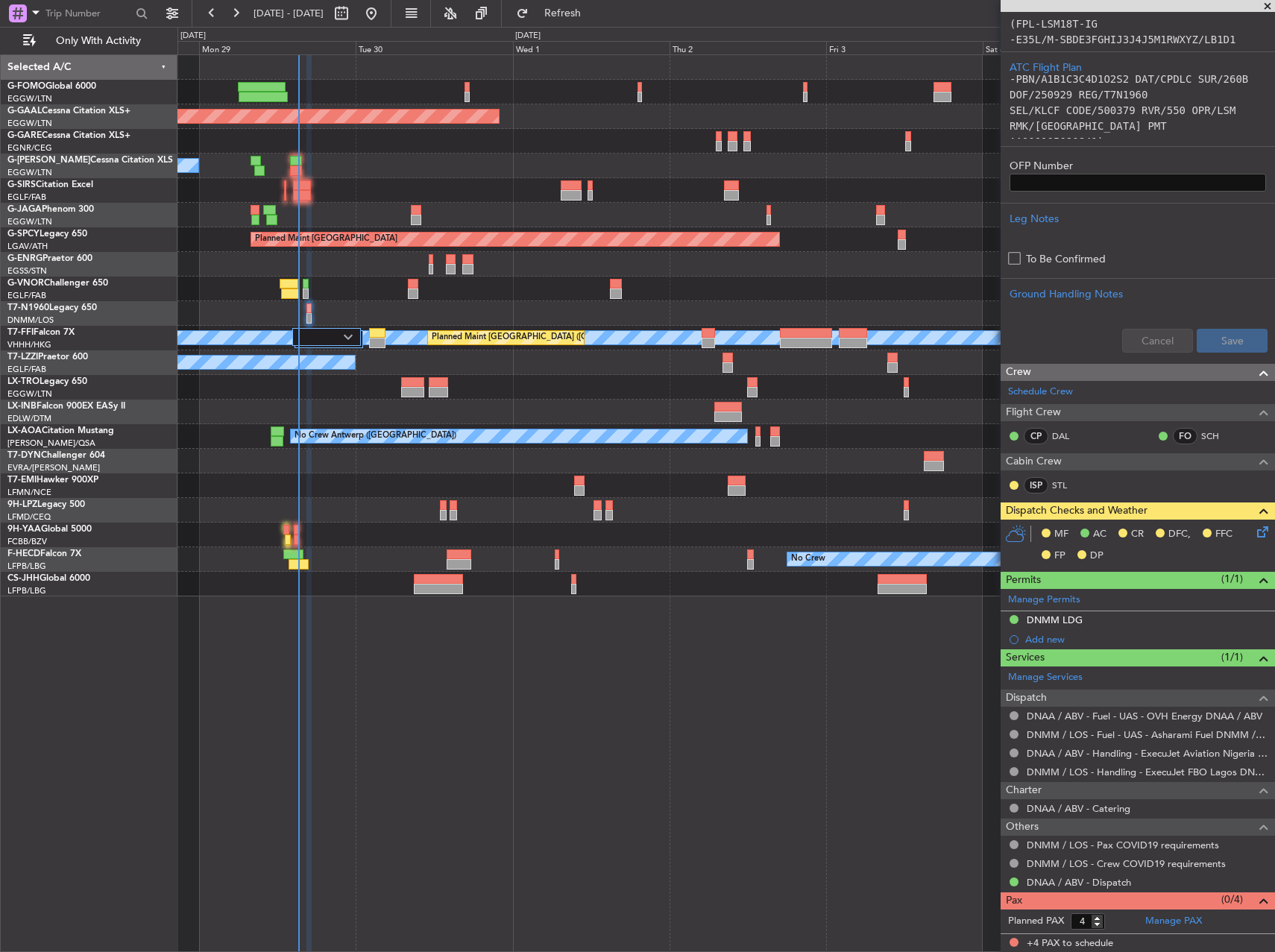
click at [1254, 532] on icon at bounding box center [1259, 529] width 12 height 12
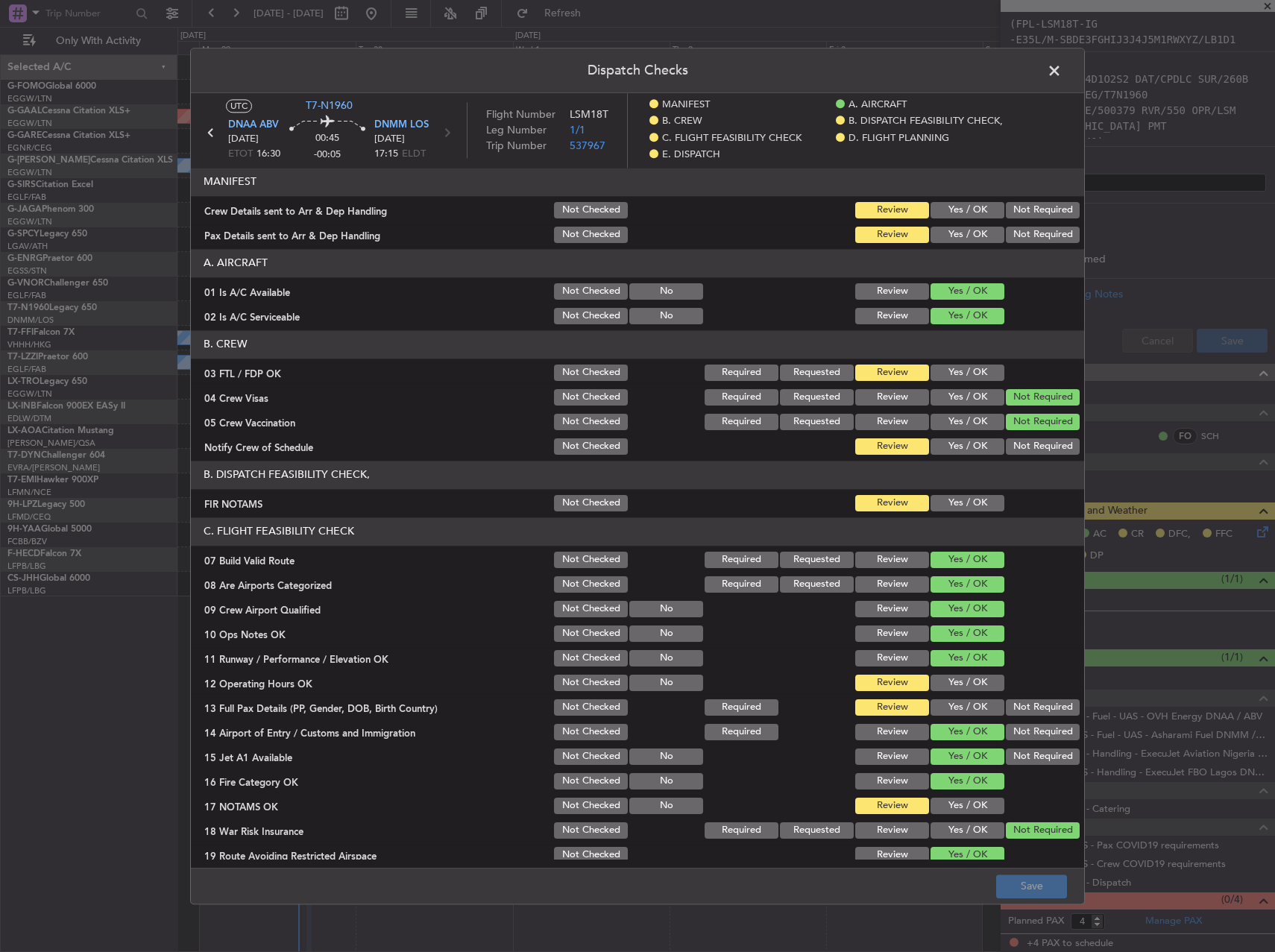
click at [933, 222] on section "MANIFEST Crew Details sent to Arr & Dep Handling Not Checked Review Yes / OK No…" at bounding box center [637, 206] width 893 height 78
click at [935, 207] on button "Yes / OK" at bounding box center [967, 210] width 74 height 16
click at [936, 231] on button "Yes / OK" at bounding box center [967, 234] width 74 height 16
click at [949, 379] on button "Yes / OK" at bounding box center [967, 372] width 74 height 16
drag, startPoint x: 955, startPoint y: 440, endPoint x: 962, endPoint y: 481, distance: 41.6
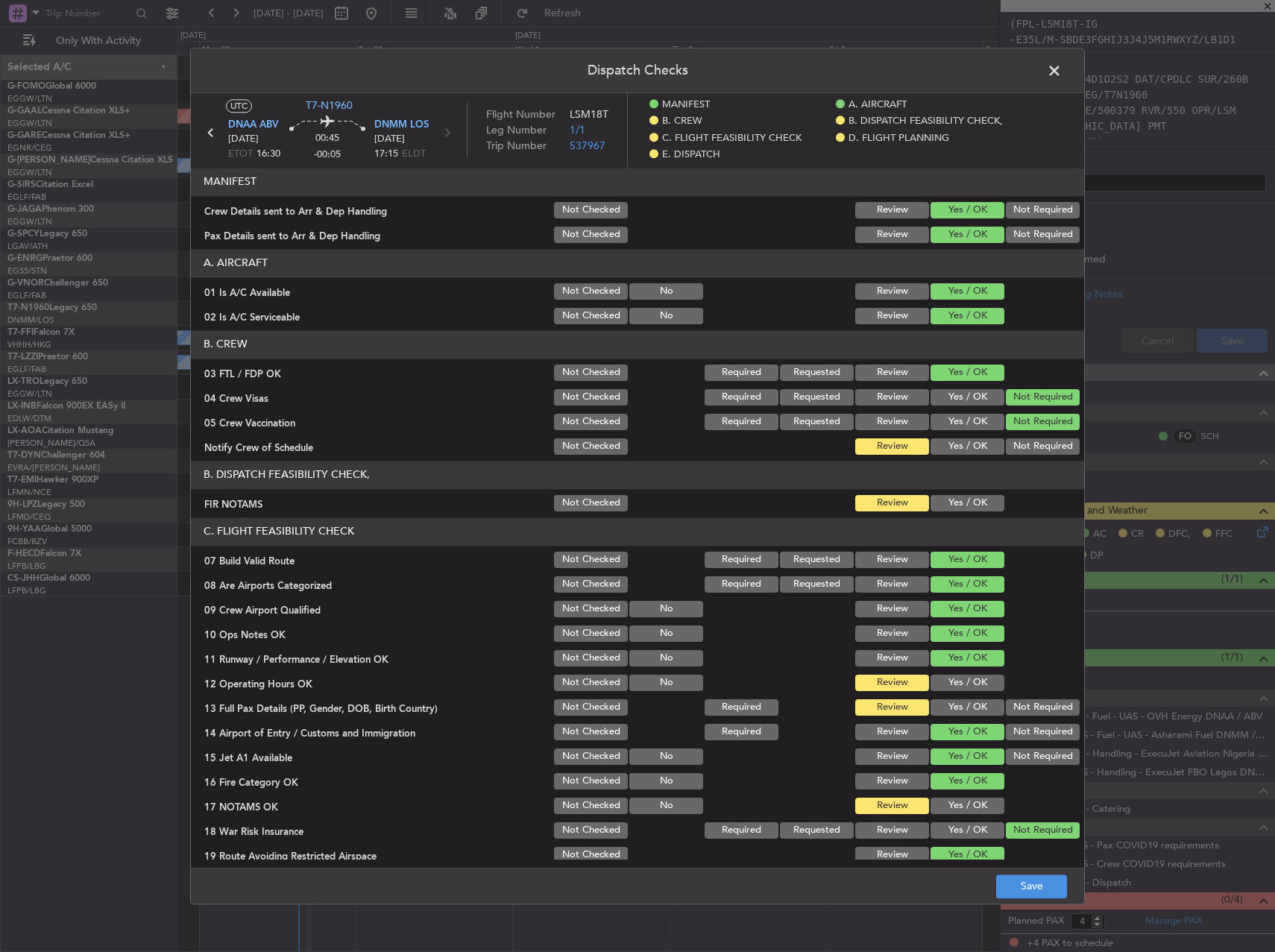
click at [955, 441] on button "Yes / OK" at bounding box center [967, 447] width 74 height 16
click at [963, 512] on div "Yes / OK" at bounding box center [965, 503] width 75 height 21
click at [963, 511] on button "Yes / OK" at bounding box center [967, 503] width 74 height 16
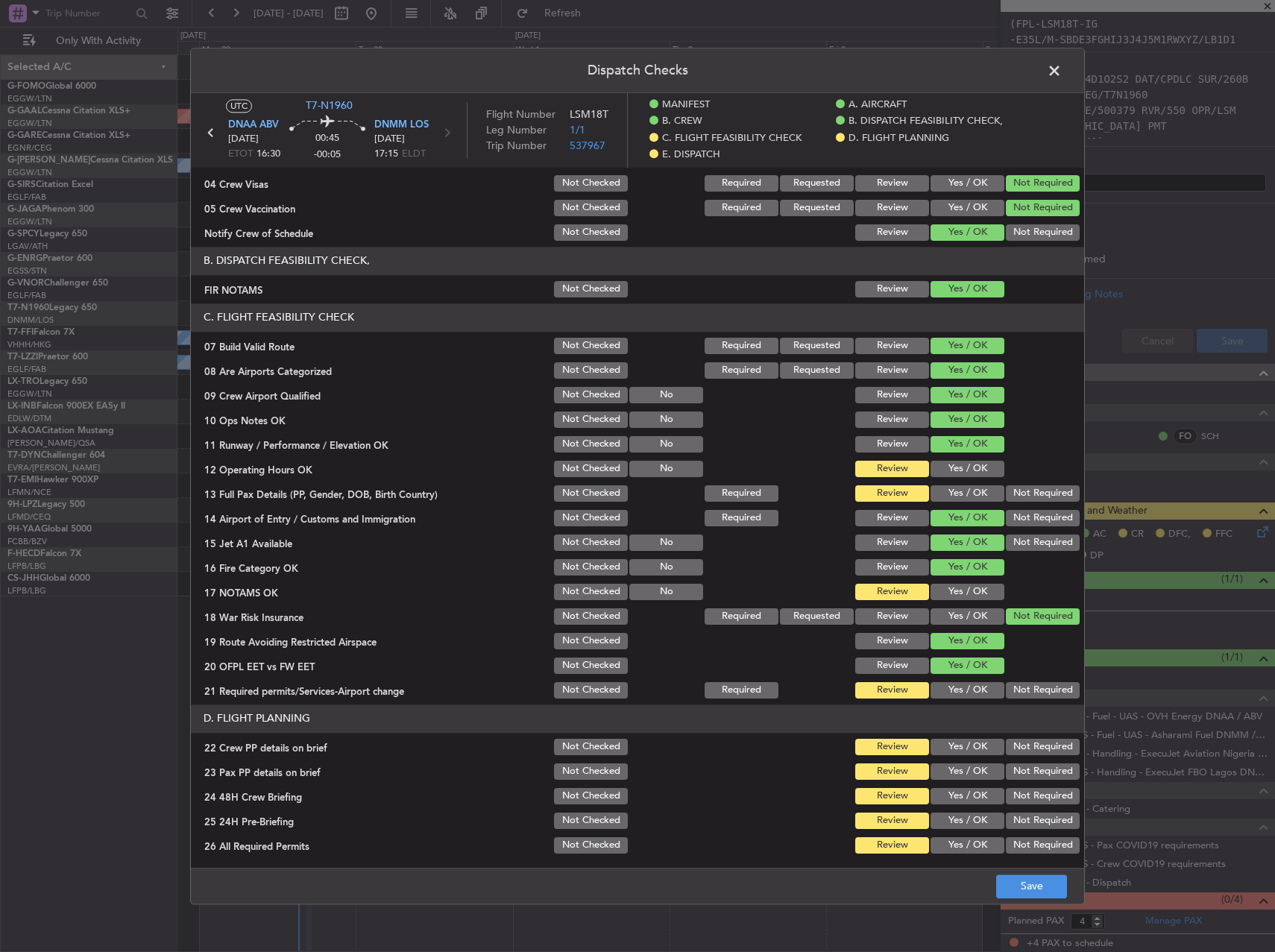
scroll to position [373, 0]
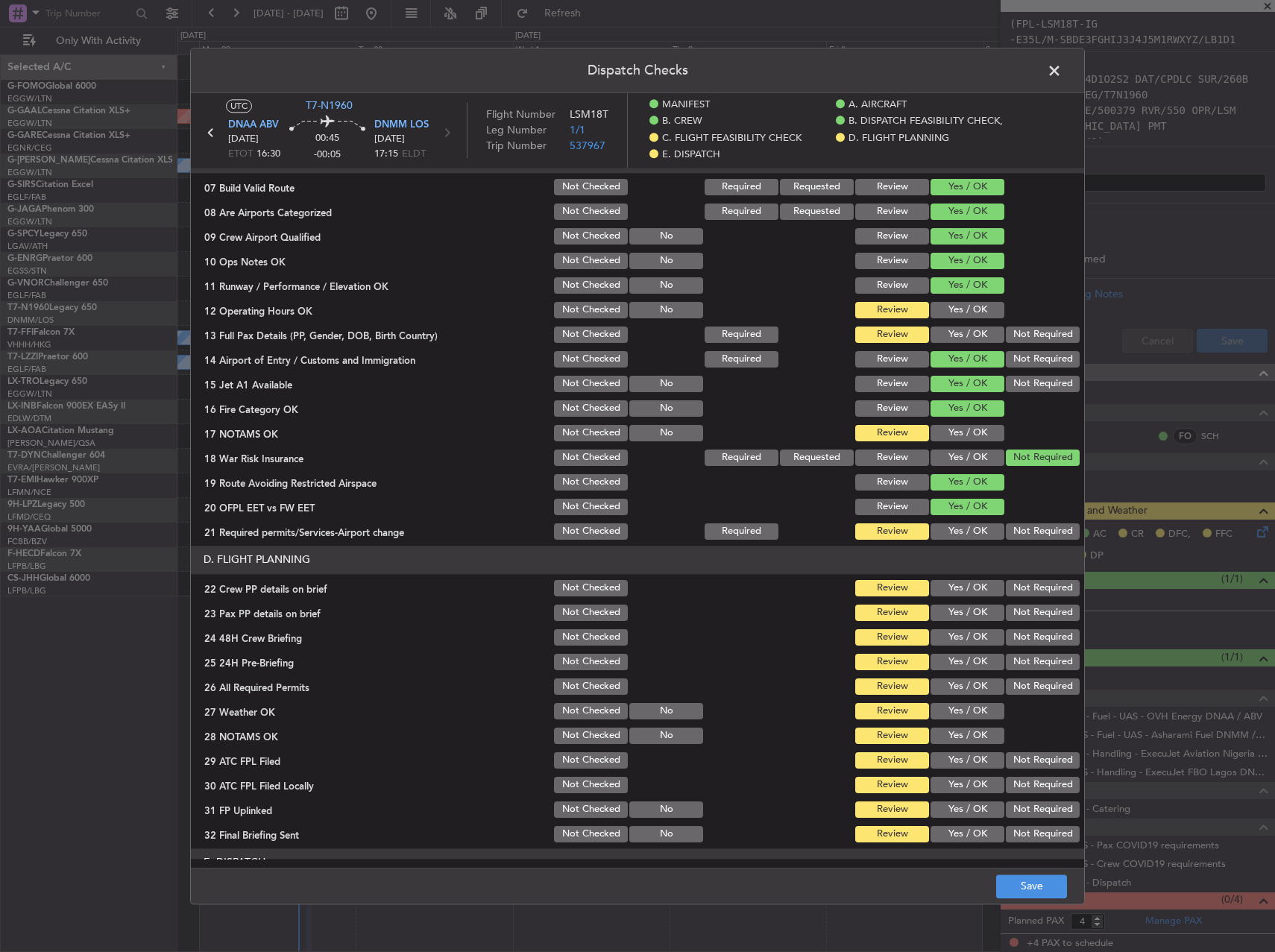
click at [949, 300] on div "Yes / OK" at bounding box center [965, 310] width 75 height 21
click at [950, 315] on button "Yes / OK" at bounding box center [967, 310] width 74 height 16
click at [951, 335] on button "Yes / OK" at bounding box center [967, 334] width 74 height 16
click at [949, 425] on button "Yes / OK" at bounding box center [967, 433] width 74 height 16
click at [959, 531] on button "Yes / OK" at bounding box center [967, 531] width 74 height 16
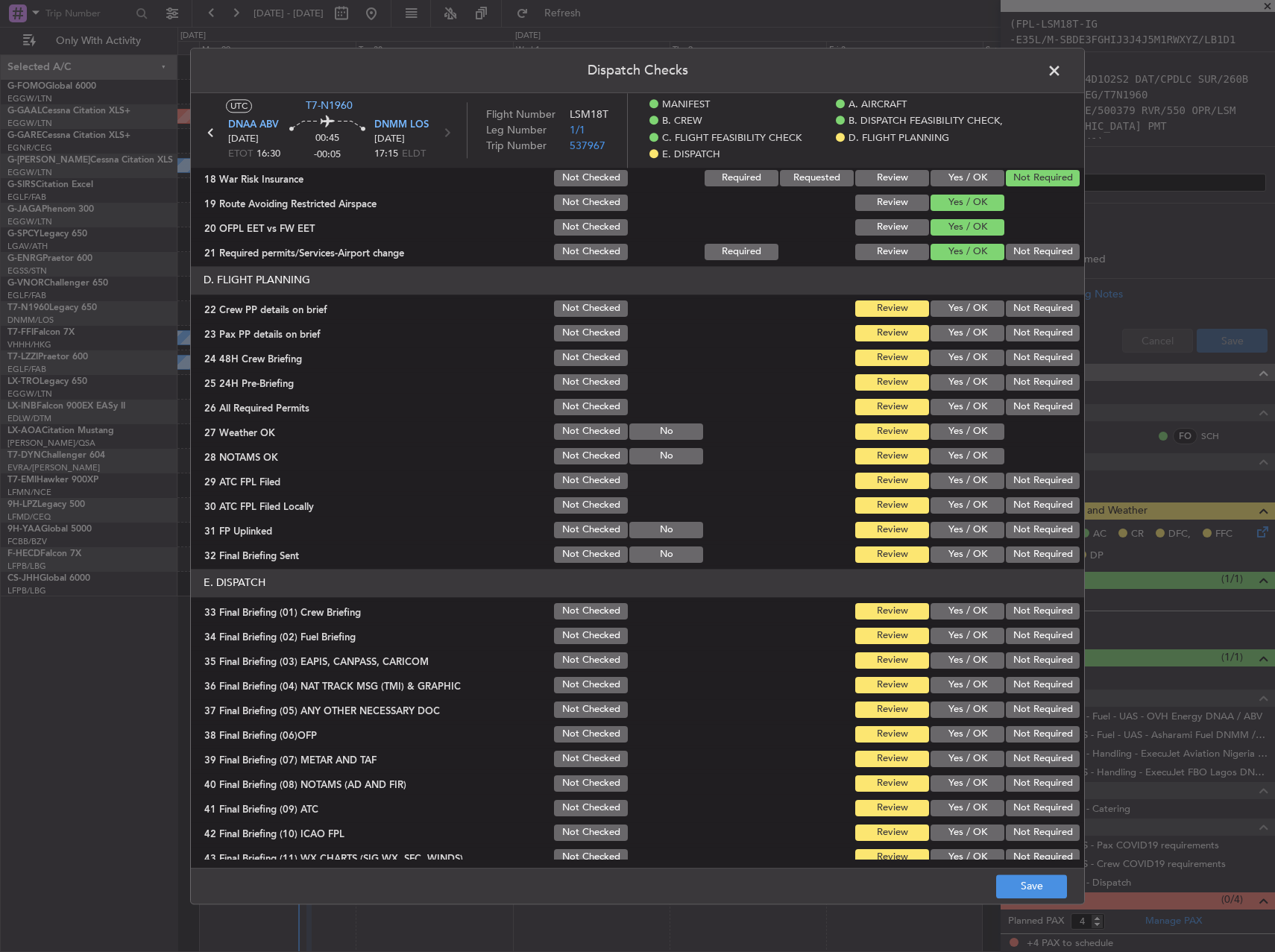
scroll to position [671, 0]
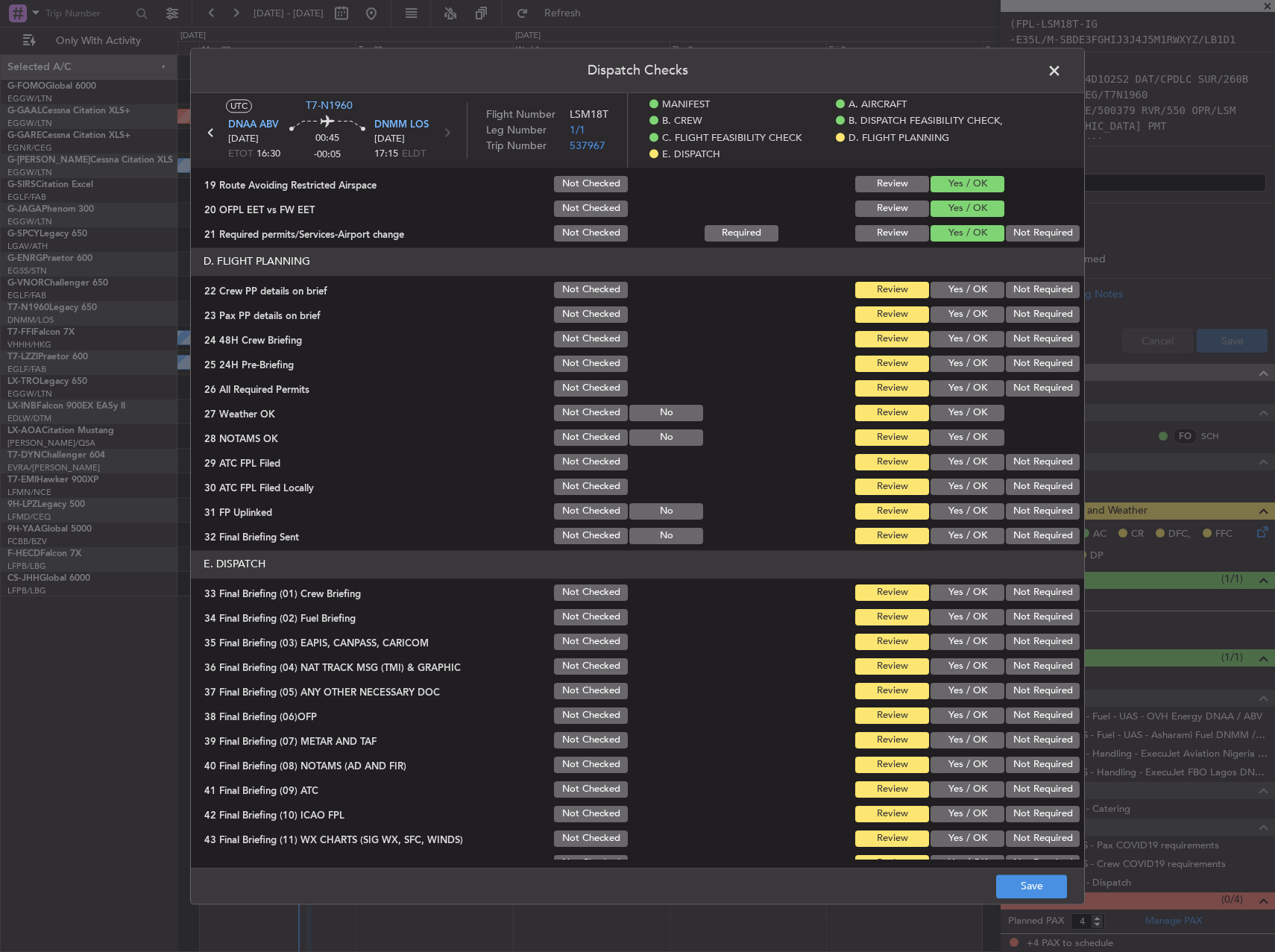
click at [957, 298] on button "Yes / OK" at bounding box center [967, 290] width 74 height 16
click at [956, 314] on button "Yes / OK" at bounding box center [967, 314] width 74 height 16
click at [958, 341] on button "Yes / OK" at bounding box center [967, 339] width 74 height 16
click at [1007, 371] on button "Not Required" at bounding box center [1042, 364] width 74 height 16
click at [975, 378] on div "Yes / OK" at bounding box center [965, 388] width 75 height 21
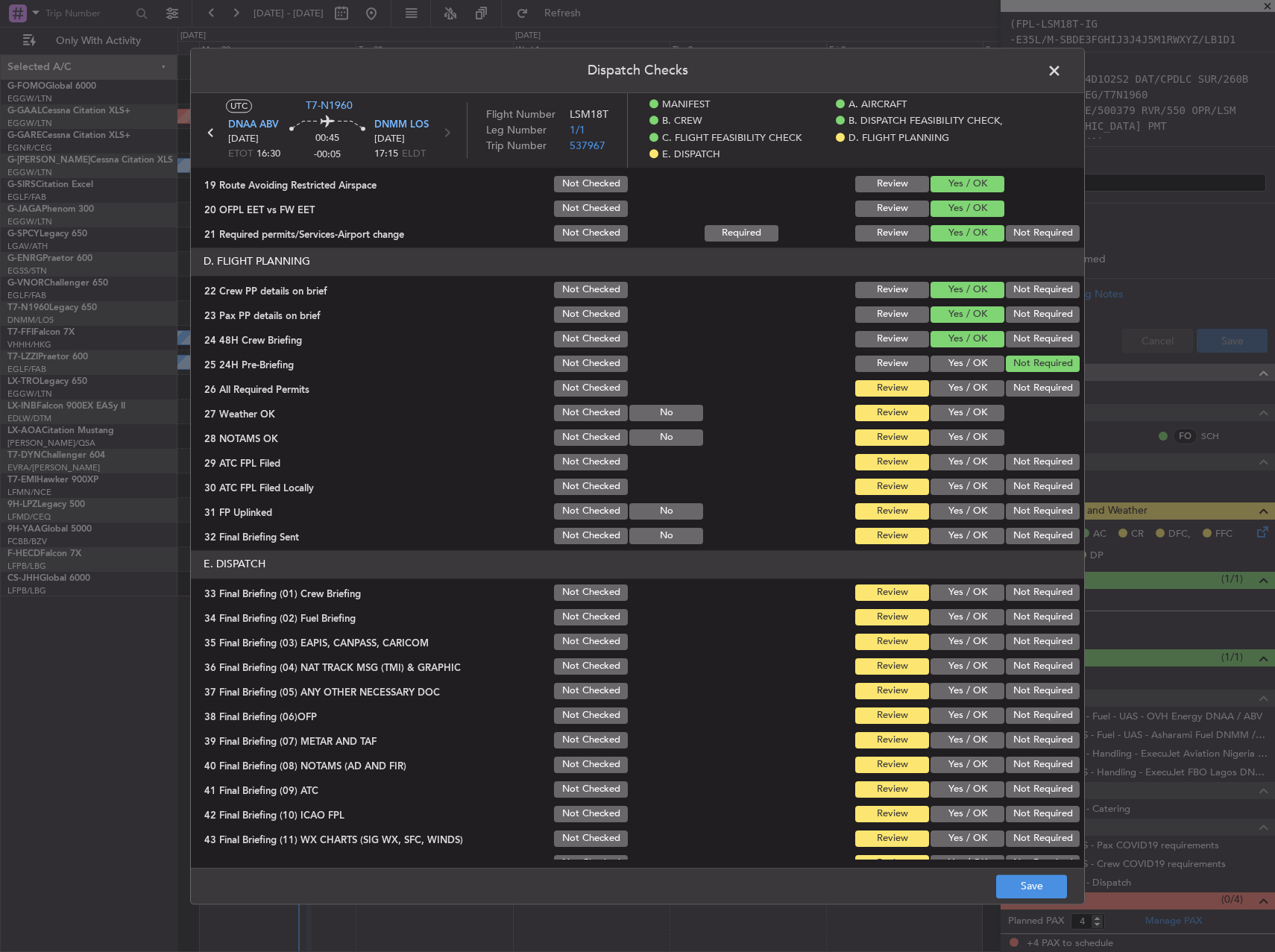
click at [969, 393] on button "Yes / OK" at bounding box center [967, 388] width 74 height 16
click at [969, 416] on button "Yes / OK" at bounding box center [967, 412] width 74 height 16
click at [973, 438] on button "Yes / OK" at bounding box center [967, 437] width 74 height 16
click at [973, 457] on button "Yes / OK" at bounding box center [967, 462] width 74 height 16
click at [973, 486] on button "Yes / OK" at bounding box center [967, 487] width 74 height 16
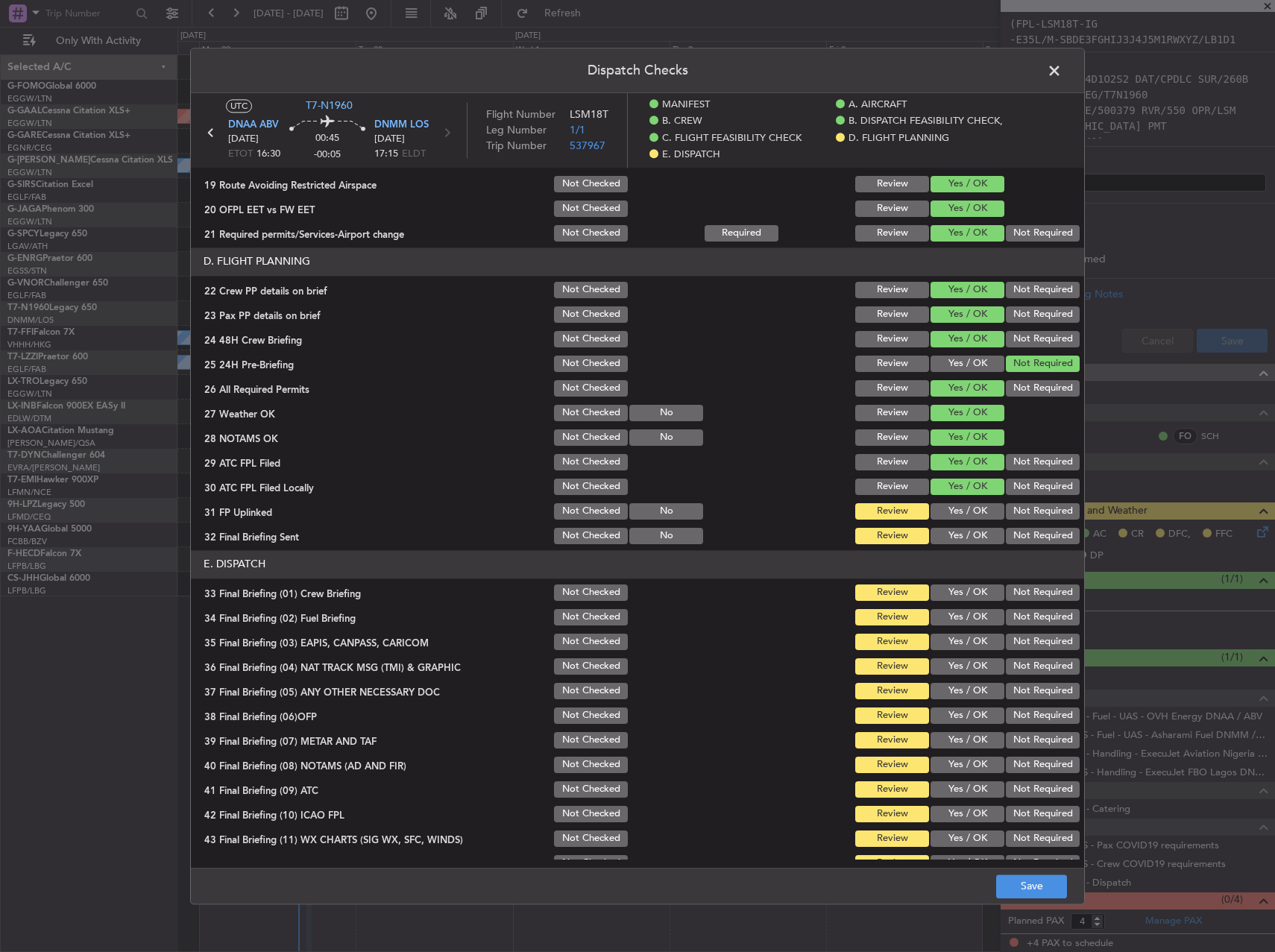
click at [1011, 492] on button "Not Required" at bounding box center [1042, 487] width 74 height 16
click at [977, 510] on button "Yes / OK" at bounding box center [967, 511] width 74 height 16
click at [969, 540] on button "Yes / OK" at bounding box center [967, 536] width 74 height 16
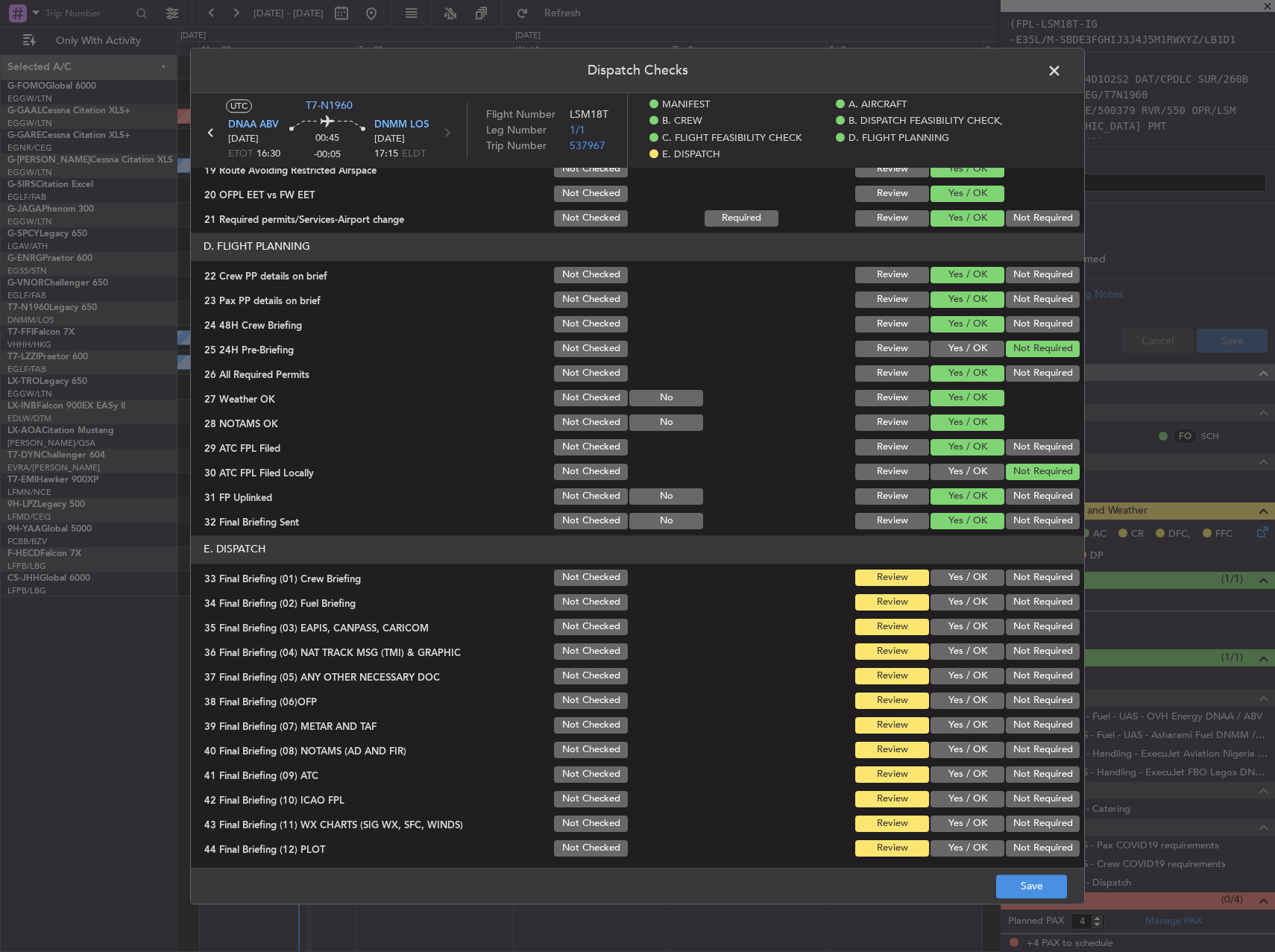
scroll to position [690, 0]
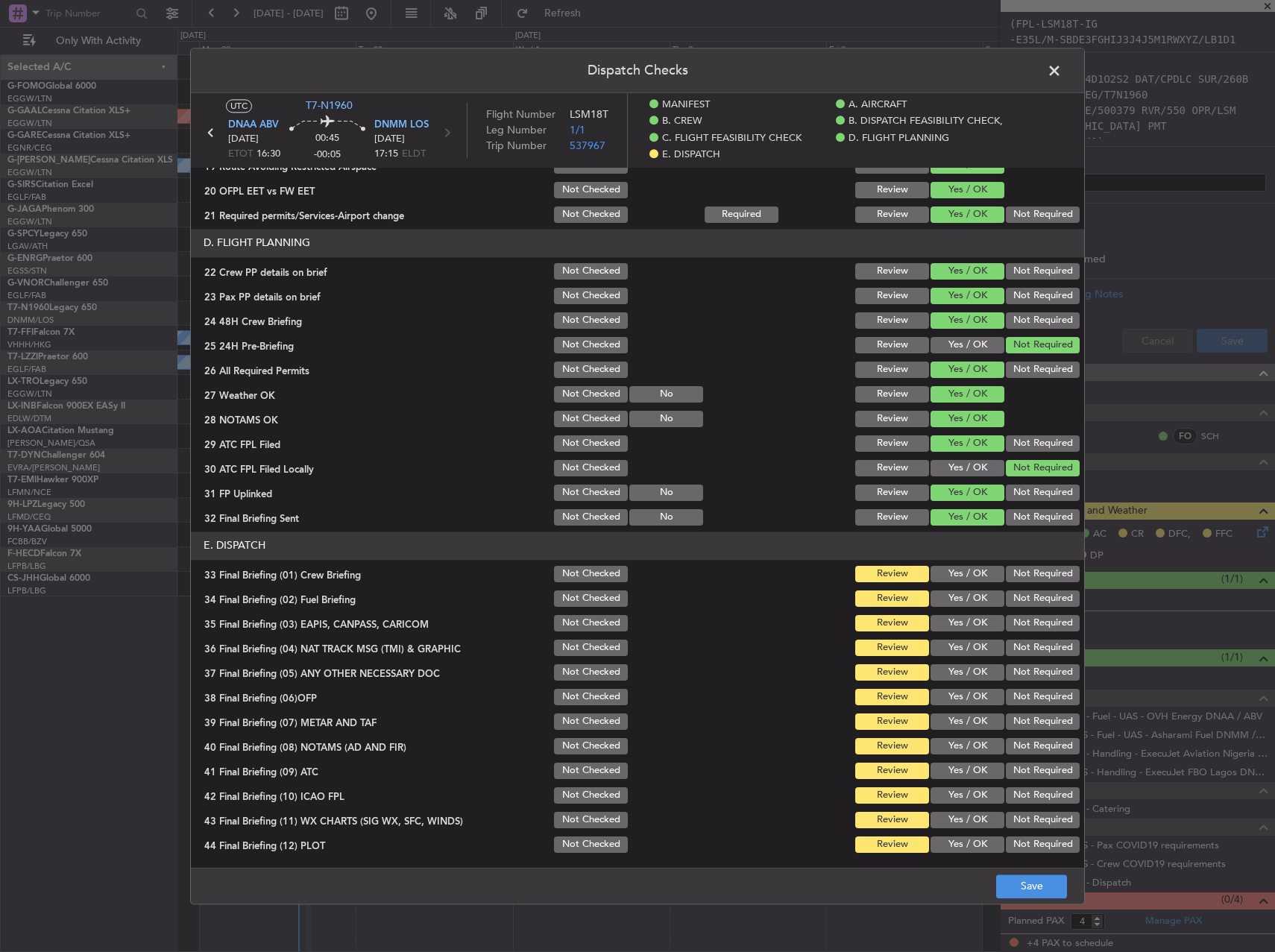
click at [1028, 516] on button "Not Required" at bounding box center [1042, 517] width 74 height 16
click at [962, 574] on button "Yes / OK" at bounding box center [967, 574] width 74 height 16
drag, startPoint x: 954, startPoint y: 602, endPoint x: 955, endPoint y: 616, distance: 14.0
click at [954, 604] on button "Yes / OK" at bounding box center [967, 598] width 74 height 16
click at [959, 629] on button "Yes / OK" at bounding box center [967, 623] width 74 height 16
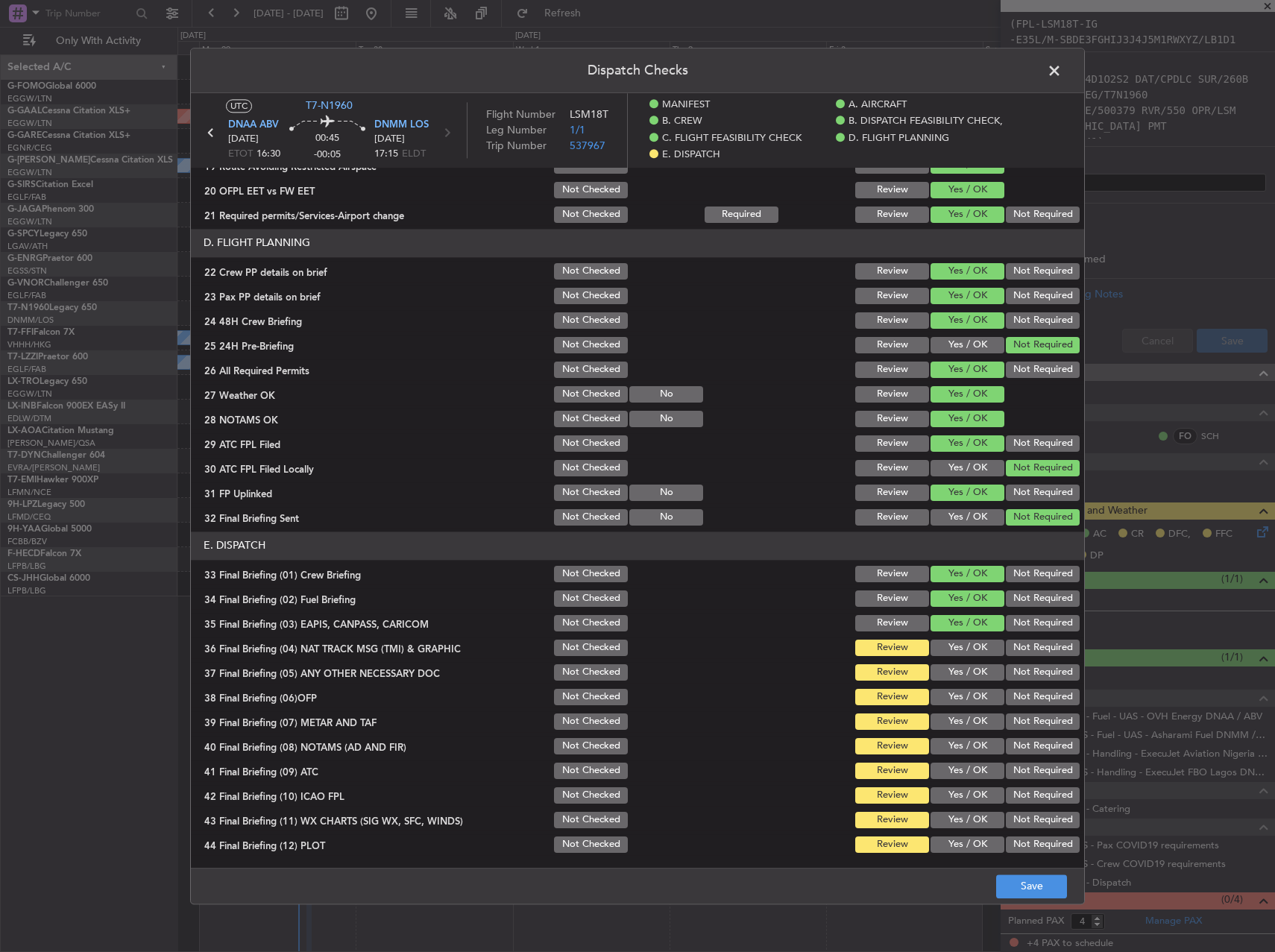
click at [1006, 629] on button "Not Required" at bounding box center [1042, 623] width 74 height 16
click at [1006, 640] on button "Not Required" at bounding box center [1042, 647] width 74 height 16
click at [1002, 660] on section "E. DISPATCH 33 Final Briefing (01) Crew Briefing Not Checked Review Yes / OK No…" at bounding box center [637, 693] width 893 height 323
drag, startPoint x: 1002, startPoint y: 661, endPoint x: 994, endPoint y: 678, distance: 18.8
click at [1006, 673] on button "Not Required" at bounding box center [1042, 672] width 74 height 16
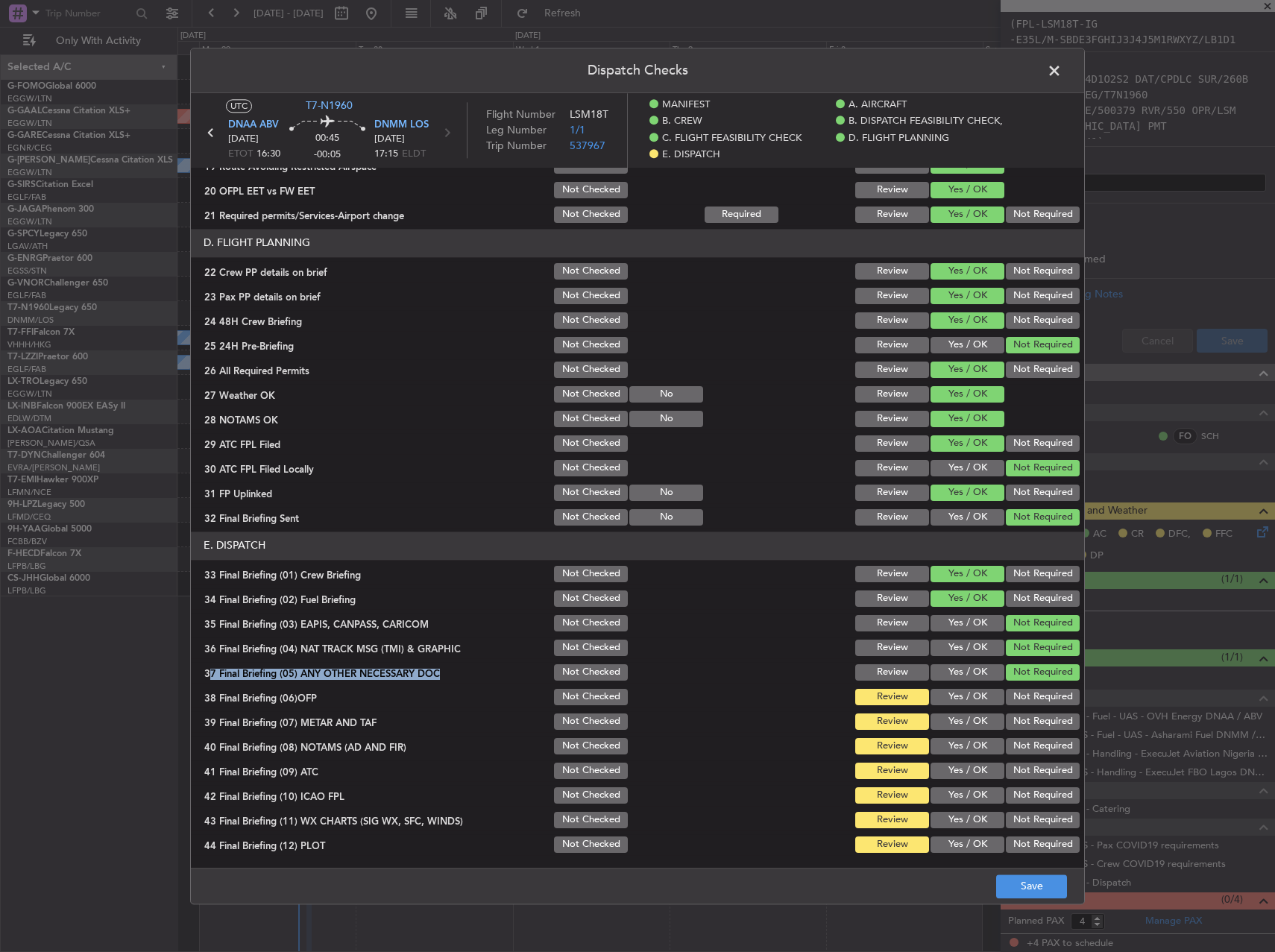
click at [962, 690] on button "Yes / OK" at bounding box center [967, 697] width 74 height 16
click at [958, 712] on div "Yes / OK" at bounding box center [965, 722] width 75 height 21
click at [956, 723] on button "Yes / OK" at bounding box center [967, 721] width 74 height 16
click at [956, 740] on button "Yes / OK" at bounding box center [967, 746] width 74 height 16
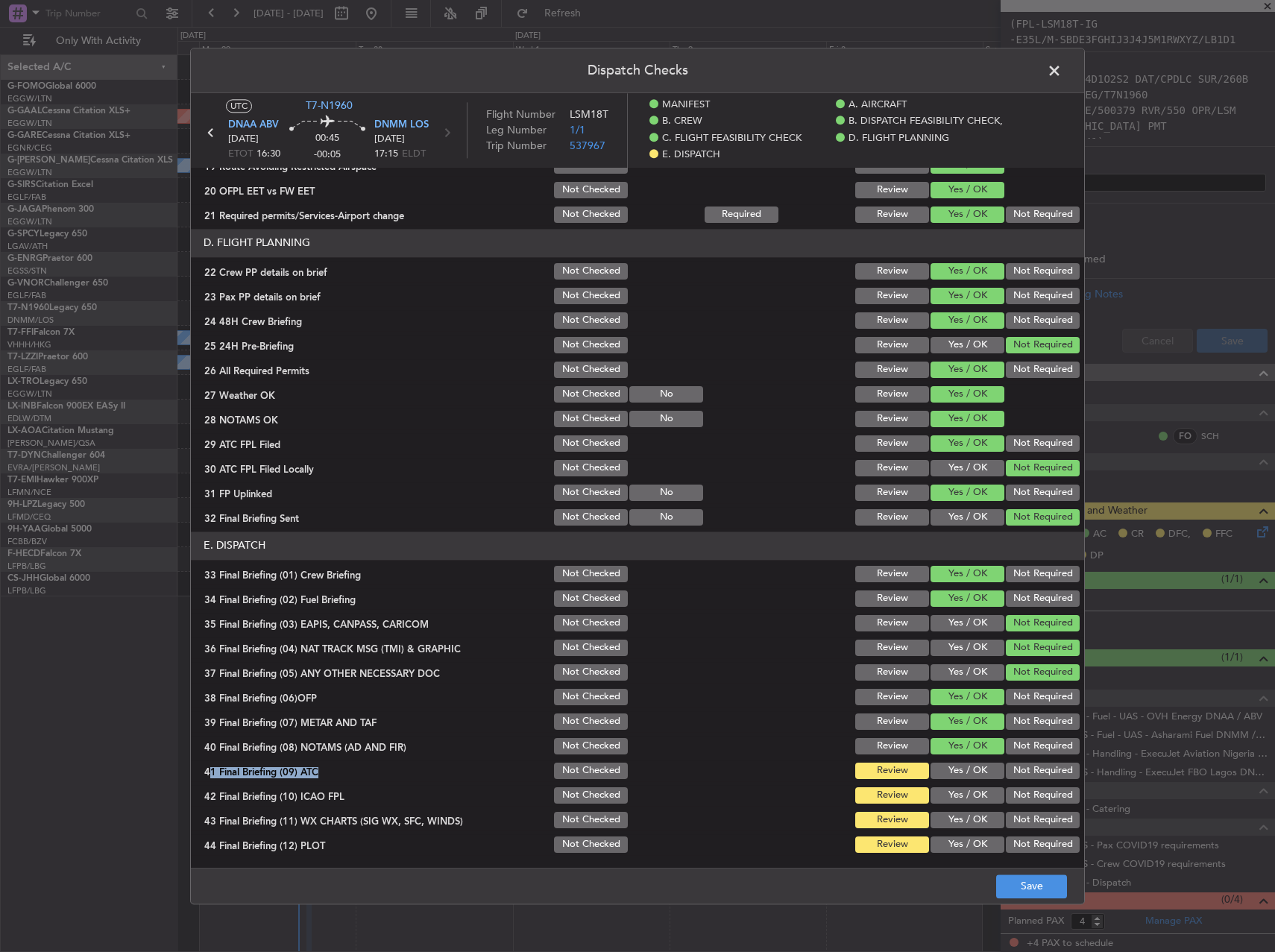
click at [958, 757] on section "E. DISPATCH 33 Final Briefing (01) Crew Briefing Not Checked Review Yes / OK No…" at bounding box center [637, 693] width 893 height 323
drag, startPoint x: 958, startPoint y: 757, endPoint x: 956, endPoint y: 785, distance: 28.1
click at [958, 772] on button "Yes / OK" at bounding box center [967, 771] width 74 height 16
click at [956, 788] on button "Yes / OK" at bounding box center [967, 795] width 74 height 16
click at [1019, 799] on button "Not Required" at bounding box center [1042, 795] width 74 height 16
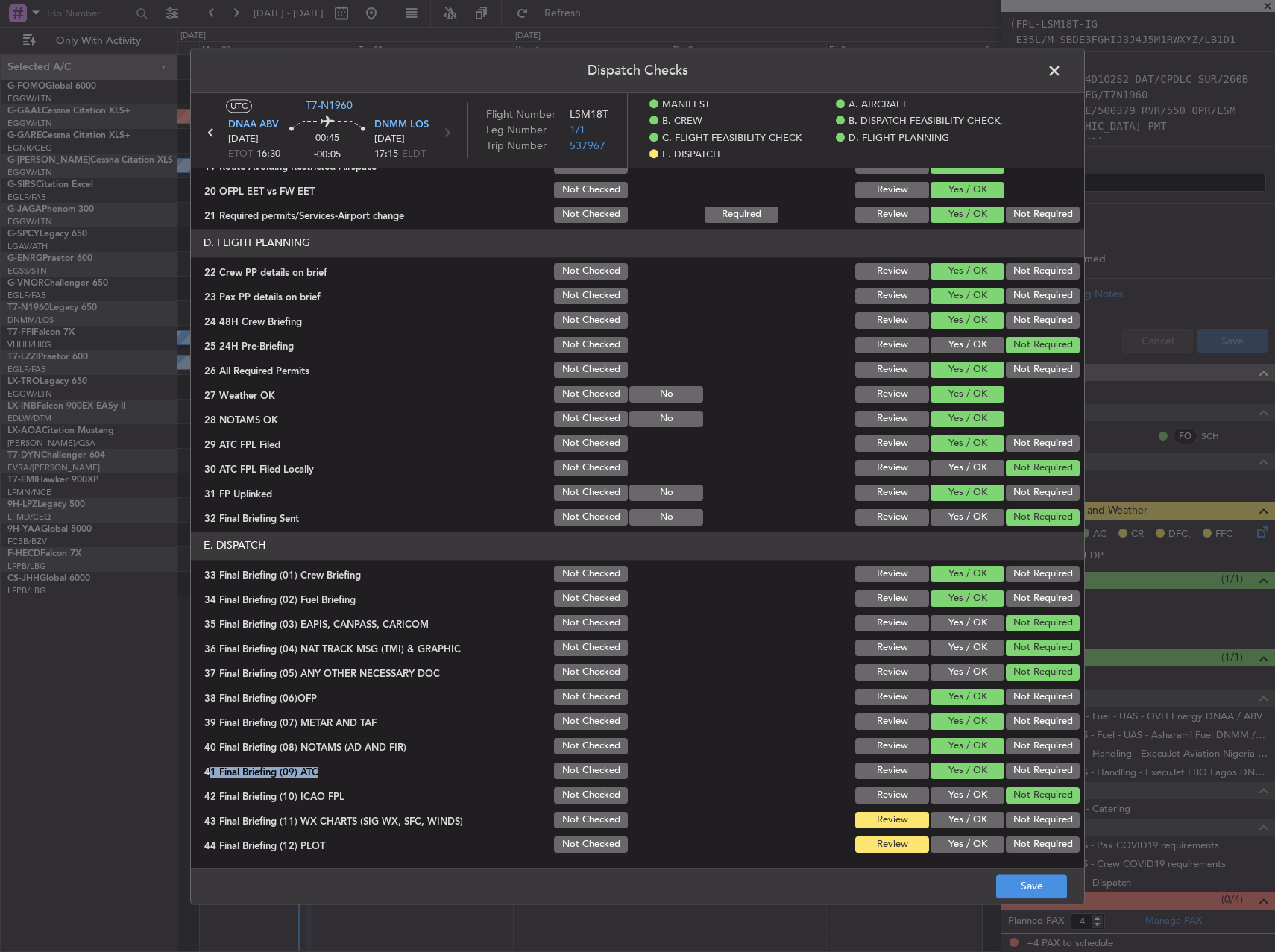
click at [950, 819] on button "Yes / OK" at bounding box center [967, 819] width 74 height 16
click at [954, 849] on button "Yes / OK" at bounding box center [967, 844] width 74 height 16
click at [1042, 895] on button "Save" at bounding box center [1031, 886] width 71 height 24
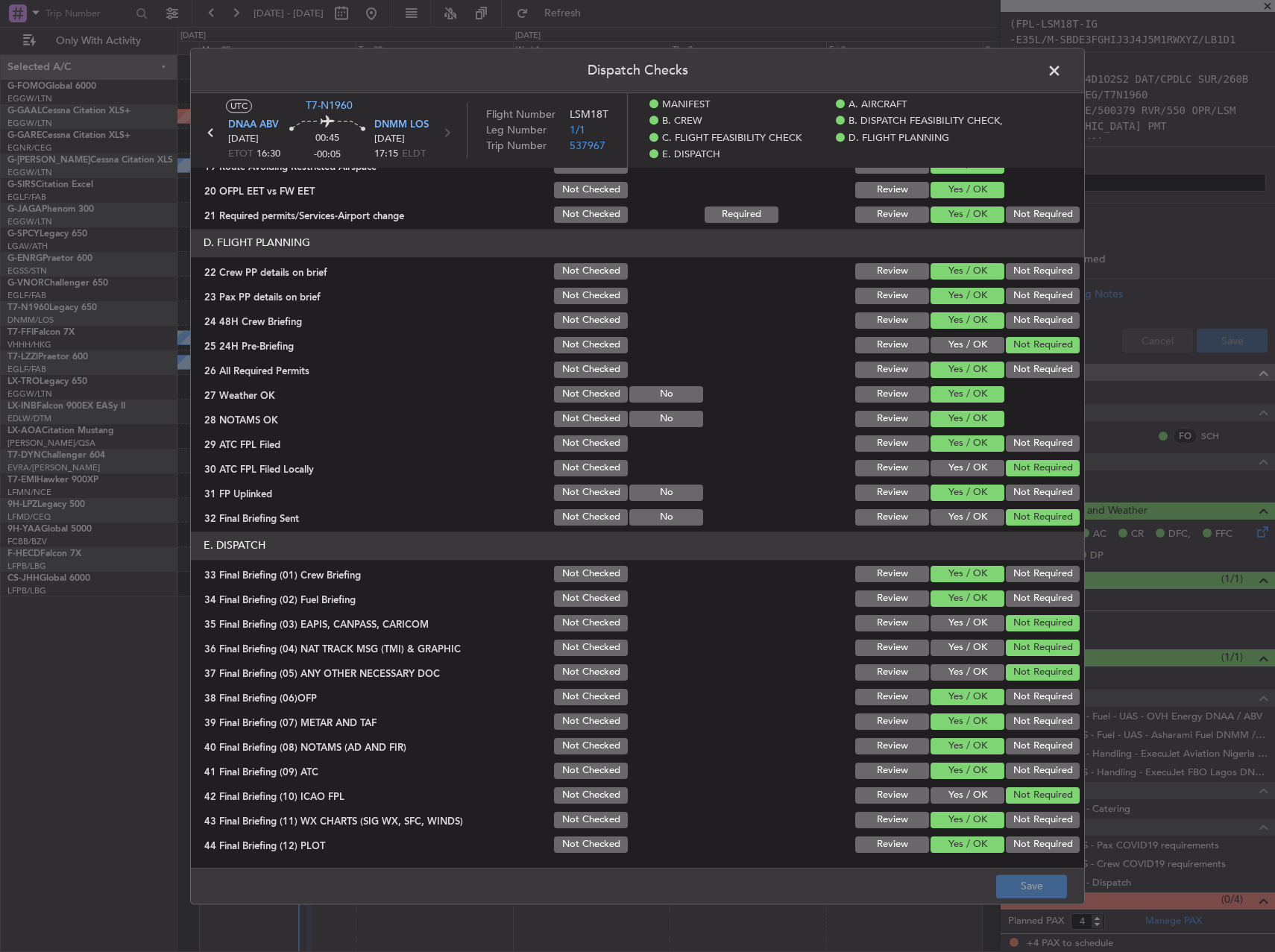
click at [1062, 71] on span at bounding box center [1062, 74] width 0 height 29
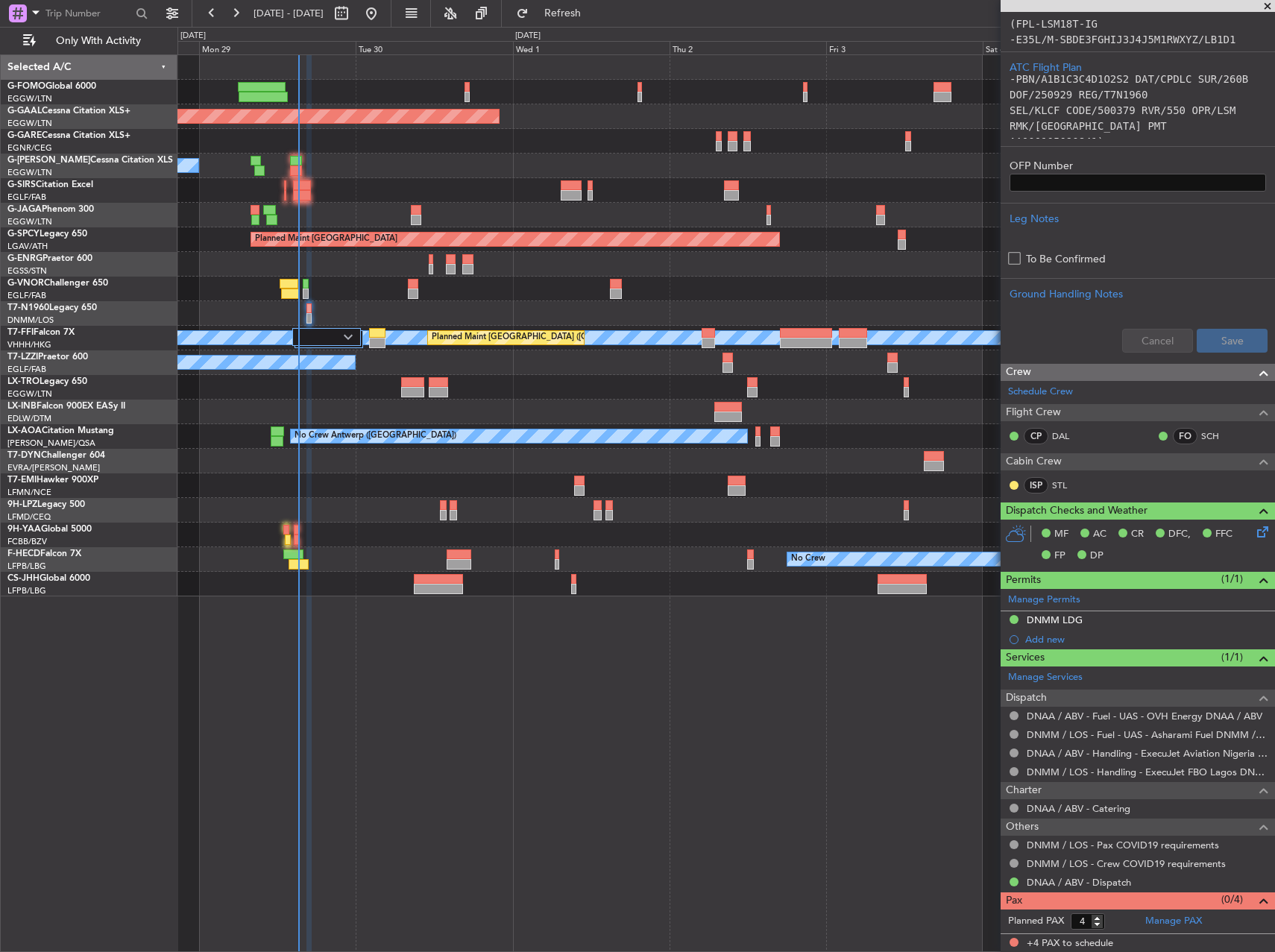
scroll to position [0, 0]
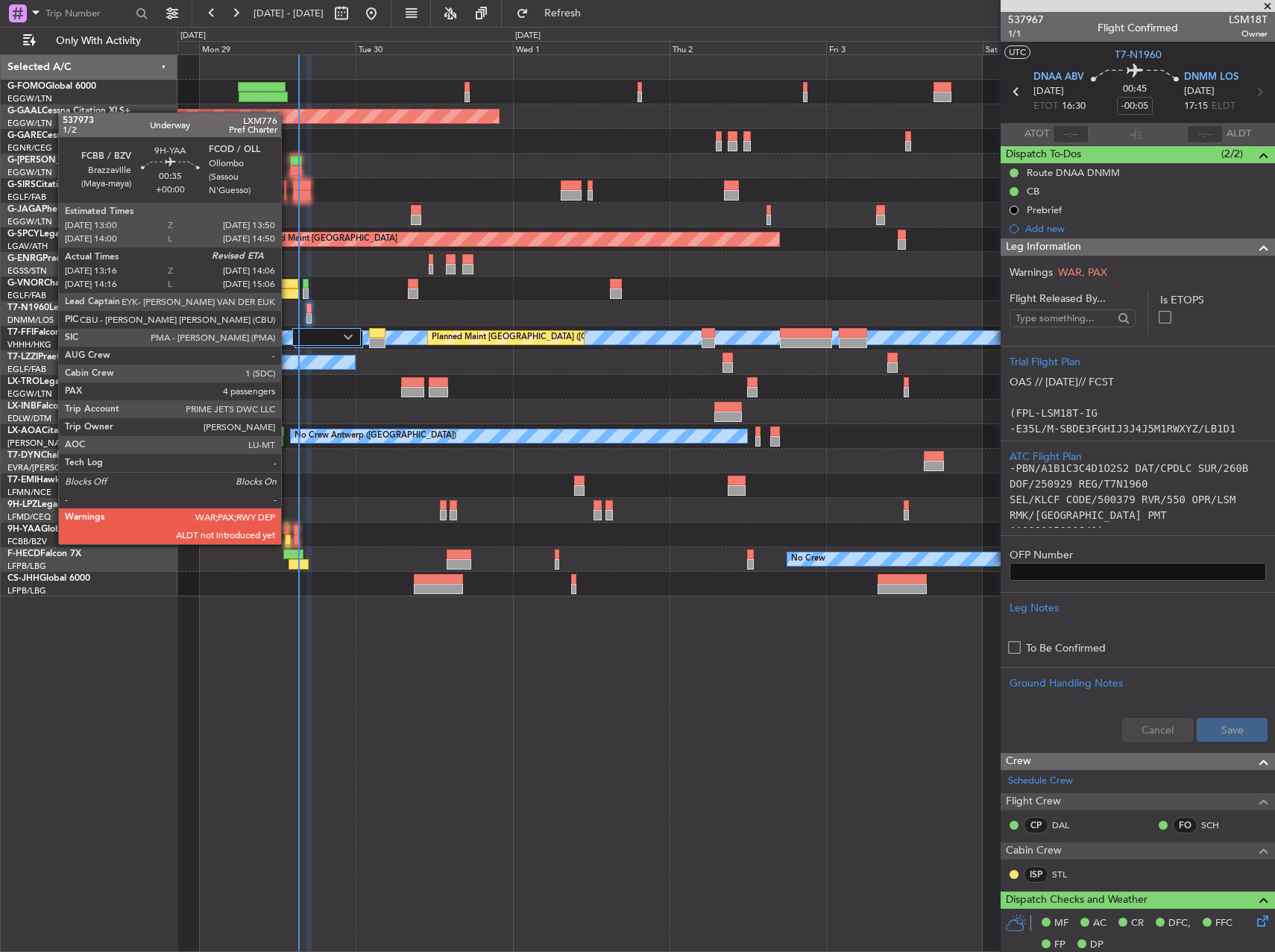
click at [288, 543] on div at bounding box center [288, 540] width 6 height 10
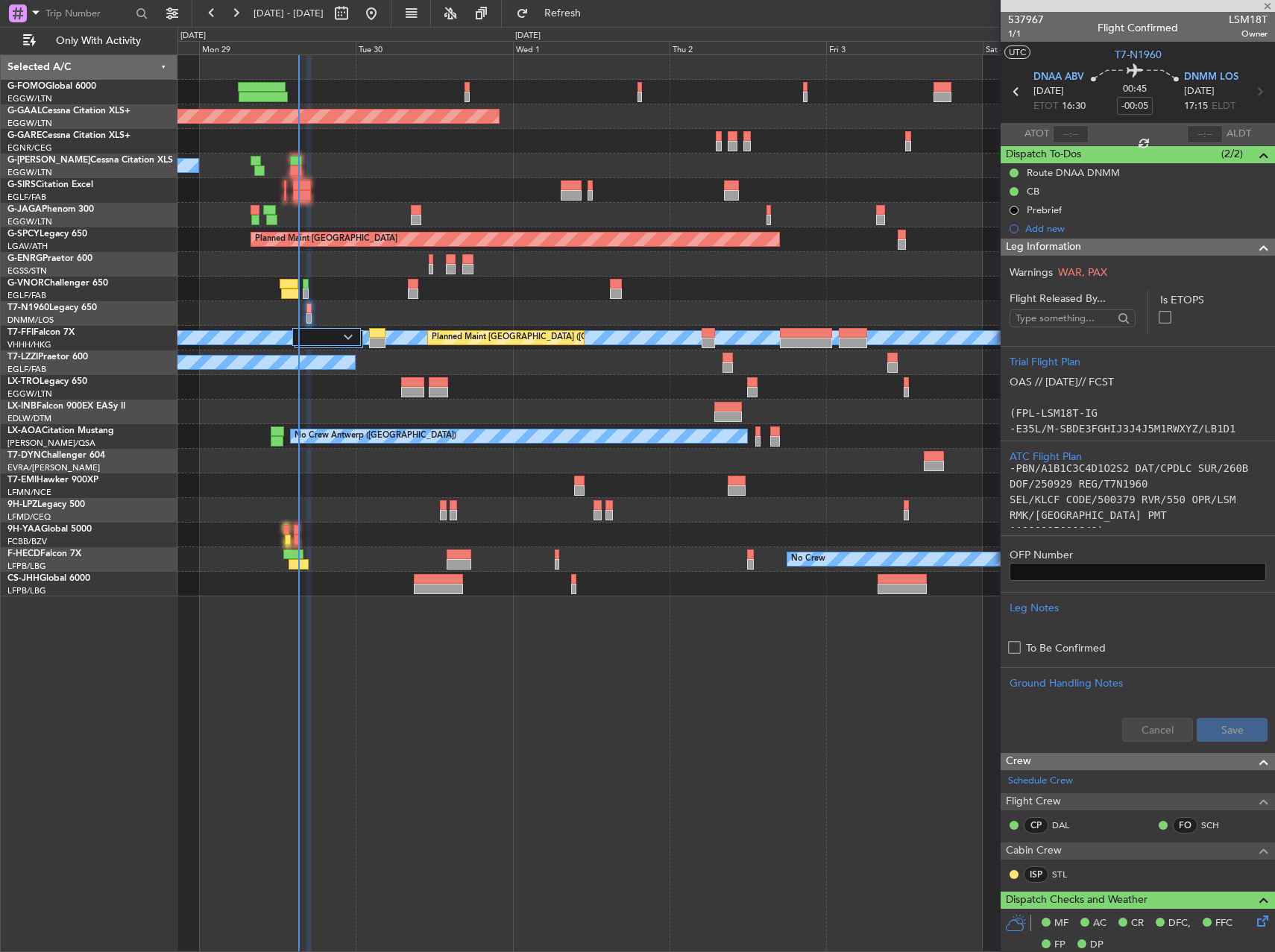
type input "13:26"
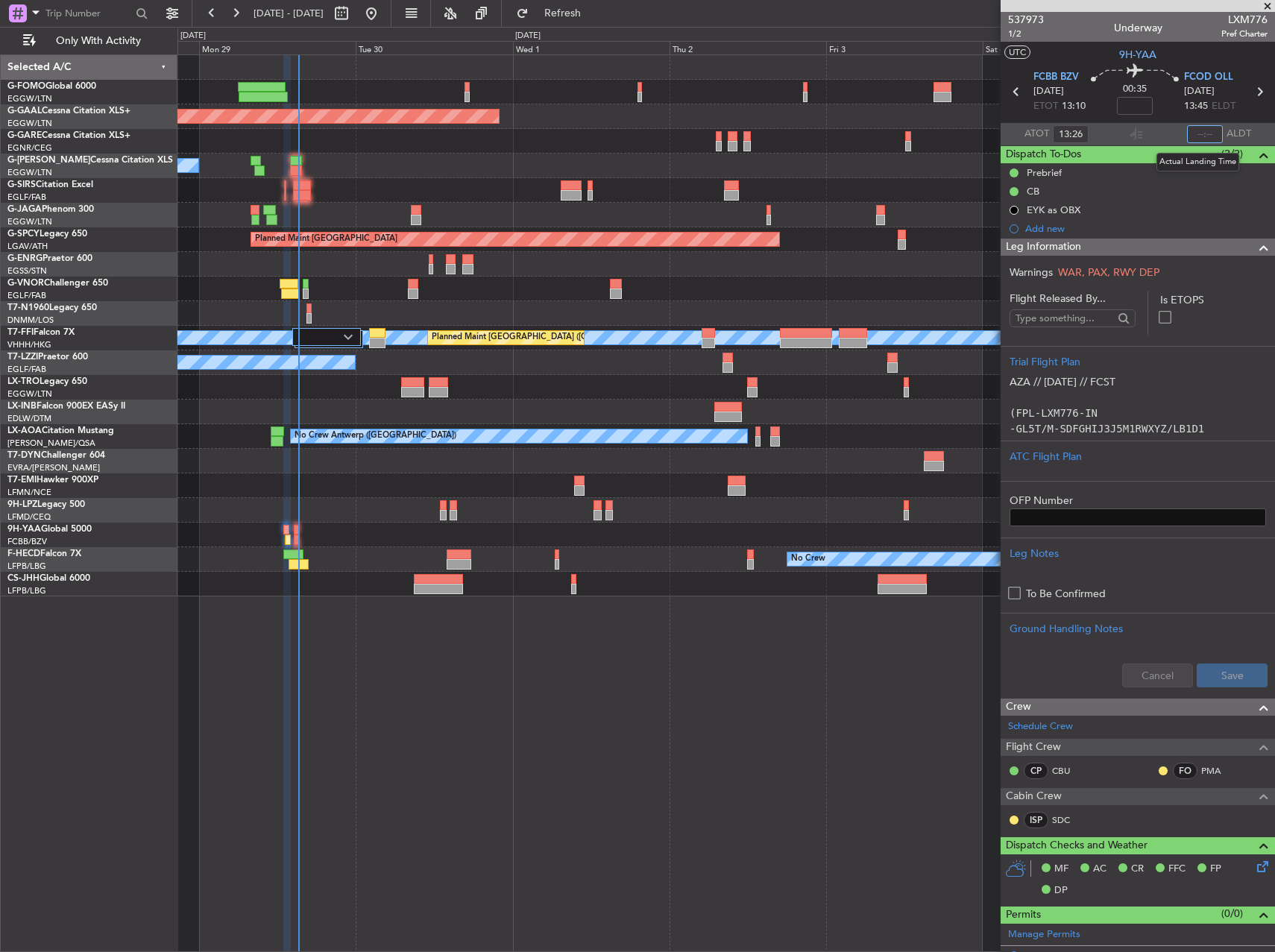
click at [1197, 134] on input "text" at bounding box center [1204, 134] width 36 height 18
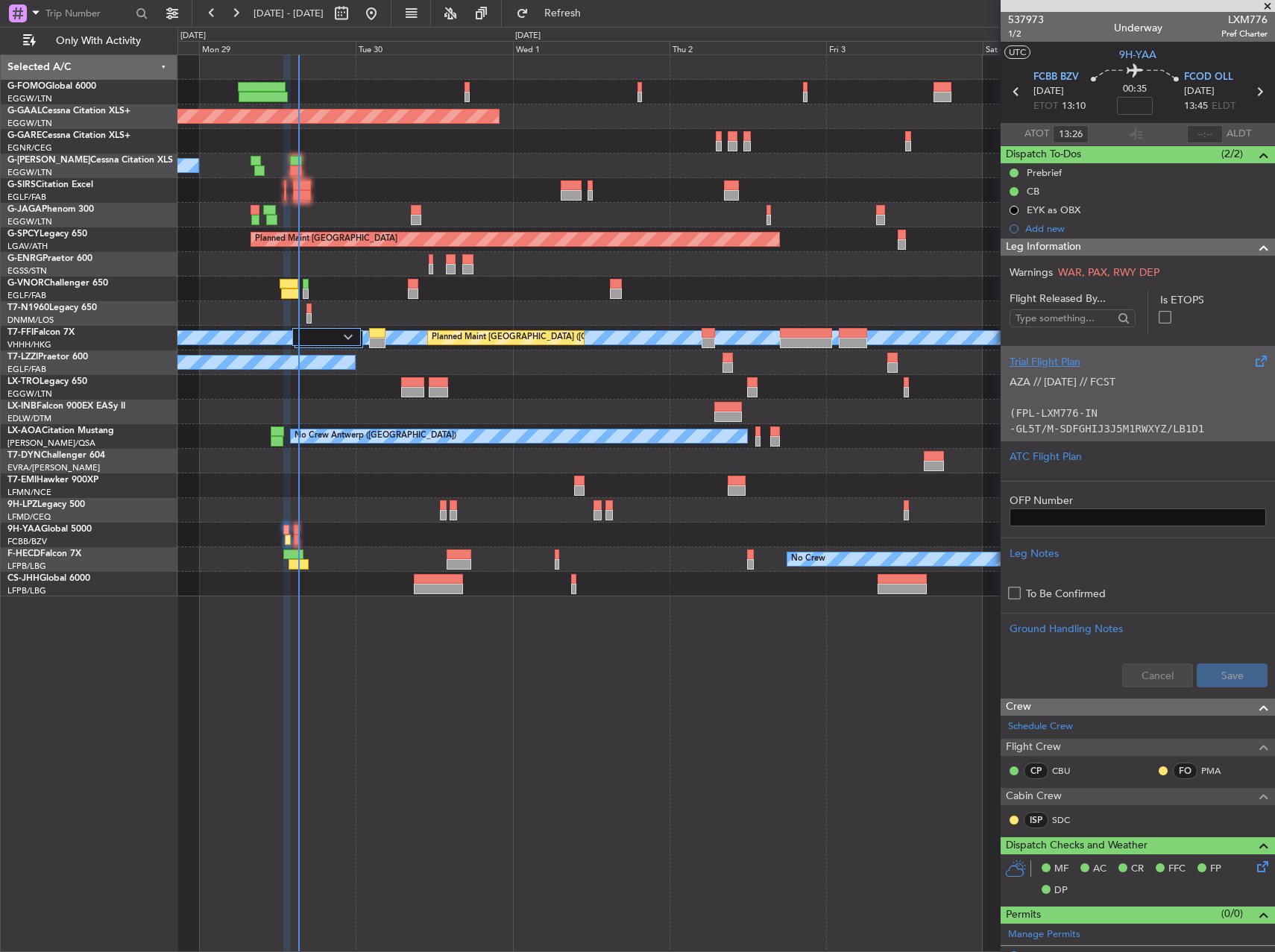
click at [1149, 421] on p "(FPL-LXM776-IN -GL5T/M-SDFGHIJ3J5M1RWXYZ/LB1D1 -FCOD1435 -N0427F220 DCT OTK DCT…" at bounding box center [1137, 484] width 257 height 188
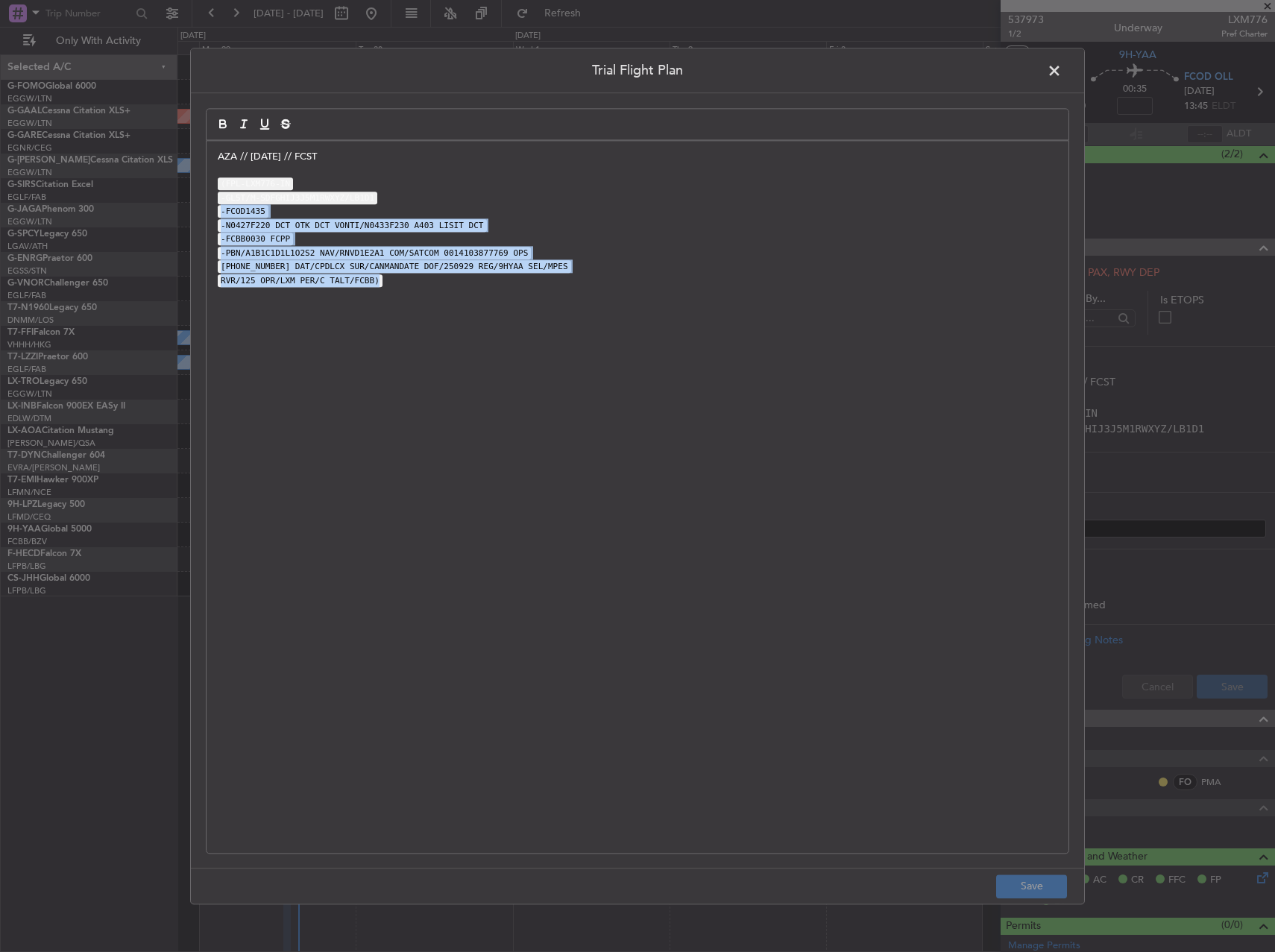
drag, startPoint x: 662, startPoint y: 198, endPoint x: 753, endPoint y: 361, distance: 186.7
click at [753, 361] on div "AZA // 28SEP // FCST (FPL-LXM776-IN -GL5T/M-SDFGHIJ3J5M1RWXYZ/LB1D1 -FCOD1435 -…" at bounding box center [637, 497] width 862 height 712
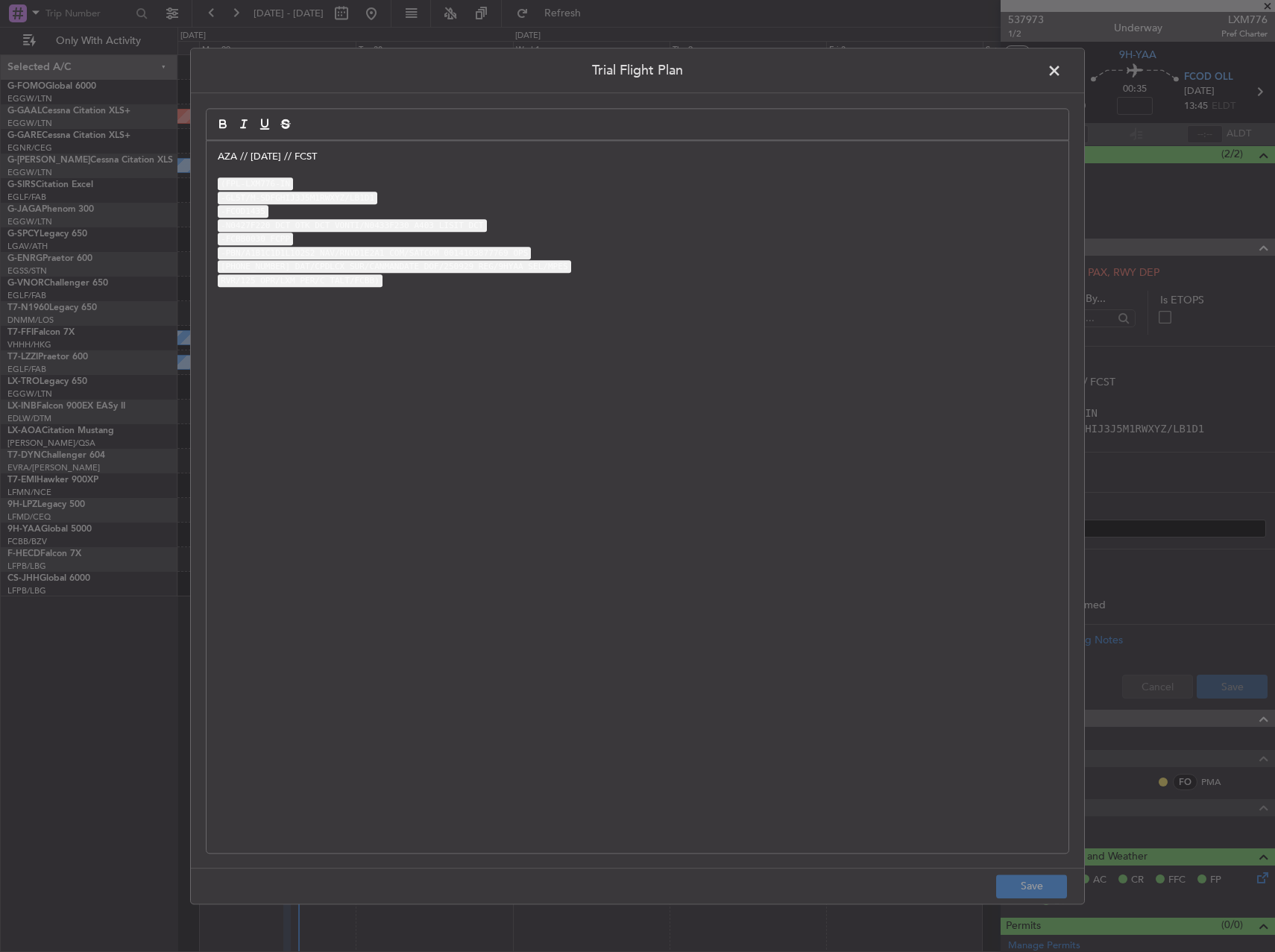
click at [1062, 67] on span at bounding box center [1062, 74] width 0 height 29
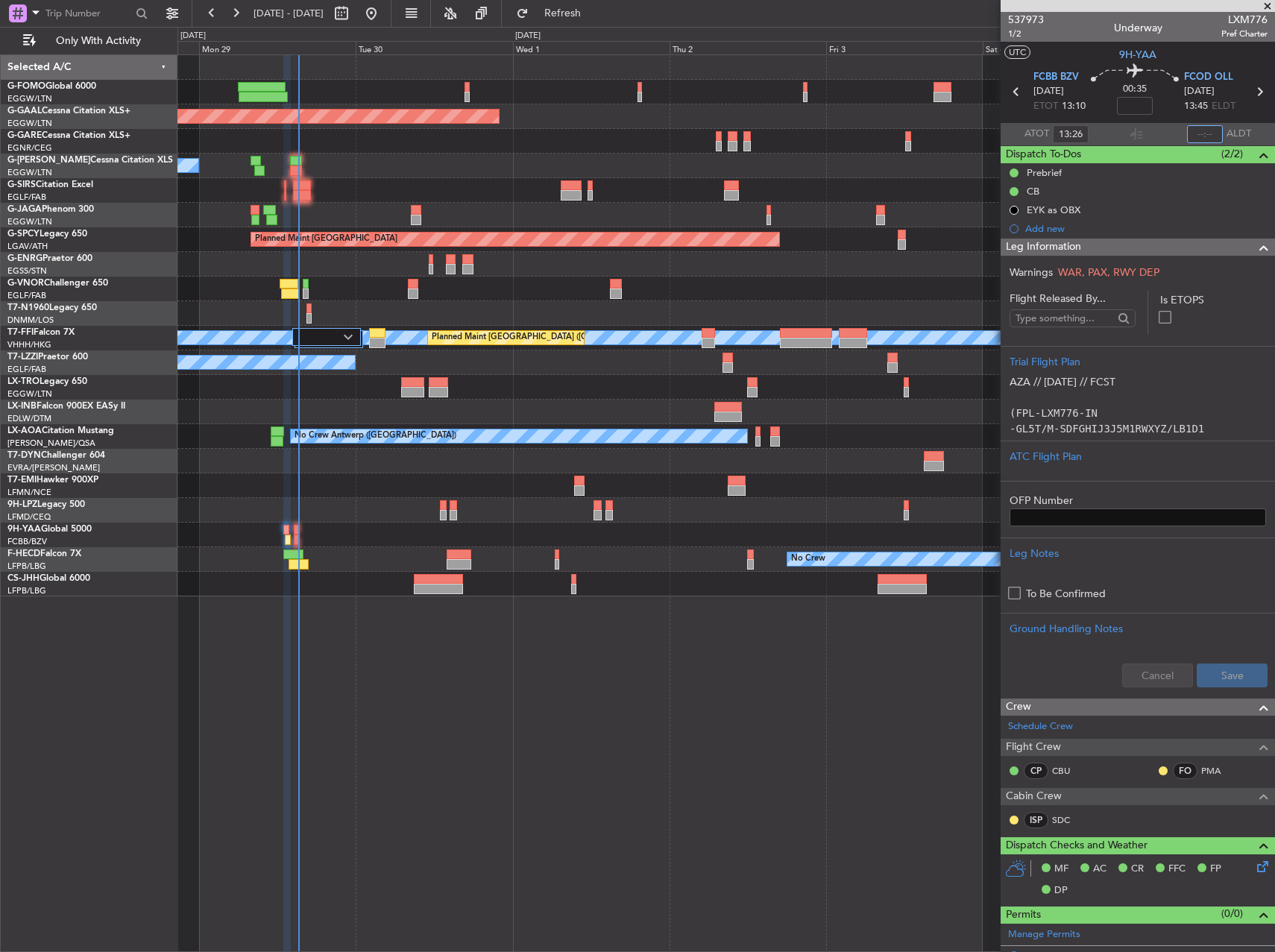
click at [1197, 135] on input "text" at bounding box center [1204, 134] width 36 height 18
click at [812, 168] on div "A/C Unavailable" at bounding box center [725, 166] width 1097 height 25
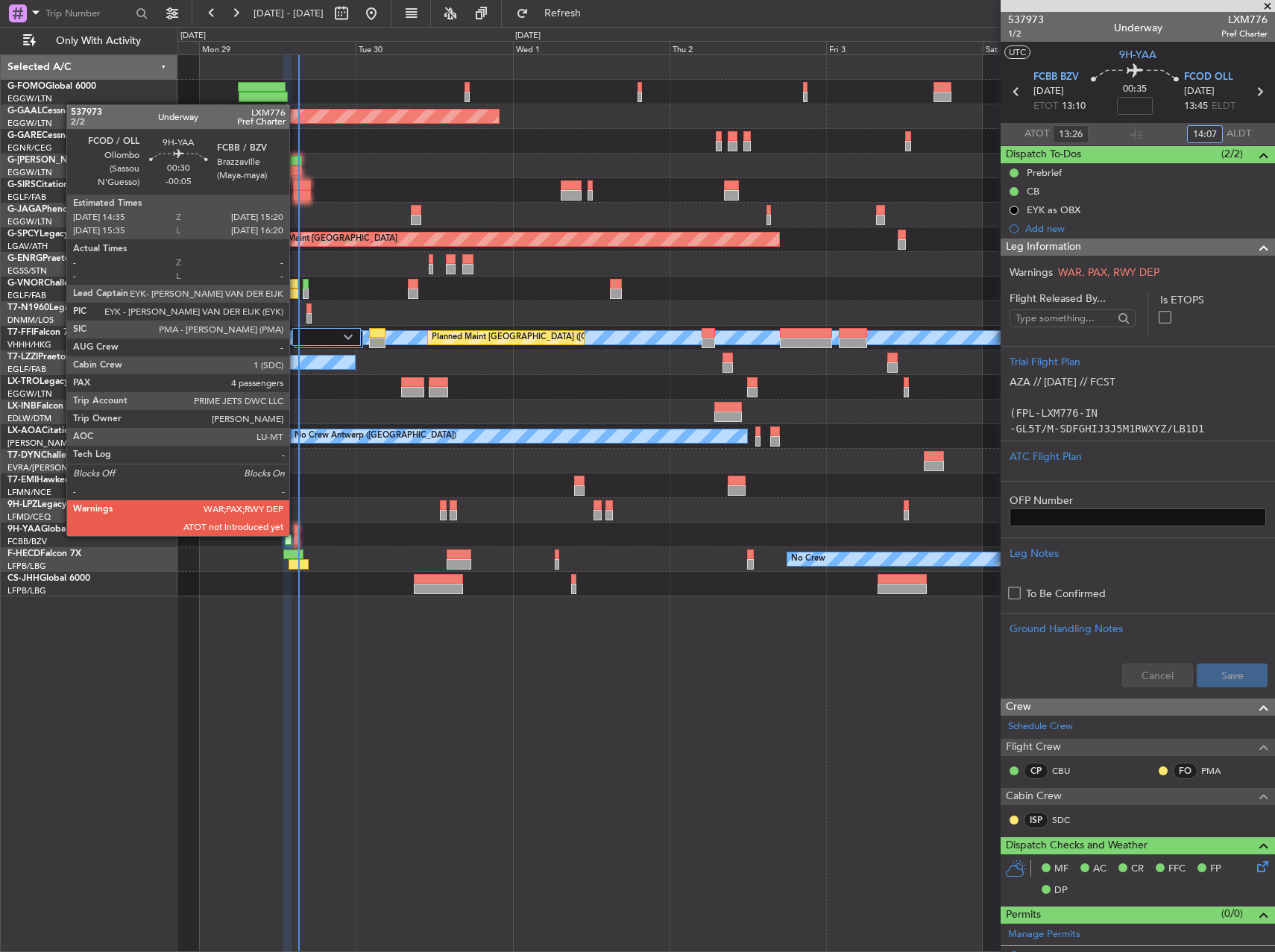
click at [296, 535] on div at bounding box center [296, 540] width 5 height 10
type input "14:07"
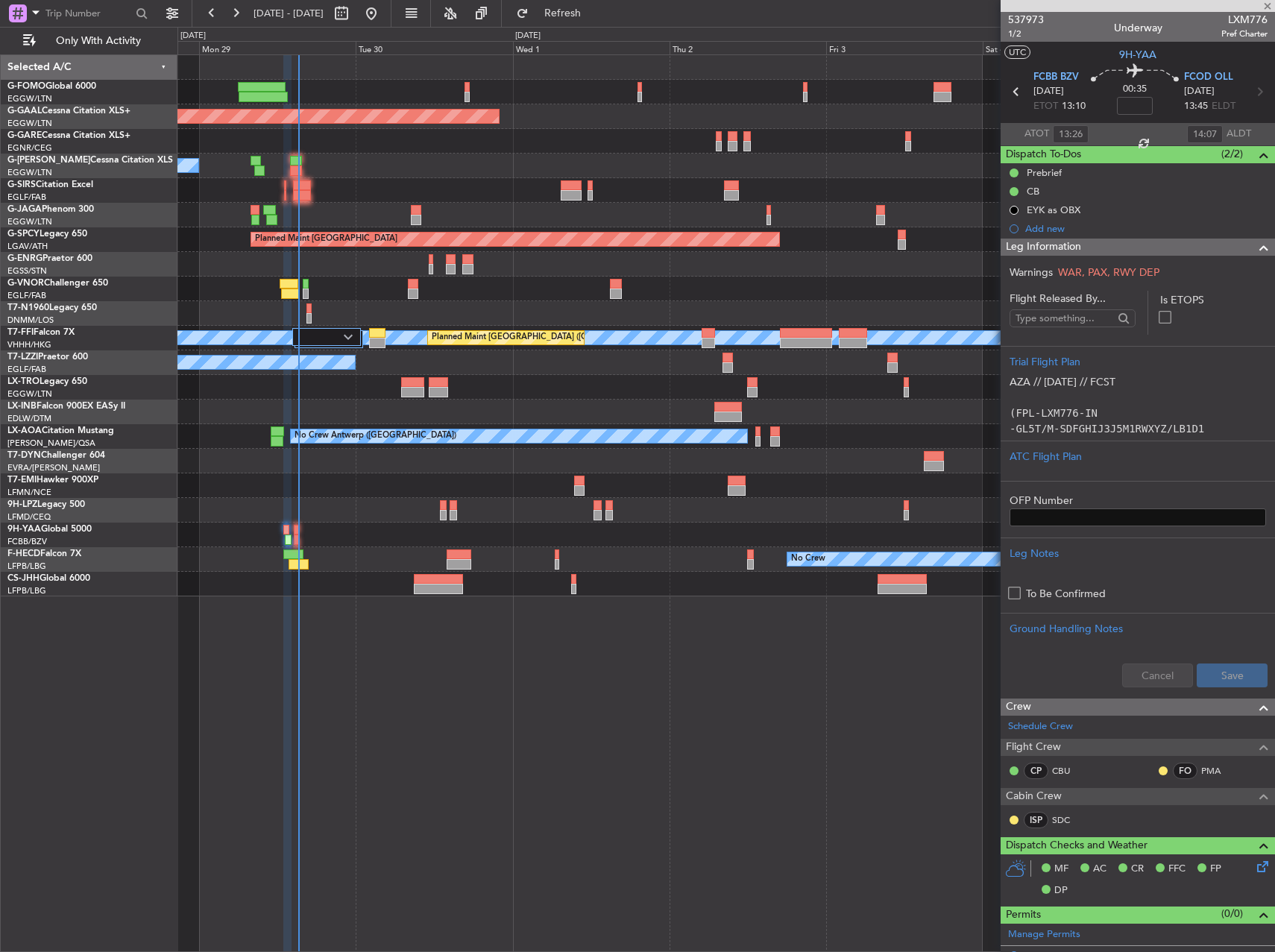
type input "-00:05"
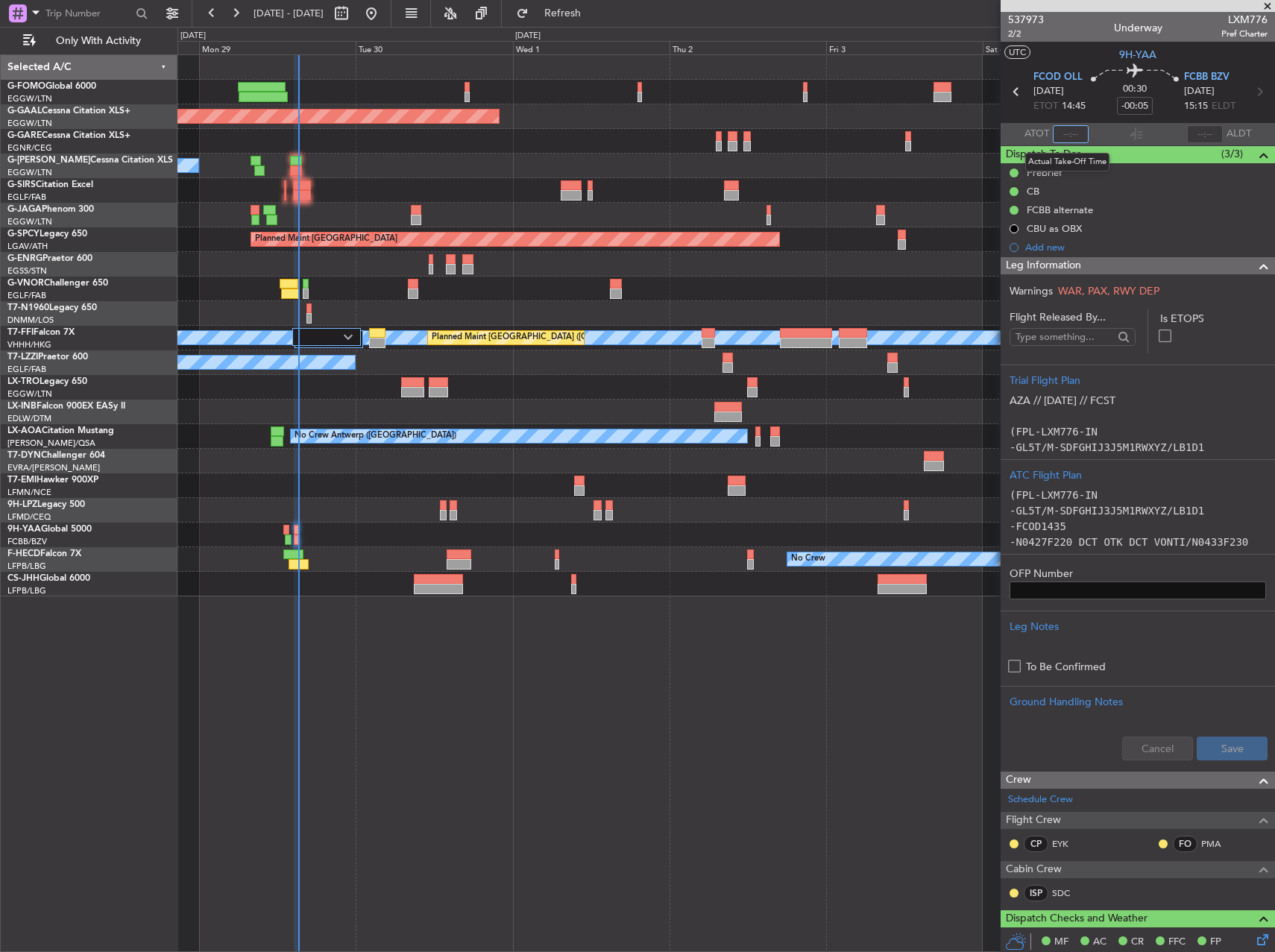
click at [1071, 133] on input "text" at bounding box center [1070, 134] width 36 height 18
click at [793, 188] on div "Planned Maint [GEOGRAPHIC_DATA] ([GEOGRAPHIC_DATA])" at bounding box center [725, 191] width 1097 height 25
type input "14:55"
click at [509, 733] on div "Planned Maint Dusseldorf Owner A/C Unavailable Planned Maint London (Luton) Pla…" at bounding box center [726, 503] width 1098 height 898
click at [684, 799] on div "Planned Maint Dusseldorf Owner A/C Unavailable Planned Maint London (Luton) Pla…" at bounding box center [726, 503] width 1098 height 898
